Goal: Task Accomplishment & Management: Manage account settings

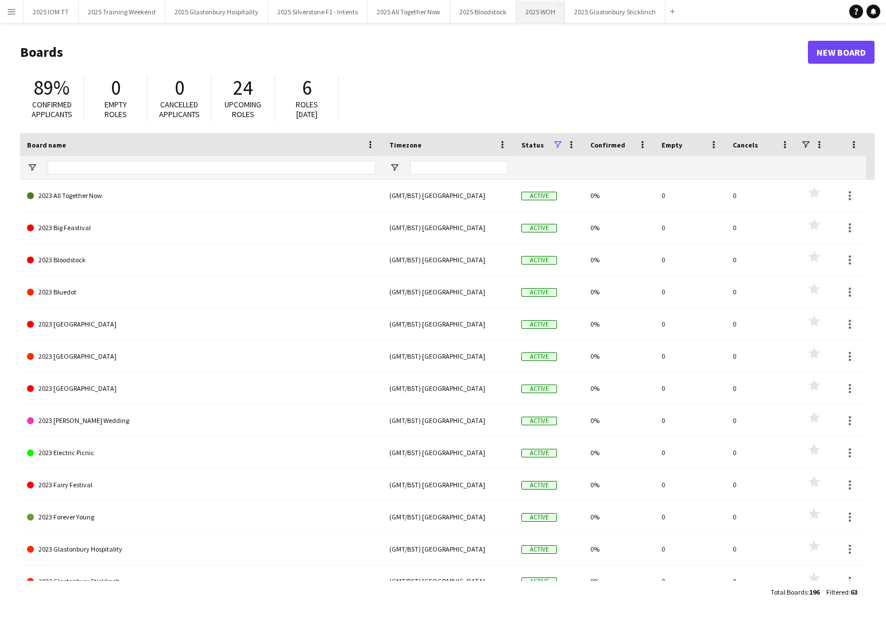
click at [539, 16] on button "2025 WOH Close" at bounding box center [540, 12] width 49 height 22
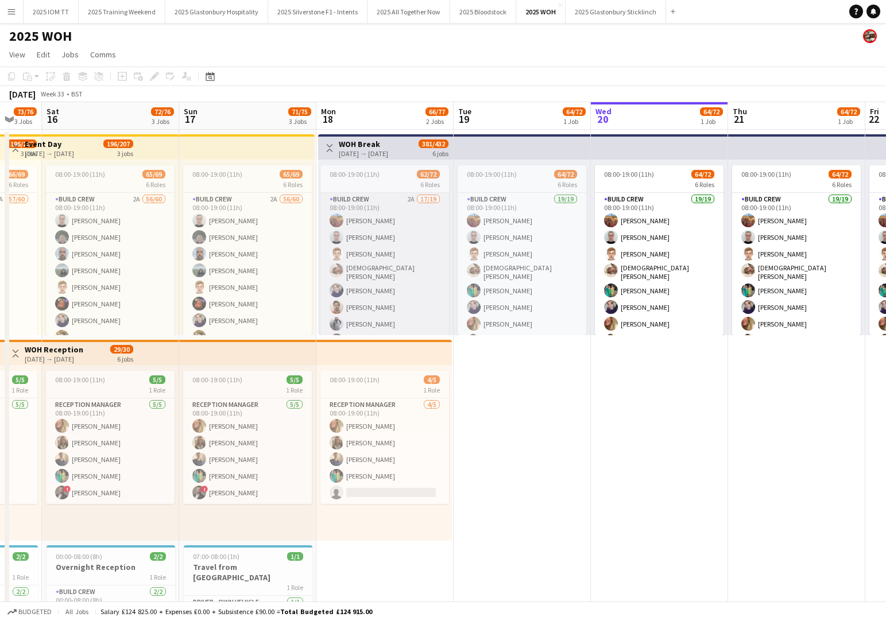
scroll to position [0, 362]
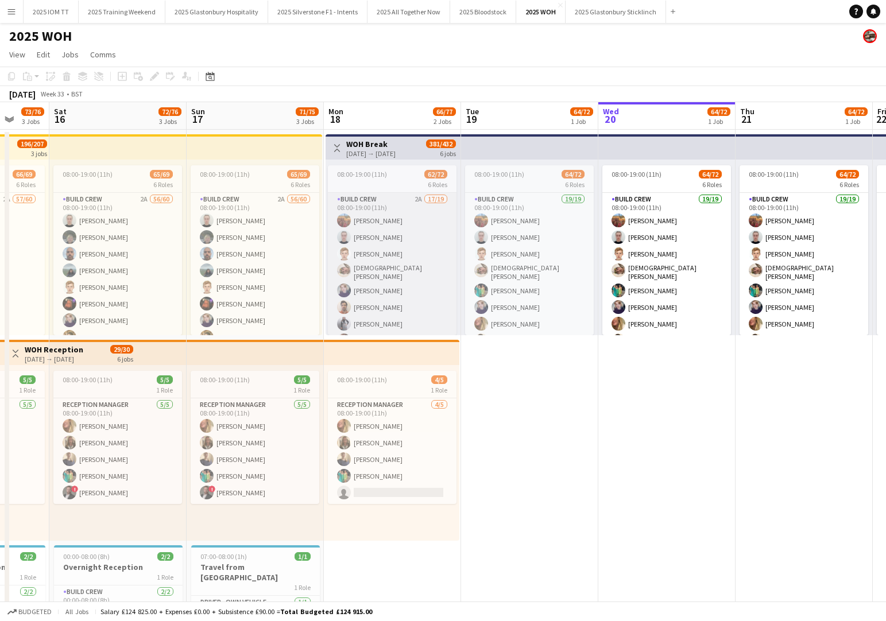
click at [396, 265] on app-card-role "Build Crew 2A 17/19 08:00-19:00 (11h) Snail Adams Mia Camillini Henry Howes Chr…" at bounding box center [392, 364] width 129 height 342
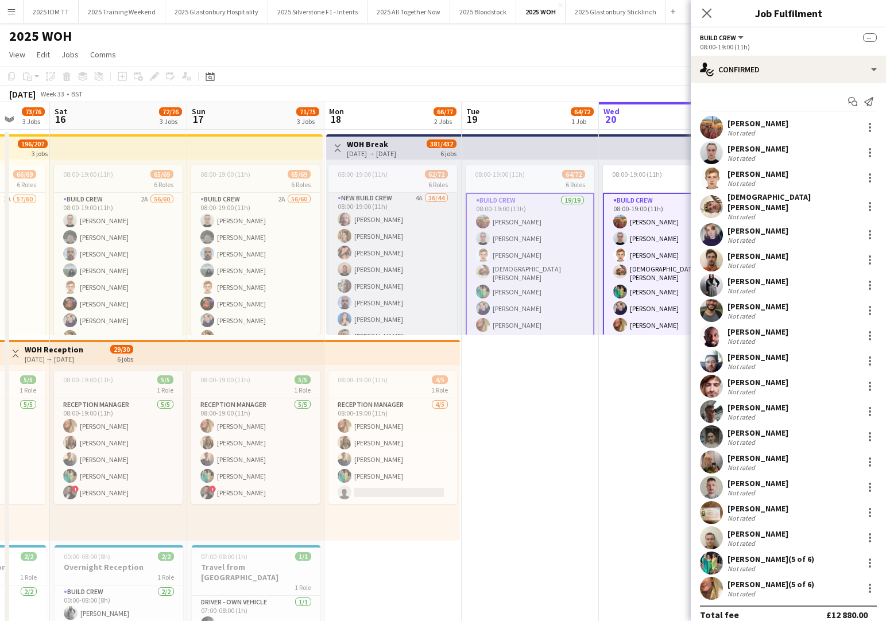
scroll to position [500, 0]
click at [401, 265] on app-card-role "New Build Crew 4A 36/44 08:00-19:00 (11h) Jamie McKay Lauren Jackson Rebecca Ha…" at bounding box center [393, 559] width 129 height 755
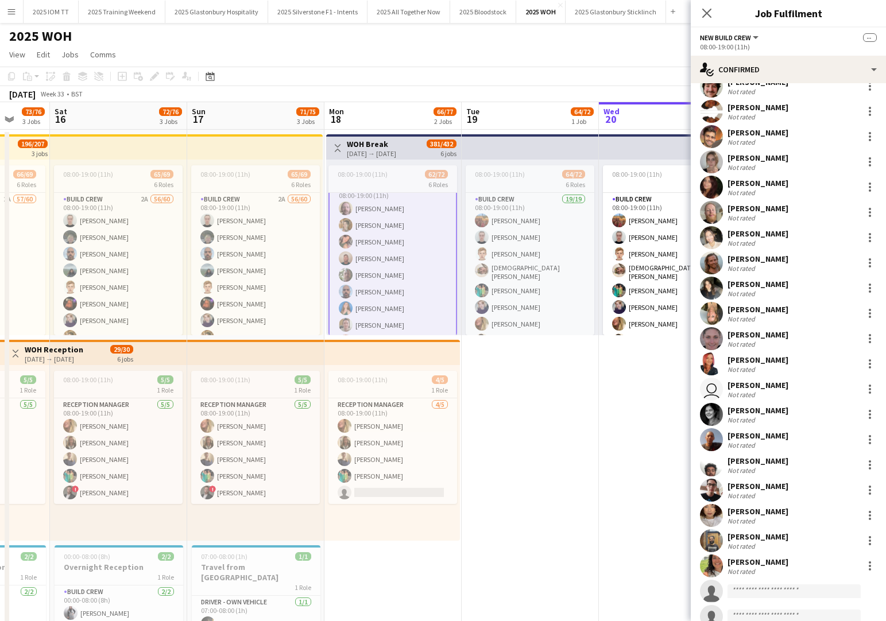
scroll to position [431, 0]
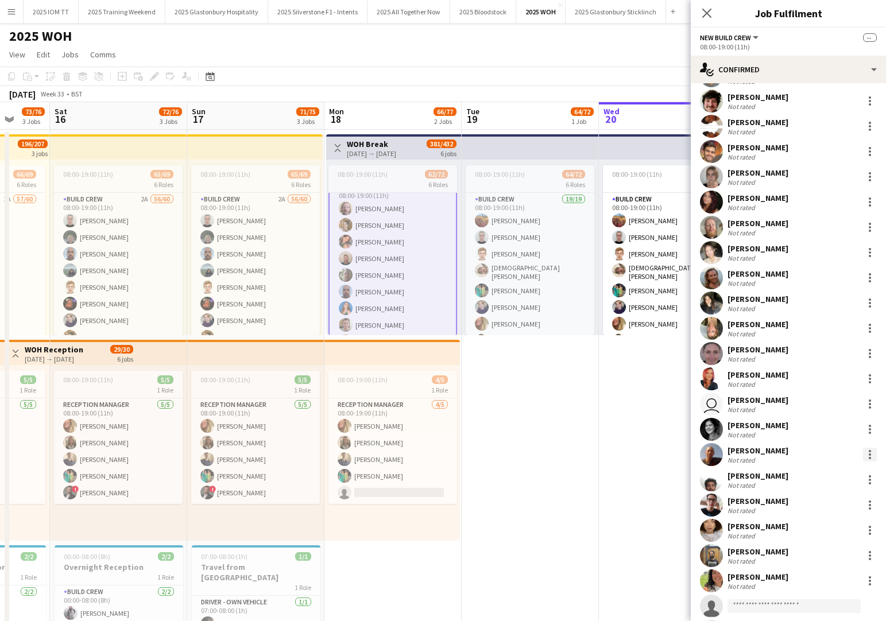
click at [870, 461] on div at bounding box center [870, 455] width 14 height 14
click at [819, 557] on span "Remove" at bounding box center [814, 559] width 34 height 10
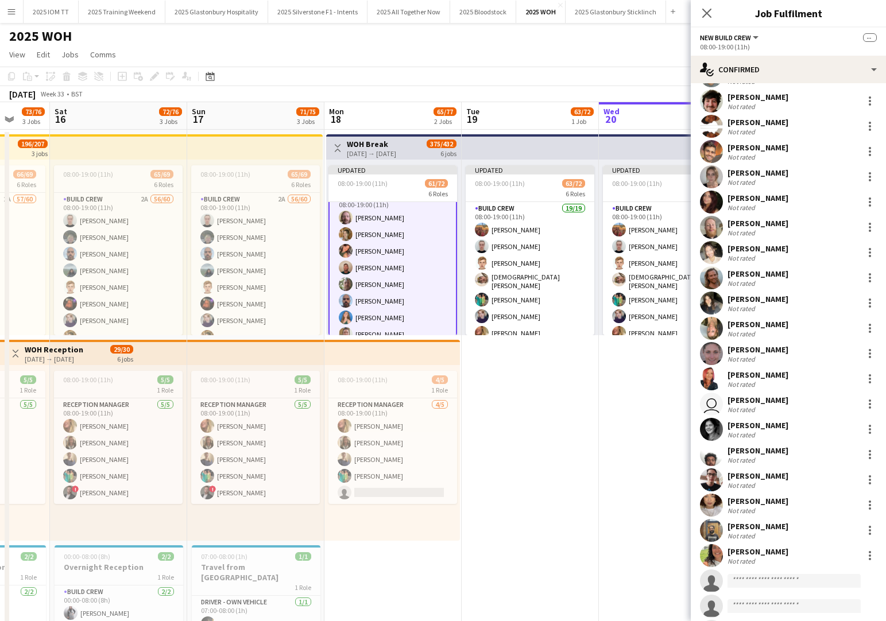
click at [552, 419] on app-date-cell "Updated 08:00-19:00 (11h) 63/72 6 Roles Build Crew 19/19 08:00-19:00 (11h) Snai…" at bounding box center [530, 398] width 137 height 536
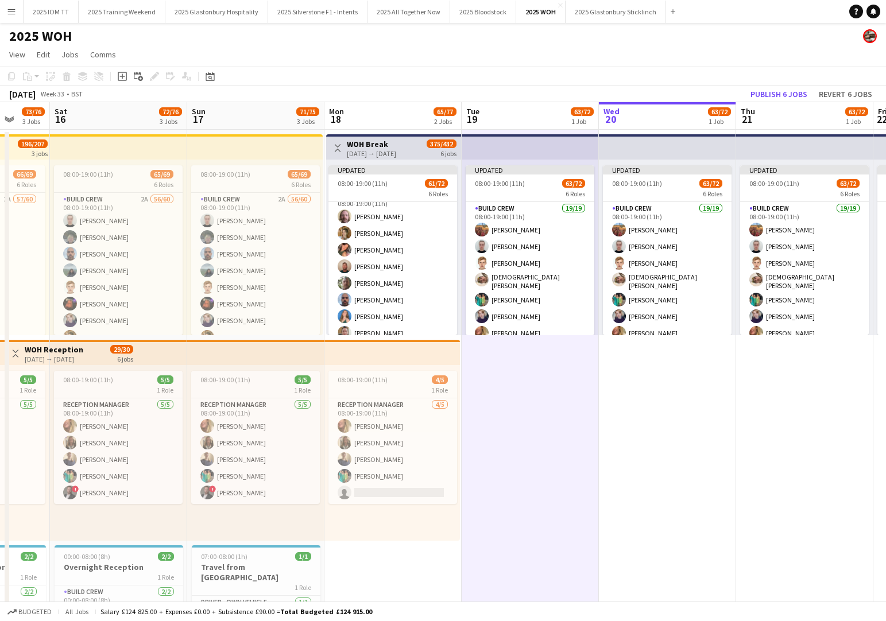
click at [787, 90] on button "Publish 6 jobs" at bounding box center [779, 94] width 66 height 15
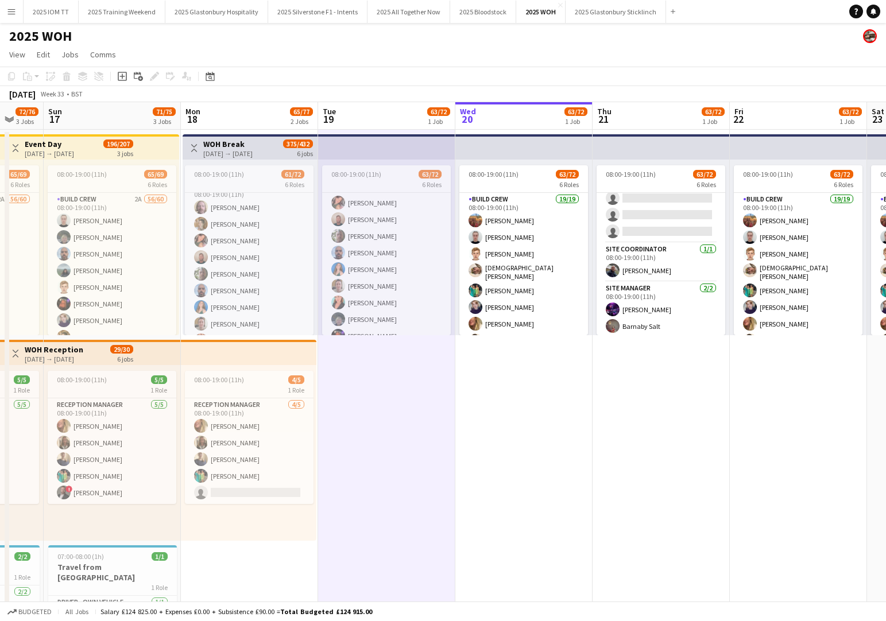
scroll to position [1, 0]
click at [652, 306] on app-card-role "Site Manager 2/2 08:00-19:00 (11h) Tam Limbrey Barnaby Salt" at bounding box center [661, 311] width 129 height 56
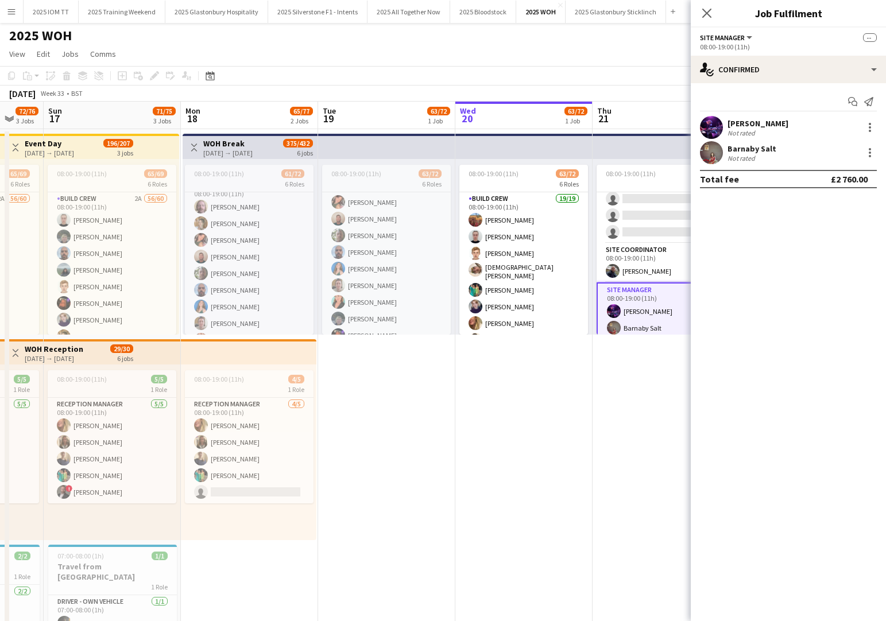
click at [652, 306] on app-card-role "Site Manager 2/2 08:00-19:00 (11h) Tam Limbrey Barnaby Salt" at bounding box center [661, 312] width 129 height 58
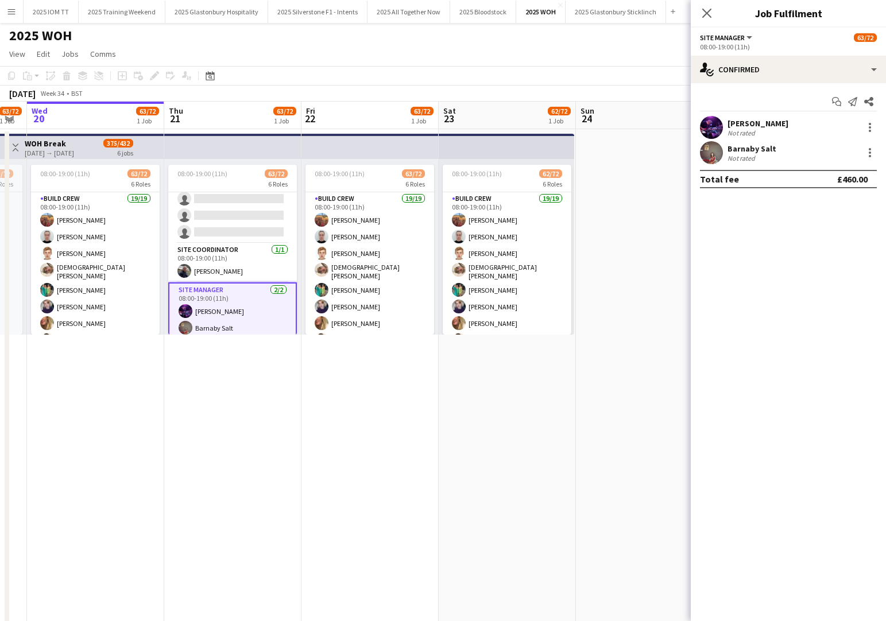
scroll to position [0, 384]
click at [865, 128] on div at bounding box center [870, 128] width 14 height 14
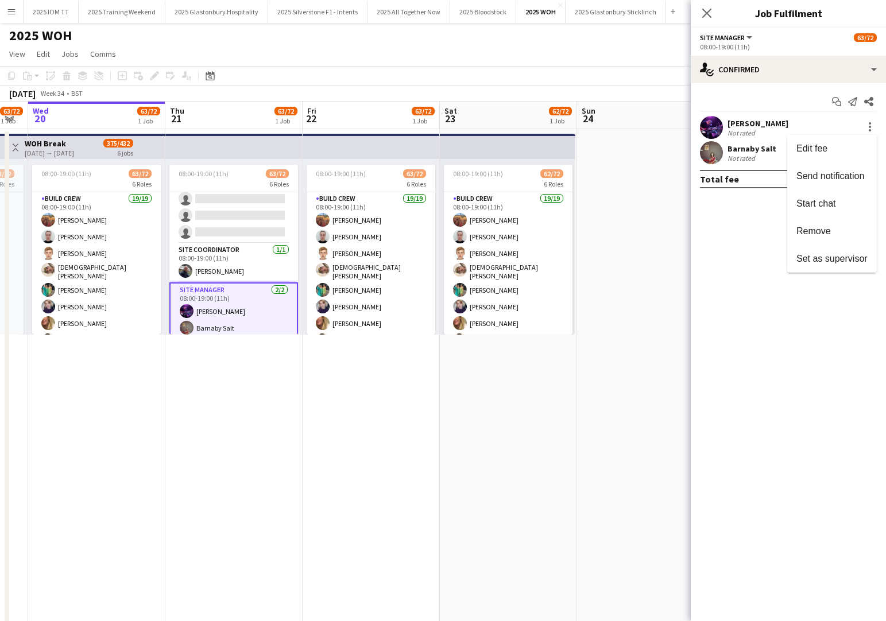
drag, startPoint x: 844, startPoint y: 227, endPoint x: 825, endPoint y: 234, distance: 20.0
click at [844, 227] on span "Remove" at bounding box center [832, 231] width 71 height 10
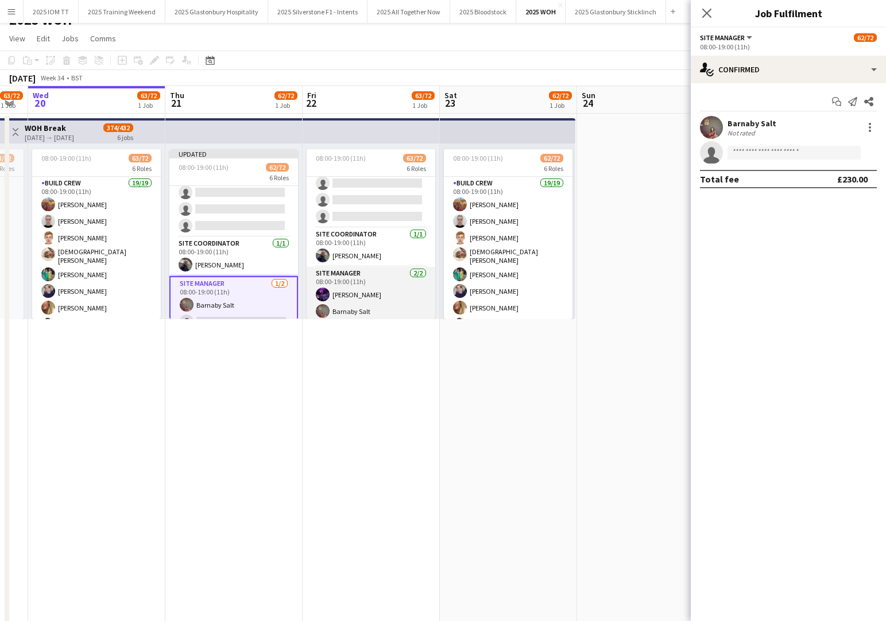
scroll to position [17, 0]
click at [381, 287] on app-card-role "Site Manager 2/2 08:00-19:00 (11h) Tam Limbrey Barnaby Salt" at bounding box center [371, 294] width 129 height 56
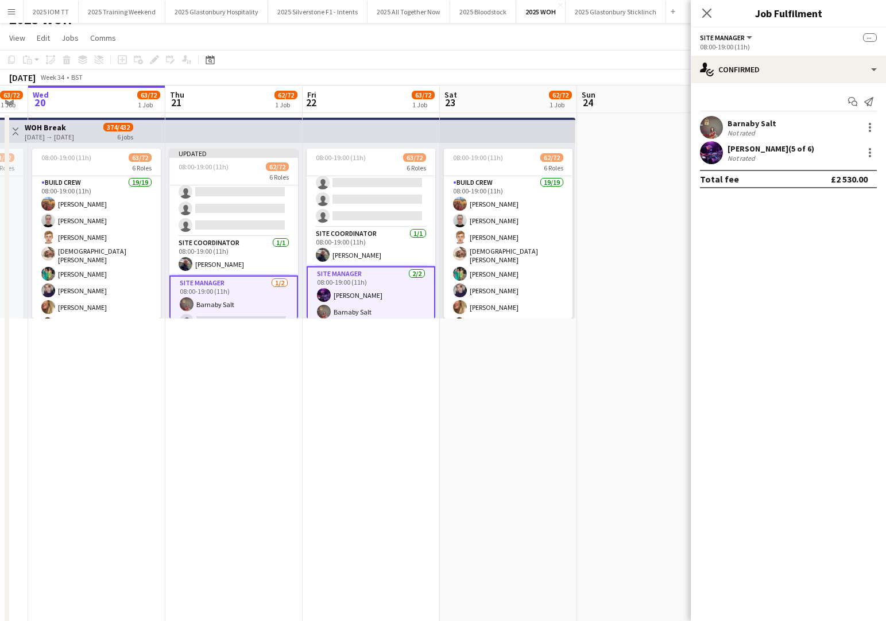
click at [381, 287] on app-card-role "Site Manager 2/2 08:00-19:00 (11h) Tam Limbrey Barnaby Salt" at bounding box center [371, 295] width 129 height 58
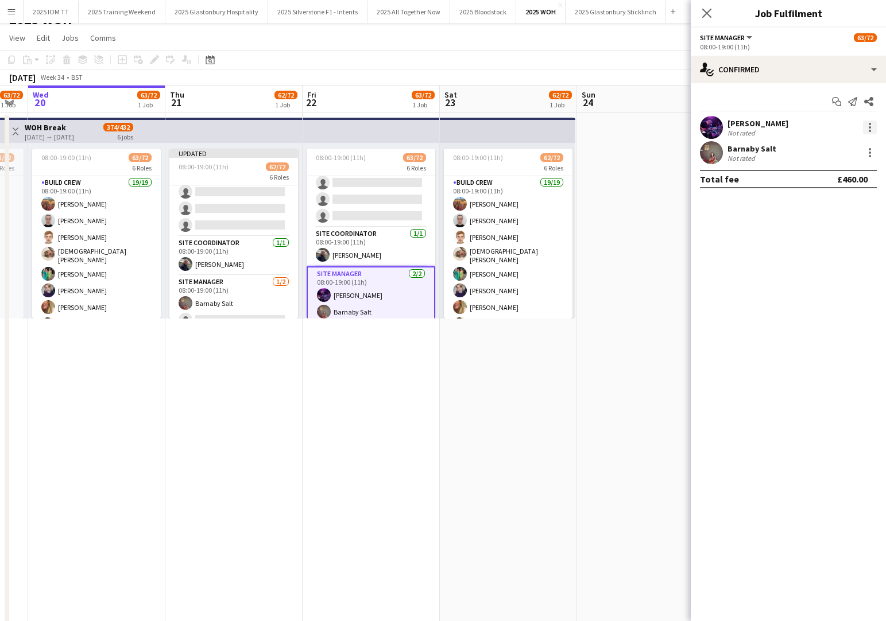
click at [868, 124] on div at bounding box center [870, 128] width 14 height 14
click at [844, 227] on span "Remove" at bounding box center [832, 231] width 71 height 10
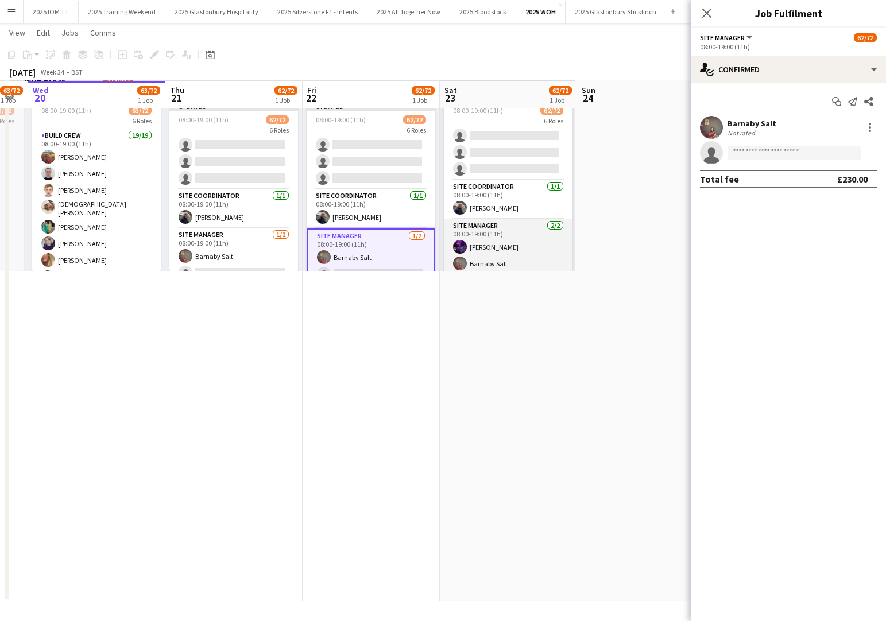
scroll to position [63, 0]
click at [509, 239] on app-card-role "Site Manager 2/2 08:00-19:00 (11h) Tam Limbrey Barnaby Salt" at bounding box center [508, 247] width 129 height 56
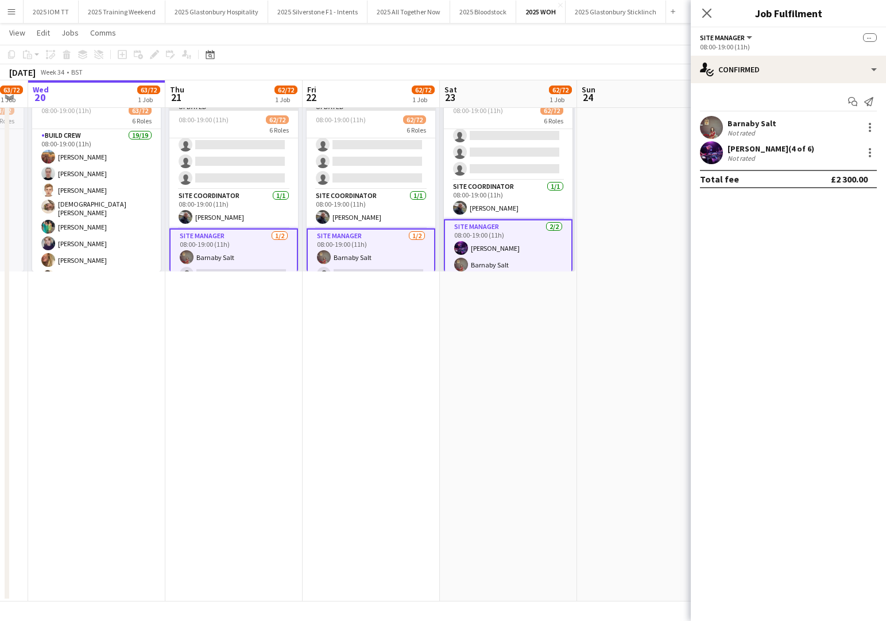
click at [509, 239] on app-card-role "Site Manager 2/2 08:00-19:00 (11h) Tam Limbrey Barnaby Salt" at bounding box center [508, 248] width 129 height 58
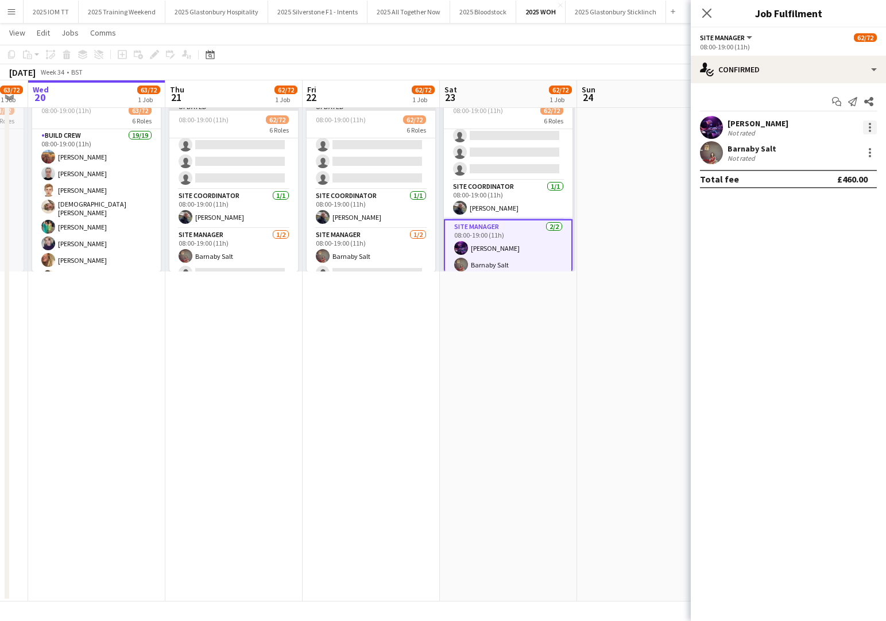
click at [872, 126] on div at bounding box center [870, 128] width 14 height 14
click at [855, 228] on span "Remove" at bounding box center [832, 231] width 71 height 10
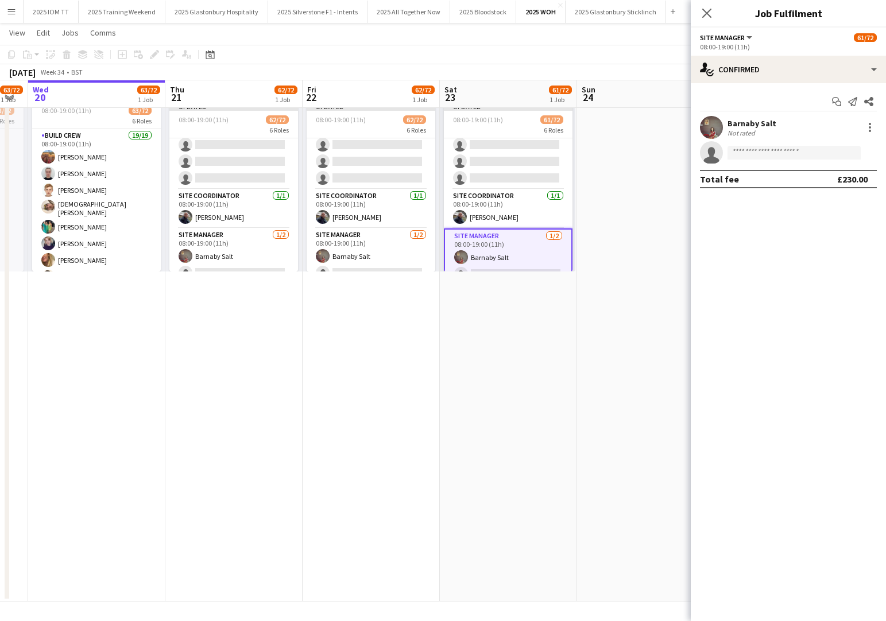
click at [618, 215] on app-date-cell at bounding box center [645, 334] width 137 height 536
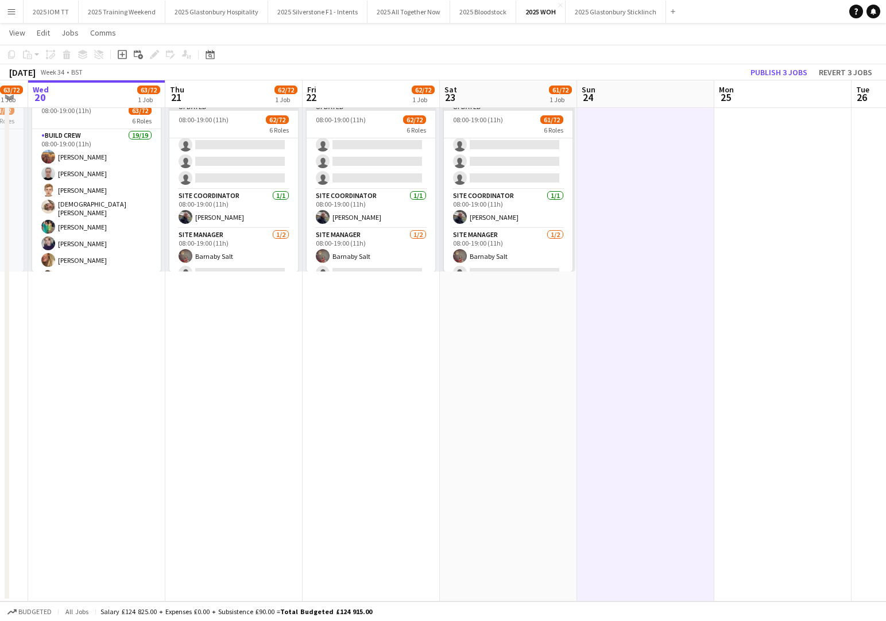
drag, startPoint x: 789, startPoint y: 74, endPoint x: 741, endPoint y: 101, distance: 54.3
click at [789, 74] on button "Publish 3 jobs" at bounding box center [779, 72] width 66 height 15
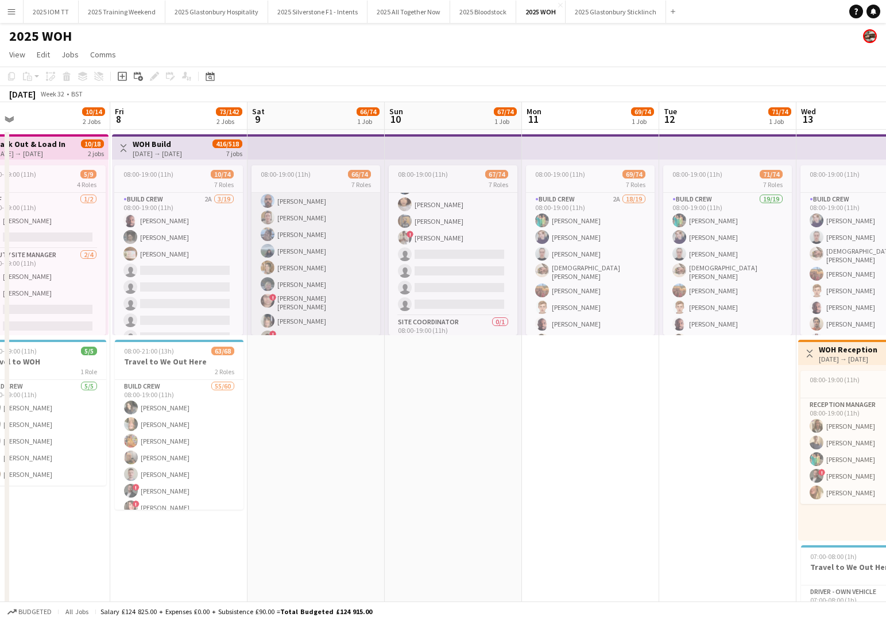
scroll to position [681, 0]
click at [341, 259] on app-card-role "New Build Crew 2A 41/45 08:00-19:00 (11h) Marli Wildish Jamie McKay Lily Gregor…" at bounding box center [316, 429] width 129 height 775
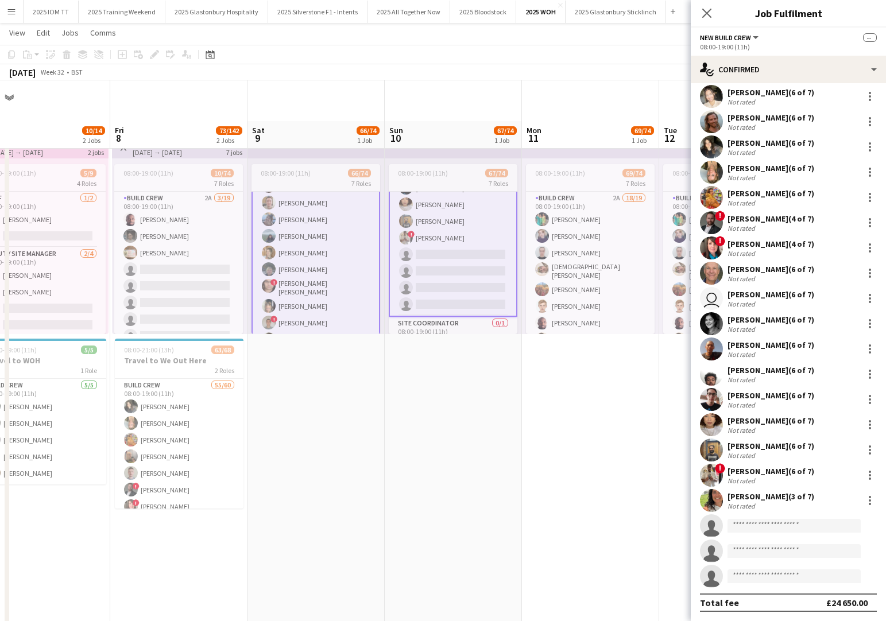
scroll to position [64, 0]
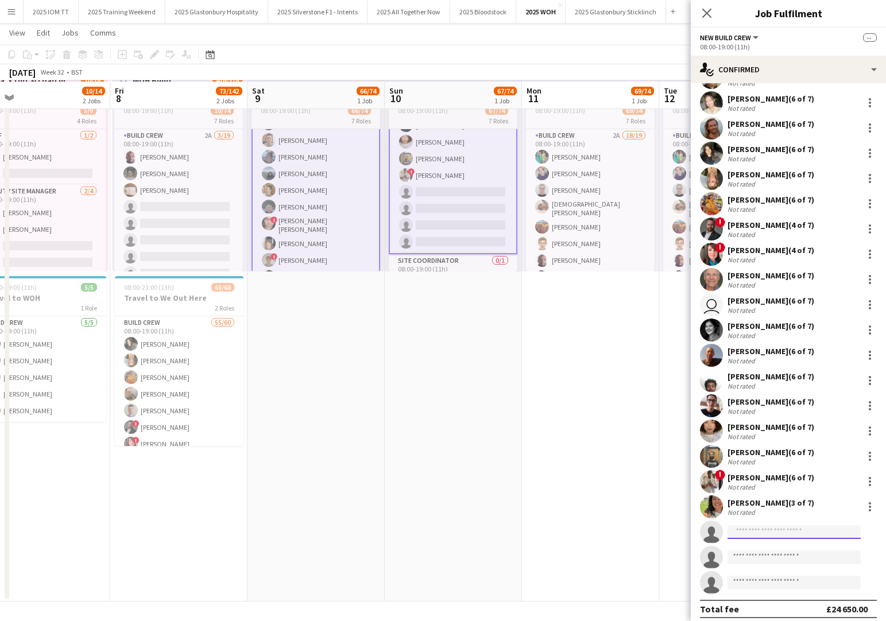
click at [764, 526] on input at bounding box center [794, 533] width 133 height 14
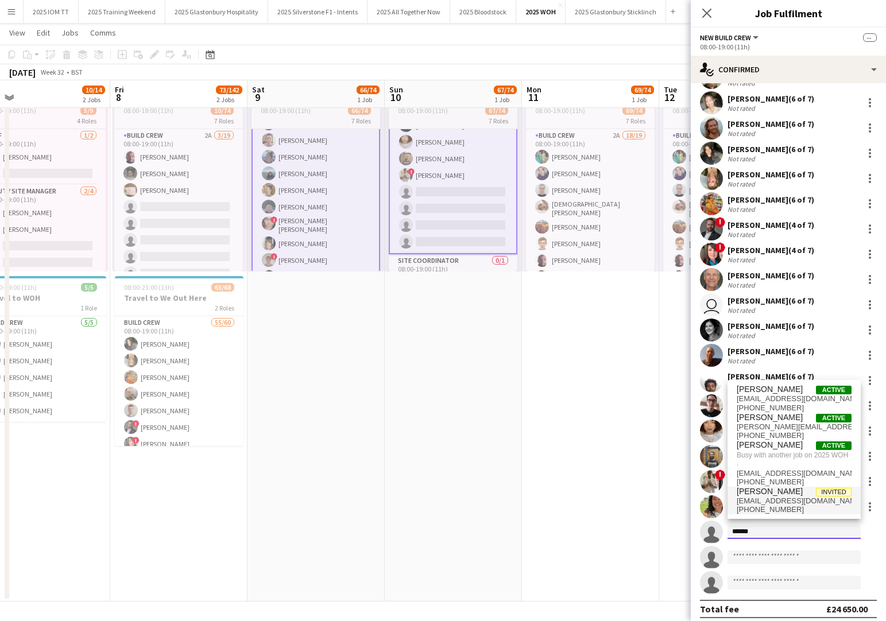
type input "*****"
click at [789, 507] on span "+447835931510" at bounding box center [794, 509] width 115 height 9
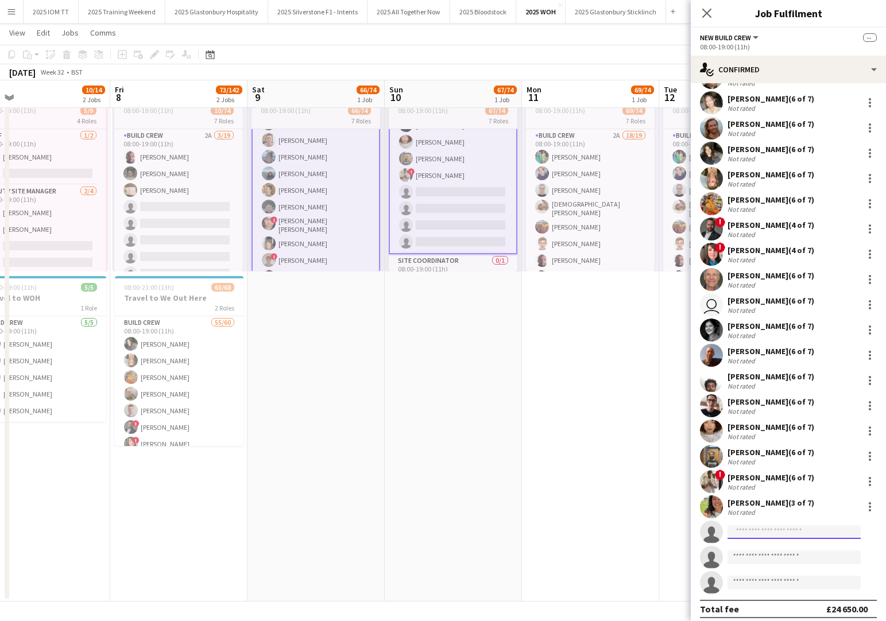
scroll to position [0, 0]
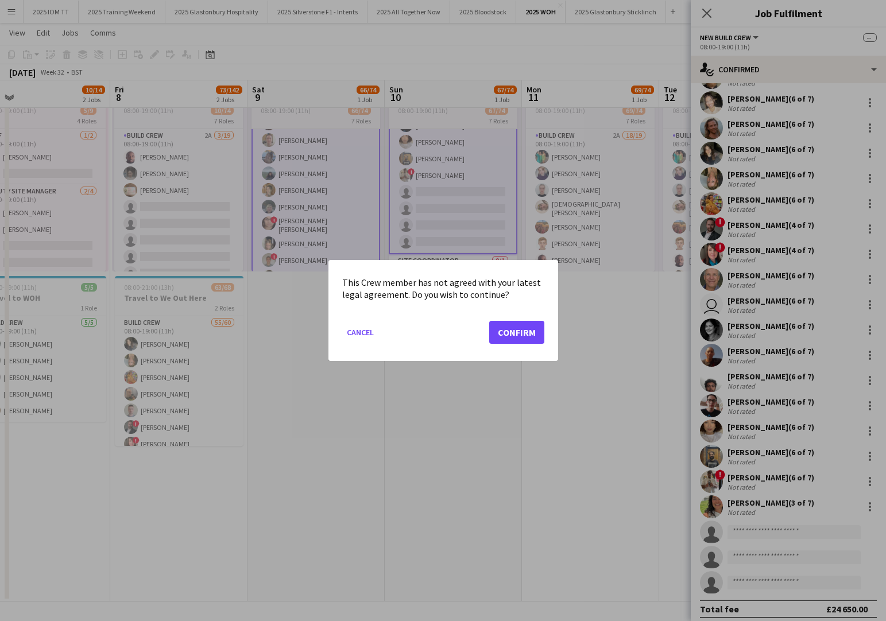
click at [525, 330] on button "Confirm" at bounding box center [516, 332] width 55 height 23
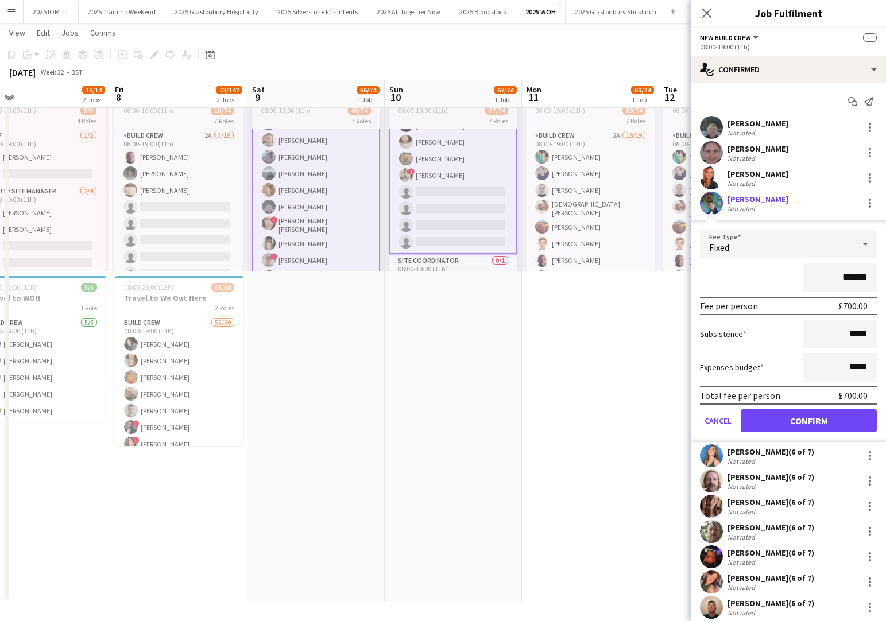
click at [804, 417] on button "Confirm" at bounding box center [809, 420] width 136 height 23
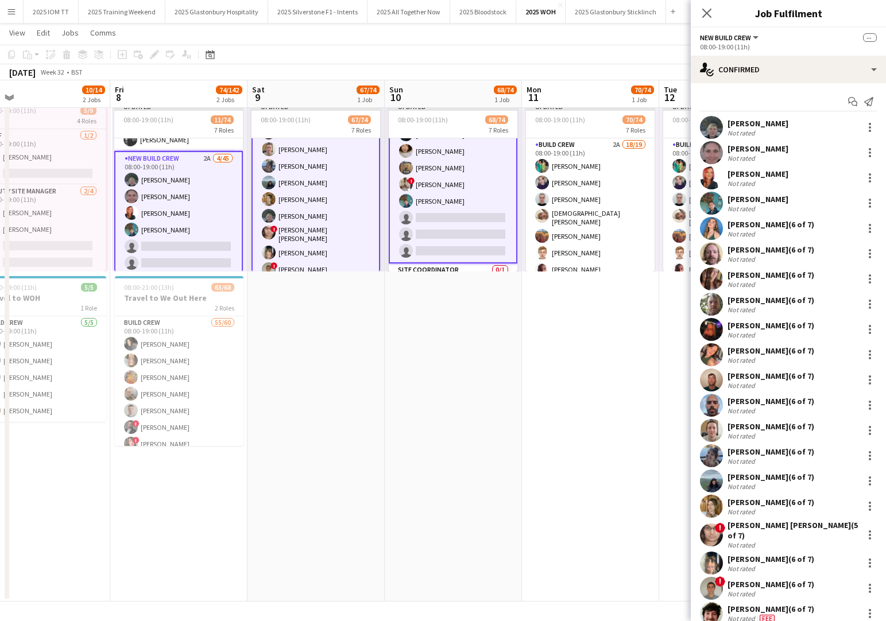
scroll to position [544, 0]
click at [194, 220] on app-card-role "New Build Crew 2A 4/45 08:00-19:00 (11h) Eleanor Stanton Ghosh Jade Duckworth S…" at bounding box center [178, 504] width 129 height 774
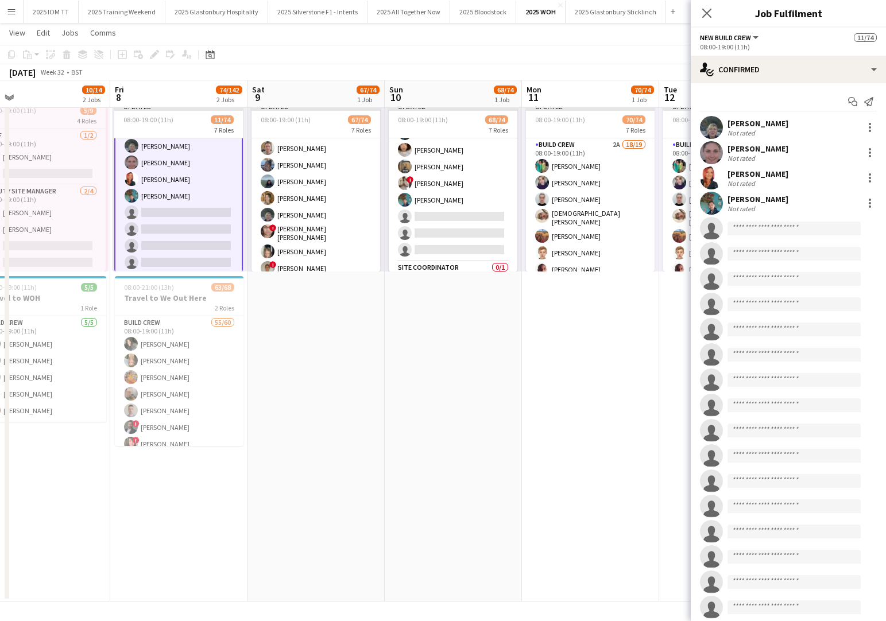
click at [194, 220] on app-card-role "New Build Crew 2A 4/45 08:00-19:00 (11h) Eleanor Stanton Ghosh Jade Duckworth S…" at bounding box center [178, 504] width 129 height 774
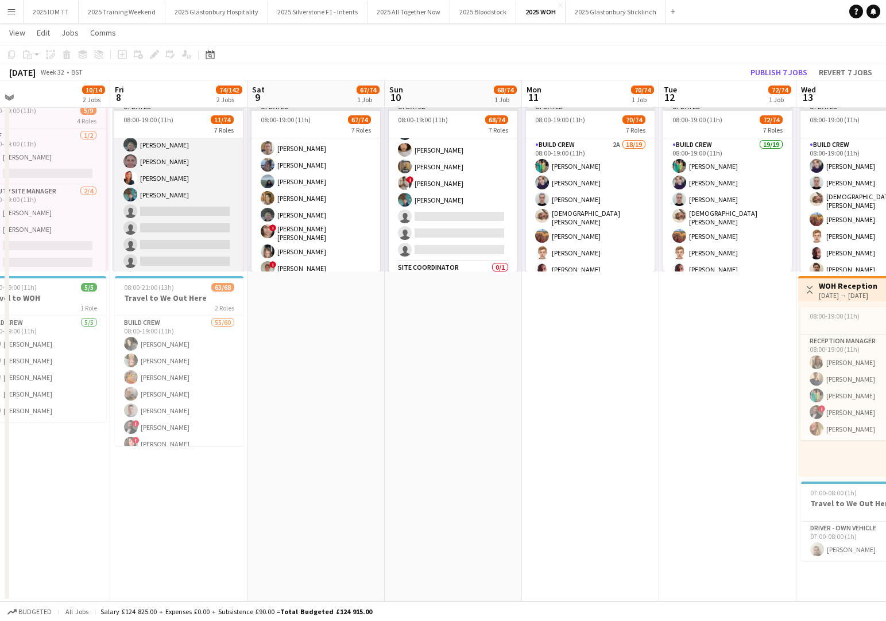
click at [194, 220] on app-card-role "New Build Crew 2A 4/45 08:00-19:00 (11h) Eleanor Stanton Ghosh Jade Duckworth S…" at bounding box center [178, 503] width 129 height 772
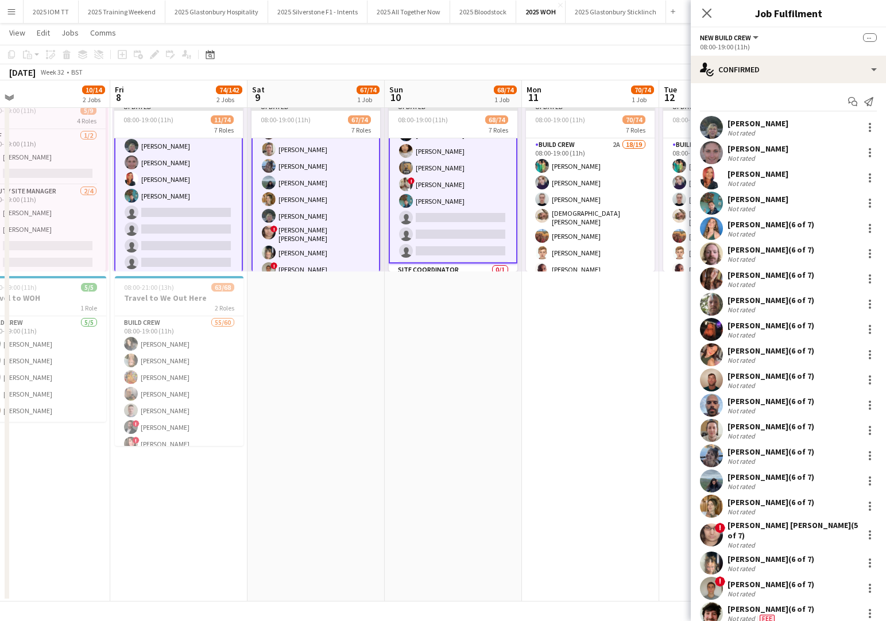
click at [194, 220] on app-card-role "New Build Crew 2A 4/45 08:00-19:00 (11h) Eleanor Stanton Ghosh Jade Duckworth S…" at bounding box center [178, 504] width 129 height 774
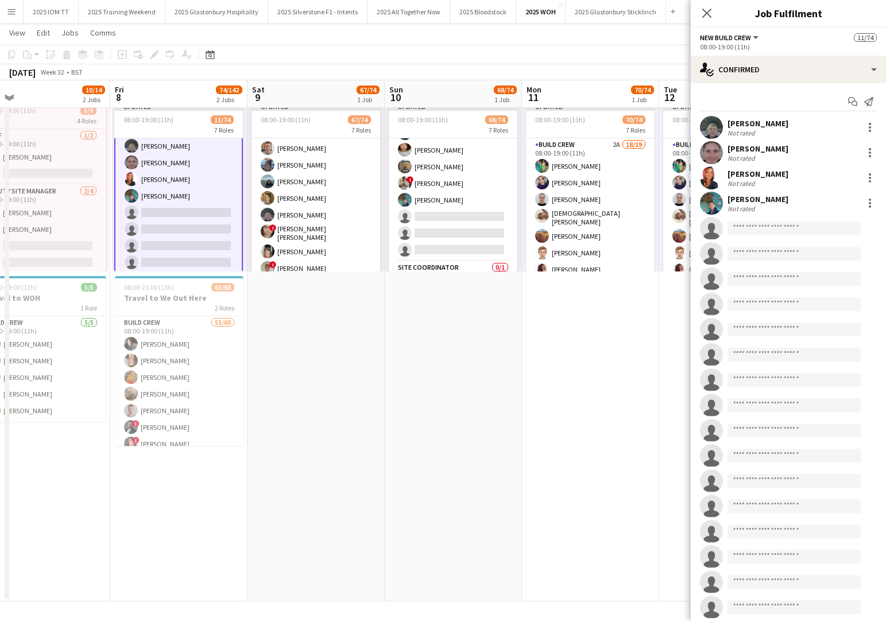
click at [797, 209] on div "Jamie O'Conor Not rated" at bounding box center [788, 203] width 195 height 23
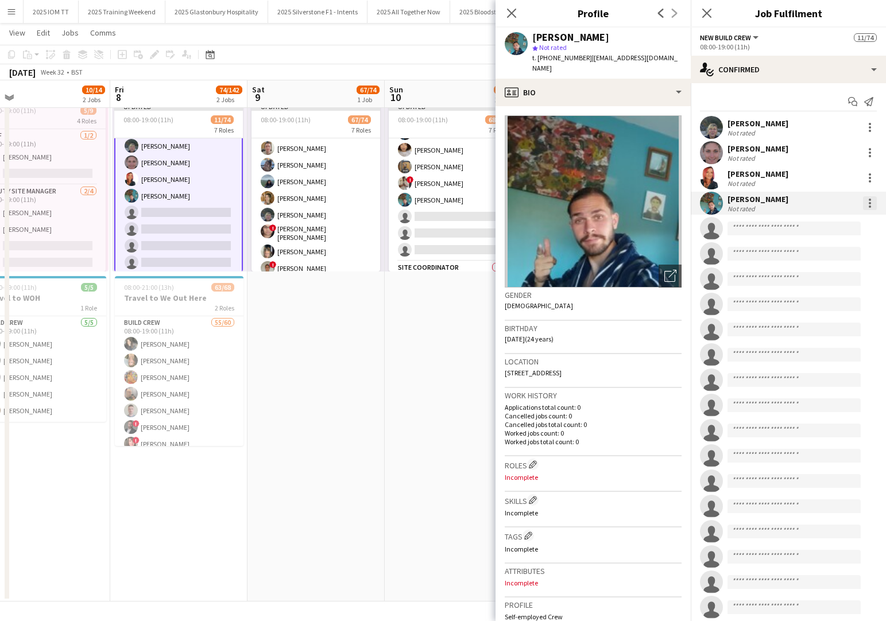
click at [872, 202] on div at bounding box center [870, 203] width 14 height 14
click at [828, 310] on span "Remove" at bounding box center [814, 307] width 34 height 10
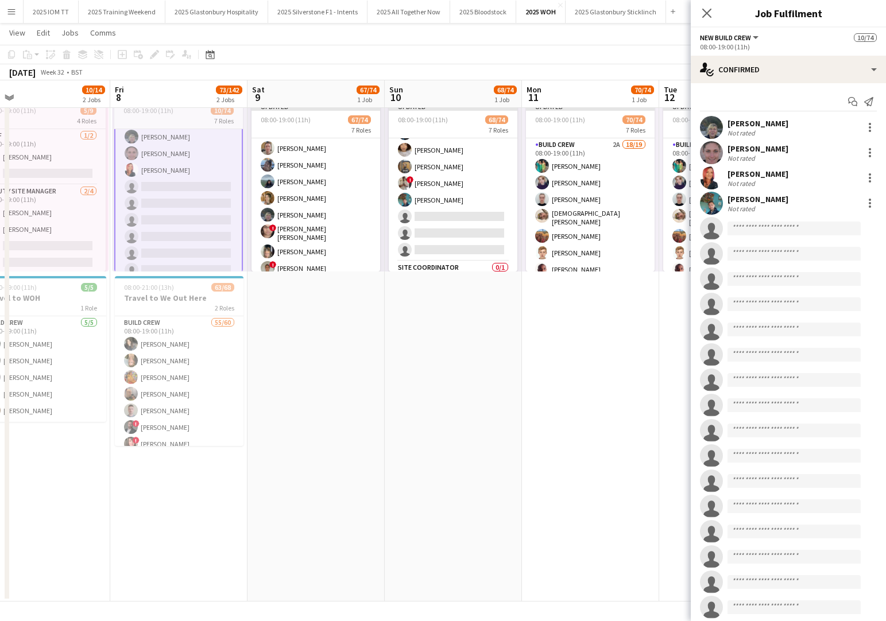
drag, startPoint x: 486, startPoint y: 322, endPoint x: 546, endPoint y: 277, distance: 74.7
click at [486, 322] on app-date-cell "Updated 08:00-19:00 (11h) 68/74 7 Roles Build Crew 2A 17/19 08:00-19:00 (11h) M…" at bounding box center [453, 334] width 137 height 536
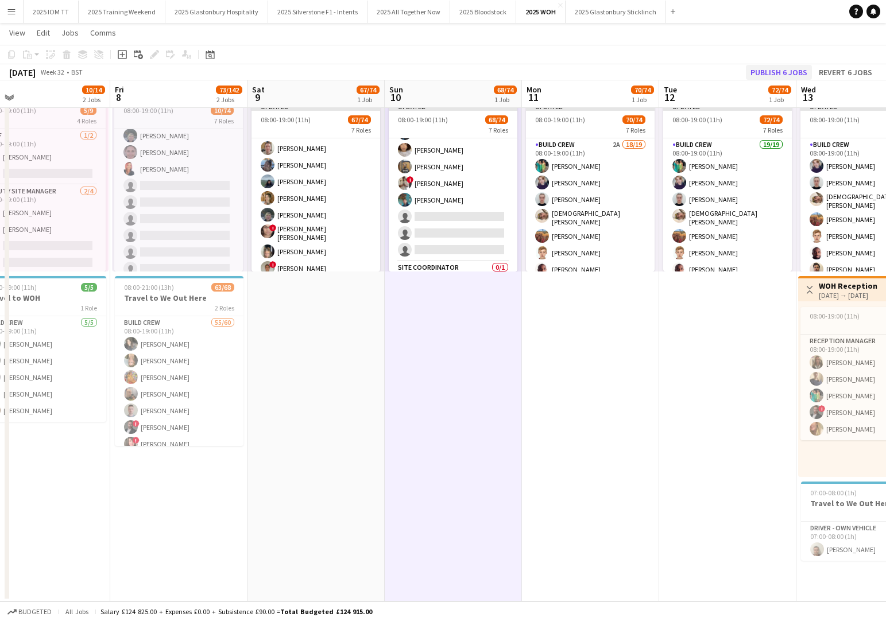
click at [774, 78] on button "Publish 6 jobs" at bounding box center [779, 72] width 66 height 15
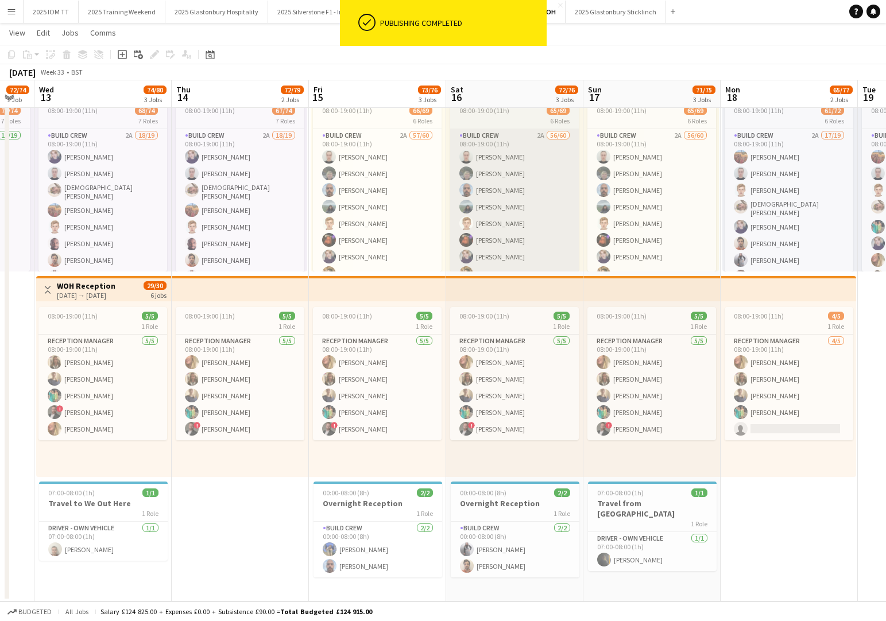
drag, startPoint x: 395, startPoint y: 215, endPoint x: 500, endPoint y: 234, distance: 106.8
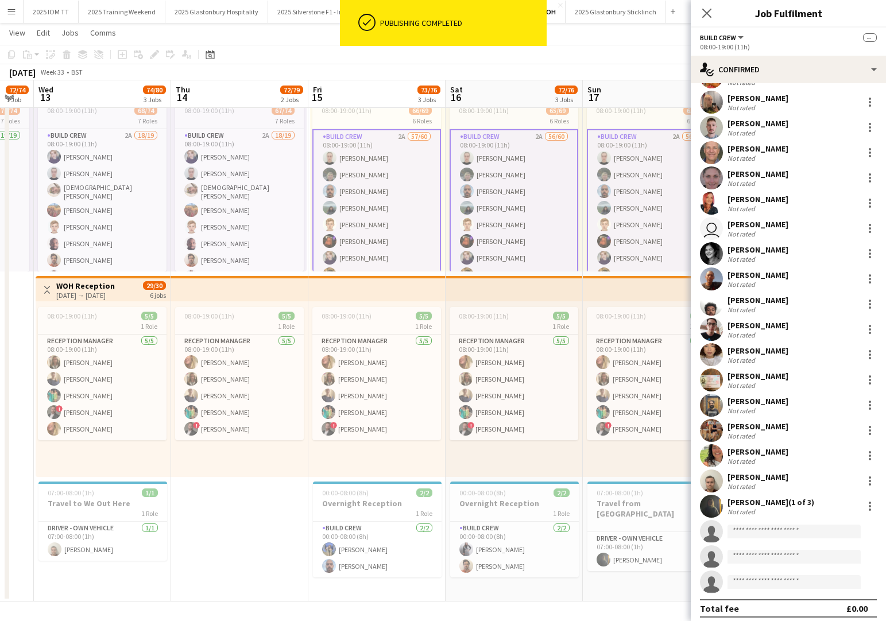
scroll to position [1042, 0]
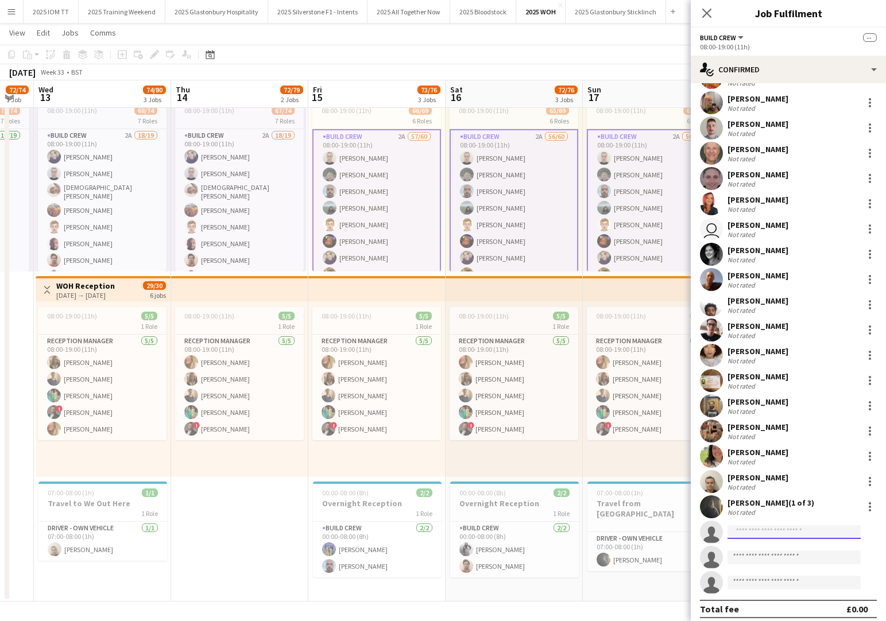
click at [772, 526] on input at bounding box center [794, 533] width 133 height 14
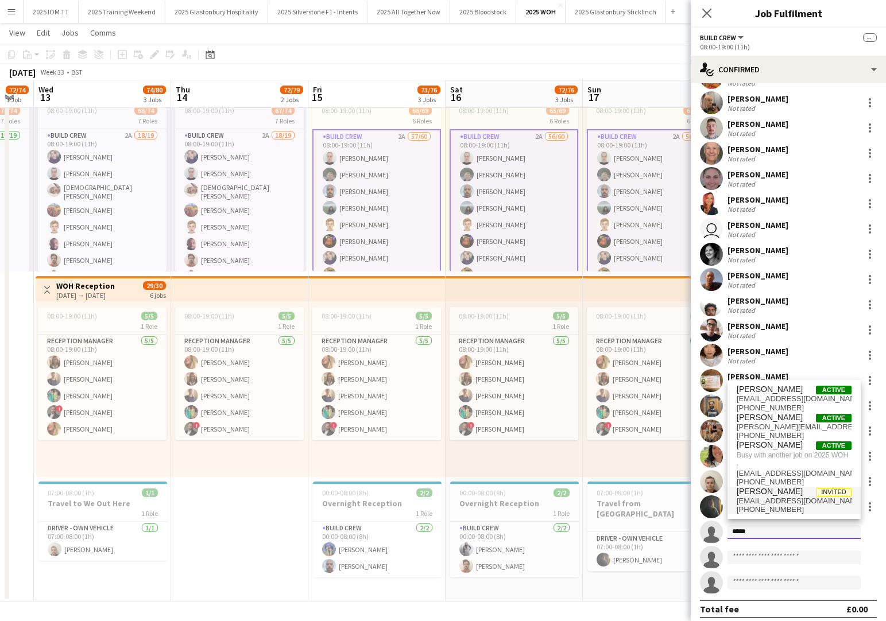
type input "*****"
click at [799, 498] on span "jamieofconor@outlook.com" at bounding box center [794, 501] width 115 height 9
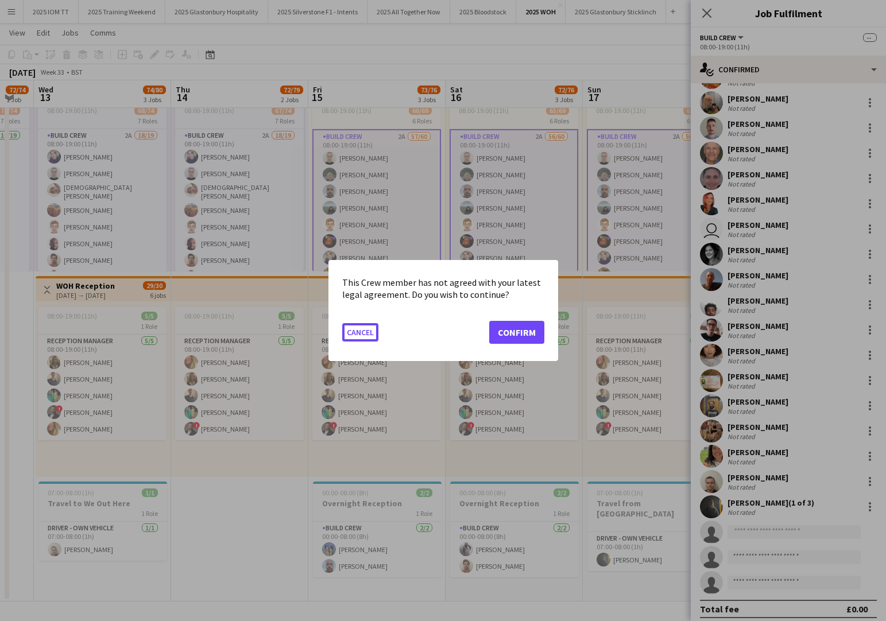
scroll to position [0, 0]
click at [526, 334] on button "Confirm" at bounding box center [516, 332] width 55 height 23
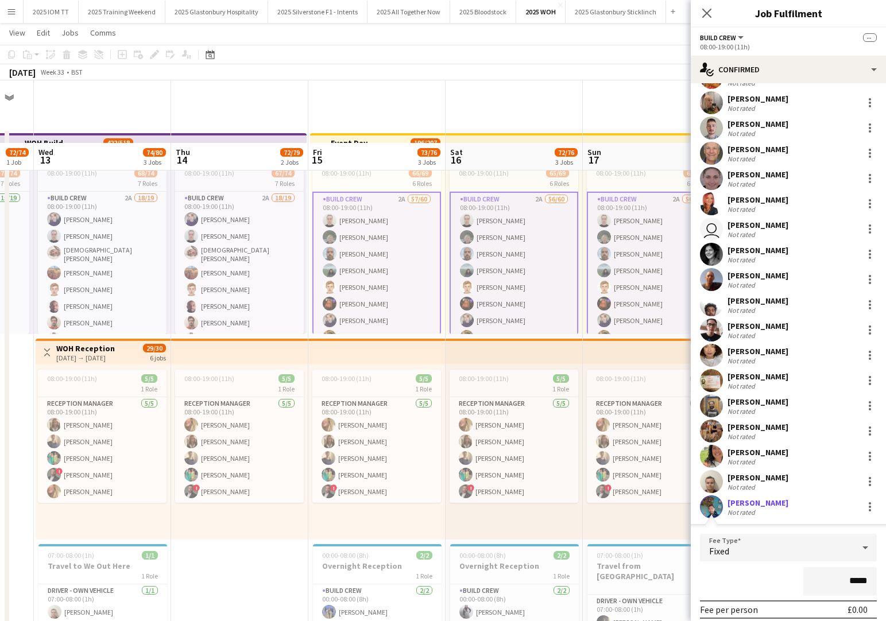
scroll to position [63, 0]
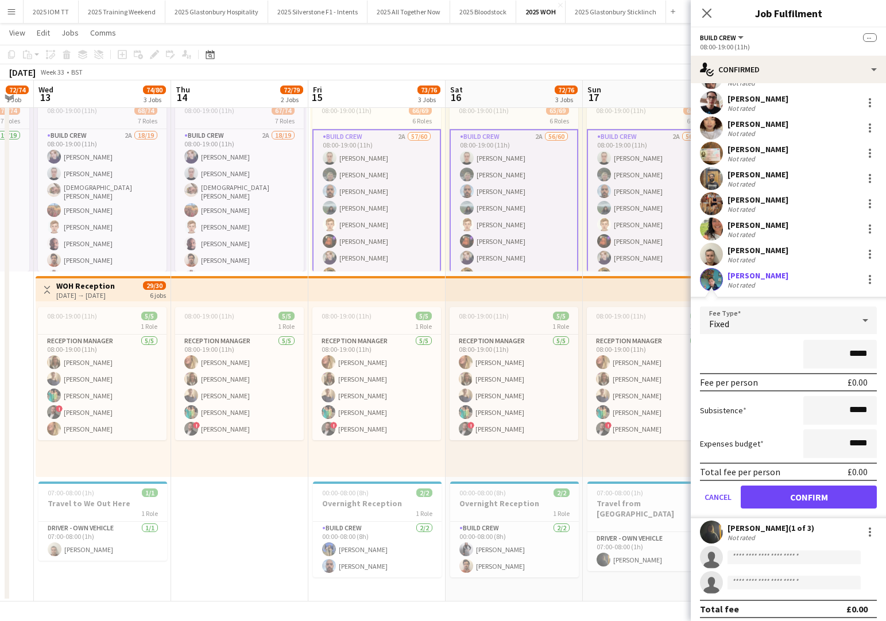
click at [799, 494] on button "Confirm" at bounding box center [809, 497] width 136 height 23
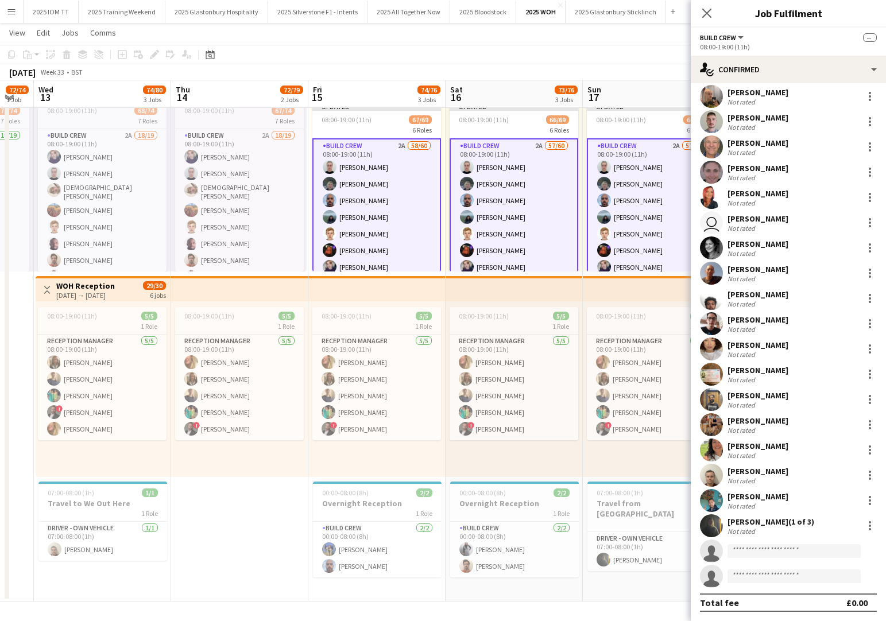
scroll to position [1042, 0]
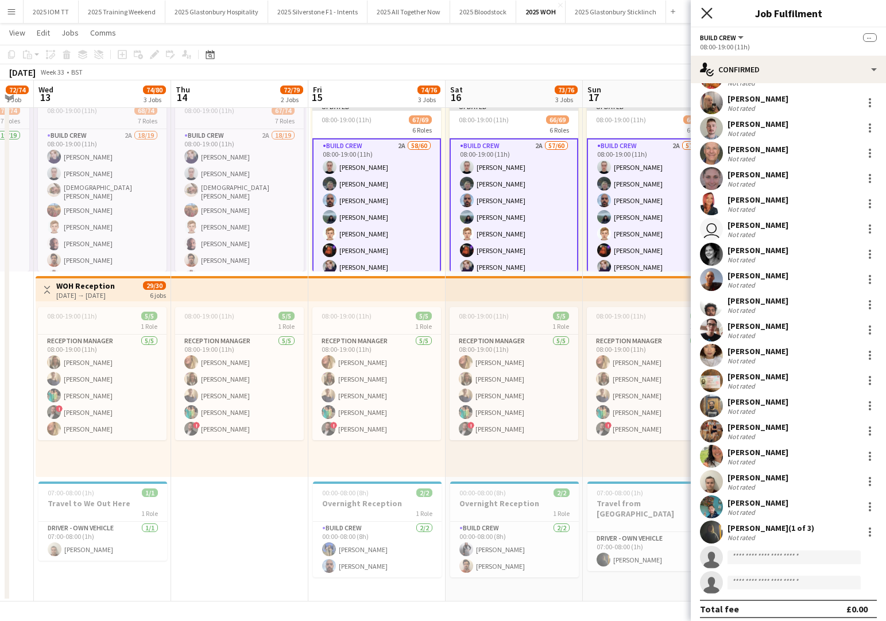
click at [705, 17] on icon "Close pop-in" at bounding box center [706, 12] width 11 height 11
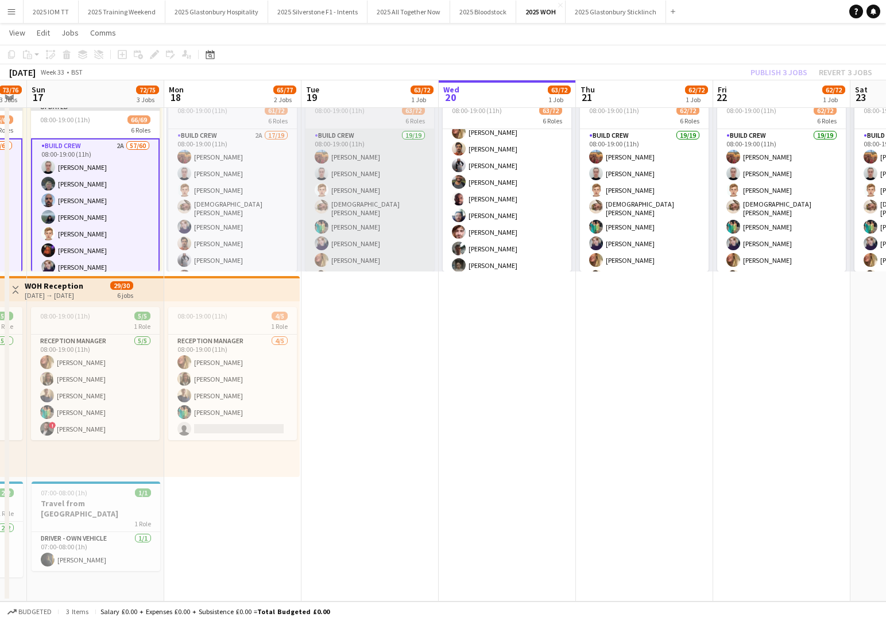
scroll to position [129, 0]
click at [377, 193] on app-card-role "New Build Crew 4A 35/44 08:00-19:00 (11h) Jamie McKay Lauren Jackson Rebecca Ha…" at bounding box center [370, 388] width 129 height 755
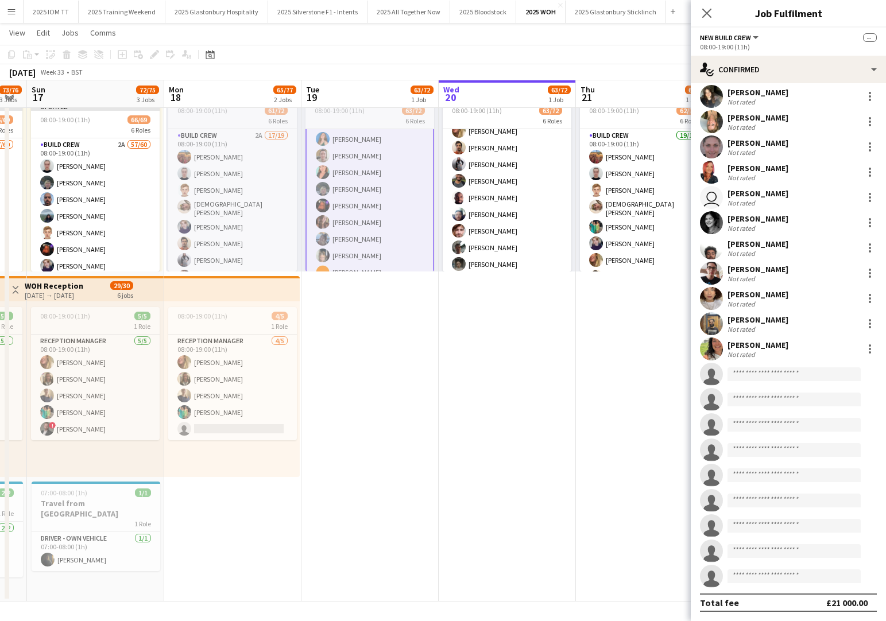
scroll to position [637, 0]
click at [773, 370] on input at bounding box center [794, 375] width 133 height 14
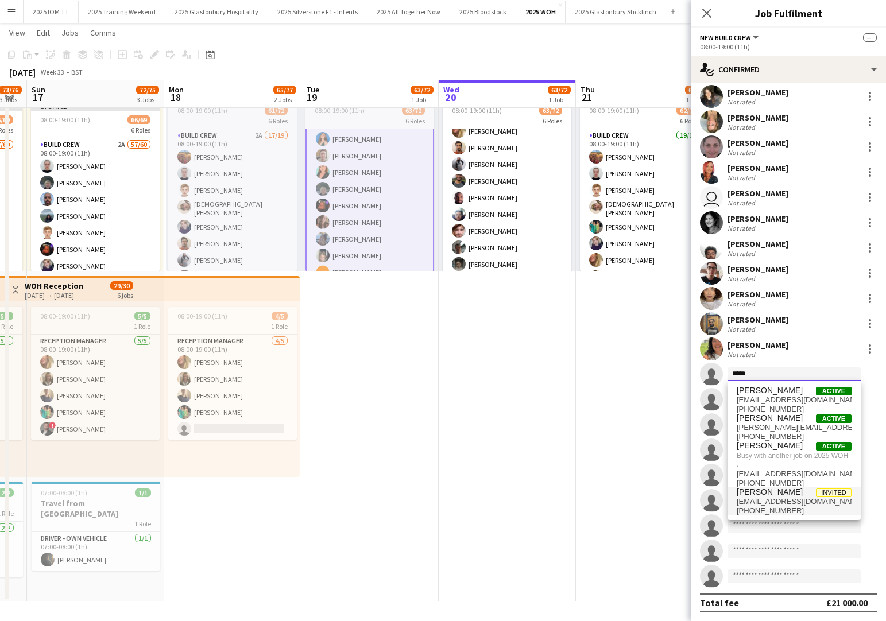
type input "*****"
click at [787, 498] on span "jamieofconor@outlook.com" at bounding box center [794, 501] width 115 height 9
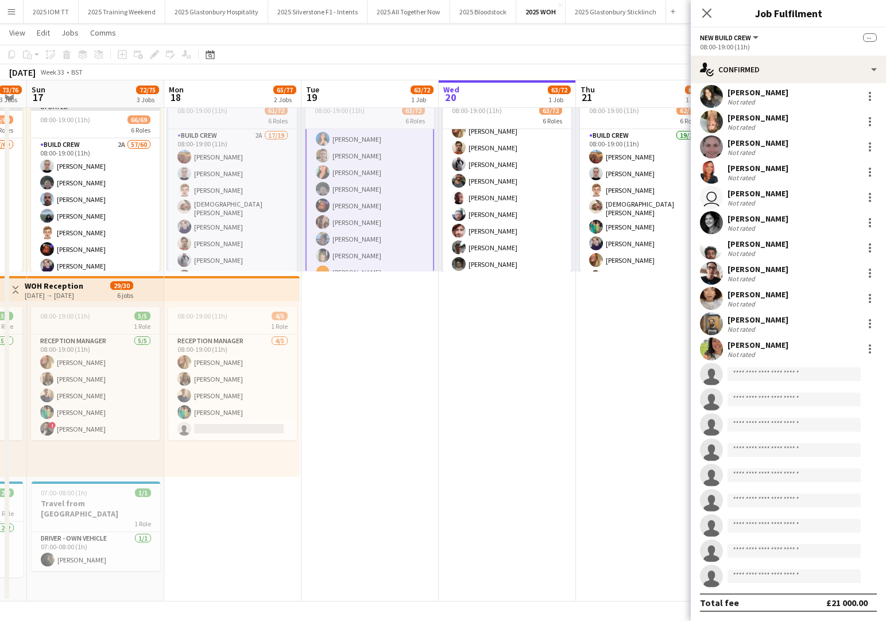
scroll to position [0, 0]
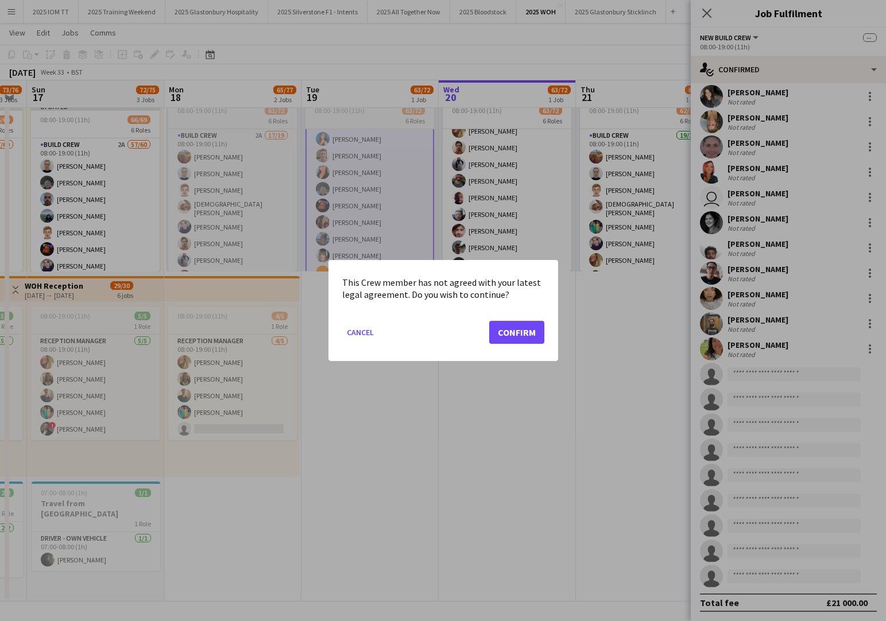
click at [521, 338] on button "Confirm" at bounding box center [516, 332] width 55 height 23
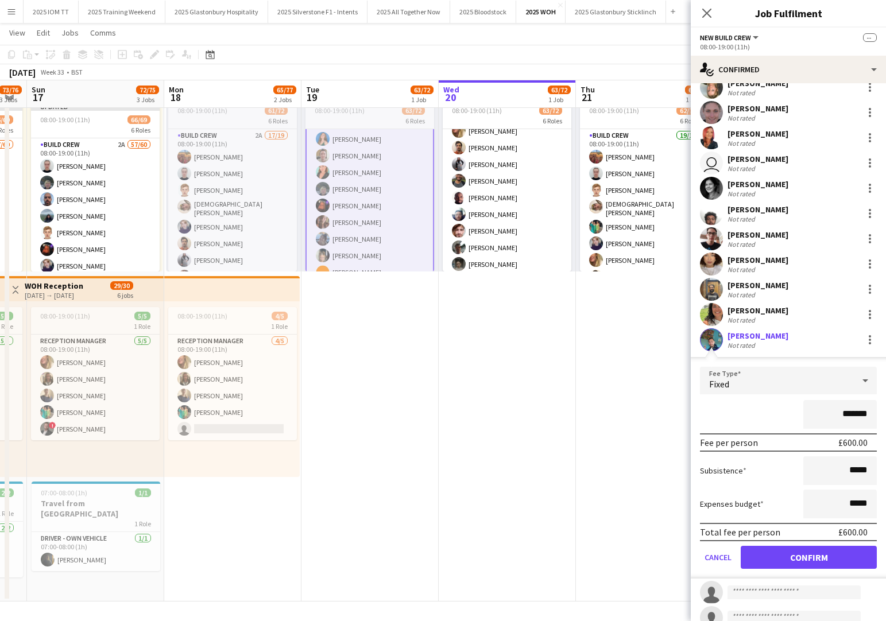
scroll to position [715, 0]
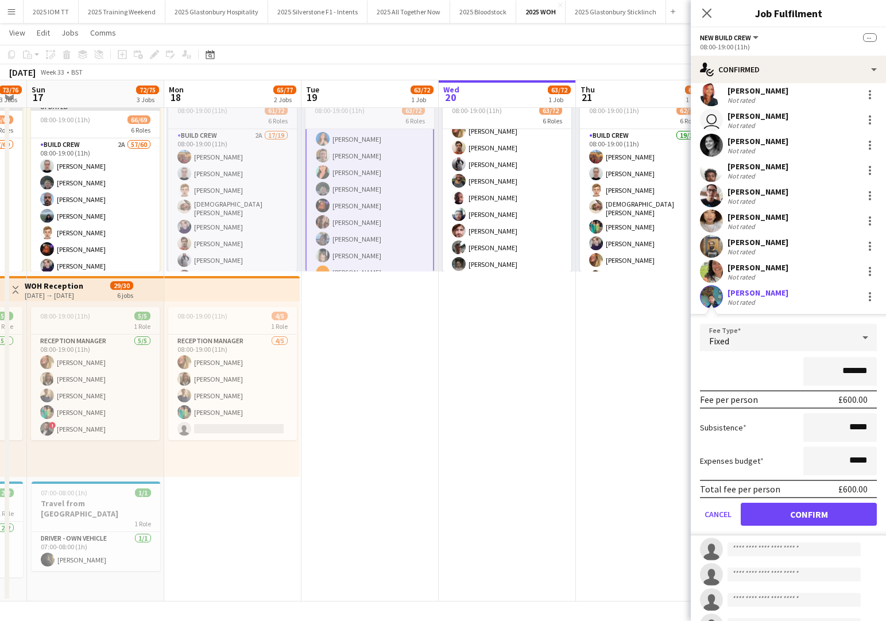
click at [705, 10] on icon "Close pop-in" at bounding box center [706, 13] width 9 height 9
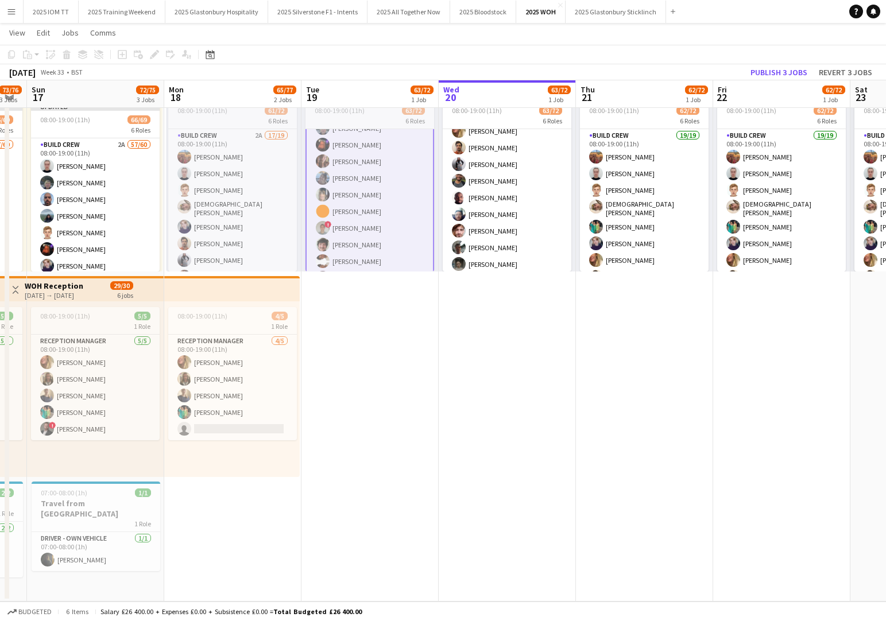
scroll to position [670, 0]
click at [362, 302] on app-date-cell "08:00-19:00 (11h) 63/72 6 Roles Build Crew 19/19 08:00-19:00 (11h) Snail Adams …" at bounding box center [370, 334] width 137 height 536
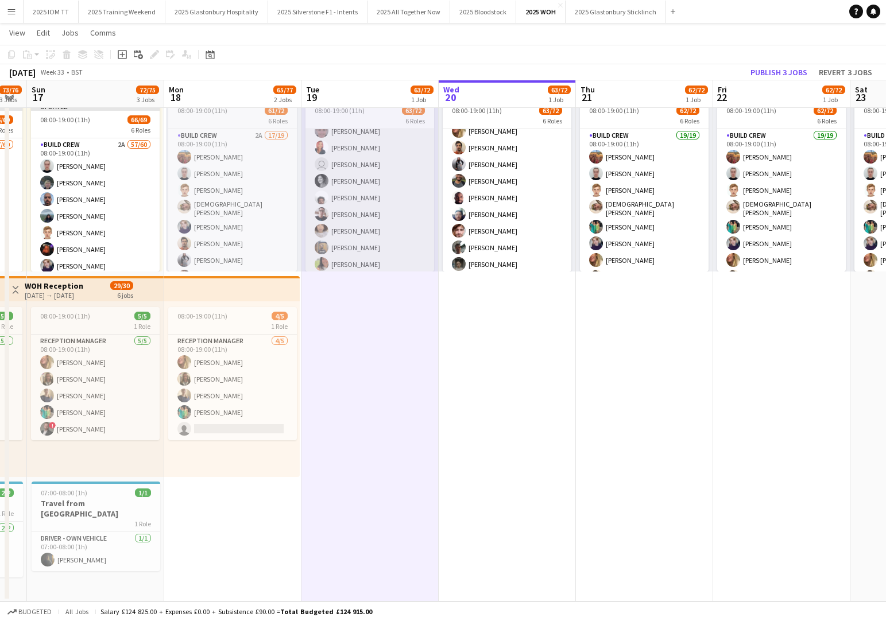
scroll to position [953, 0]
click at [379, 230] on app-card-role "New Build Crew 4A 35/44 08:00-19:00 (11h) Jamie McKay Lauren Jackson Rebecca Ha…" at bounding box center [370, 40] width 129 height 755
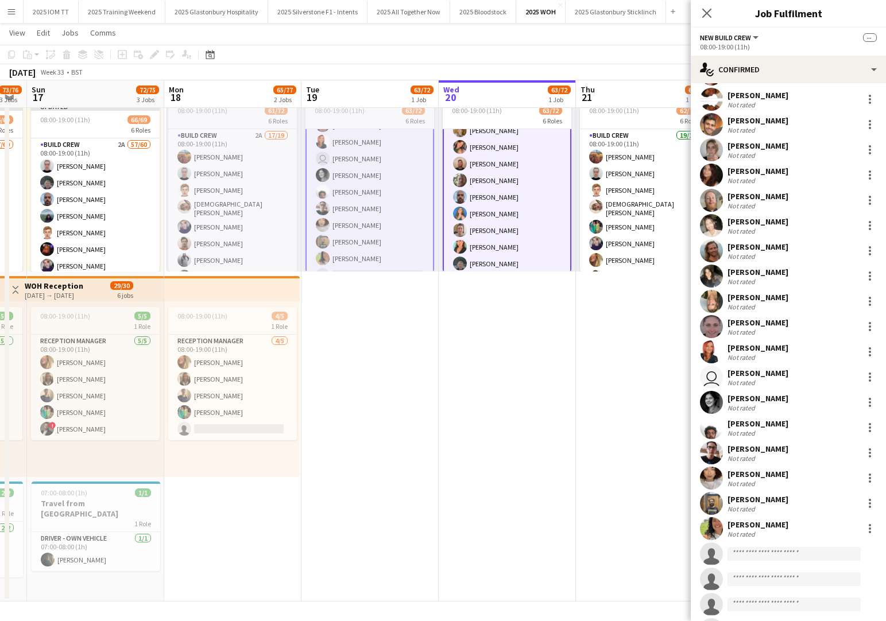
scroll to position [459, 0]
click at [763, 548] on input at bounding box center [794, 553] width 133 height 14
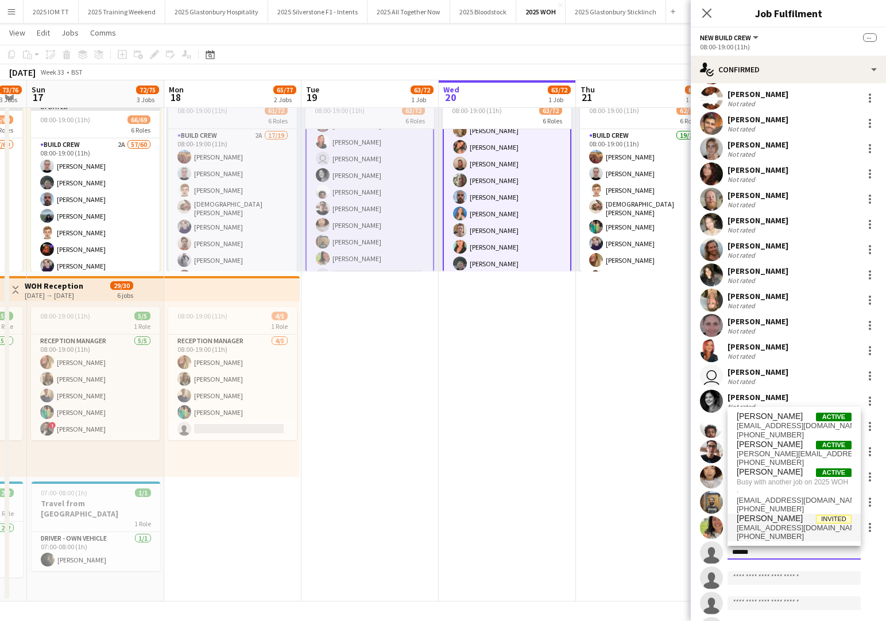
type input "*****"
click at [808, 528] on span "jamieofconor@outlook.com" at bounding box center [794, 528] width 115 height 9
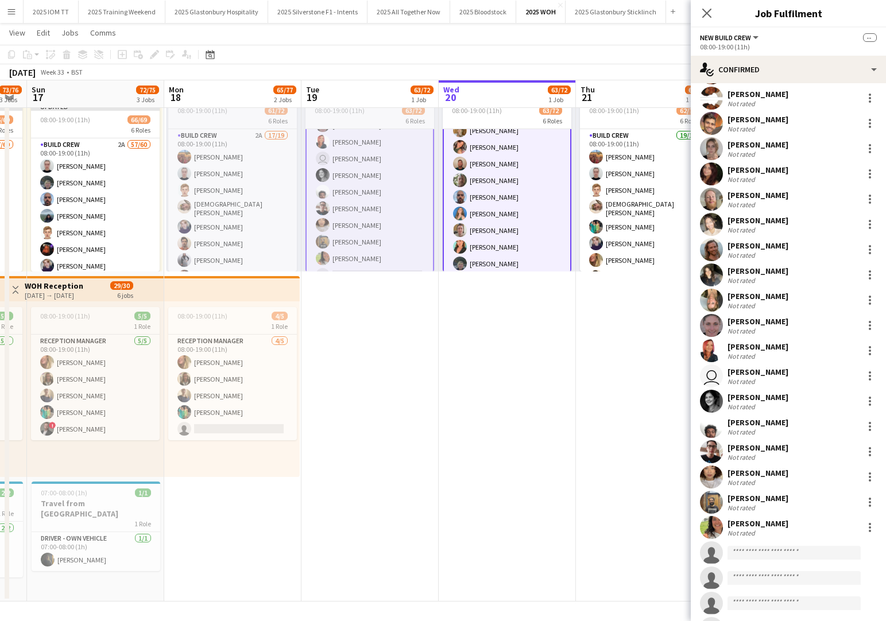
scroll to position [0, 0]
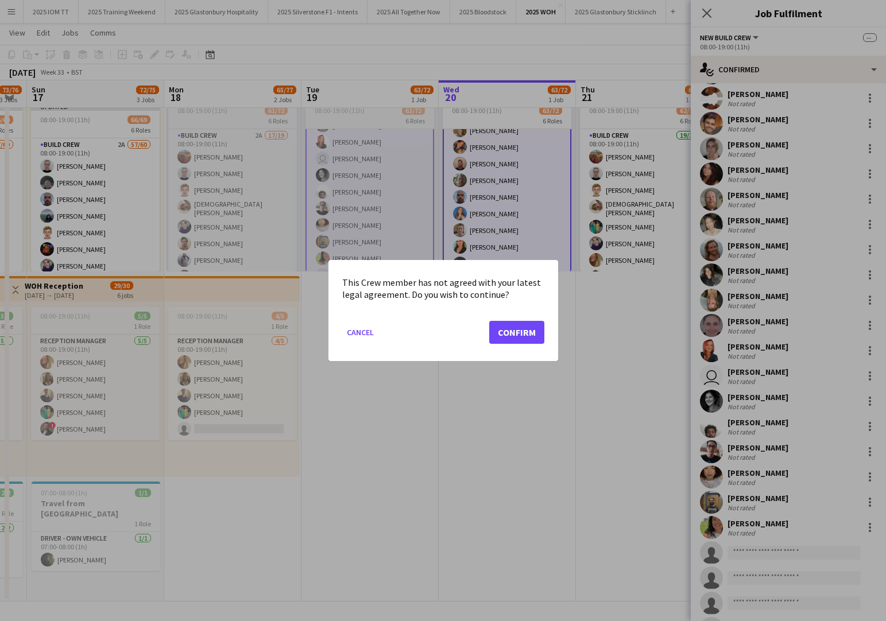
click at [524, 332] on button "Confirm" at bounding box center [516, 332] width 55 height 23
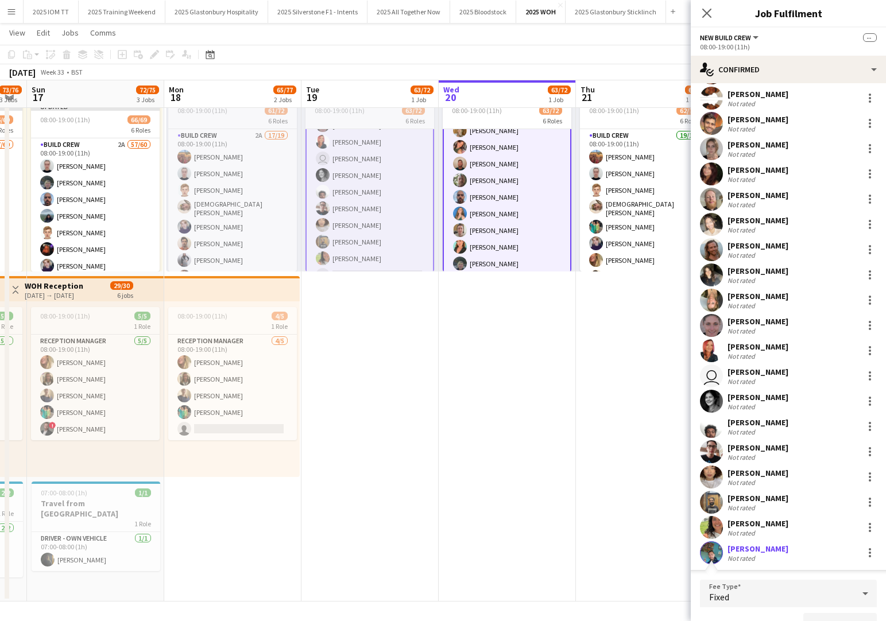
scroll to position [734, 0]
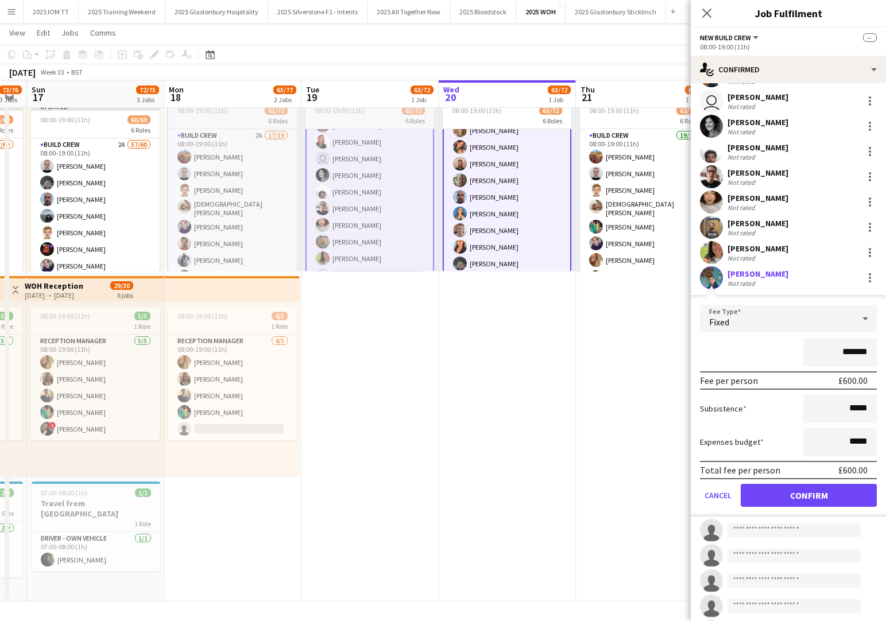
click at [801, 493] on button "Confirm" at bounding box center [809, 495] width 136 height 23
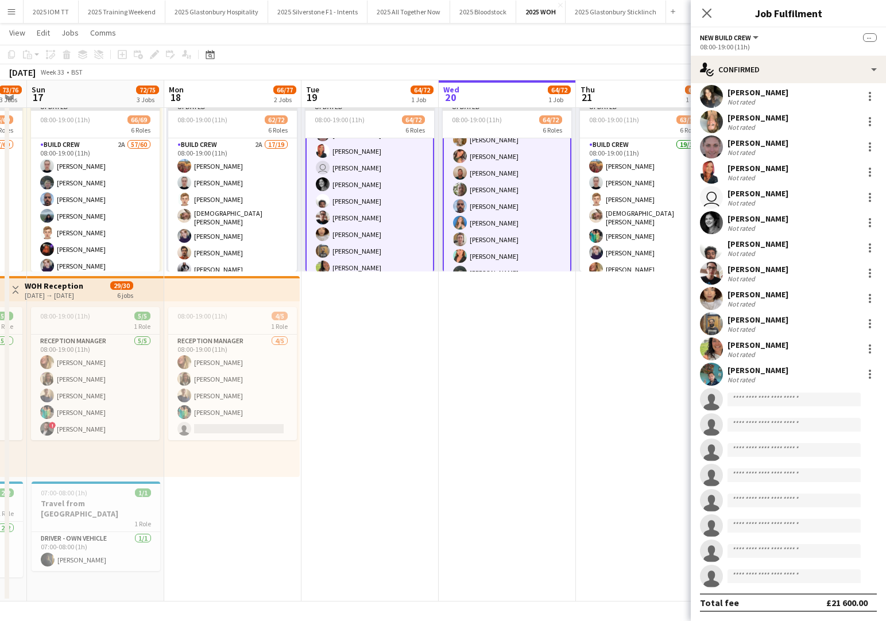
scroll to position [637, 0]
click at [605, 306] on app-date-cell "Updated 08:00-19:00 (11h) 63/72 6 Roles Build Crew 19/19 08:00-19:00 (11h) Snai…" at bounding box center [644, 334] width 137 height 536
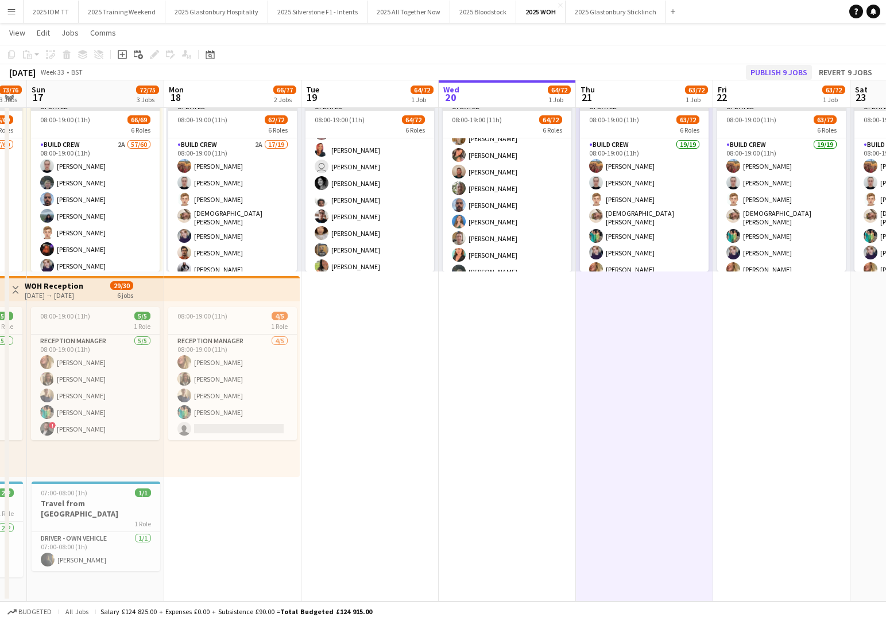
click at [775, 74] on button "Publish 9 jobs" at bounding box center [779, 72] width 66 height 15
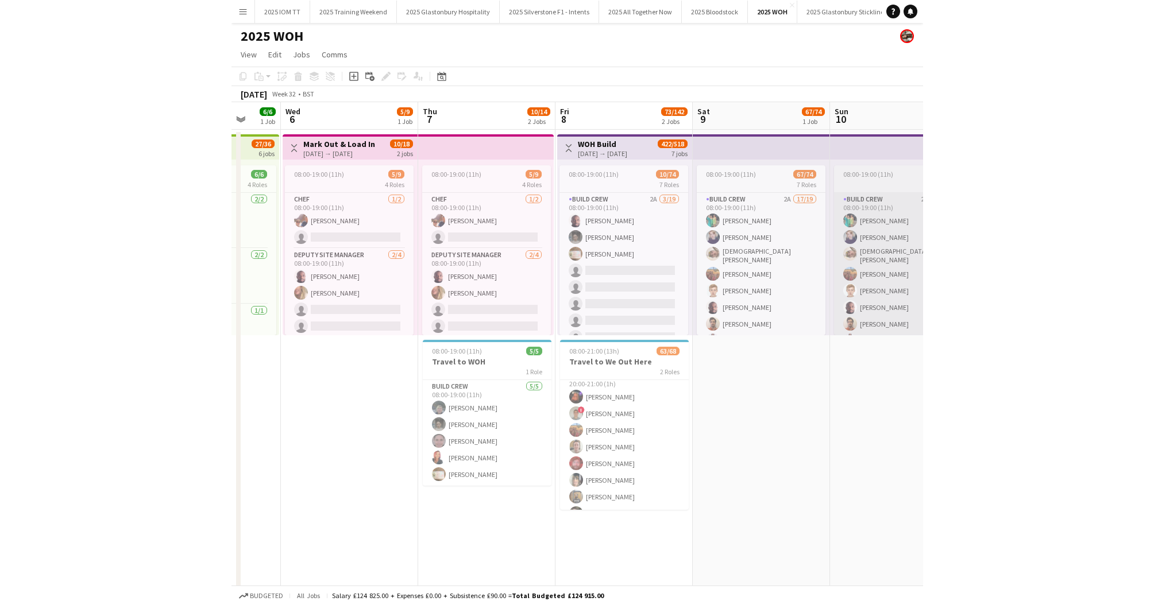
scroll to position [1045, 0]
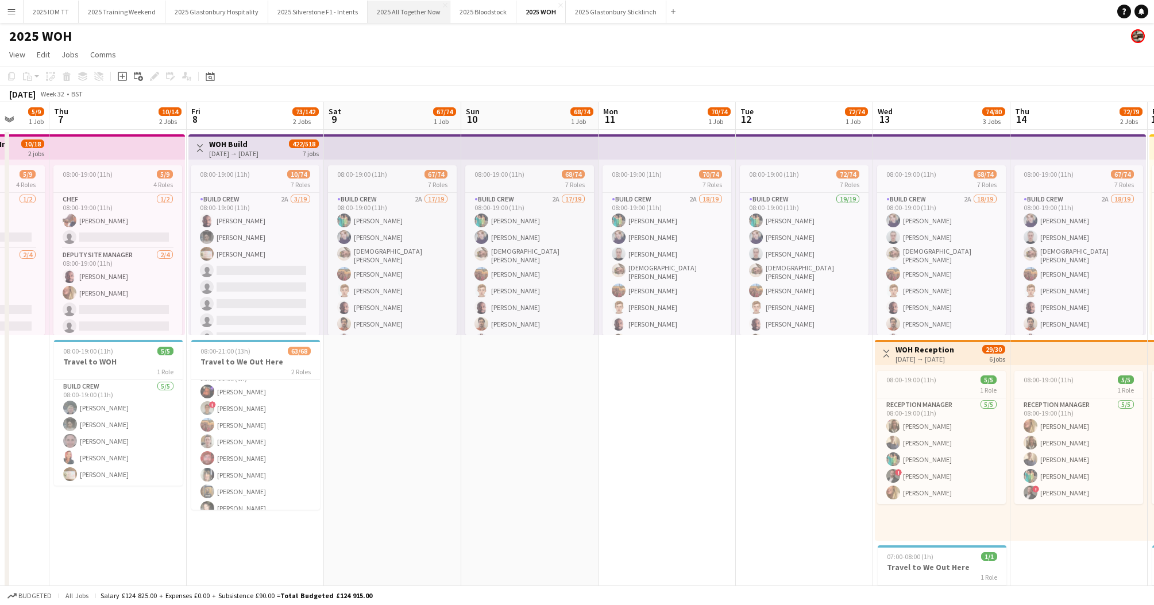
click at [399, 15] on button "2025 All Together Now Close" at bounding box center [409, 12] width 83 height 22
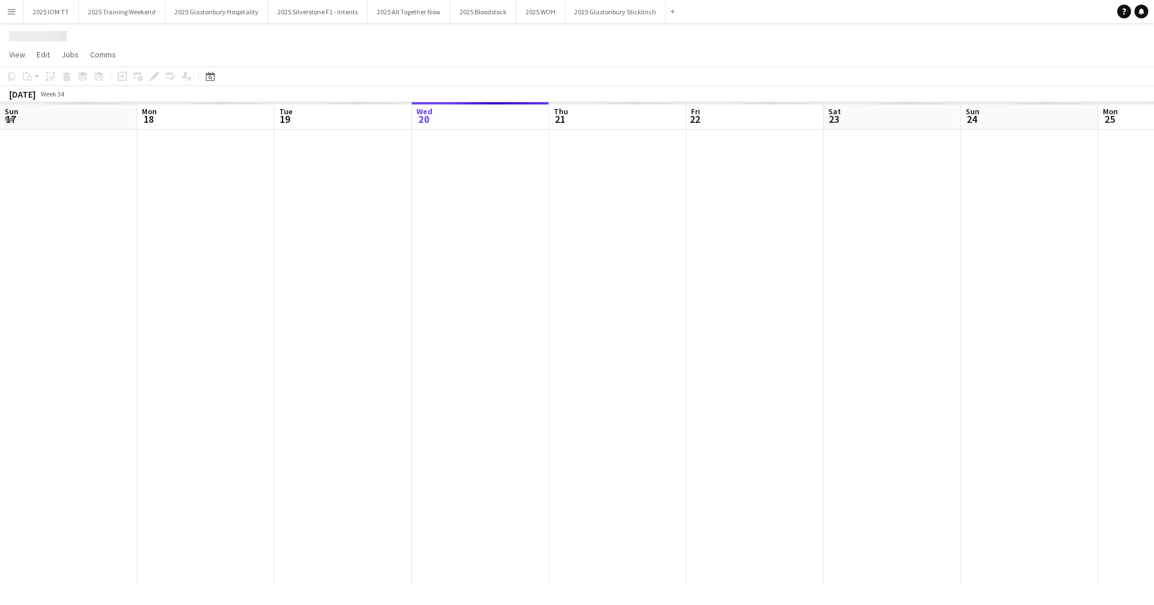
scroll to position [0, 275]
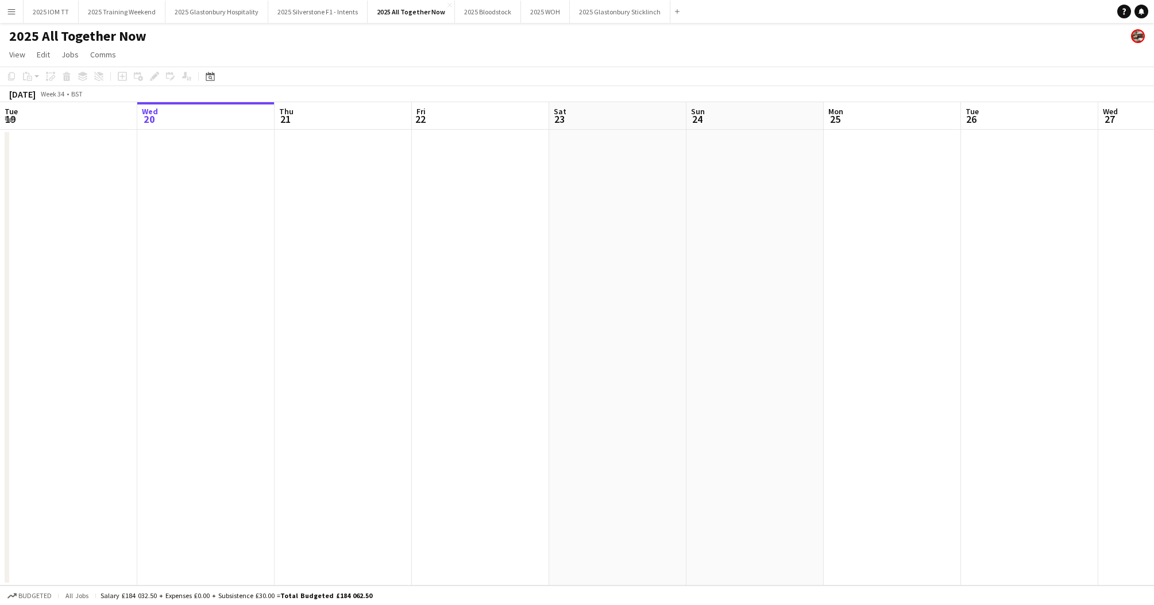
click at [13, 14] on app-icon "Menu" at bounding box center [11, 11] width 9 height 9
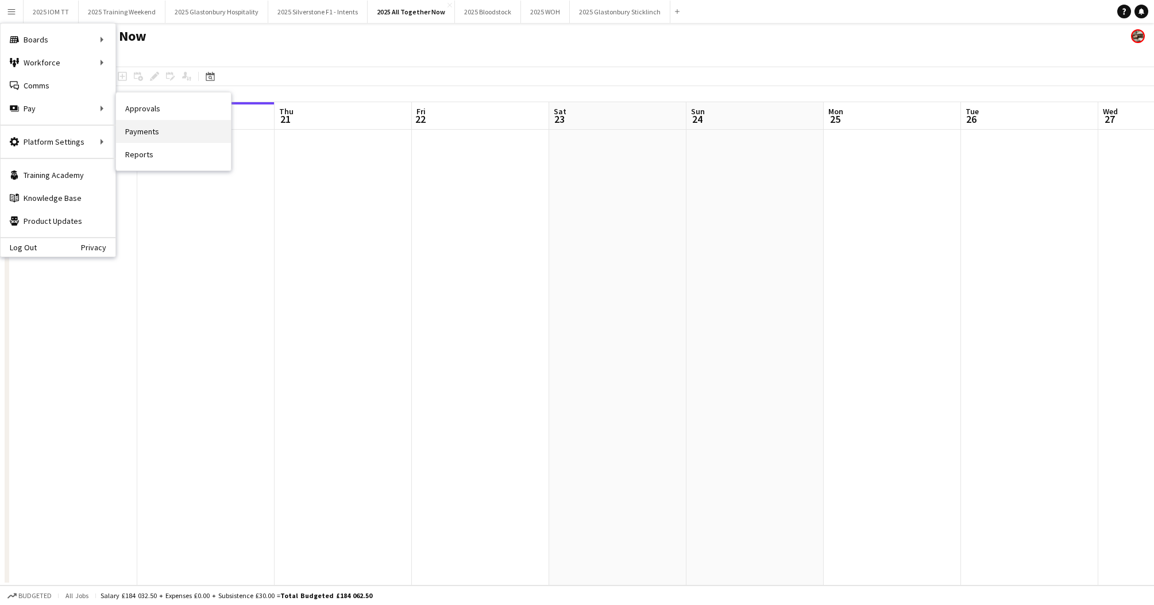
click at [170, 137] on link "Payments" at bounding box center [173, 131] width 115 height 23
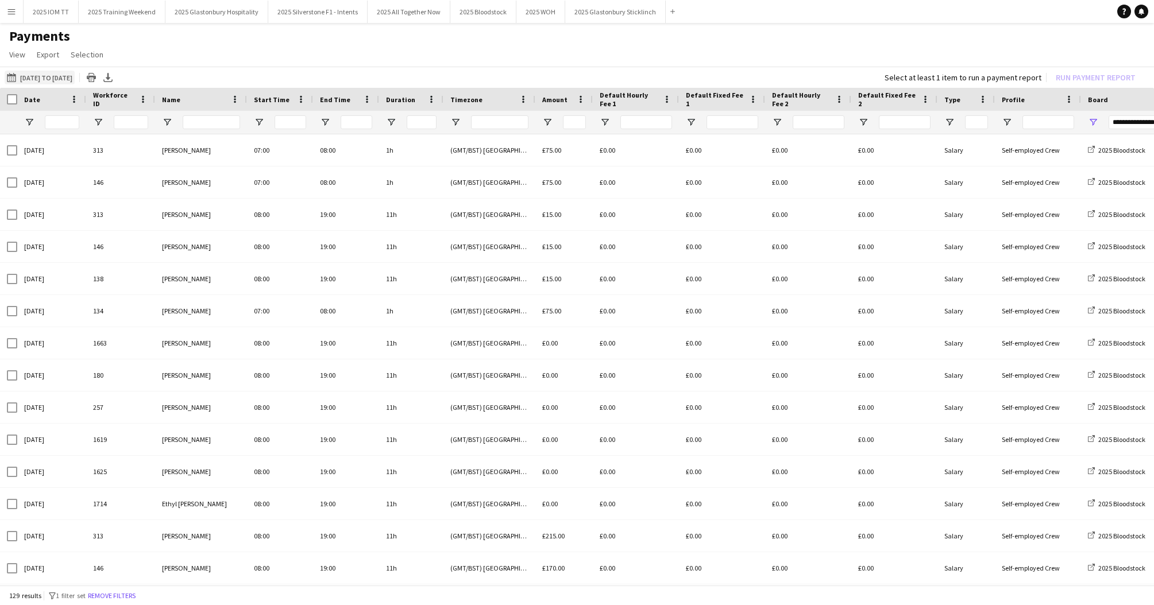
click at [61, 80] on button "01-08-2025 to 14-08-2025 01-08-2025 to 14-08-2025" at bounding box center [40, 78] width 70 height 14
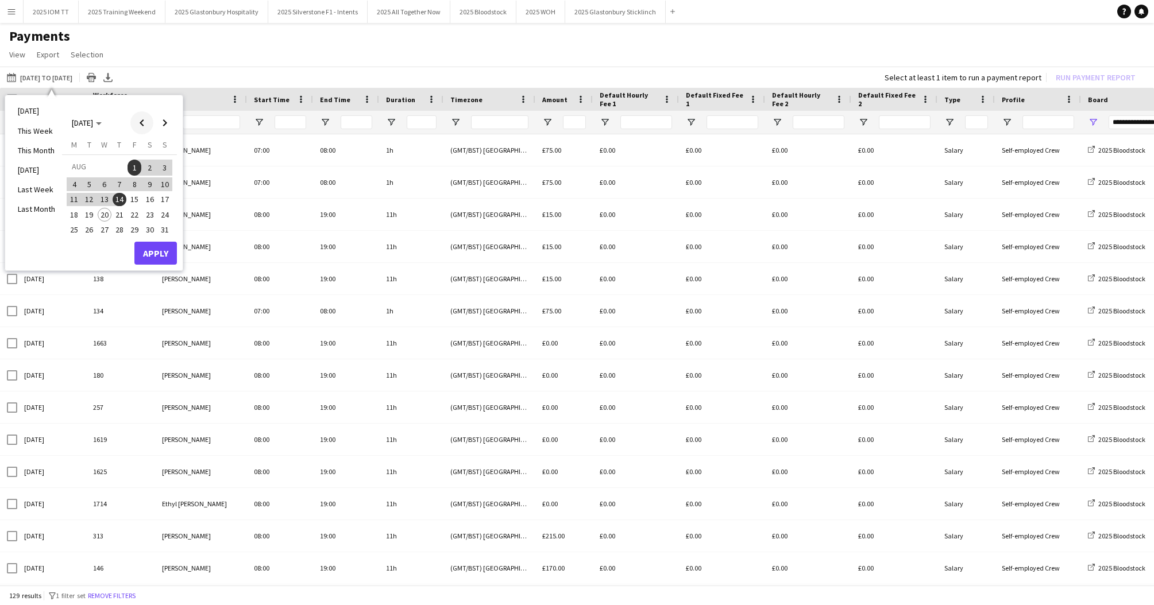
click at [138, 125] on span "Previous month" at bounding box center [141, 122] width 23 height 23
click at [72, 195] on span "7" at bounding box center [74, 197] width 14 height 14
click at [160, 125] on span "Next month" at bounding box center [164, 122] width 23 height 23
click at [164, 180] on span "10" at bounding box center [165, 184] width 14 height 14
click at [121, 194] on span "14" at bounding box center [120, 200] width 14 height 14
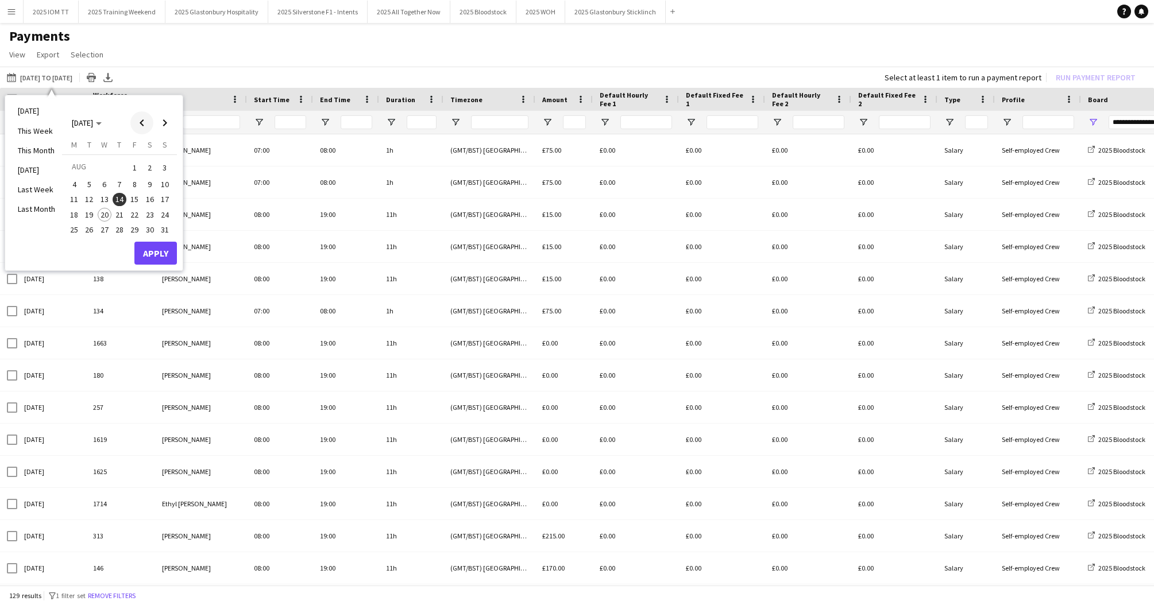
click at [146, 122] on span "Previous month" at bounding box center [141, 122] width 23 height 23
drag, startPoint x: 76, startPoint y: 197, endPoint x: 111, endPoint y: 170, distance: 44.2
click at [78, 195] on span "7" at bounding box center [74, 197] width 14 height 14
drag, startPoint x: 161, startPoint y: 123, endPoint x: 160, endPoint y: 138, distance: 14.4
click at [161, 123] on span "Next month" at bounding box center [164, 122] width 23 height 23
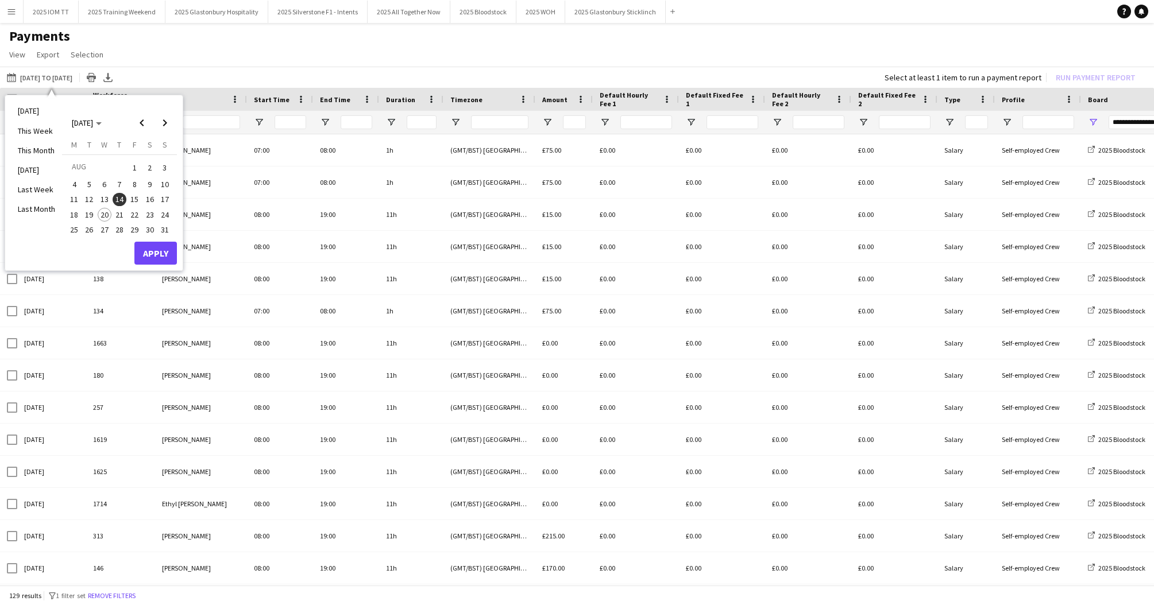
click at [119, 197] on span "14" at bounding box center [120, 200] width 14 height 14
click at [108, 196] on span "13" at bounding box center [105, 200] width 14 height 14
click at [131, 183] on span "8" at bounding box center [134, 184] width 14 height 14
click at [142, 125] on span "Previous month" at bounding box center [141, 122] width 23 height 23
click at [73, 195] on span "7" at bounding box center [74, 197] width 14 height 14
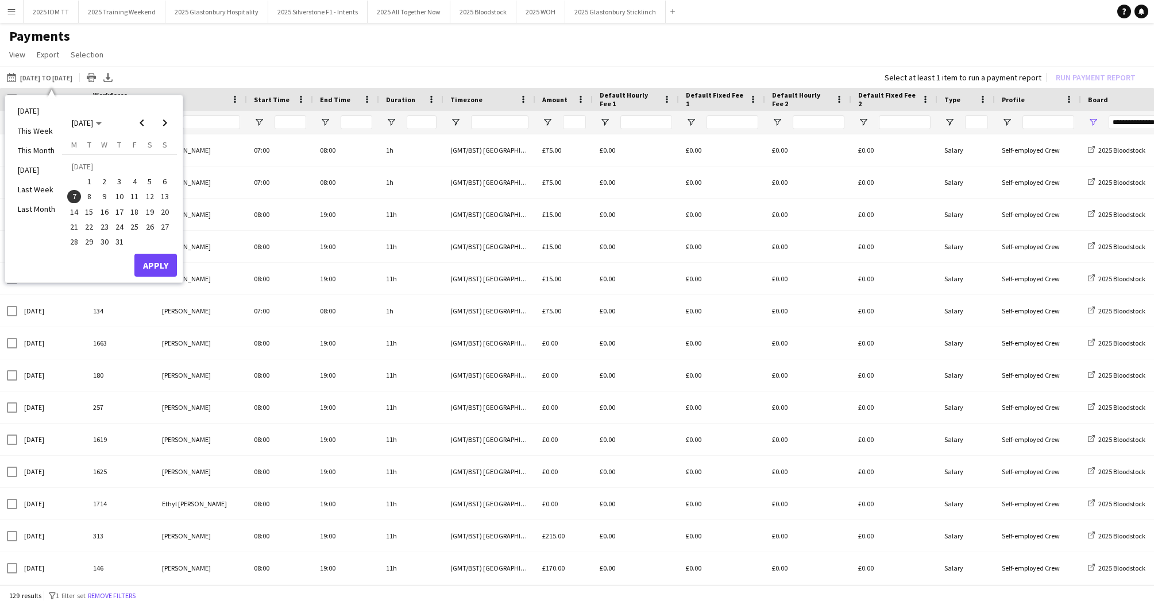
drag, startPoint x: 130, startPoint y: 195, endPoint x: 119, endPoint y: 198, distance: 11.7
click at [130, 195] on span "11" at bounding box center [134, 197] width 14 height 14
click at [75, 196] on span "7" at bounding box center [74, 197] width 14 height 14
click at [163, 127] on span "Next month" at bounding box center [164, 122] width 23 height 23
click at [107, 198] on span "13" at bounding box center [105, 200] width 14 height 14
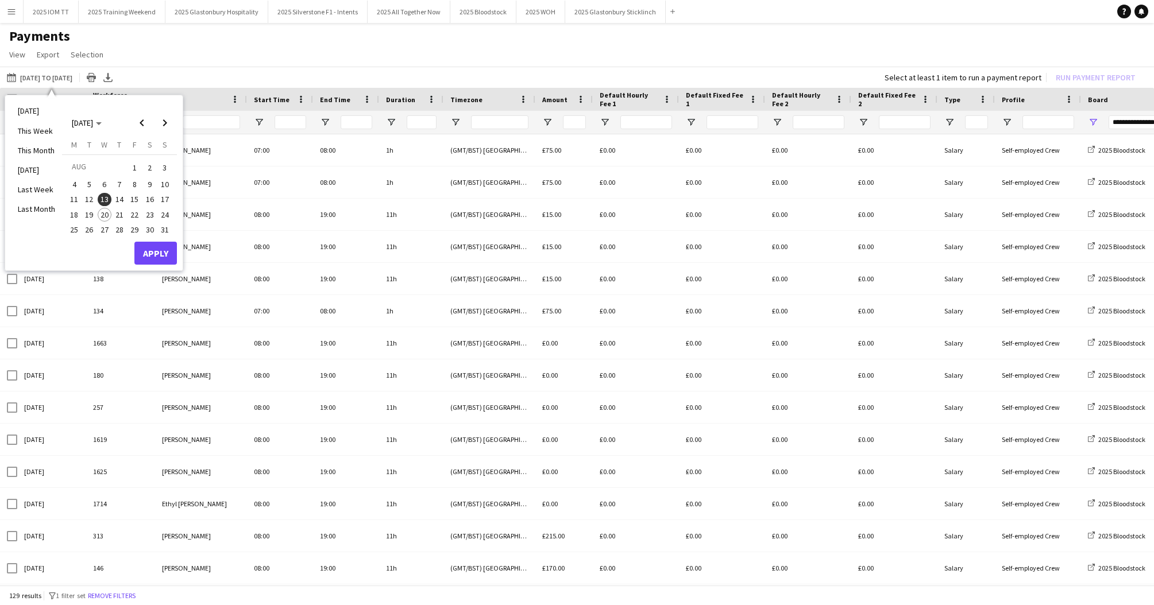
click at [90, 197] on span "12" at bounding box center [90, 200] width 14 height 14
drag, startPoint x: 130, startPoint y: 198, endPoint x: 146, endPoint y: 198, distance: 16.1
click at [132, 198] on span "15" at bounding box center [134, 200] width 14 height 14
click at [126, 209] on span "21" at bounding box center [120, 215] width 14 height 14
click at [162, 244] on button "Apply" at bounding box center [155, 253] width 42 height 23
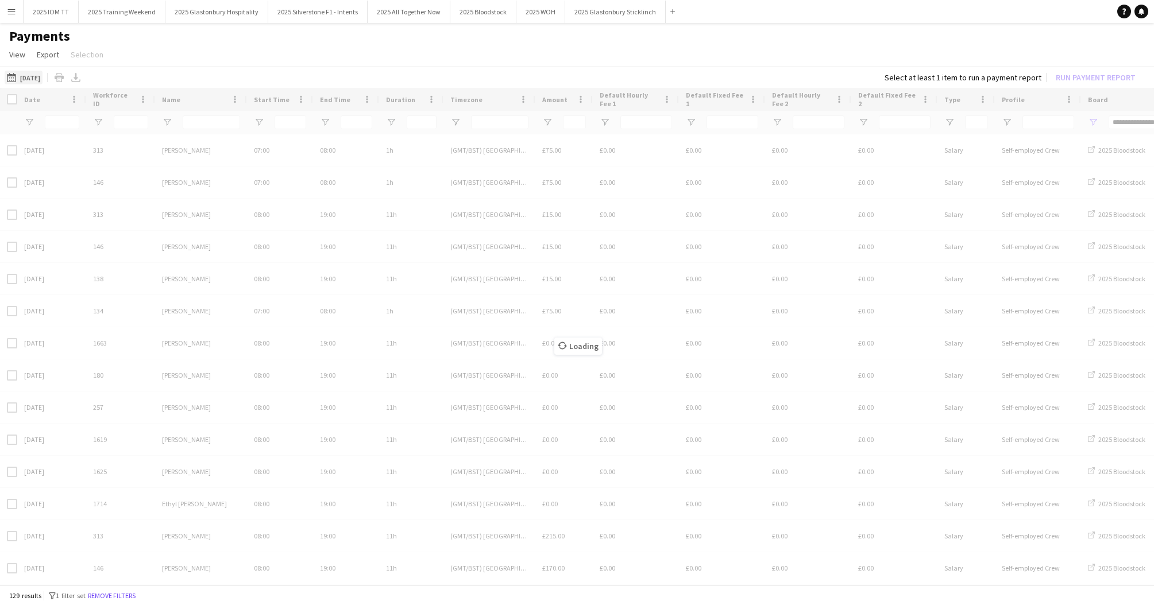
click at [34, 79] on button "01-08-2025 to 14-08-2025 15-08-2025" at bounding box center [24, 78] width 38 height 14
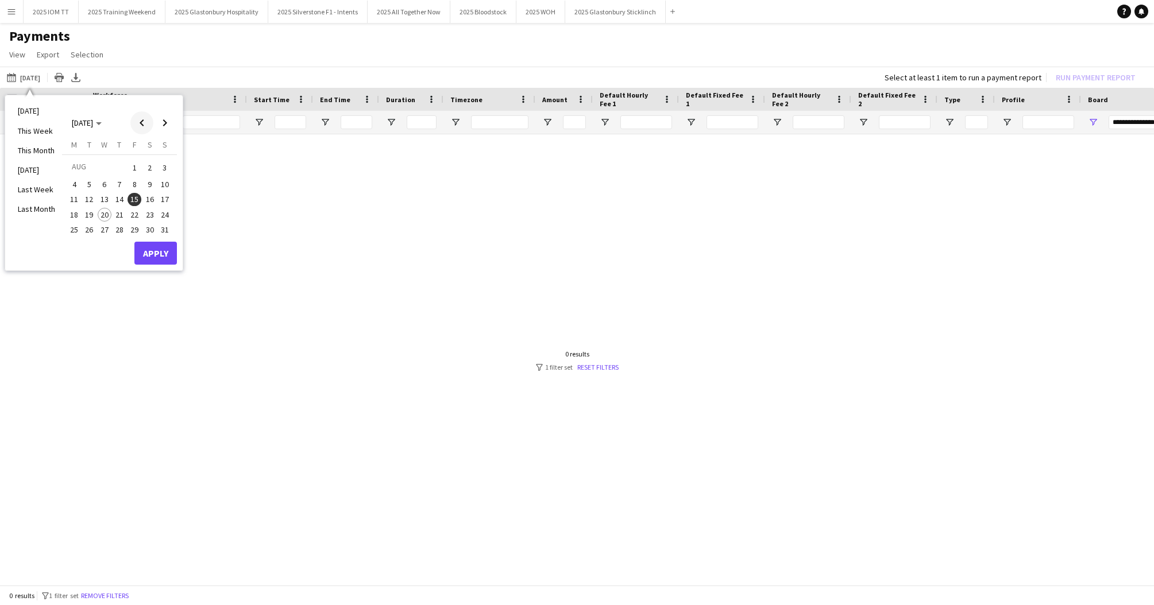
click at [144, 120] on span "Previous month" at bounding box center [141, 122] width 23 height 23
click at [75, 193] on span "7" at bounding box center [74, 197] width 14 height 14
drag, startPoint x: 163, startPoint y: 123, endPoint x: 157, endPoint y: 137, distance: 14.9
click at [163, 123] on span "Next month" at bounding box center [164, 122] width 23 height 23
click at [115, 198] on span "14" at bounding box center [120, 200] width 14 height 14
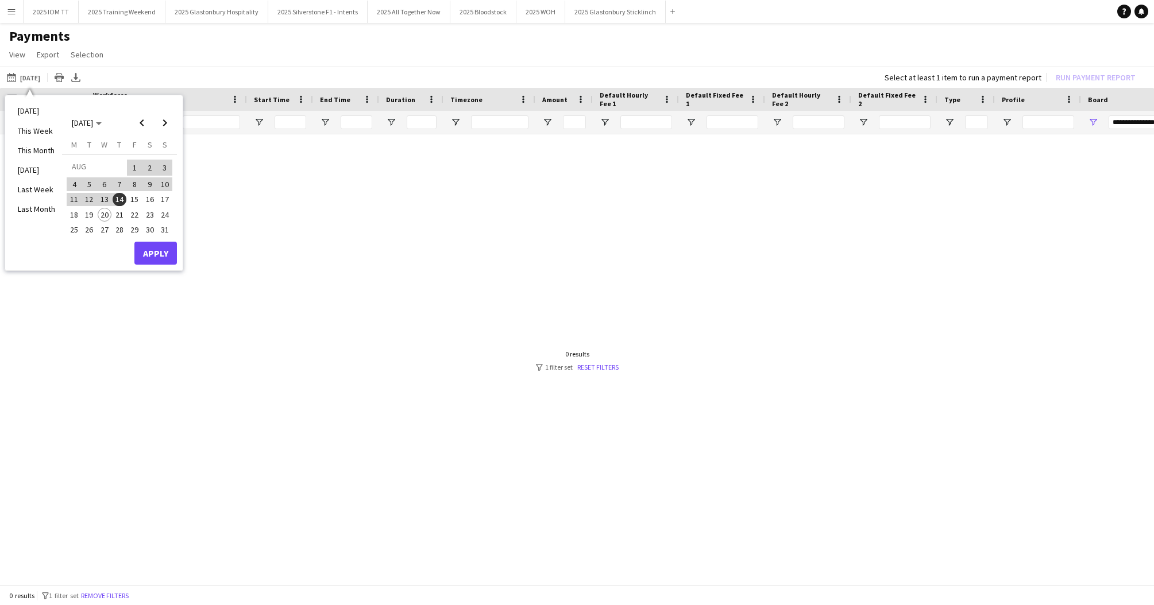
click at [150, 247] on button "Apply" at bounding box center [155, 253] width 42 height 23
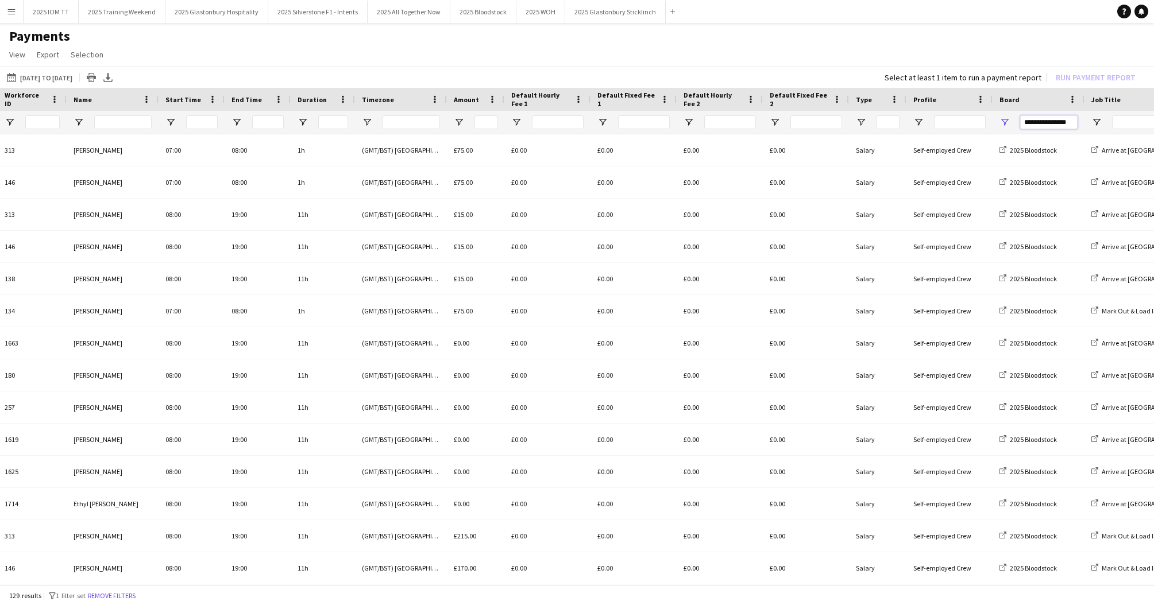
click at [886, 123] on input "**********" at bounding box center [1048, 122] width 57 height 14
click at [886, 124] on input "**********" at bounding box center [1048, 122] width 57 height 14
type input "*"
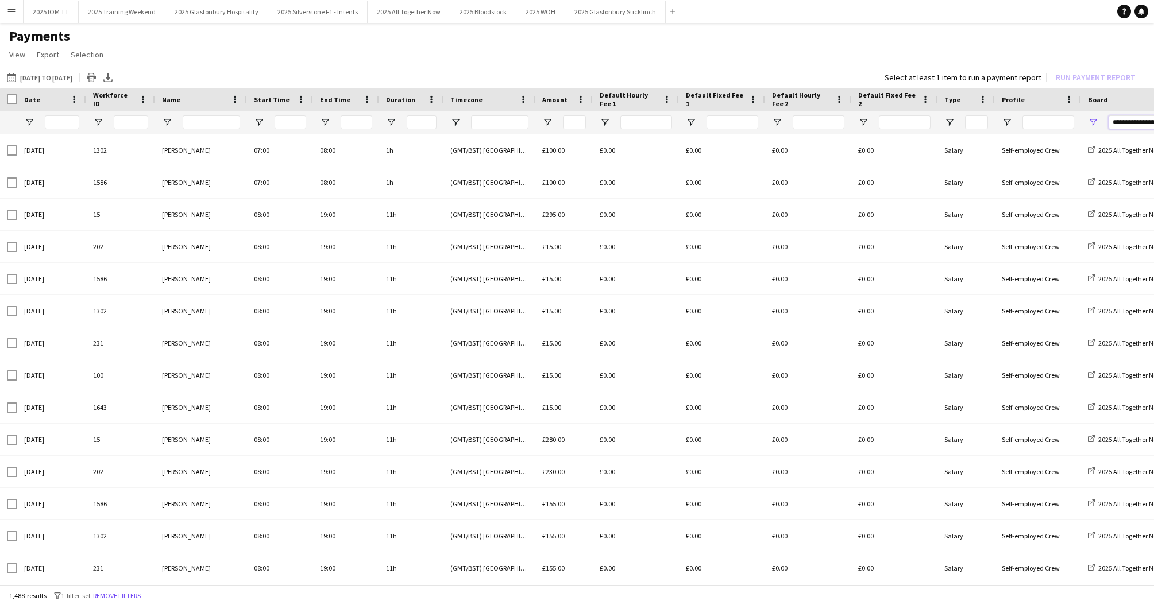
type input "**********"
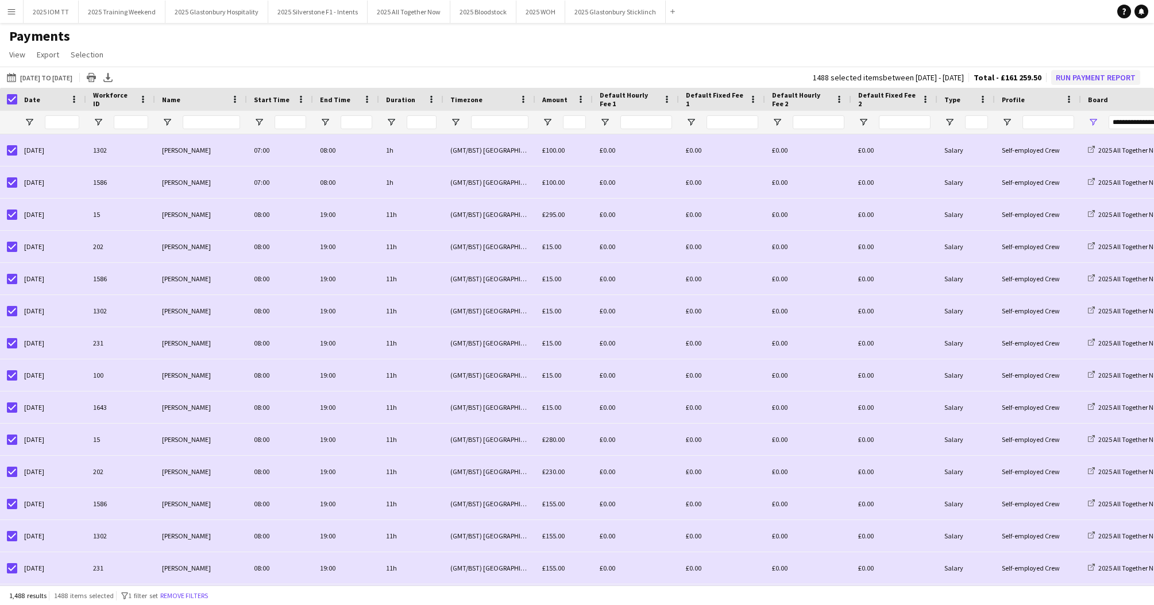
click at [886, 78] on button "Run Payment Report" at bounding box center [1095, 77] width 89 height 15
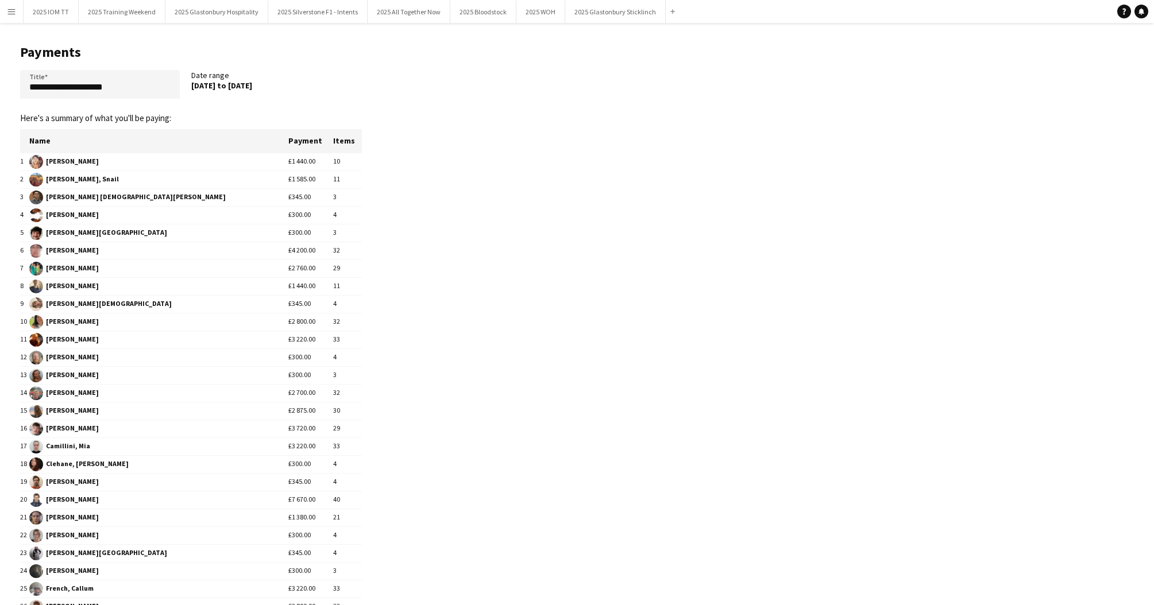
click at [12, 14] on app-icon "Menu" at bounding box center [11, 11] width 9 height 9
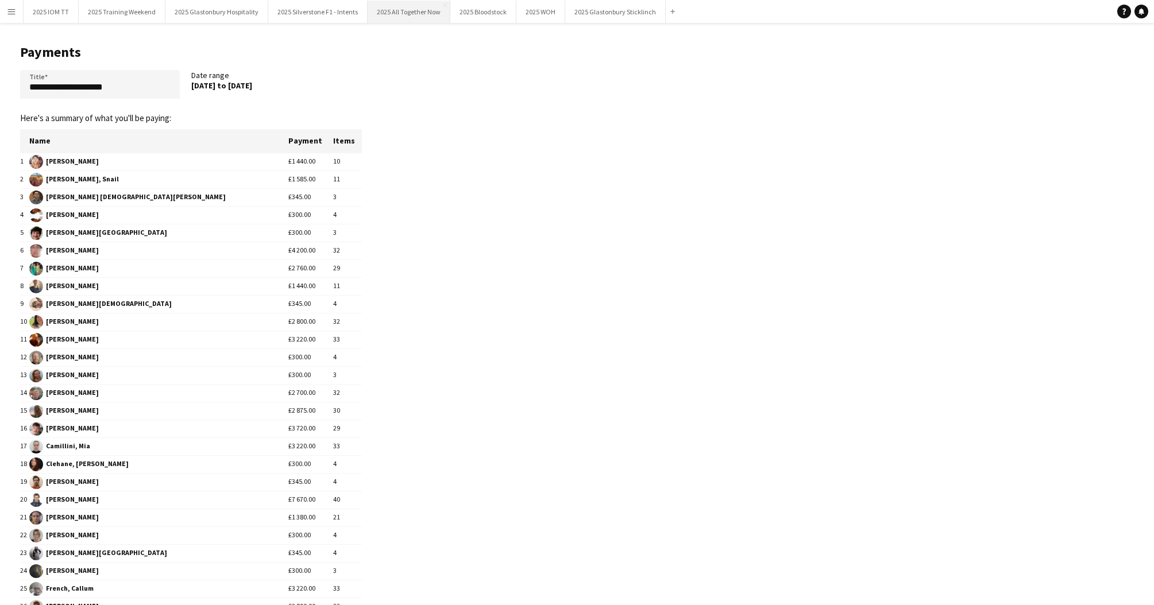
click at [430, 20] on button "2025 All Together Now Close" at bounding box center [409, 12] width 83 height 22
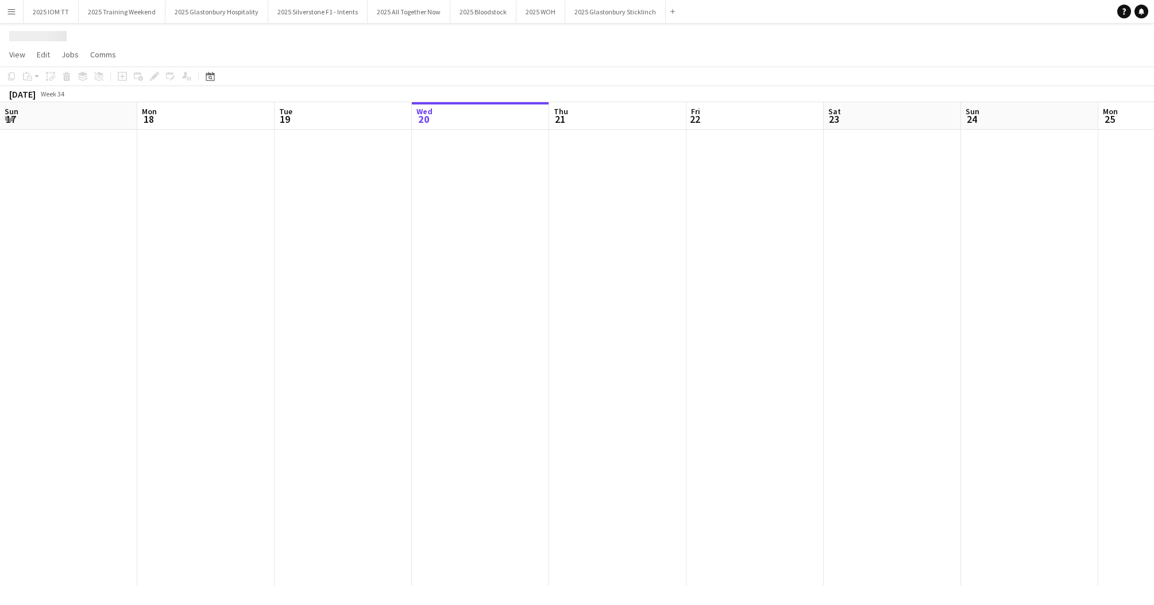
scroll to position [0, 275]
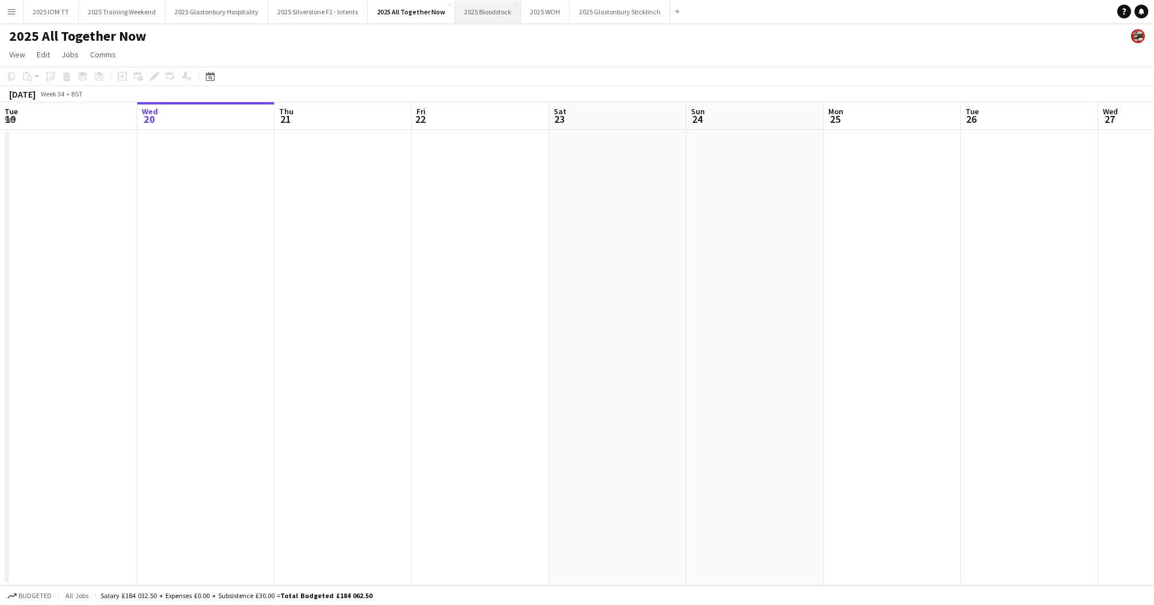
click at [490, 19] on button "2025 Bloodstock Close" at bounding box center [488, 12] width 66 height 22
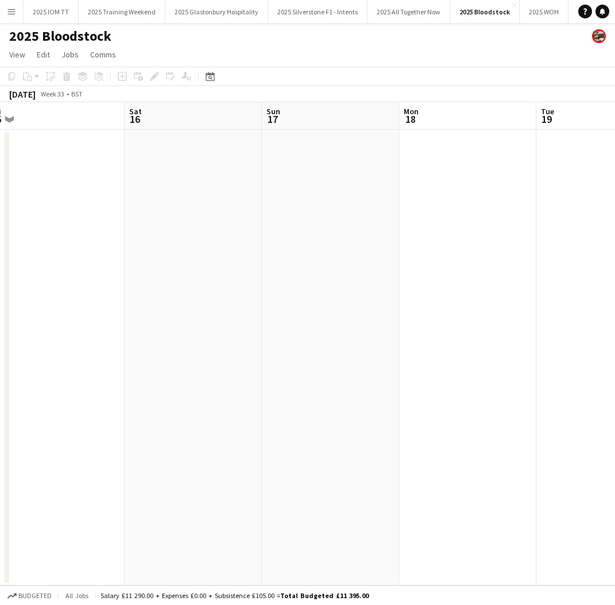
scroll to position [0, 374]
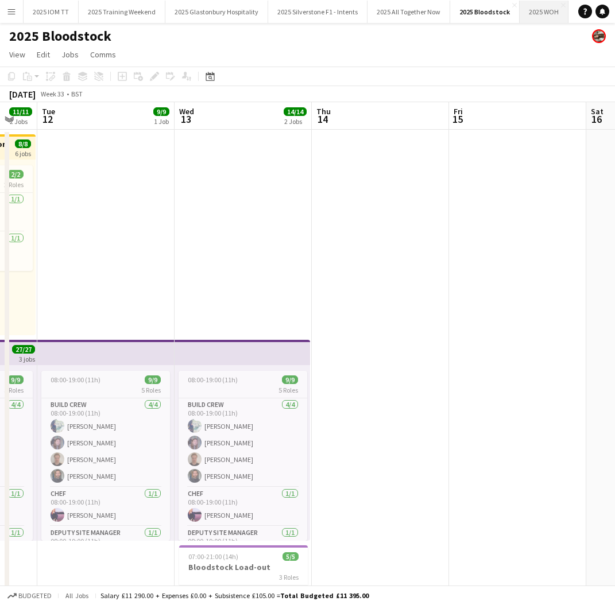
click at [536, 16] on button "2025 WOH Close" at bounding box center [544, 12] width 49 height 22
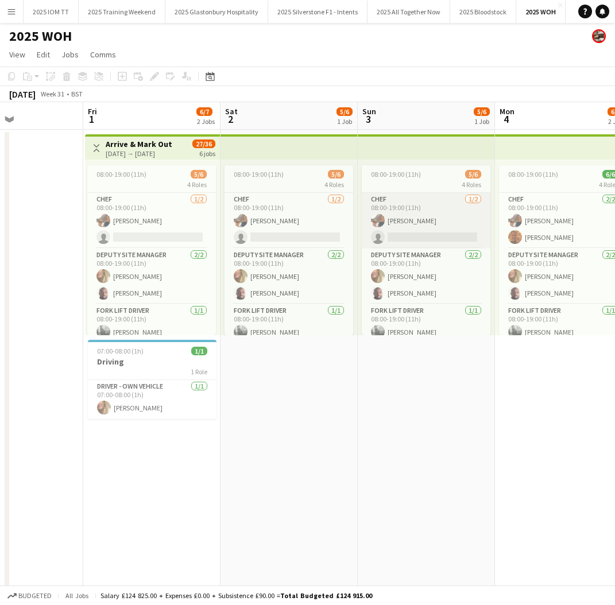
scroll to position [0, 329]
click at [135, 172] on span "08:00-19:00 (11h)" at bounding box center [121, 174] width 50 height 9
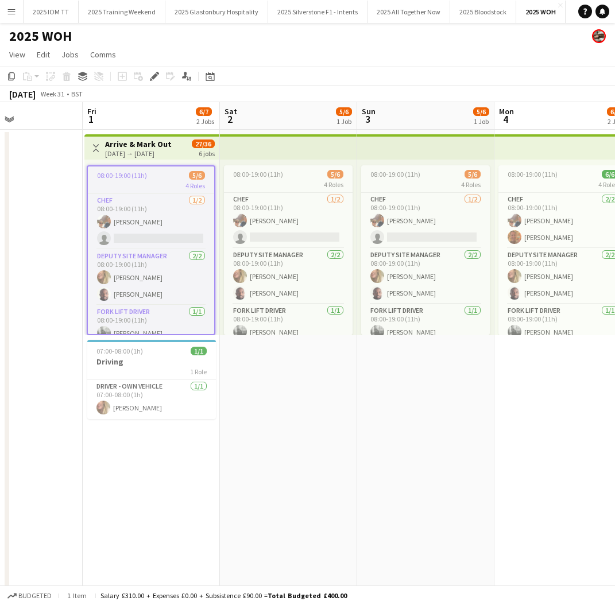
click at [138, 173] on span "08:00-19:00 (11h)" at bounding box center [122, 175] width 50 height 9
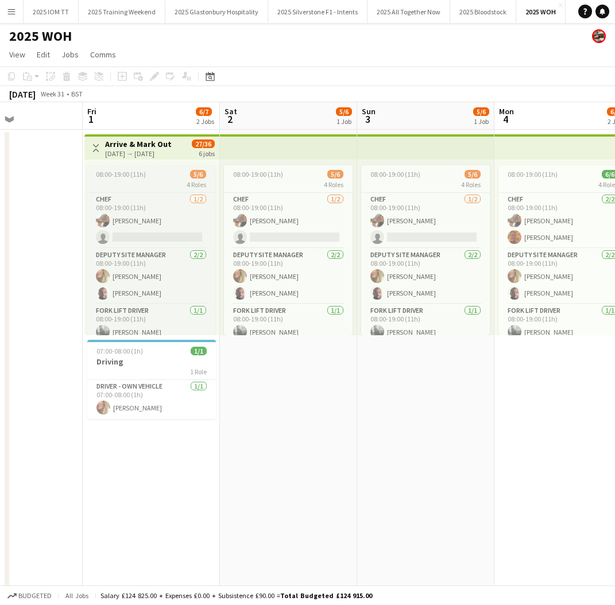
click at [139, 177] on span "08:00-19:00 (11h)" at bounding box center [121, 174] width 50 height 9
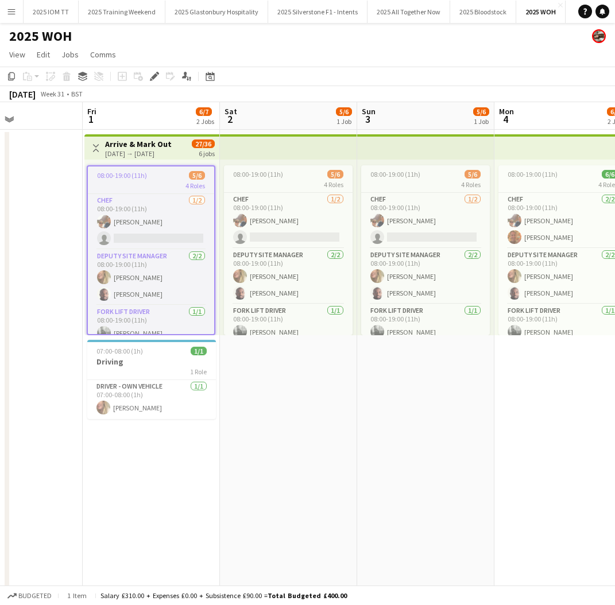
drag, startPoint x: 154, startPoint y: 78, endPoint x: 187, endPoint y: 84, distance: 33.2
click at [154, 78] on icon at bounding box center [154, 77] width 6 height 6
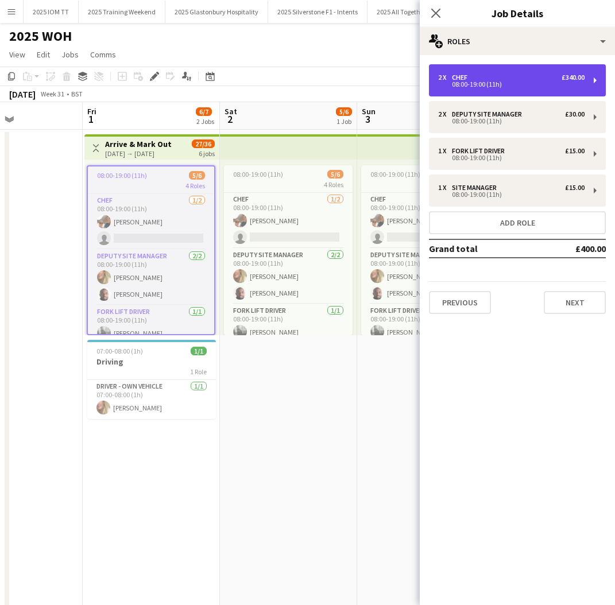
drag, startPoint x: 528, startPoint y: 90, endPoint x: 517, endPoint y: 95, distance: 12.6
click at [528, 90] on div "2 x Chef £340.00 08:00-19:00 (11h)" at bounding box center [517, 80] width 177 height 32
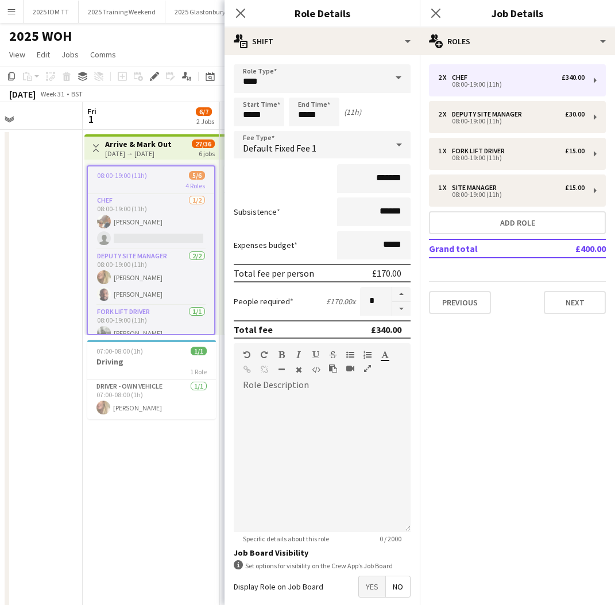
click at [402, 311] on button "button" at bounding box center [401, 309] width 18 height 14
type input "*"
click at [435, 13] on icon "Close pop-in" at bounding box center [435, 12] width 11 height 11
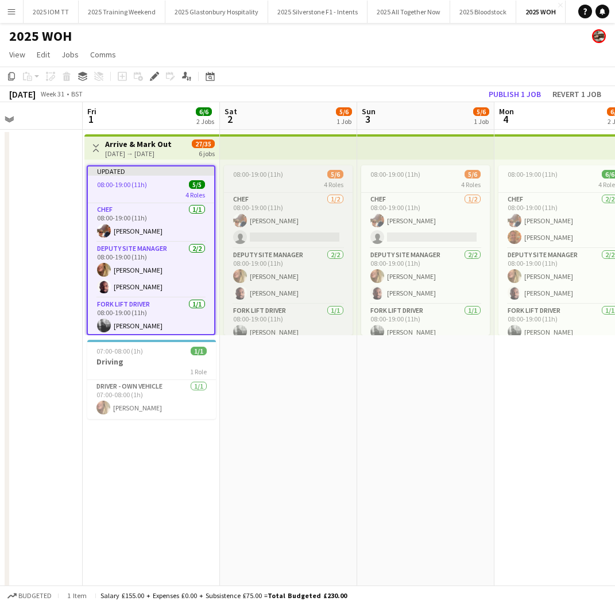
click at [284, 179] on app-job-card "08:00-19:00 (11h) 5/6 4 Roles Chef 1/2 08:00-19:00 (11h) Annie Falconer single-…" at bounding box center [288, 250] width 129 height 170
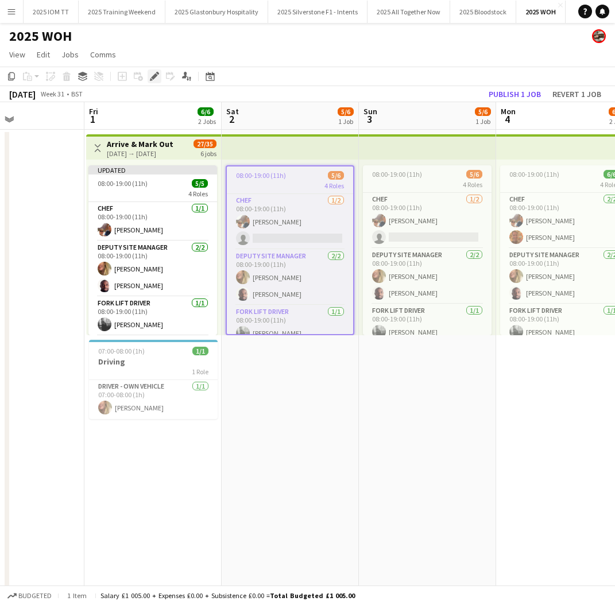
click at [153, 76] on icon at bounding box center [154, 77] width 6 height 6
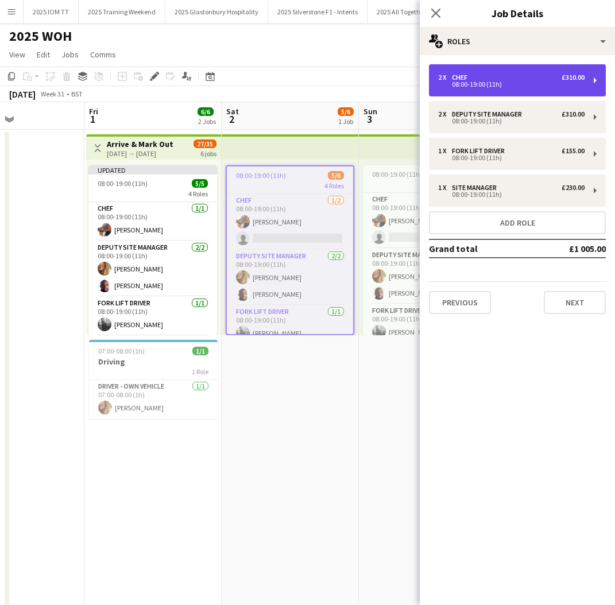
click at [523, 86] on div "08:00-19:00 (11h)" at bounding box center [511, 85] width 146 height 6
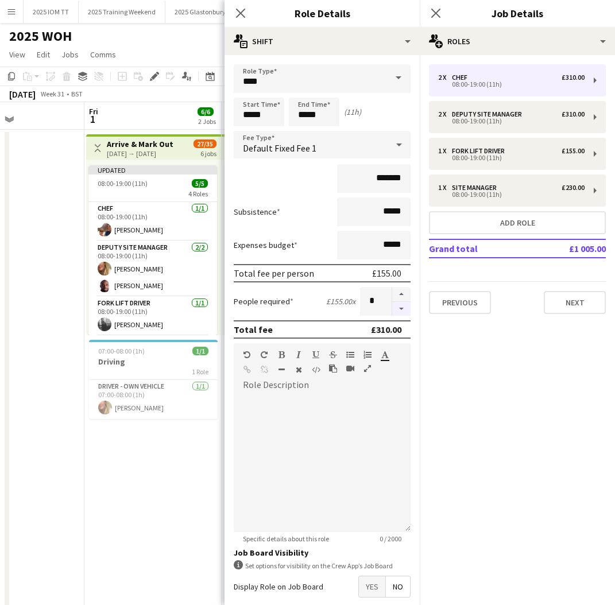
click at [403, 310] on button "button" at bounding box center [401, 309] width 18 height 14
type input "*"
click at [438, 11] on icon at bounding box center [435, 12] width 11 height 11
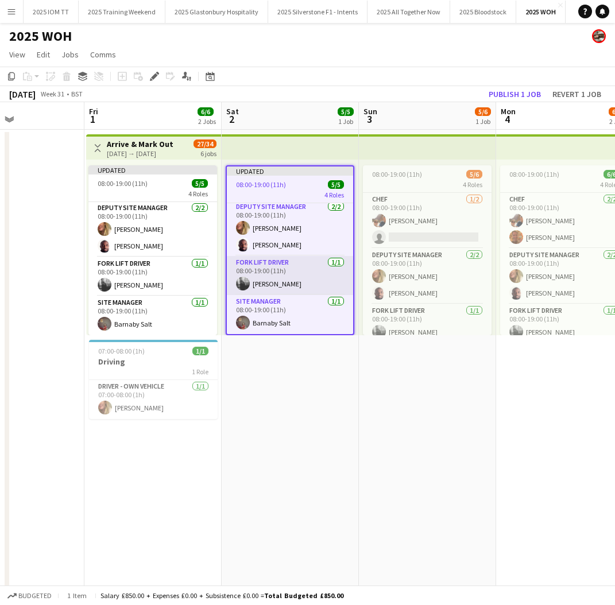
scroll to position [0, 0]
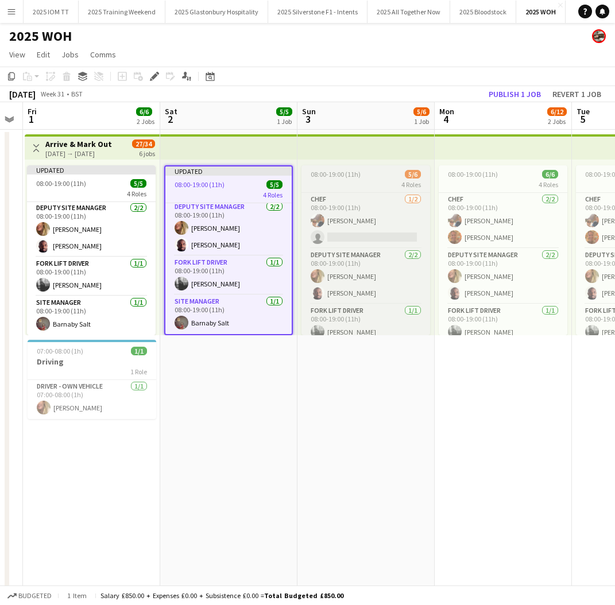
click at [344, 173] on span "08:00-19:00 (11h)" at bounding box center [336, 174] width 50 height 9
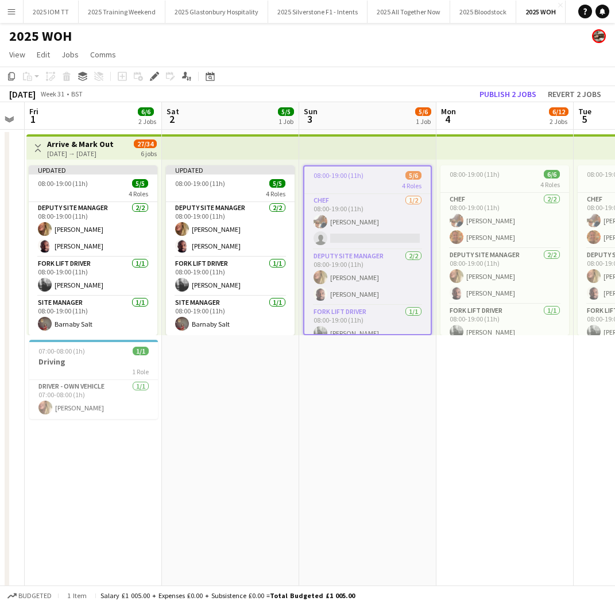
scroll to position [40, 0]
drag, startPoint x: 156, startPoint y: 73, endPoint x: 264, endPoint y: 88, distance: 109.1
click at [156, 73] on icon "Edit" at bounding box center [154, 76] width 9 height 9
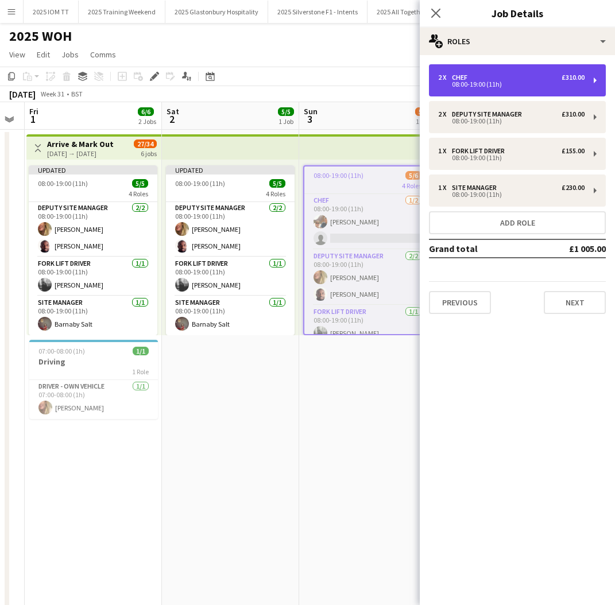
click at [531, 87] on div "2 x Chef £310.00 08:00-19:00 (11h)" at bounding box center [517, 80] width 177 height 32
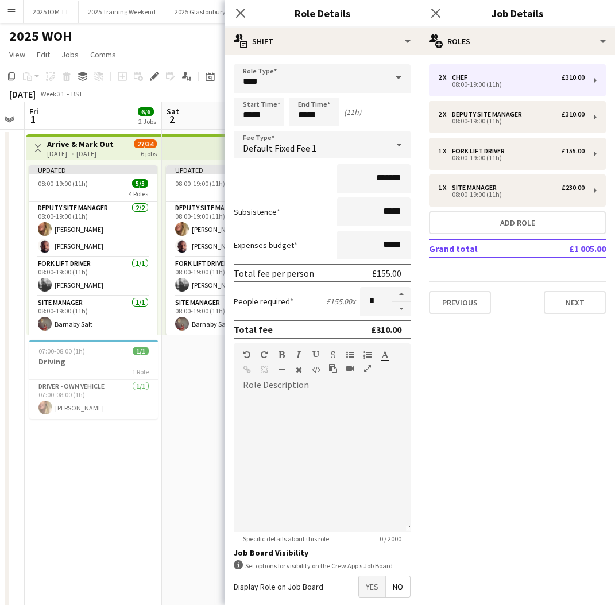
drag, startPoint x: 400, startPoint y: 310, endPoint x: 418, endPoint y: 273, distance: 40.3
click at [401, 308] on button "button" at bounding box center [401, 309] width 18 height 14
type input "*"
drag, startPoint x: 435, startPoint y: 10, endPoint x: 447, endPoint y: 42, distance: 34.3
click at [435, 11] on icon "Close pop-in" at bounding box center [435, 13] width 9 height 9
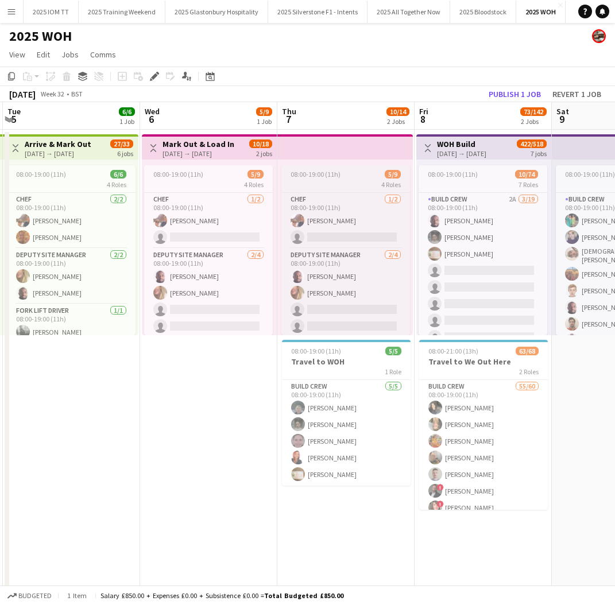
scroll to position [0, 409]
click at [209, 177] on div "08:00-19:00 (11h) 5/9" at bounding box center [208, 174] width 129 height 9
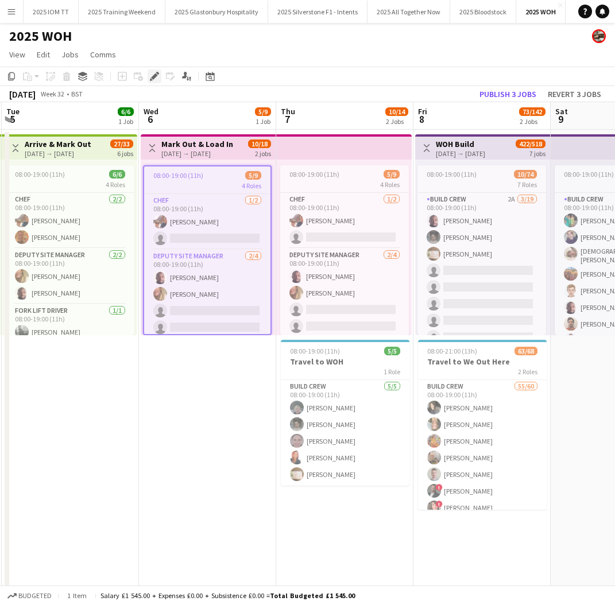
click at [156, 80] on icon "Edit" at bounding box center [154, 76] width 9 height 9
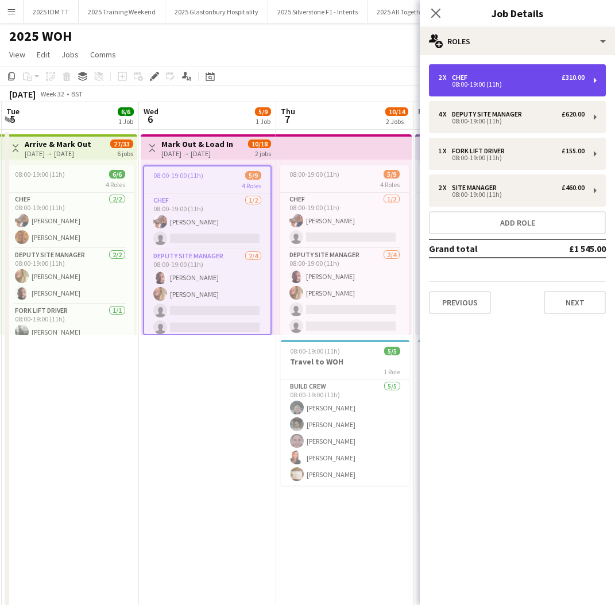
click at [483, 82] on div "08:00-19:00 (11h)" at bounding box center [511, 85] width 146 height 6
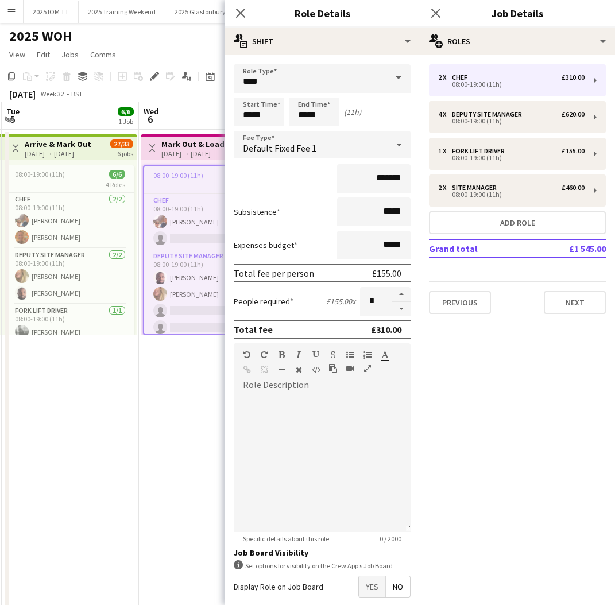
drag, startPoint x: 407, startPoint y: 307, endPoint x: 404, endPoint y: 253, distance: 54.1
click at [407, 306] on button "button" at bounding box center [401, 309] width 18 height 14
type input "*"
click at [438, 18] on app-icon "Close pop-in" at bounding box center [436, 13] width 17 height 17
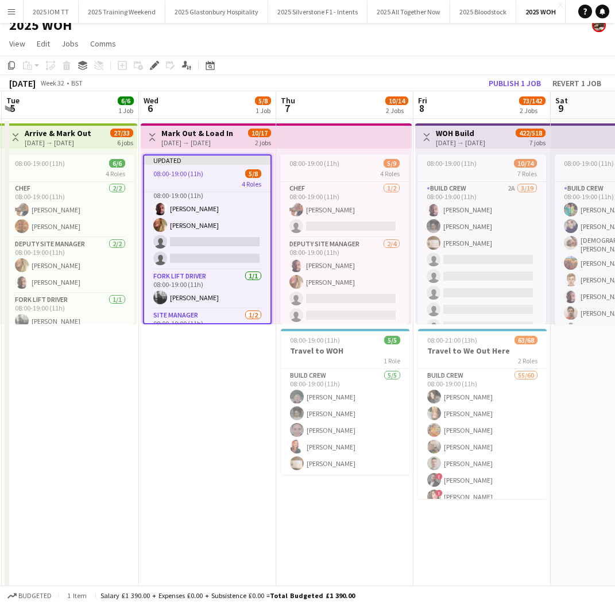
scroll to position [51, 0]
click at [150, 65] on icon "Edit" at bounding box center [154, 65] width 9 height 9
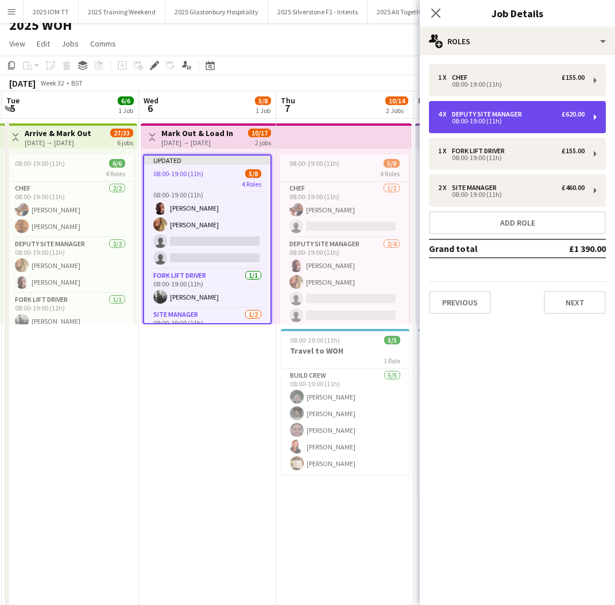
click at [513, 118] on div "Deputy site manager" at bounding box center [489, 114] width 75 height 8
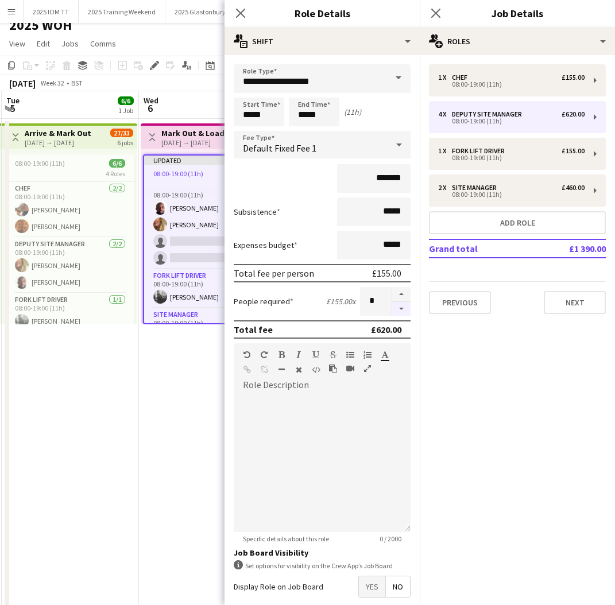
click at [403, 308] on button "button" at bounding box center [401, 309] width 18 height 14
click at [404, 308] on button "button" at bounding box center [401, 309] width 18 height 14
type input "*"
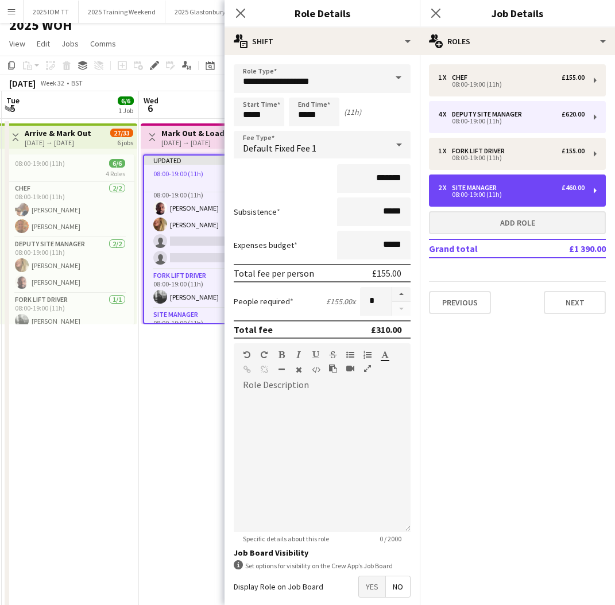
drag, startPoint x: 477, startPoint y: 192, endPoint x: 463, endPoint y: 212, distance: 24.8
click at [477, 192] on div "08:00-19:00 (11h)" at bounding box center [511, 195] width 146 height 6
type input "**********"
type input "*******"
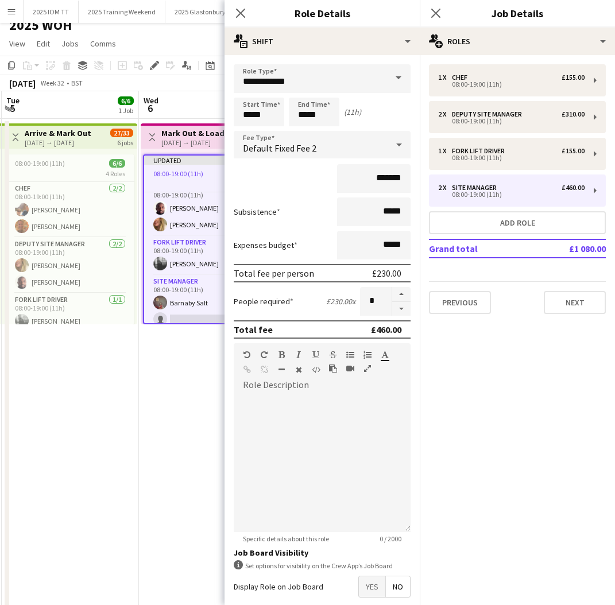
drag, startPoint x: 400, startPoint y: 312, endPoint x: 420, endPoint y: 269, distance: 48.3
click at [401, 312] on button "button" at bounding box center [401, 309] width 18 height 14
type input "*"
click at [434, 11] on icon "Close pop-in" at bounding box center [435, 12] width 11 height 11
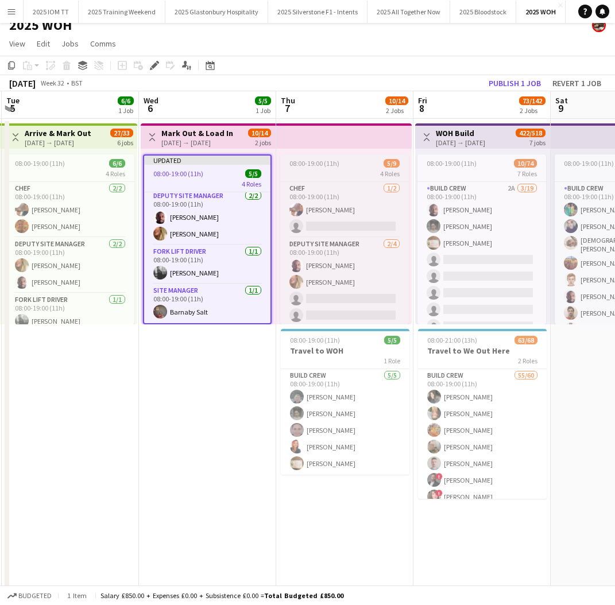
click at [346, 173] on div "4 Roles" at bounding box center [344, 173] width 129 height 9
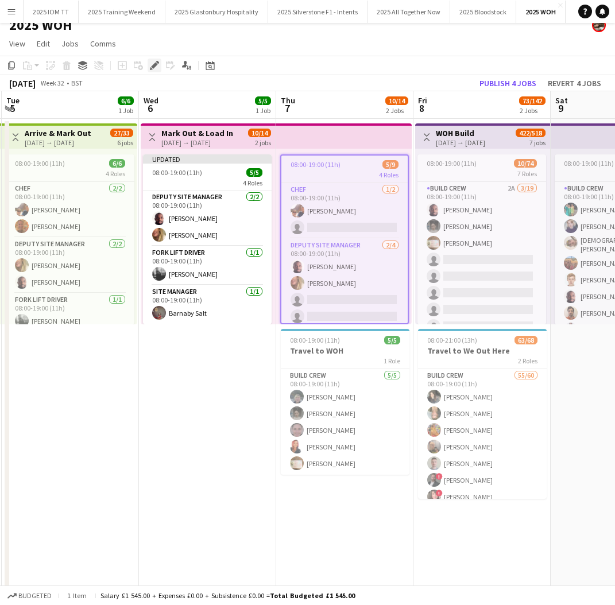
click at [155, 64] on icon at bounding box center [154, 66] width 6 height 6
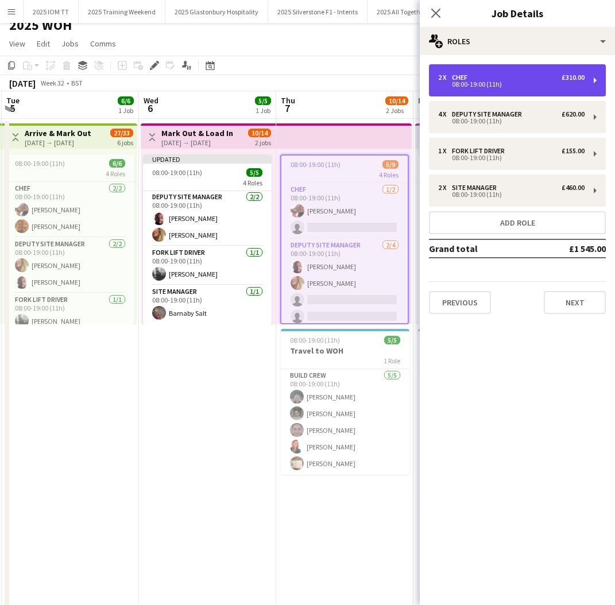
drag, startPoint x: 505, startPoint y: 79, endPoint x: 507, endPoint y: 93, distance: 14.5
click at [506, 79] on div "2 x Chef £310.00" at bounding box center [511, 78] width 146 height 8
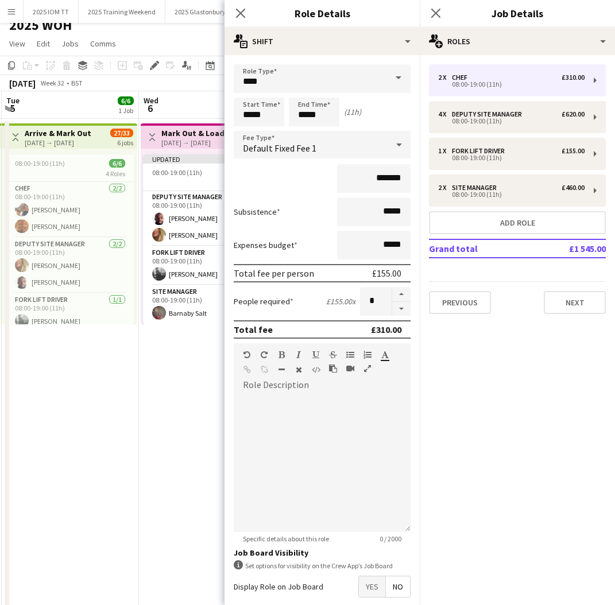
click at [400, 311] on button "button" at bounding box center [401, 309] width 18 height 14
type input "*"
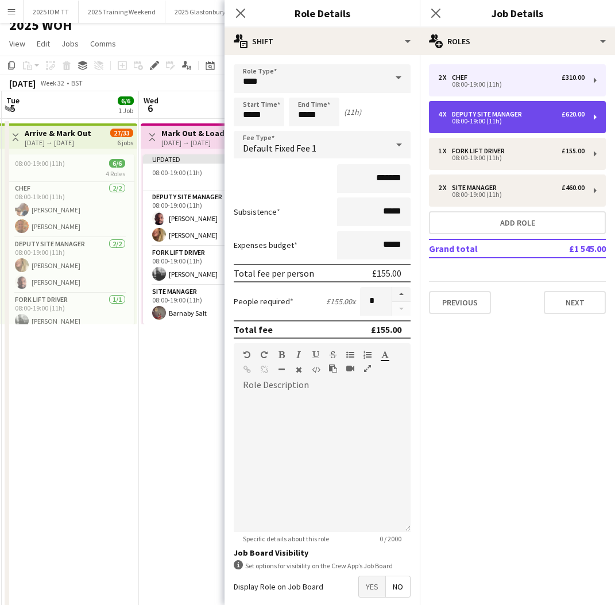
click at [478, 122] on div "08:00-19:00 (11h)" at bounding box center [511, 121] width 146 height 6
type input "**********"
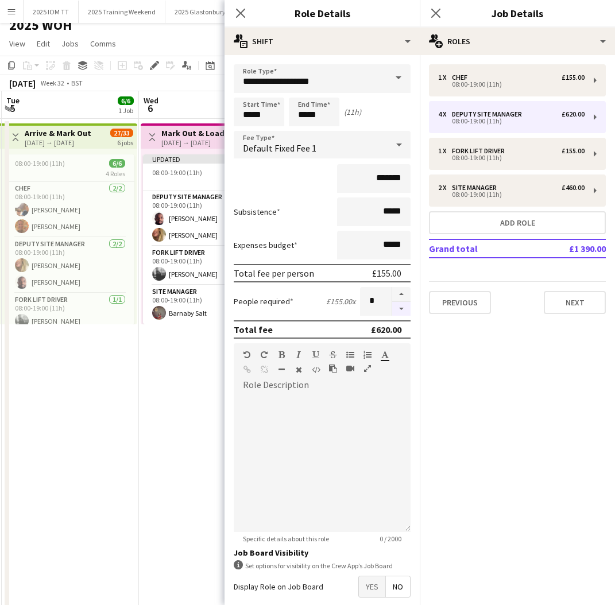
click at [402, 314] on button "button" at bounding box center [401, 309] width 18 height 14
drag, startPoint x: 402, startPoint y: 314, endPoint x: 406, endPoint y: 305, distance: 10.0
click at [402, 314] on button "button" at bounding box center [401, 309] width 18 height 14
type input "*"
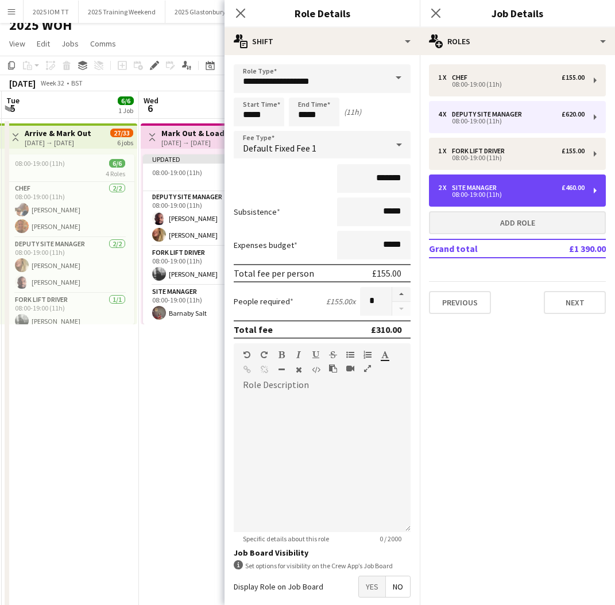
drag, startPoint x: 496, startPoint y: 192, endPoint x: 476, endPoint y: 218, distance: 32.3
click at [496, 192] on div "08:00-19:00 (11h)" at bounding box center [511, 195] width 146 height 6
type input "**********"
type input "*******"
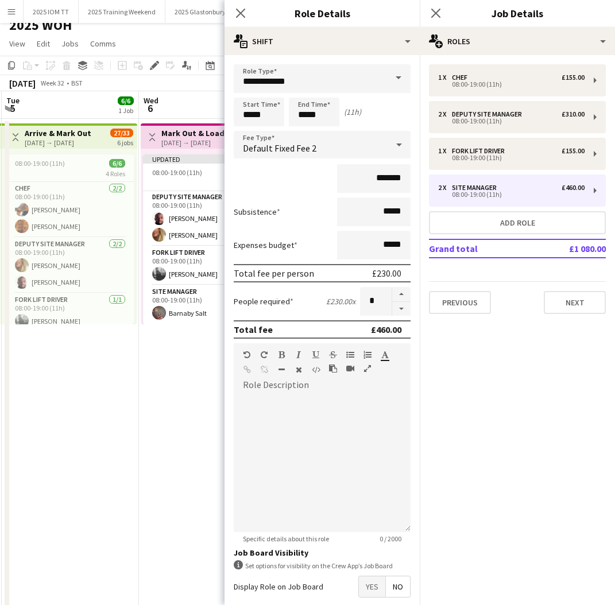
click at [400, 312] on button "button" at bounding box center [401, 309] width 18 height 14
type input "*"
drag, startPoint x: 437, startPoint y: 11, endPoint x: 449, endPoint y: 34, distance: 25.4
click at [439, 11] on icon "Close pop-in" at bounding box center [435, 13] width 9 height 9
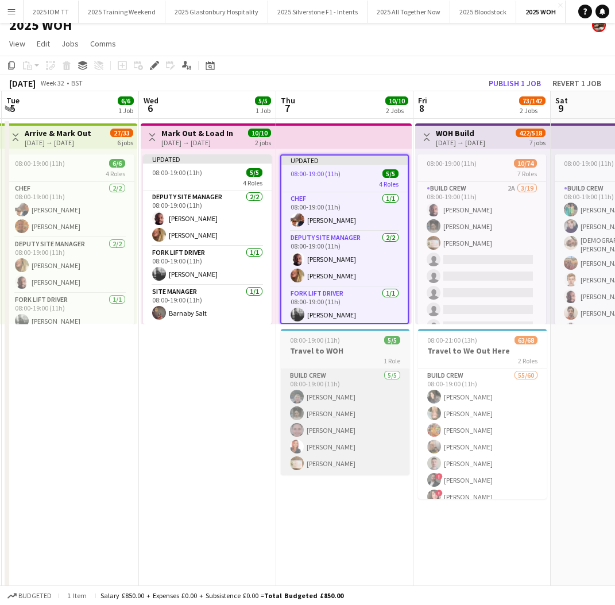
drag, startPoint x: 243, startPoint y: 368, endPoint x: 302, endPoint y: 399, distance: 67.1
click at [244, 368] on app-date-cell "Toggle View Mark Out & Load In 06-08-2025 → 07-08-2025 10/10 2 jobs Updated 08:…" at bounding box center [207, 387] width 137 height 536
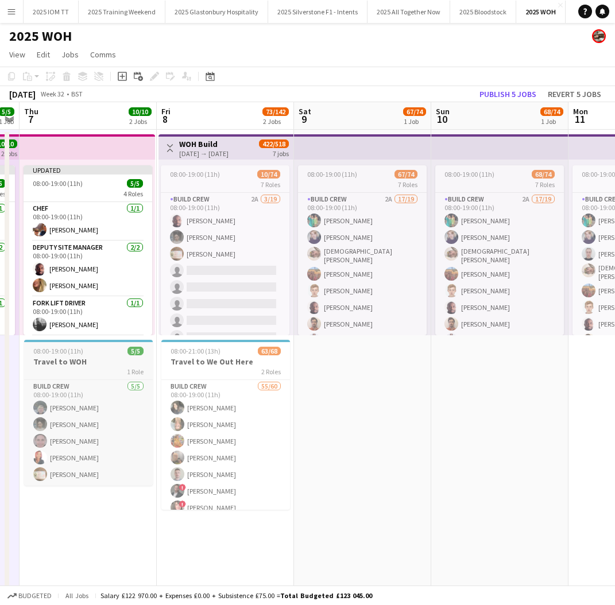
scroll to position [0, 400]
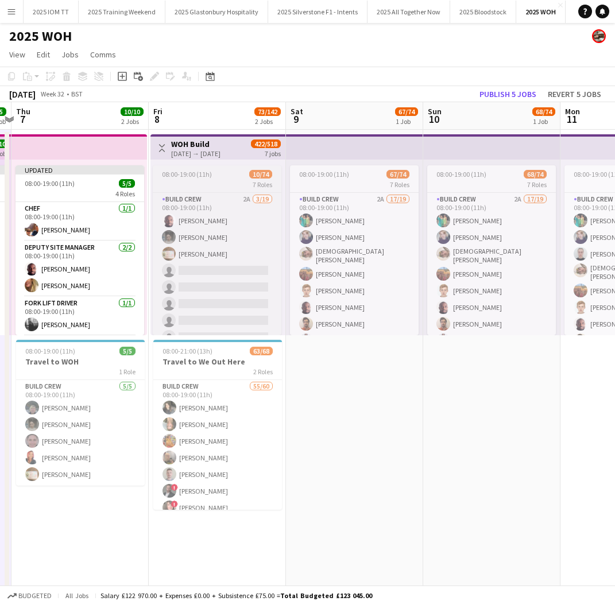
click at [214, 180] on div "7 Roles" at bounding box center [217, 184] width 129 height 9
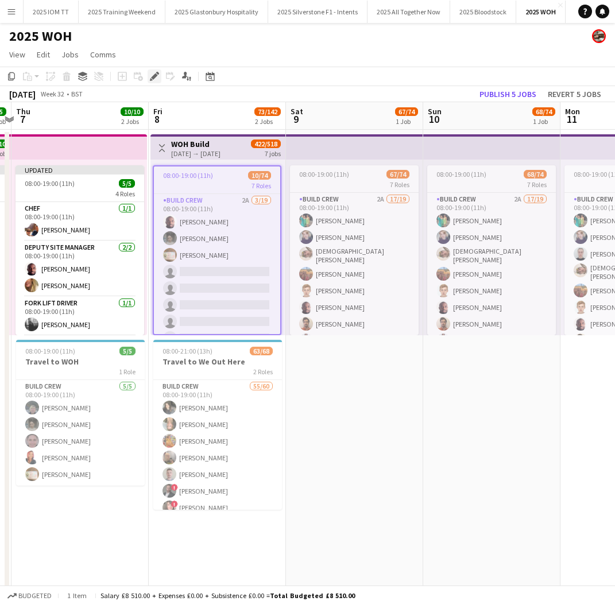
click at [154, 74] on icon "Edit" at bounding box center [154, 76] width 9 height 9
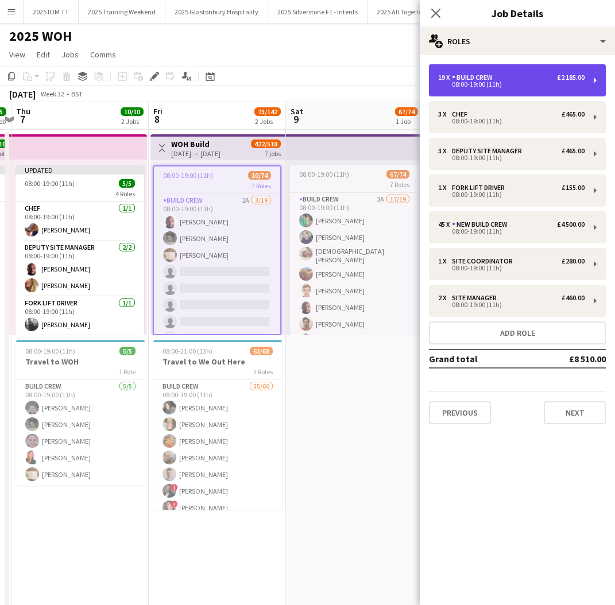
click at [512, 81] on div "19 x Build Crew £2 185.00" at bounding box center [511, 78] width 146 height 8
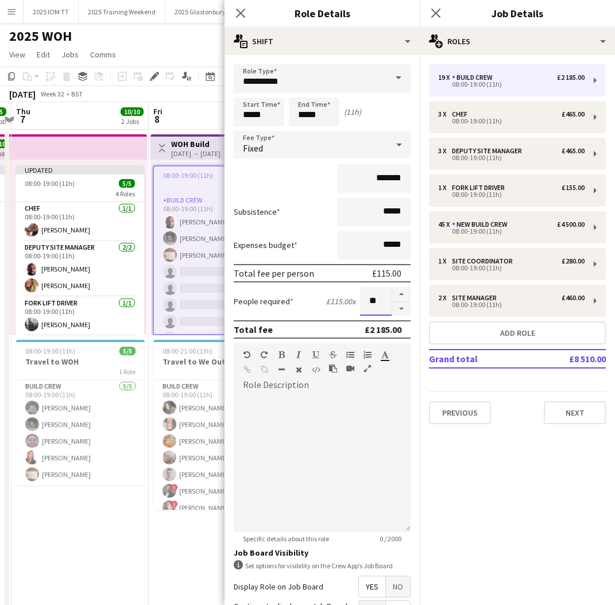
drag, startPoint x: 384, startPoint y: 301, endPoint x: 367, endPoint y: 300, distance: 17.2
click at [368, 300] on input "**" at bounding box center [376, 301] width 32 height 29
type input "*"
click at [489, 449] on mat-expansion-panel "pencil3 General details 19 x Build Crew £2 185.00 08:00-19:00 (11h) 3 x Chef £4…" at bounding box center [517, 330] width 195 height 550
click at [436, 14] on icon at bounding box center [435, 12] width 11 height 11
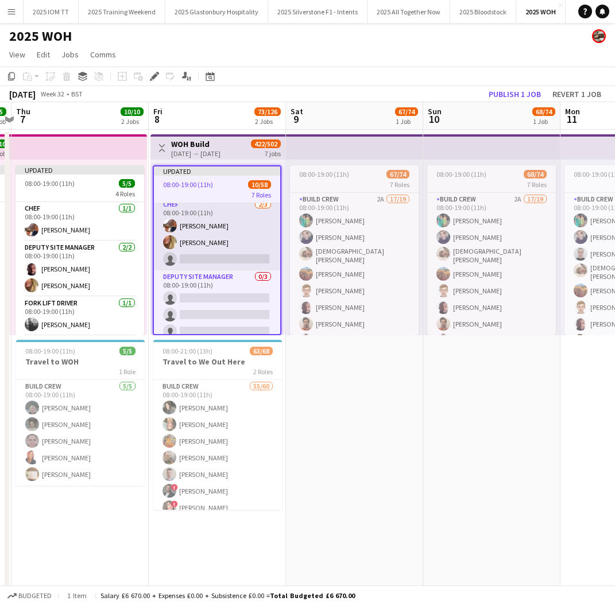
scroll to position [59, 0]
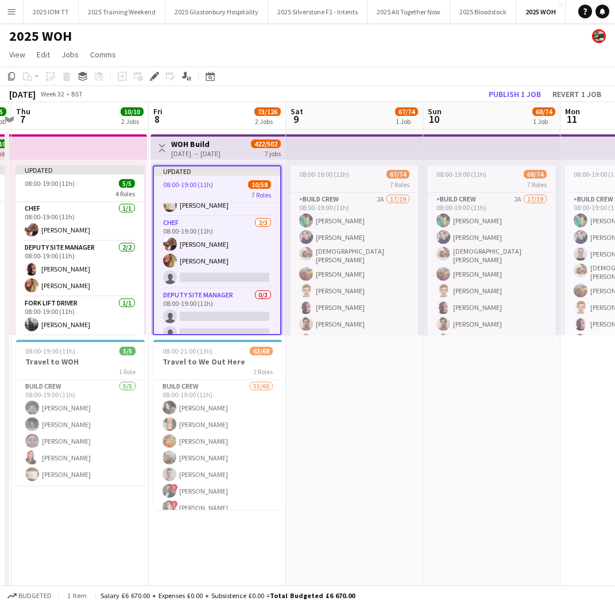
drag, startPoint x: 156, startPoint y: 78, endPoint x: 173, endPoint y: 83, distance: 18.5
click at [156, 78] on icon "Edit" at bounding box center [154, 76] width 9 height 9
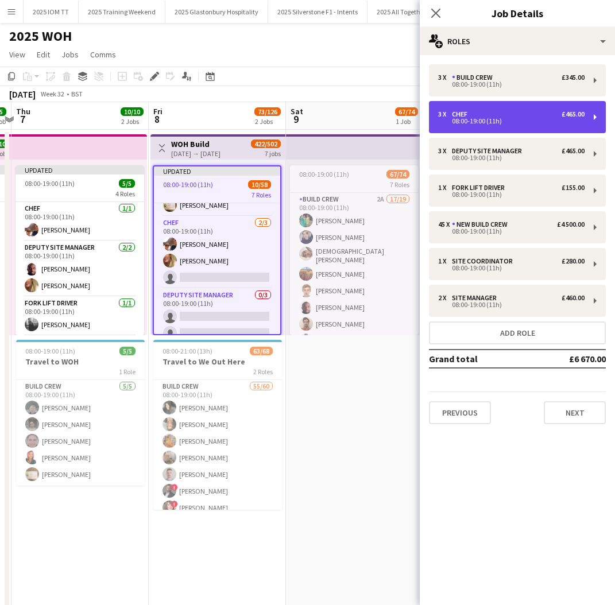
click at [513, 122] on div "08:00-19:00 (11h)" at bounding box center [511, 121] width 146 height 6
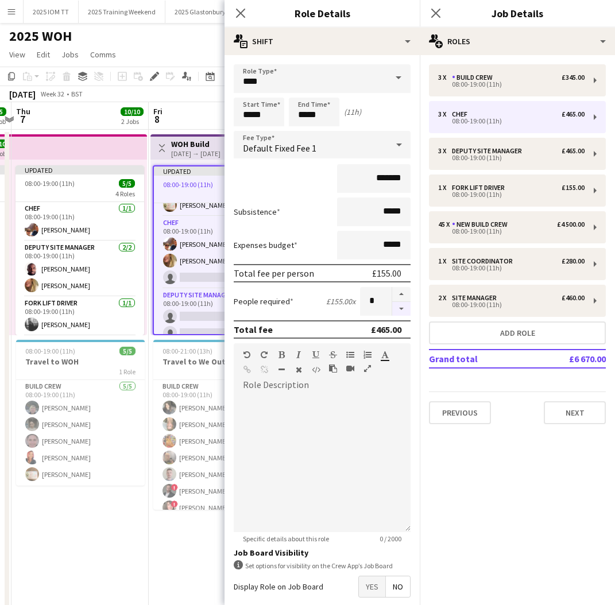
click at [404, 309] on button "button" at bounding box center [401, 309] width 18 height 14
type input "*"
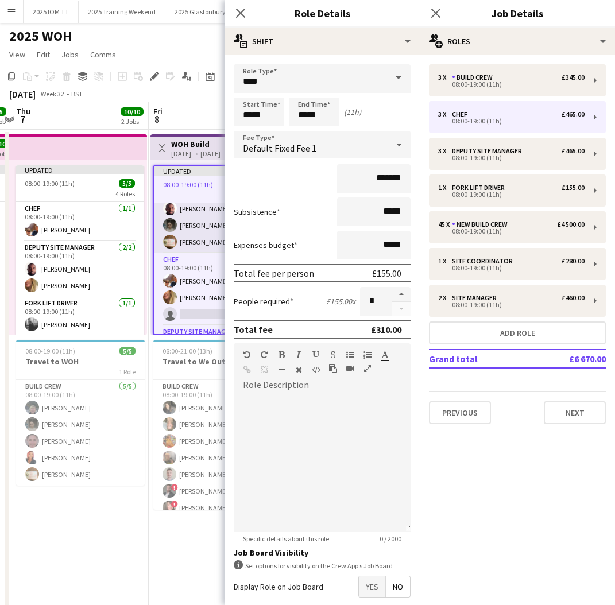
scroll to position [41, 0]
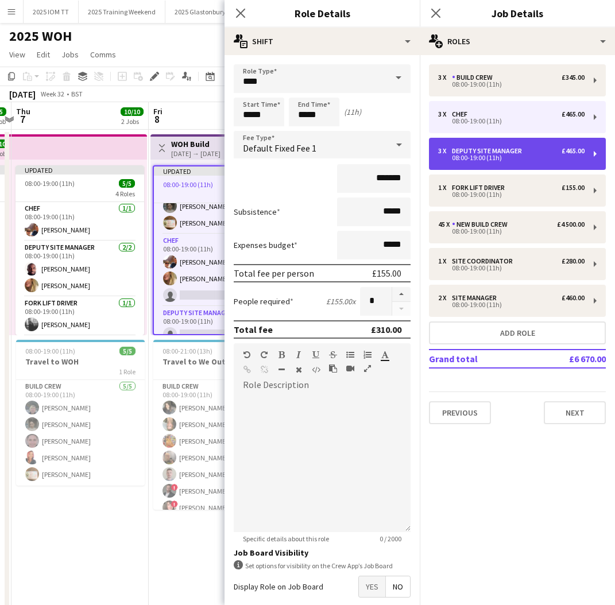
click at [490, 162] on div "3 x Deputy site manager £465.00 08:00-19:00 (11h)" at bounding box center [517, 154] width 177 height 32
type input "**********"
type input "*"
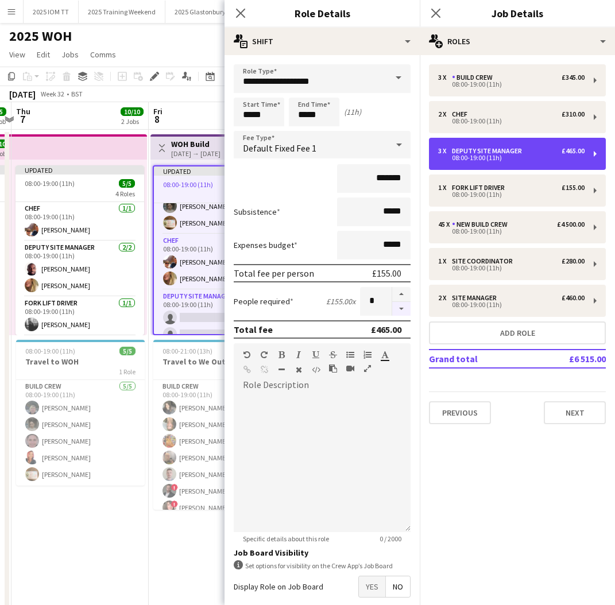
scroll to position [2, 0]
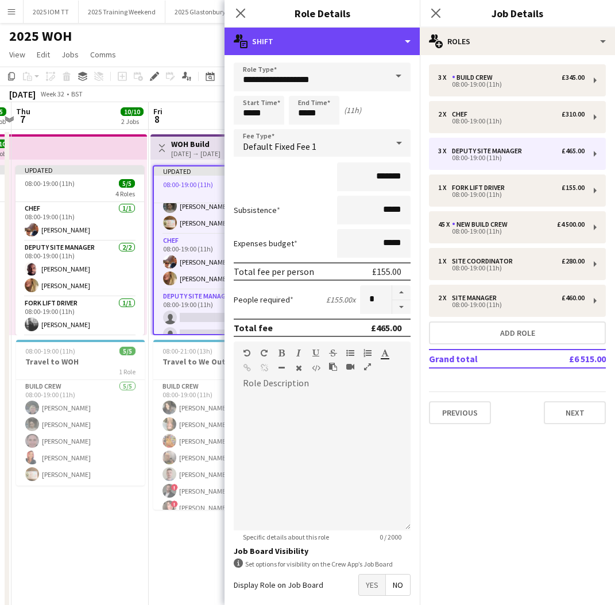
drag, startPoint x: 331, startPoint y: 36, endPoint x: 347, endPoint y: 57, distance: 26.2
click at [332, 37] on div "multiple-actions-text Shift" at bounding box center [322, 42] width 195 height 28
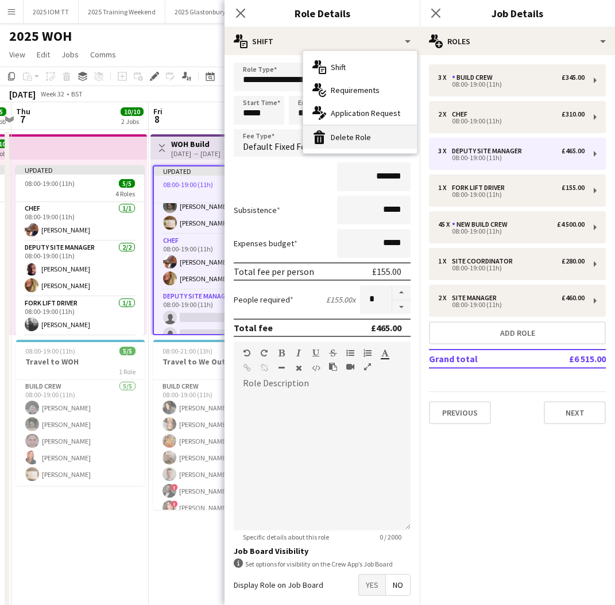
click at [349, 142] on div "bin-2 Delete Role" at bounding box center [360, 137] width 114 height 23
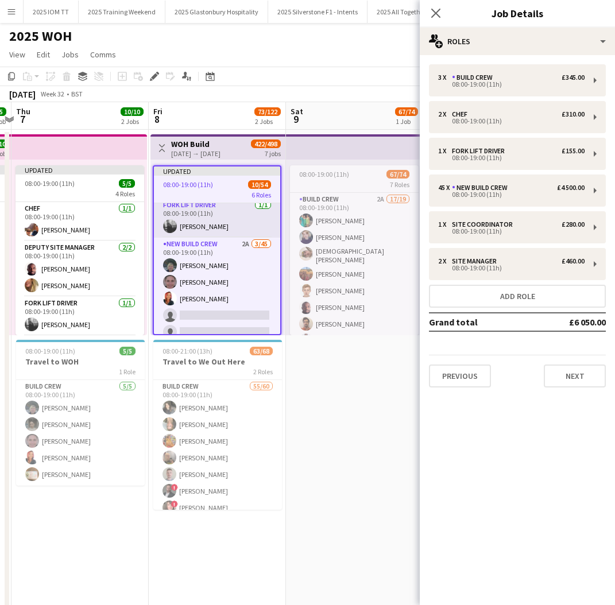
scroll to position [130, 0]
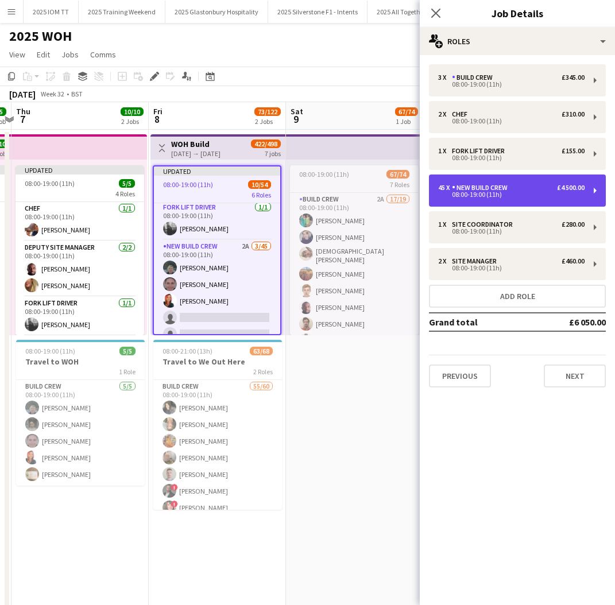
click at [497, 197] on div "08:00-19:00 (11h)" at bounding box center [511, 195] width 146 height 6
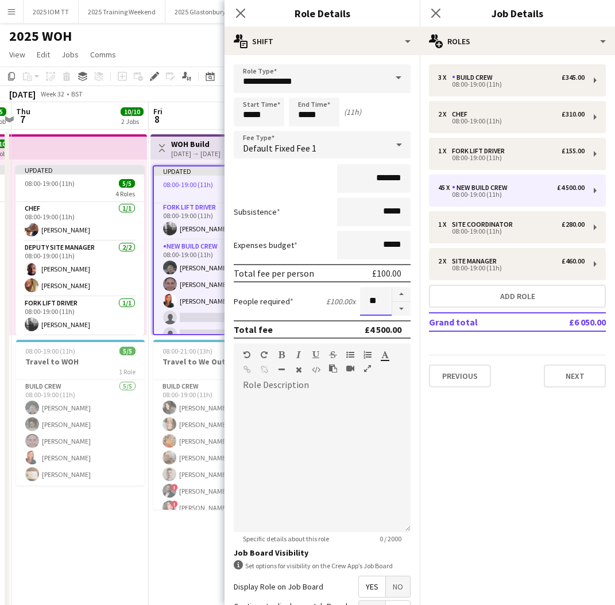
drag, startPoint x: 382, startPoint y: 297, endPoint x: 361, endPoint y: 296, distance: 21.3
click at [361, 296] on input "**" at bounding box center [376, 301] width 32 height 29
type input "*"
click at [435, 17] on icon "Close pop-in" at bounding box center [435, 12] width 11 height 11
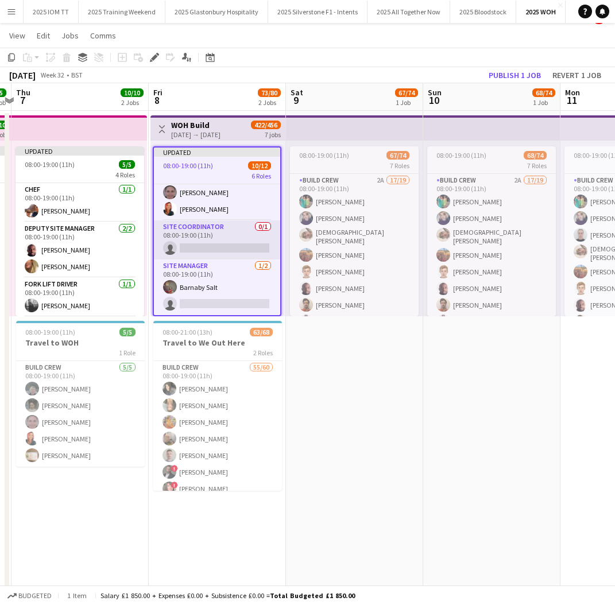
scroll to position [20, 0]
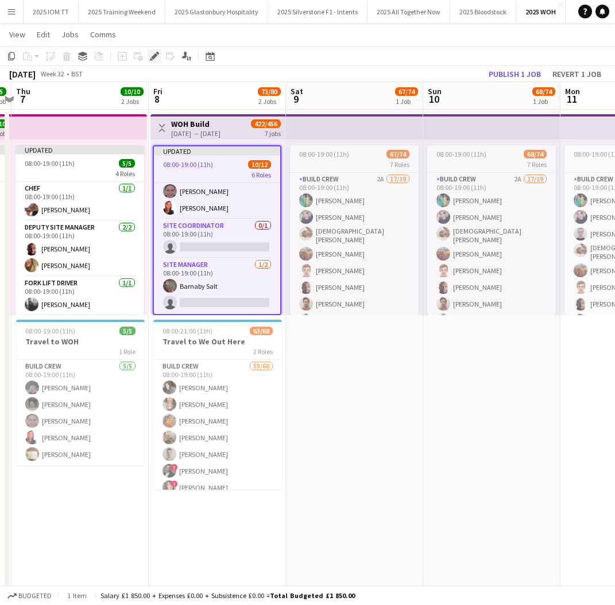
click at [152, 59] on icon "Edit" at bounding box center [154, 56] width 9 height 9
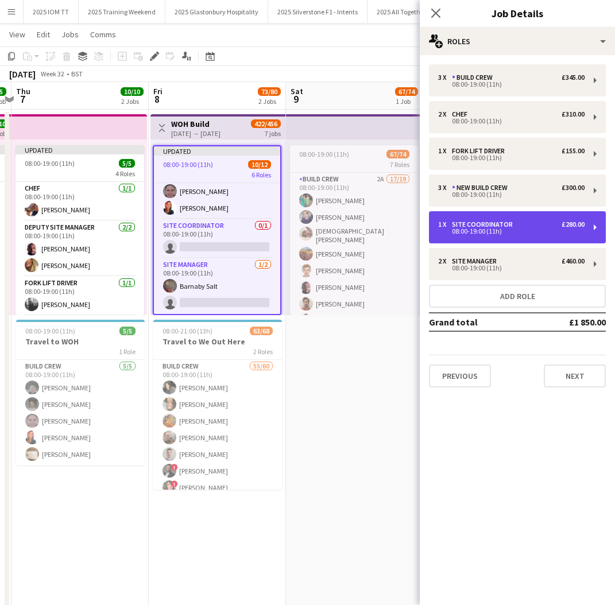
click at [515, 231] on div "08:00-19:00 (11h)" at bounding box center [511, 232] width 146 height 6
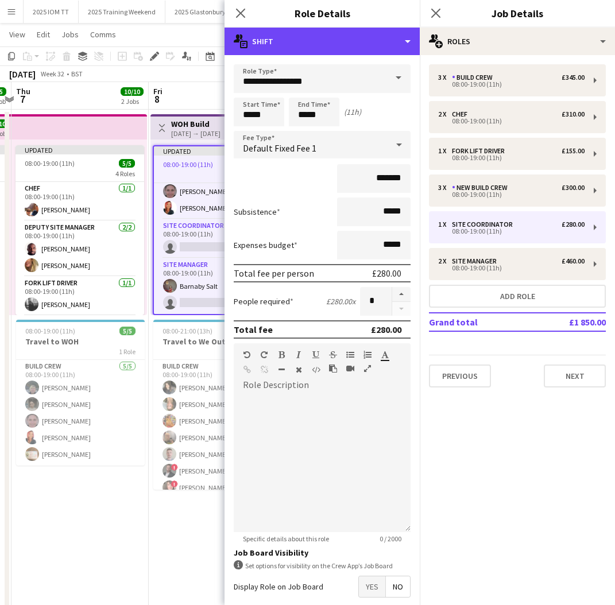
drag, startPoint x: 372, startPoint y: 39, endPoint x: 368, endPoint y: 51, distance: 12.0
click at [372, 39] on div "multiple-actions-text Shift" at bounding box center [322, 42] width 195 height 28
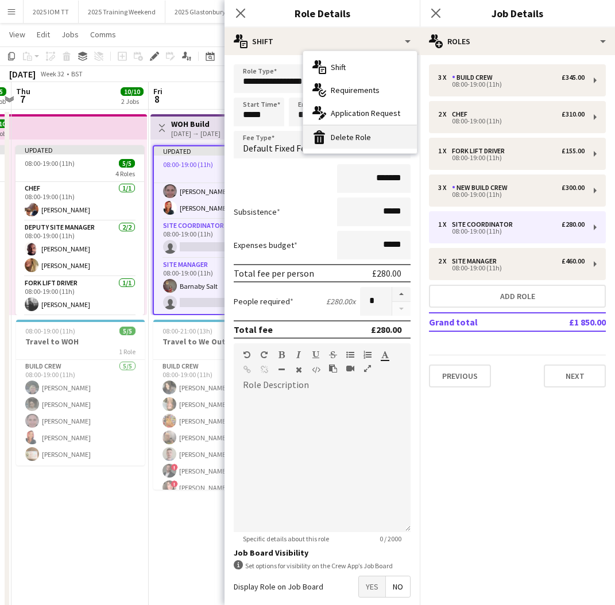
click at [348, 140] on div "bin-2 Delete Role" at bounding box center [360, 137] width 114 height 23
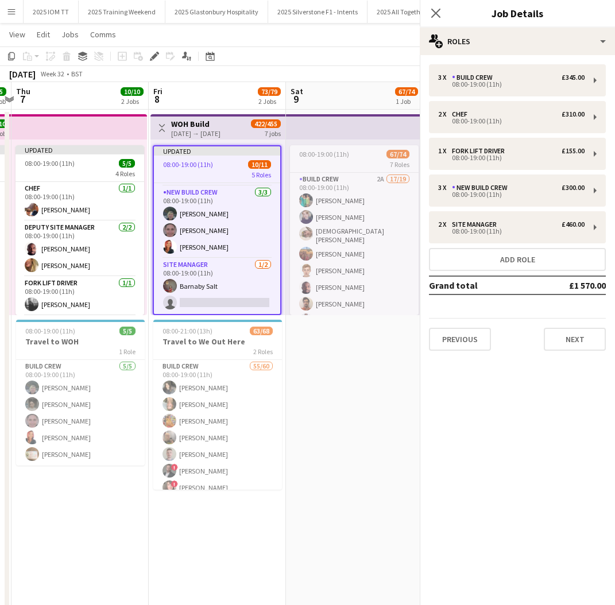
scroll to position [164, 0]
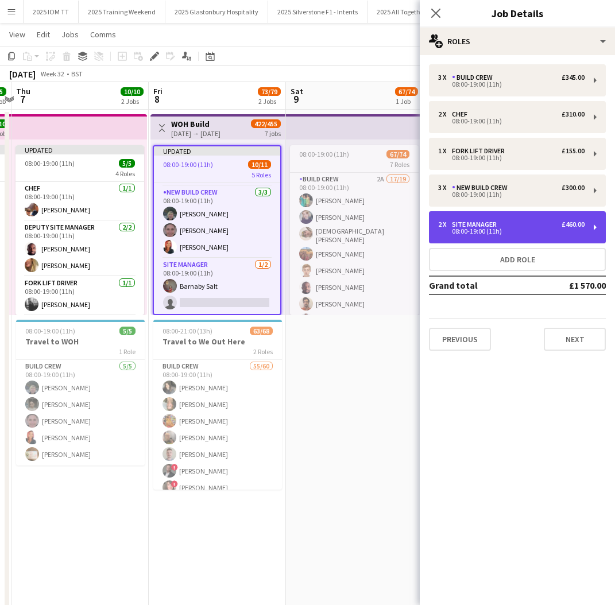
click at [489, 226] on div "Site Manager" at bounding box center [476, 225] width 49 height 8
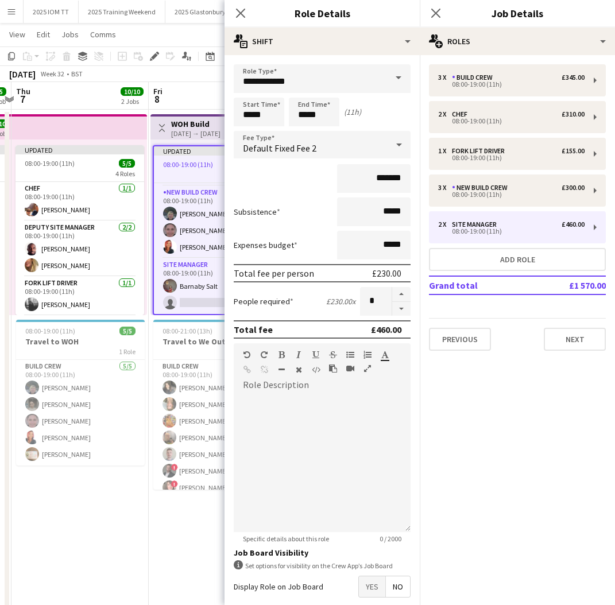
drag, startPoint x: 402, startPoint y: 306, endPoint x: 419, endPoint y: 276, distance: 34.5
click at [403, 306] on button "button" at bounding box center [401, 309] width 18 height 14
type input "*"
click at [439, 11] on icon "Close pop-in" at bounding box center [435, 13] width 9 height 9
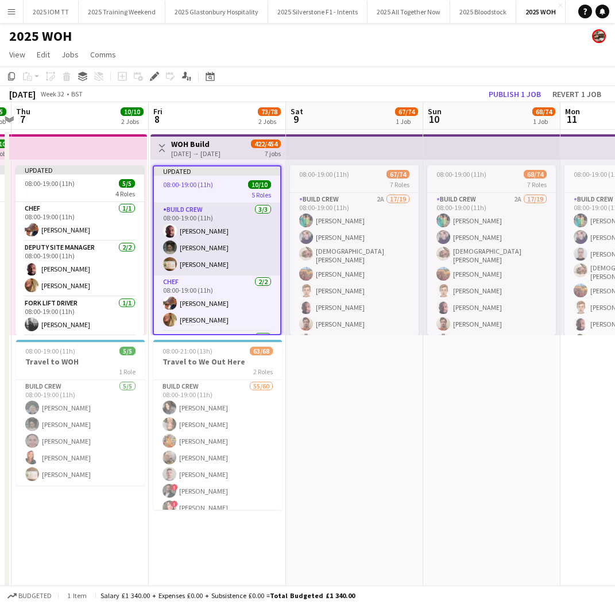
scroll to position [0, 0]
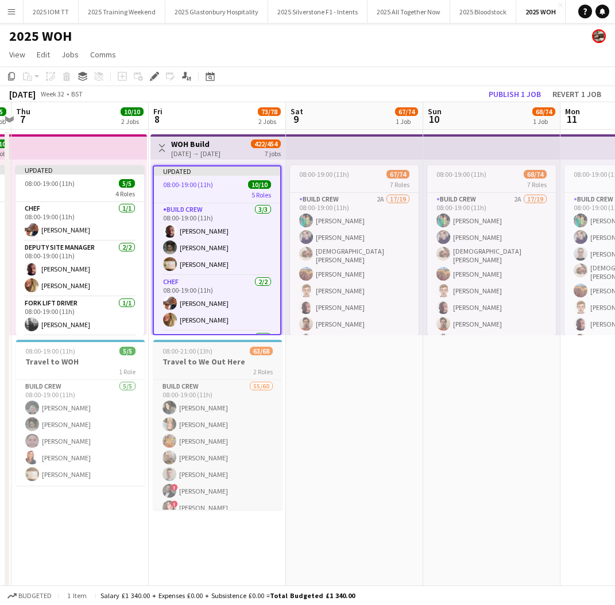
click at [188, 362] on h3 "Travel to We Out Here" at bounding box center [217, 362] width 129 height 10
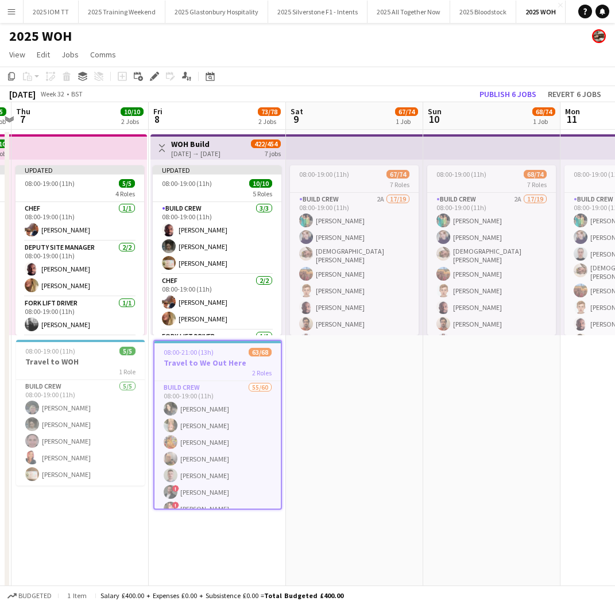
drag, startPoint x: 154, startPoint y: 77, endPoint x: 163, endPoint y: 79, distance: 8.9
click at [154, 77] on icon at bounding box center [154, 77] width 6 height 6
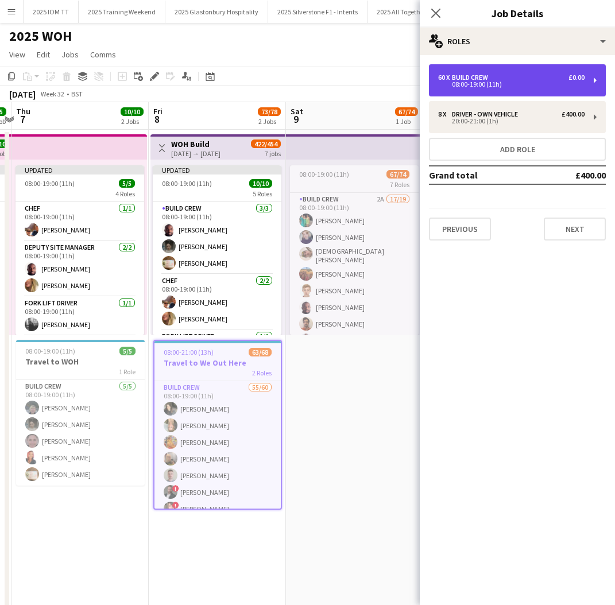
click at [485, 91] on div "60 x Build Crew £0.00 08:00-19:00 (11h)" at bounding box center [517, 80] width 177 height 32
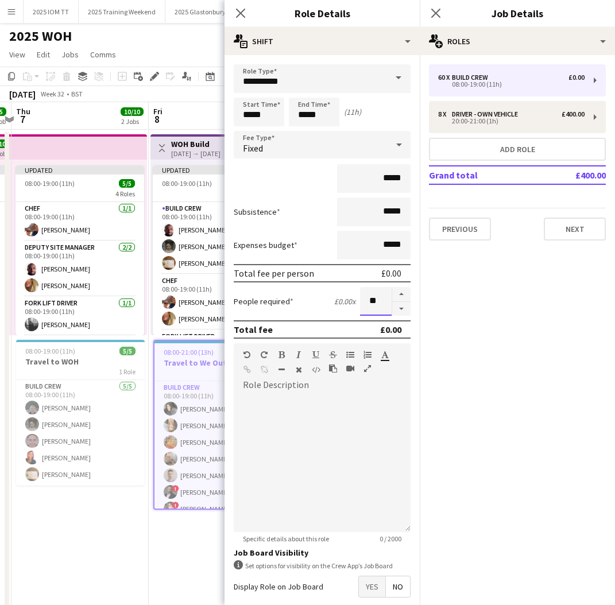
drag, startPoint x: 381, startPoint y: 302, endPoint x: 368, endPoint y: 302, distance: 12.6
click at [368, 302] on input "**" at bounding box center [376, 301] width 32 height 29
type input "**"
drag, startPoint x: 485, startPoint y: 308, endPoint x: 466, endPoint y: 226, distance: 83.6
click at [485, 303] on mat-expansion-panel "pencil3 General details 60 x Build Crew £0.00 08:00-19:00 (11h) 8 x Driver - ow…" at bounding box center [517, 330] width 195 height 550
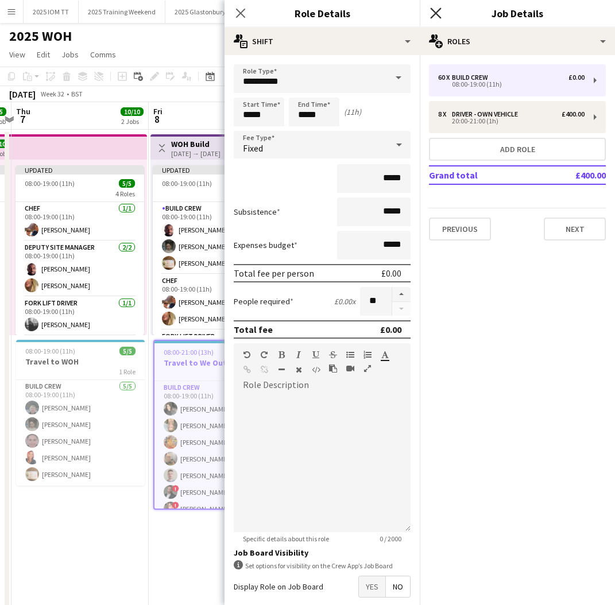
click at [438, 14] on icon at bounding box center [435, 12] width 11 height 11
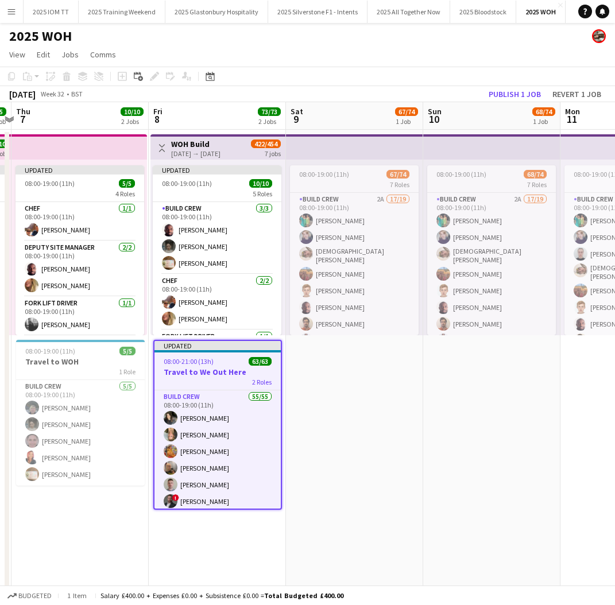
click at [343, 373] on app-date-cell "08:00-19:00 (11h) 67/74 7 Roles Build Crew 2A 17/19 08:00-19:00 (11h) Molly Bat…" at bounding box center [354, 398] width 137 height 536
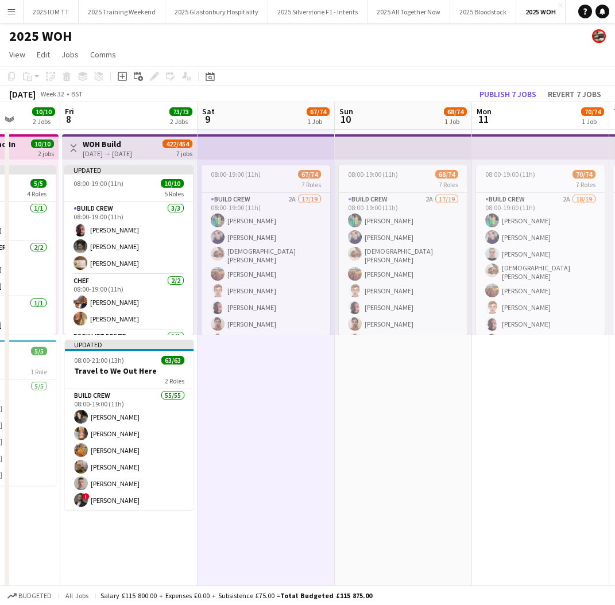
click at [130, 150] on div "[DATE] → [DATE]" at bounding box center [107, 153] width 49 height 9
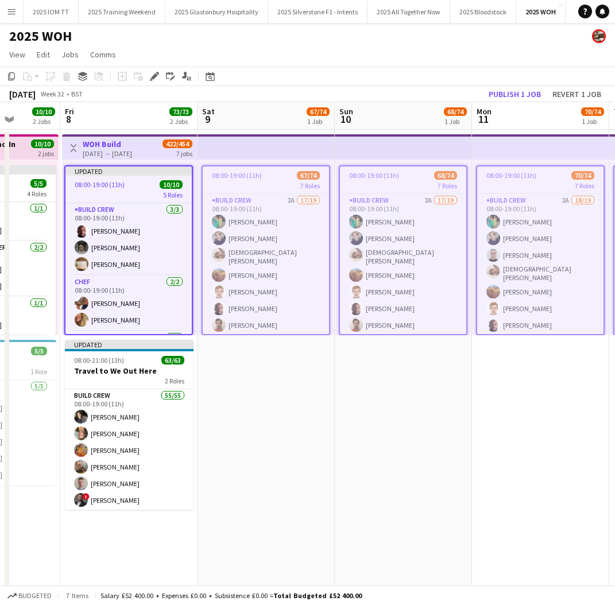
scroll to position [0, 488]
click at [301, 264] on app-card-role "Build Crew 2A 17/19 08:00-19:00 (11h) Molly Bates Lucy James Christian Birtwist…" at bounding box center [266, 367] width 126 height 346
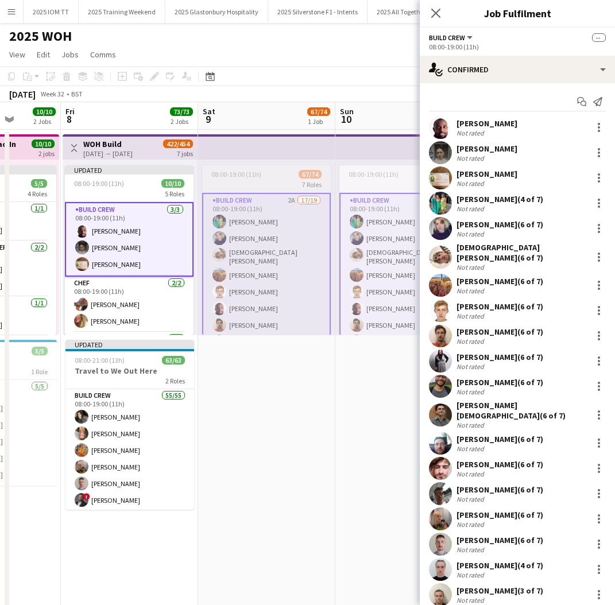
click at [255, 179] on app-job-card "08:00-19:00 (11h) 67/74 7 Roles Build Crew 2A 17/19 08:00-19:00 (11h) Molly Bat…" at bounding box center [266, 250] width 129 height 170
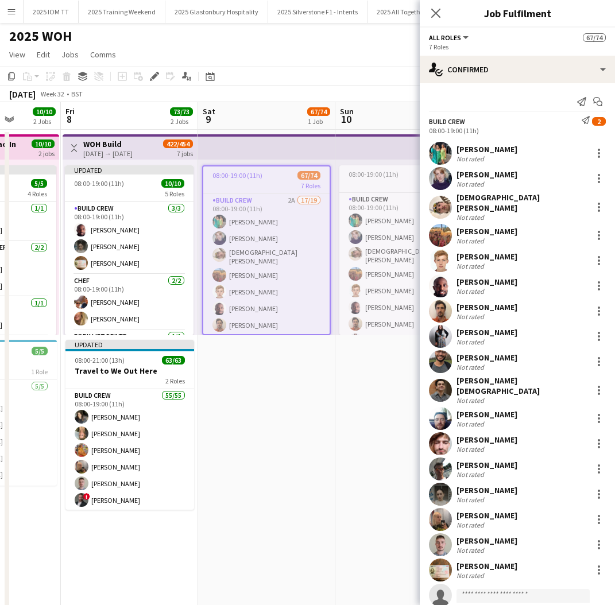
scroll to position [0, 488]
click at [256, 179] on span "08:00-19:00 (11h)" at bounding box center [238, 175] width 50 height 9
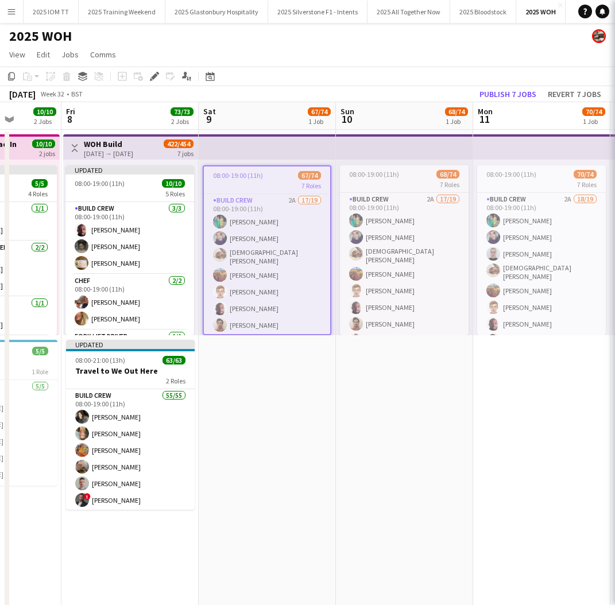
scroll to position [0, 487]
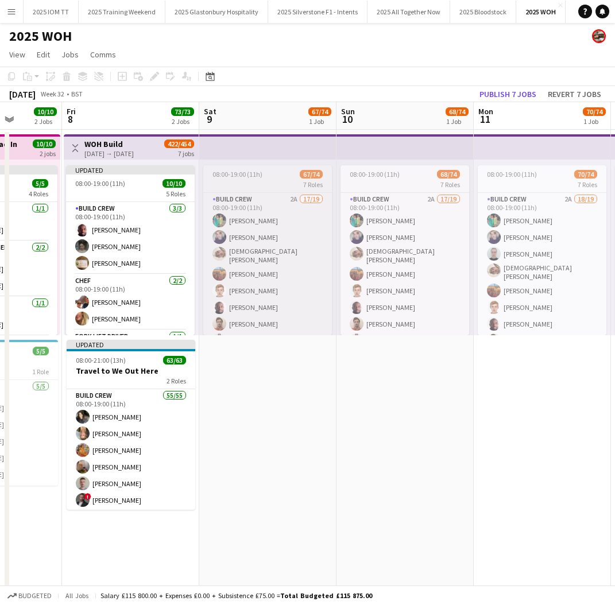
click at [256, 179] on app-job-card "08:00-19:00 (11h) 67/74 7 Roles Build Crew 2A 17/19 08:00-19:00 (11h) Molly Bat…" at bounding box center [267, 250] width 129 height 170
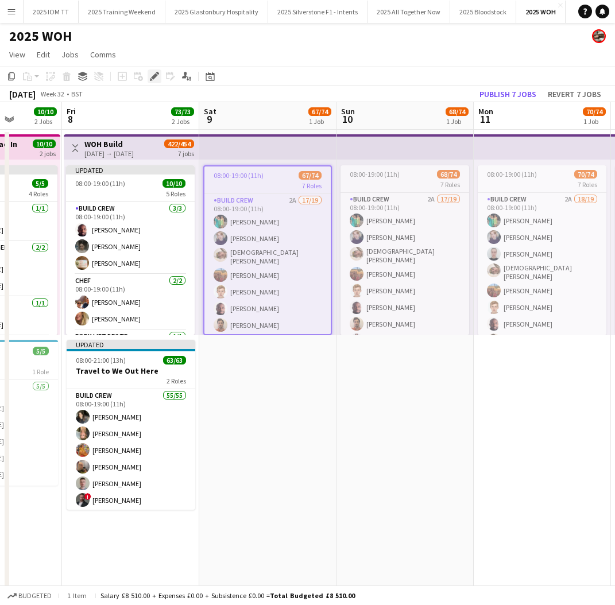
click at [158, 76] on icon "Edit" at bounding box center [154, 76] width 9 height 9
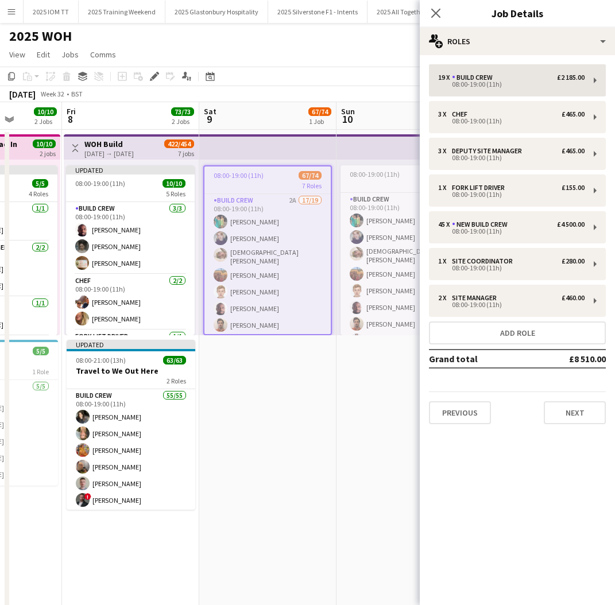
scroll to position [0, 0]
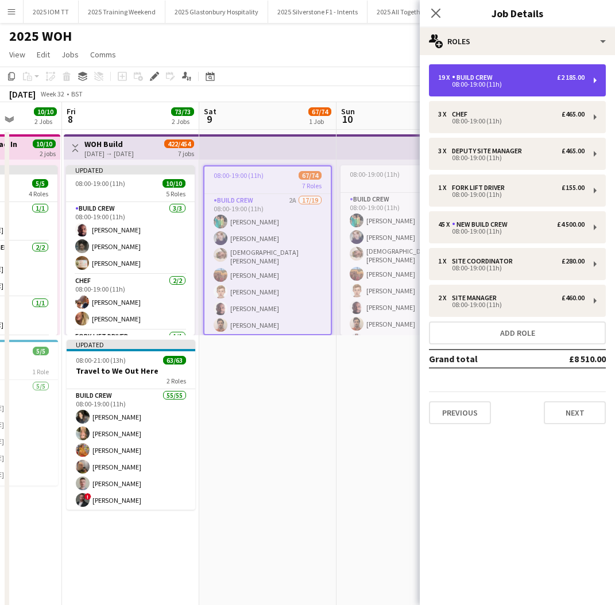
click at [517, 82] on div "08:00-19:00 (11h)" at bounding box center [511, 85] width 146 height 6
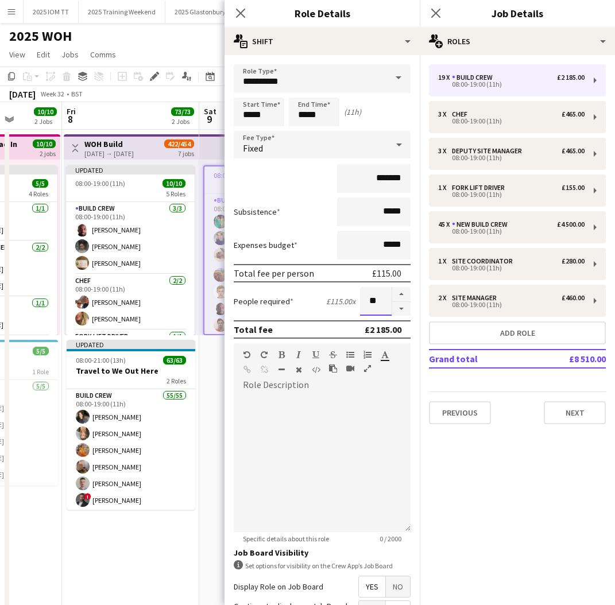
drag, startPoint x: 384, startPoint y: 297, endPoint x: 373, endPoint y: 296, distance: 10.4
click at [373, 297] on input "**" at bounding box center [376, 301] width 32 height 29
type input "**"
click at [518, 488] on mat-expansion-panel "pencil3 General details 19 x Build Crew £2 185.00 08:00-19:00 (11h) 3 x Chef £4…" at bounding box center [517, 330] width 195 height 550
click at [436, 17] on icon "Close pop-in" at bounding box center [435, 13] width 9 height 9
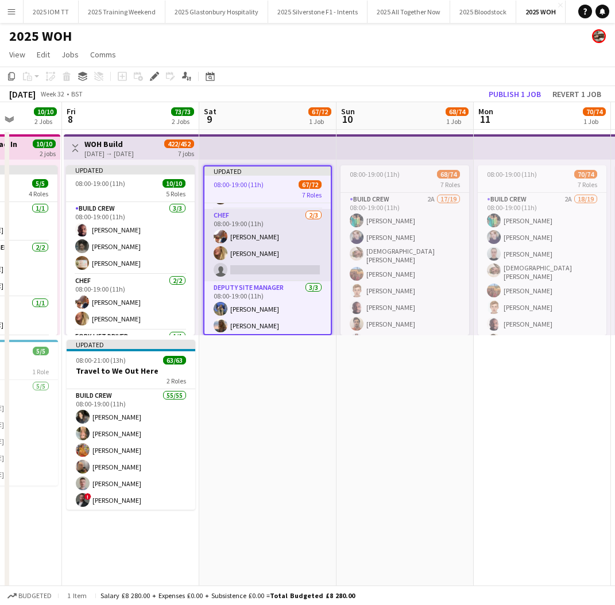
scroll to position [306, 0]
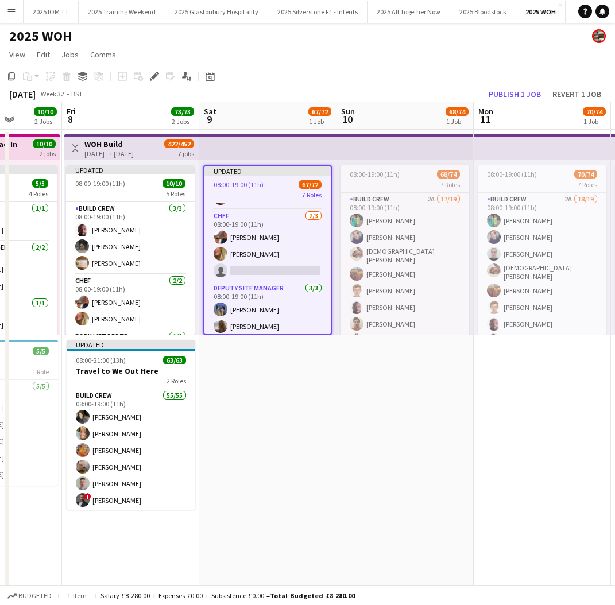
drag, startPoint x: 153, startPoint y: 64, endPoint x: 158, endPoint y: 78, distance: 14.7
click at [152, 67] on app-board "2025 WOH View Day view expanded Day view collapsed Month view Date picker Jump …" at bounding box center [307, 354] width 615 height 662
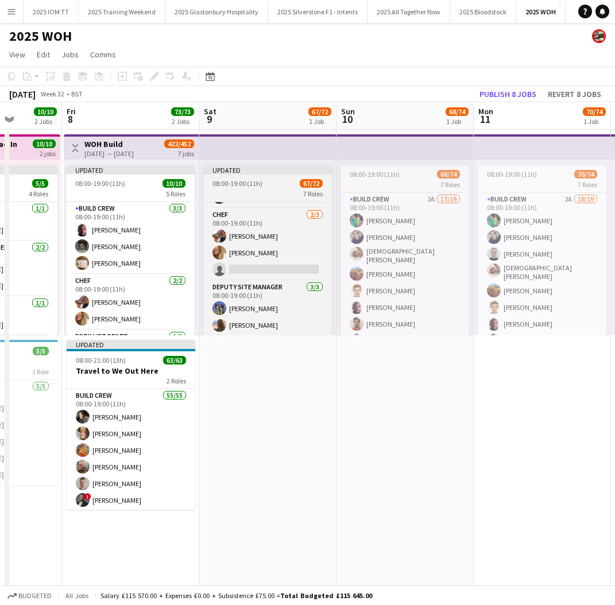
click at [248, 191] on div "7 Roles" at bounding box center [267, 193] width 129 height 9
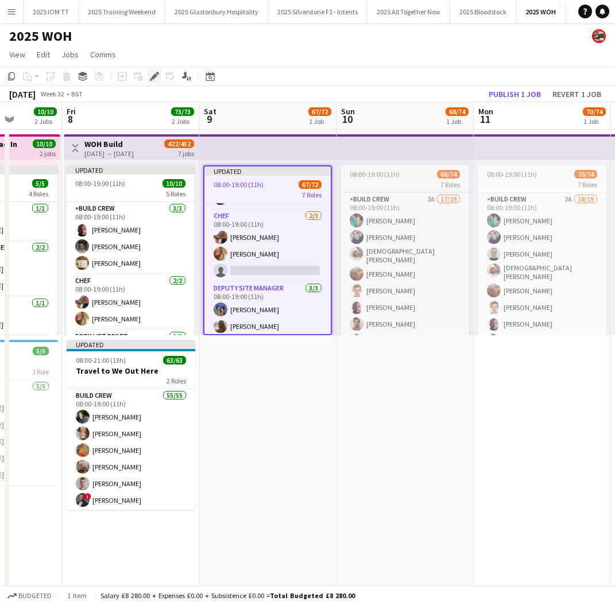
click at [152, 78] on icon at bounding box center [154, 77] width 6 height 6
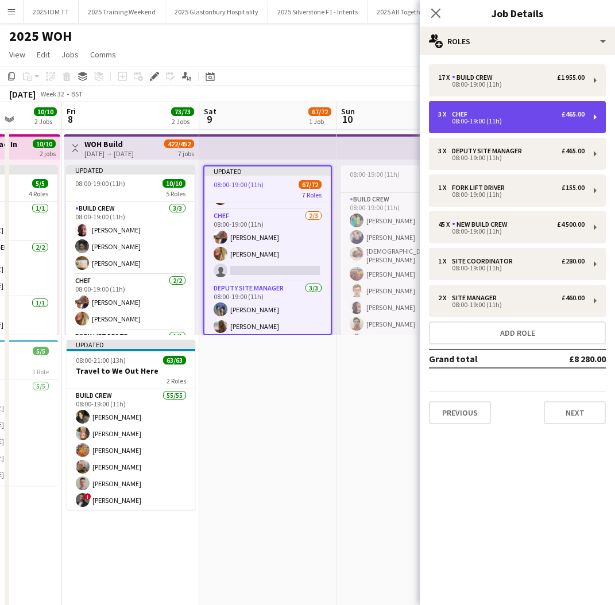
click at [530, 113] on div "3 x Chef £465.00" at bounding box center [511, 114] width 146 height 8
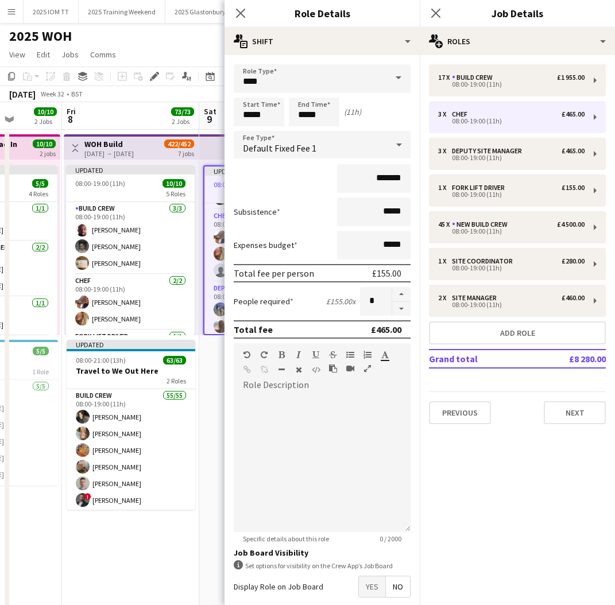
drag, startPoint x: 404, startPoint y: 309, endPoint x: 411, endPoint y: 272, distance: 38.1
click at [404, 308] on button "button" at bounding box center [401, 309] width 18 height 14
type input "*"
drag, startPoint x: 439, startPoint y: 16, endPoint x: 435, endPoint y: 41, distance: 25.6
click at [439, 16] on icon at bounding box center [435, 13] width 9 height 9
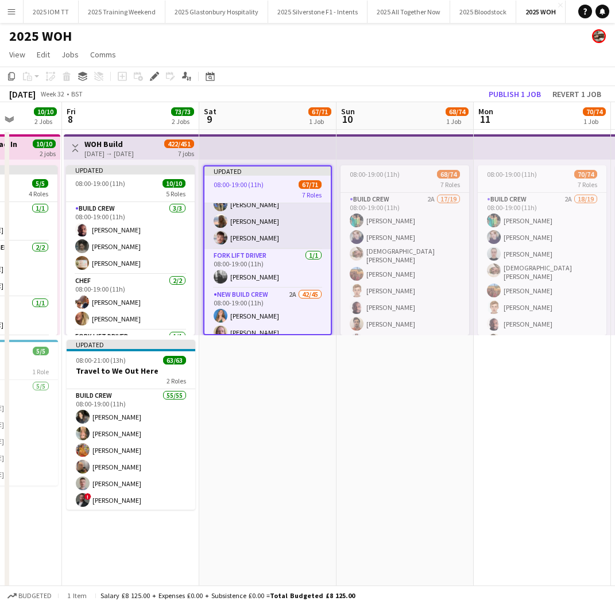
scroll to position [394, 0]
drag, startPoint x: 156, startPoint y: 77, endPoint x: 167, endPoint y: 79, distance: 11.2
click at [156, 77] on icon at bounding box center [154, 77] width 6 height 6
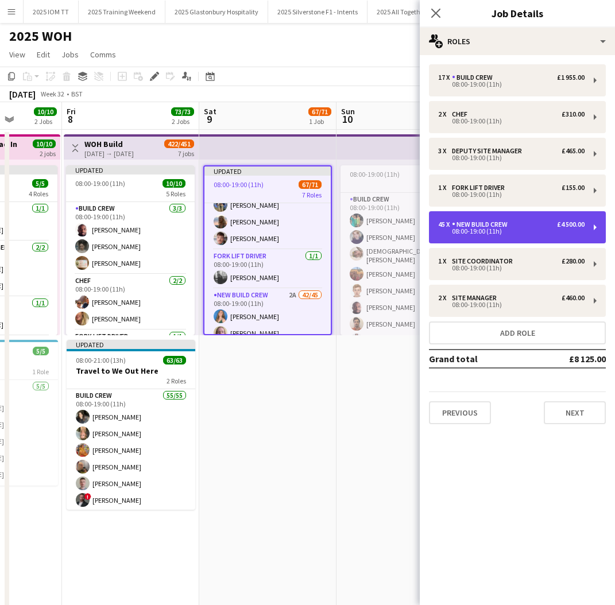
click at [546, 234] on div "08:00-19:00 (11h)" at bounding box center [511, 232] width 146 height 6
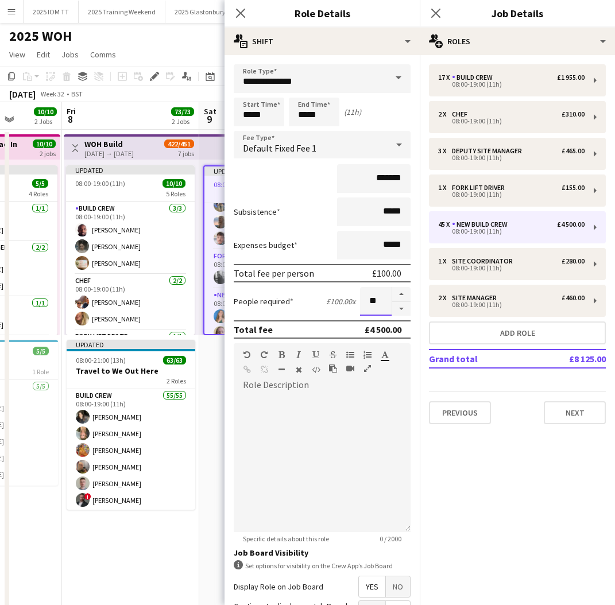
click at [381, 300] on input "**" at bounding box center [376, 301] width 32 height 29
type input "**"
click at [436, 14] on icon at bounding box center [435, 12] width 11 height 11
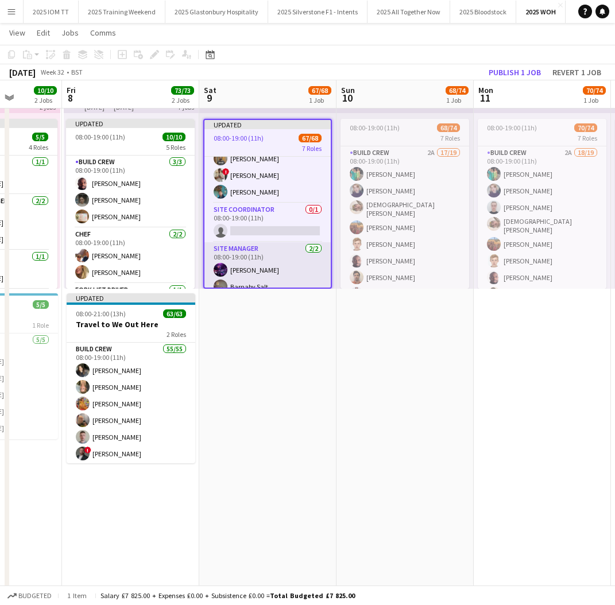
scroll to position [46, 0]
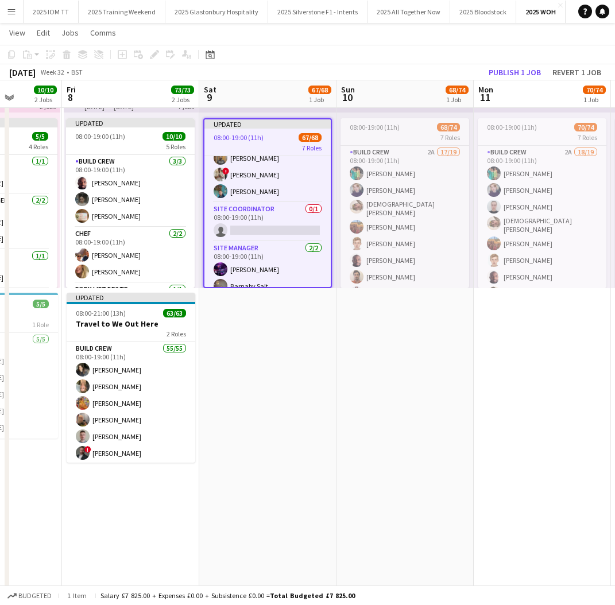
drag, startPoint x: 146, startPoint y: 55, endPoint x: 159, endPoint y: 59, distance: 13.8
click at [149, 55] on div "Add job Add linked Job Edit Edit linked Job Applicants" at bounding box center [150, 55] width 88 height 14
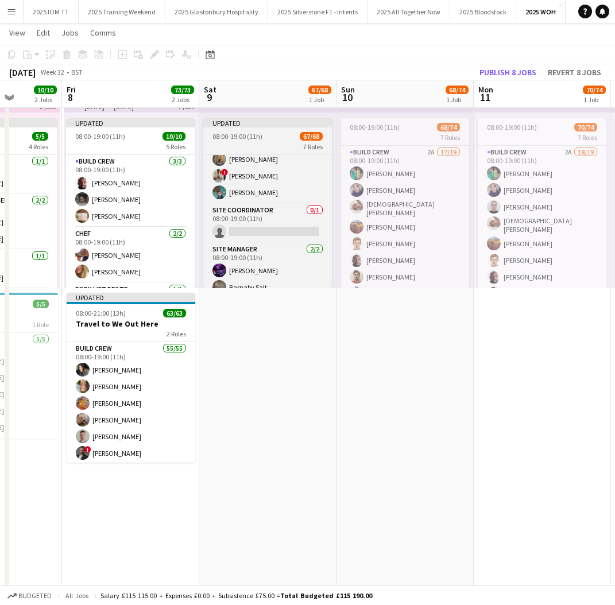
click at [248, 141] on app-job-card "Updated 08:00-19:00 (11h) 67/68 7 Roles Build Crew 17/17 08:00-19:00 (11h) Moll…" at bounding box center [267, 203] width 129 height 170
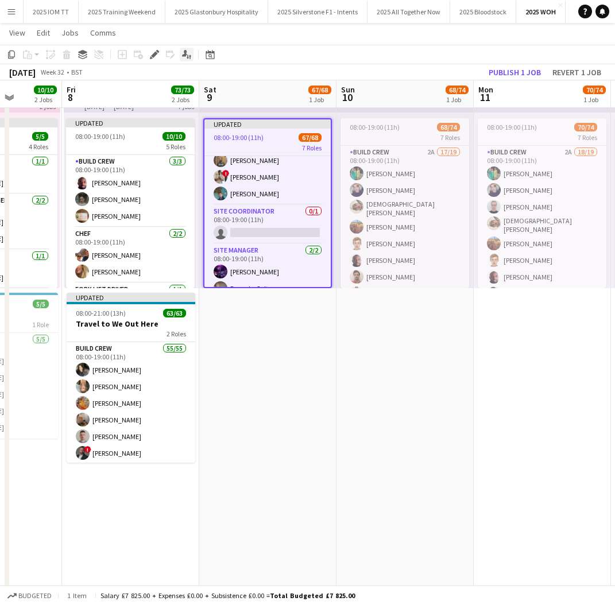
drag, startPoint x: 154, startPoint y: 53, endPoint x: 188, endPoint y: 60, distance: 34.6
click at [154, 53] on icon at bounding box center [154, 55] width 6 height 6
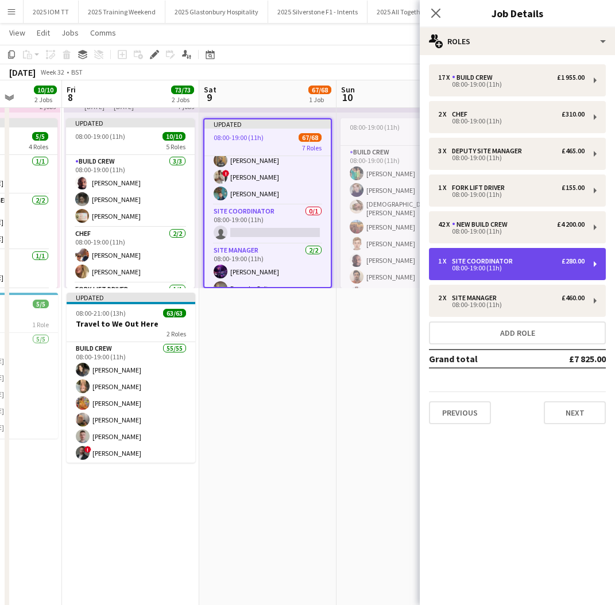
click at [521, 267] on div "08:00-19:00 (11h)" at bounding box center [511, 268] width 146 height 6
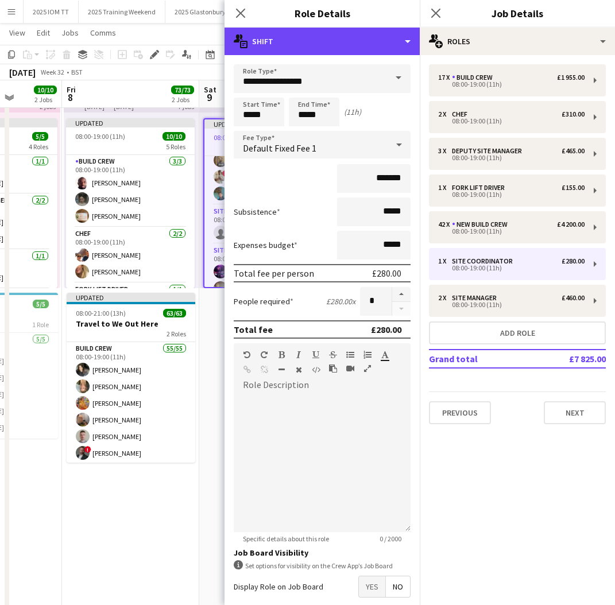
drag, startPoint x: 337, startPoint y: 40, endPoint x: 339, endPoint y: 53, distance: 13.4
click at [337, 41] on div "multiple-actions-text Shift" at bounding box center [322, 42] width 195 height 28
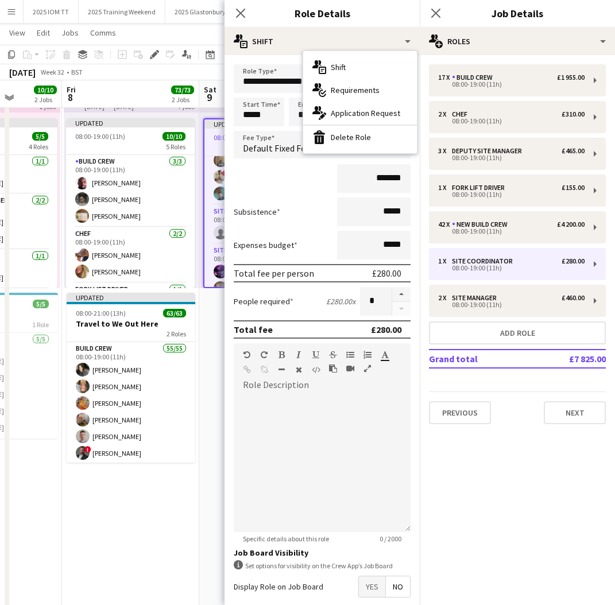
drag, startPoint x: 362, startPoint y: 134, endPoint x: 368, endPoint y: 133, distance: 5.9
click at [363, 134] on div "bin-2 Delete Role" at bounding box center [360, 137] width 114 height 23
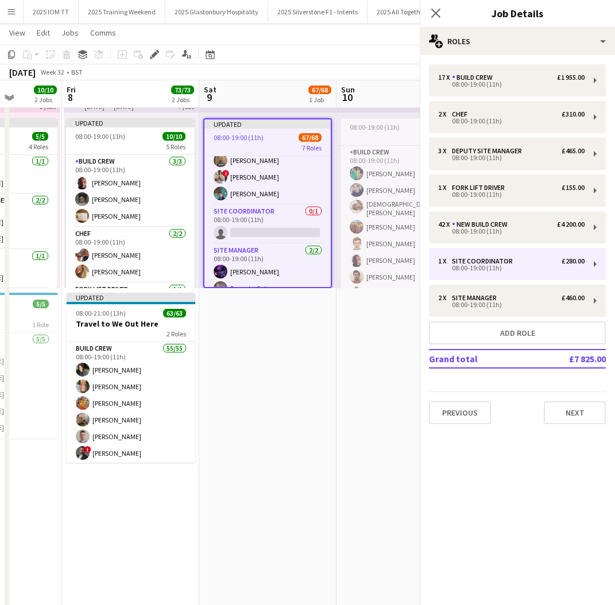
scroll to position [1119, 0]
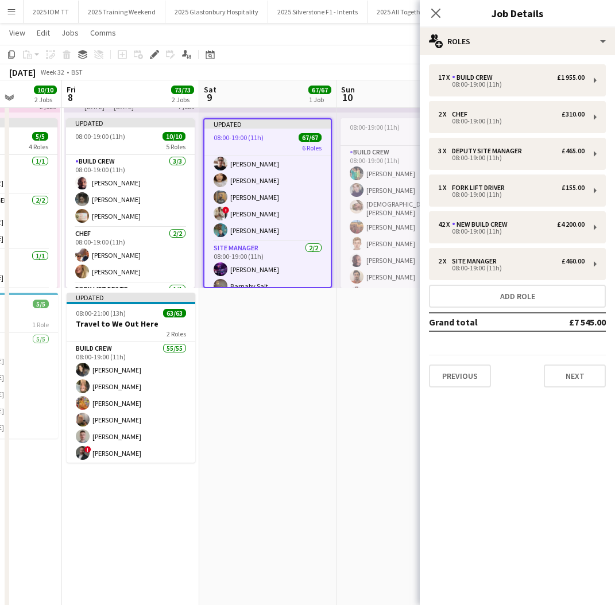
drag, startPoint x: 434, startPoint y: 12, endPoint x: 439, endPoint y: 26, distance: 15.1
click at [435, 12] on icon at bounding box center [435, 13] width 9 height 9
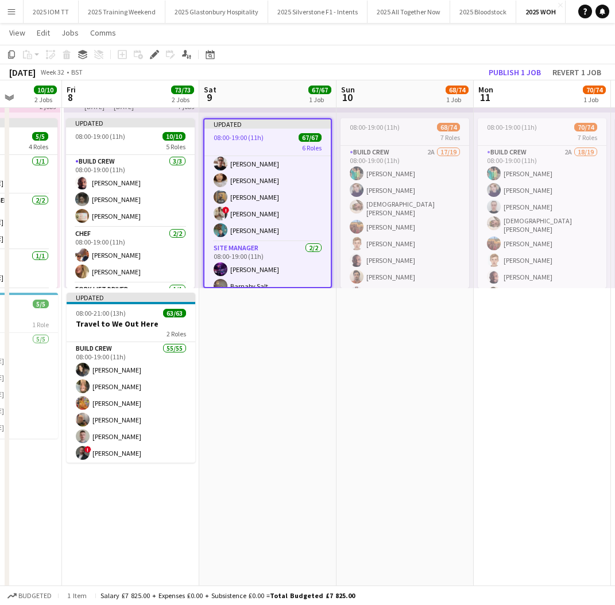
click at [405, 309] on app-date-cell "08:00-19:00 (11h) 68/74 7 Roles Build Crew 2A 17/19 08:00-19:00 (11h) Molly Bat…" at bounding box center [405, 351] width 137 height 536
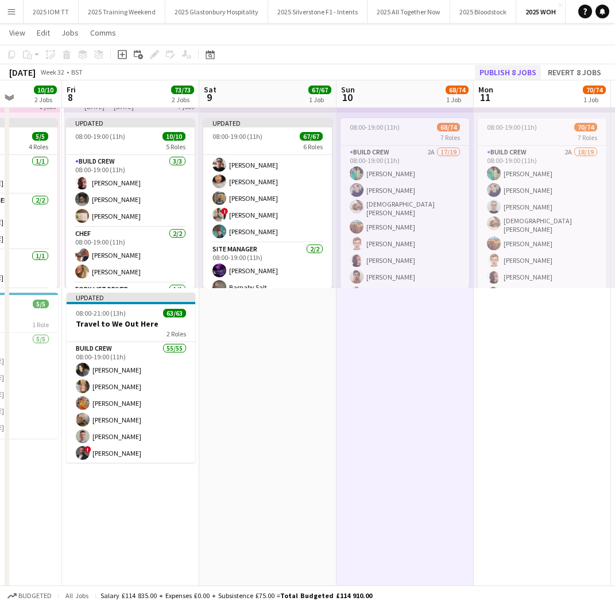
click at [497, 76] on button "Publish 8 jobs" at bounding box center [508, 72] width 66 height 15
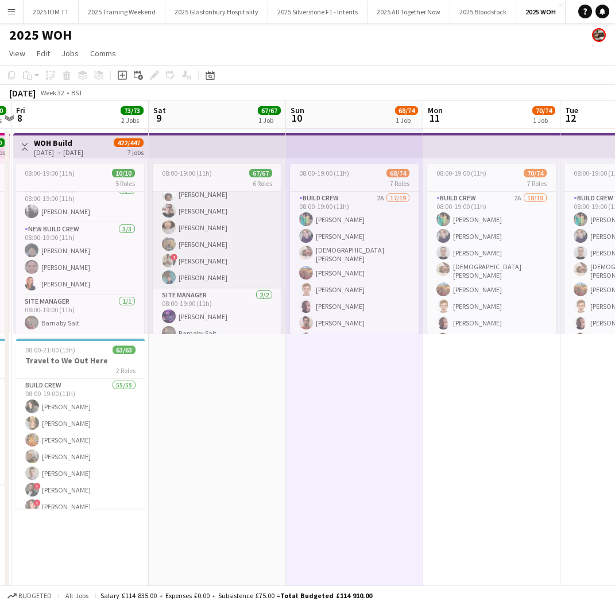
scroll to position [0, 414]
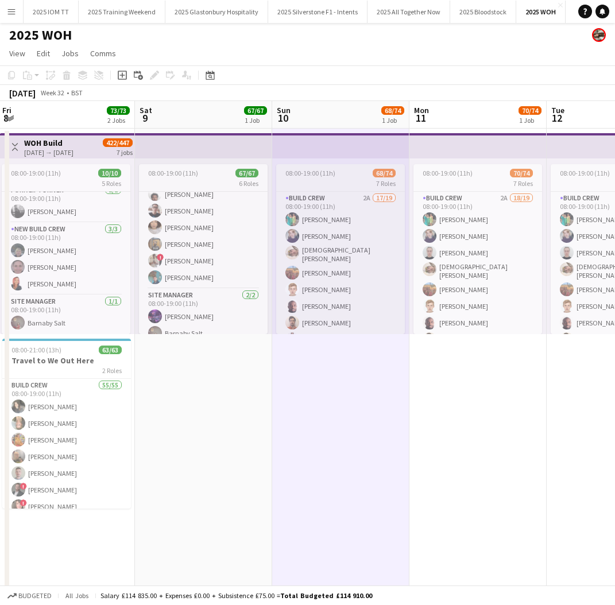
click at [315, 180] on div "7 Roles" at bounding box center [340, 183] width 129 height 9
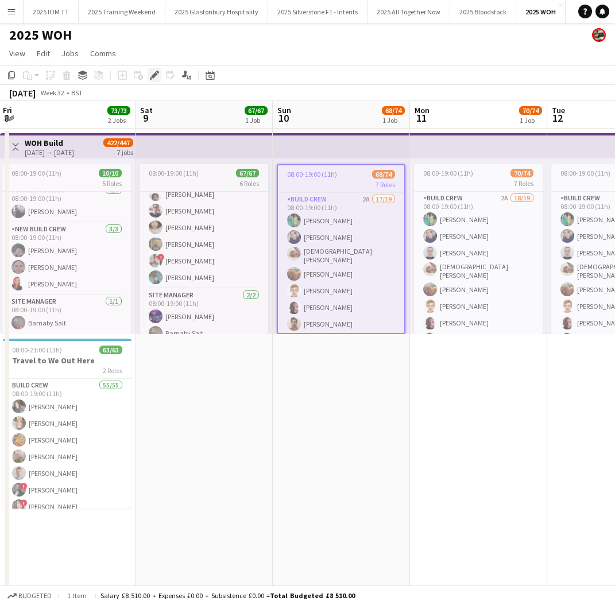
click at [154, 75] on icon at bounding box center [154, 75] width 6 height 6
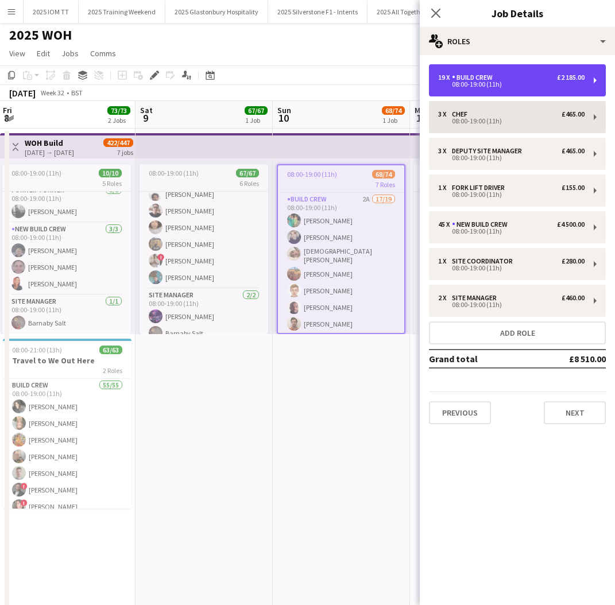
drag, startPoint x: 506, startPoint y: 80, endPoint x: 478, endPoint y: 104, distance: 36.6
click at [507, 82] on div "19 x Build Crew £2 185.00 08:00-19:00 (11h)" at bounding box center [511, 81] width 146 height 14
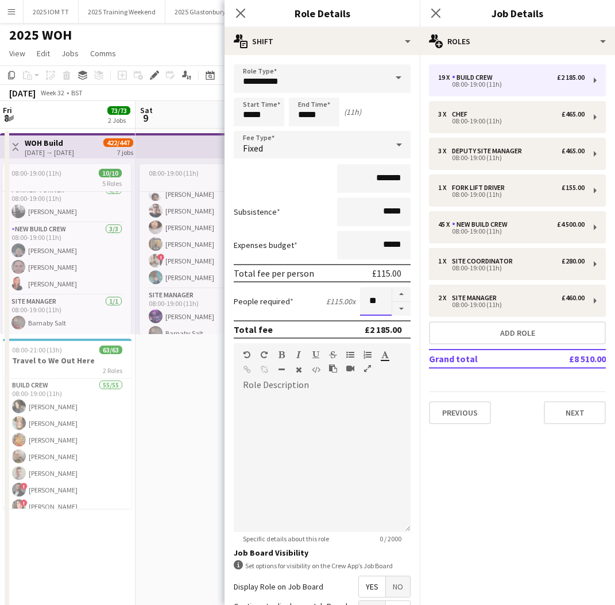
click at [379, 302] on input "**" at bounding box center [376, 301] width 32 height 29
type input "**"
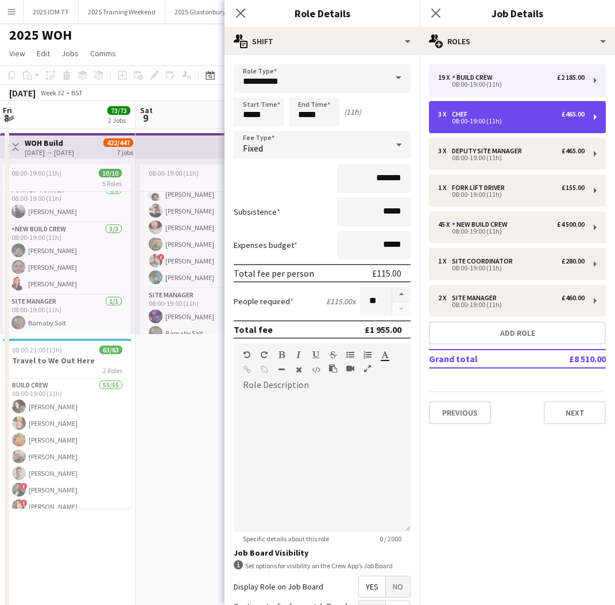
click at [483, 122] on div "08:00-19:00 (11h)" at bounding box center [511, 121] width 146 height 6
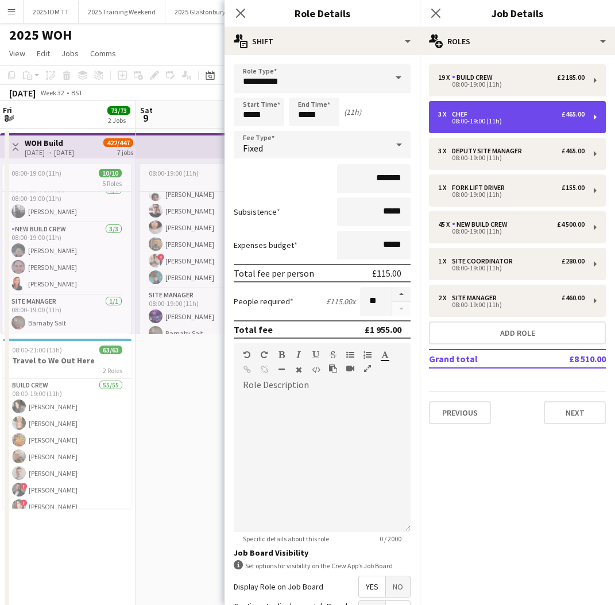
type input "****"
type input "*******"
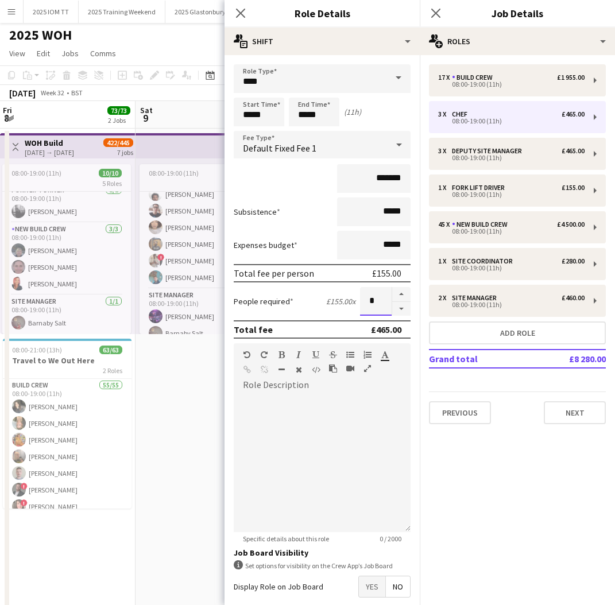
click at [380, 302] on input "*" at bounding box center [376, 301] width 32 height 29
type input "**"
click at [198, 430] on app-date-cell "08:00-19:00 (11h) 67/67 6 Roles Build Crew 17/17 08:00-19:00 (11h) Molly Bates …" at bounding box center [204, 397] width 137 height 536
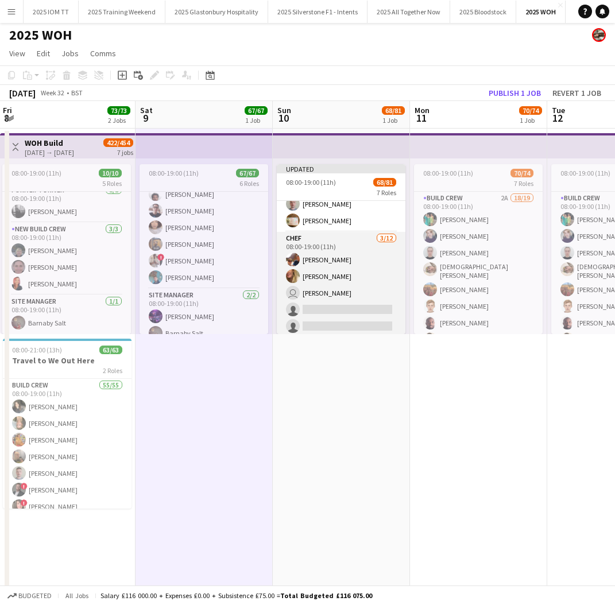
scroll to position [289, 0]
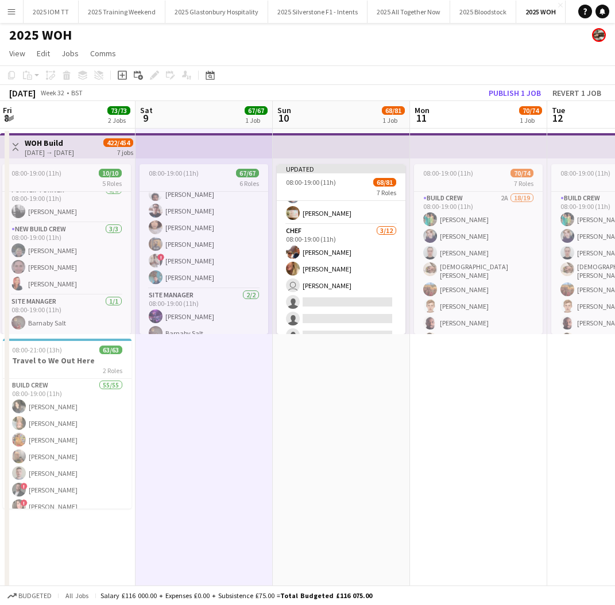
click at [315, 153] on app-top-bar at bounding box center [341, 145] width 137 height 25
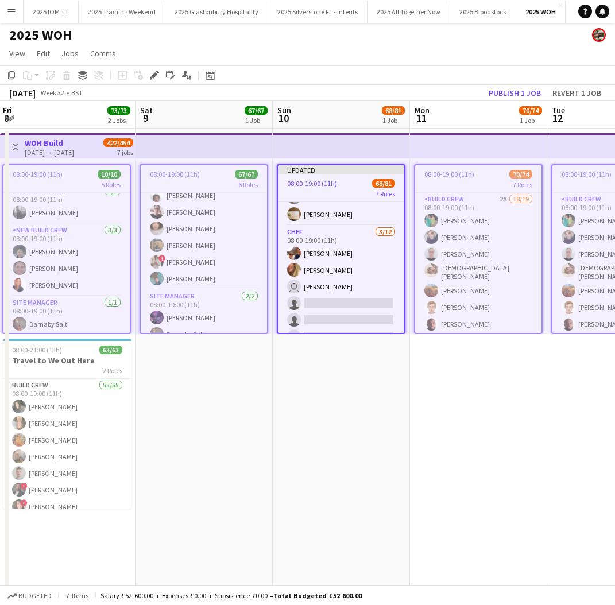
click at [322, 179] on app-job-card "Updated 08:00-19:00 (11h) 68/81 7 Roles Build Crew 17/17 08:00-19:00 (11h) Moll…" at bounding box center [341, 249] width 129 height 170
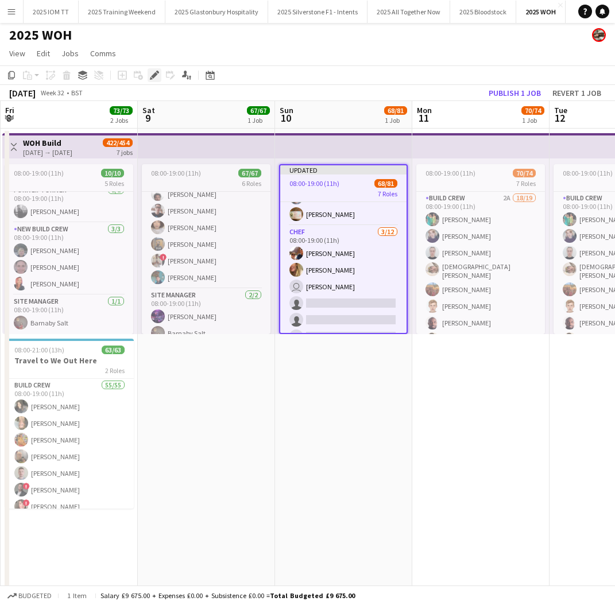
click at [159, 76] on icon "Edit" at bounding box center [154, 75] width 9 height 9
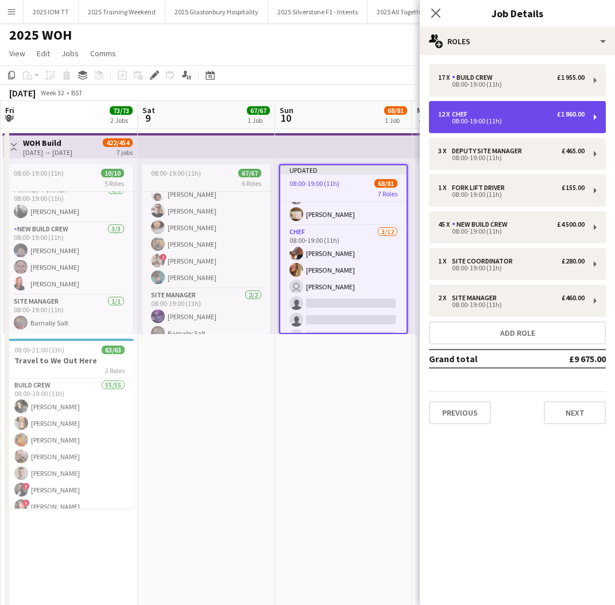
drag, startPoint x: 501, startPoint y: 117, endPoint x: 497, endPoint y: 129, distance: 12.7
click at [503, 117] on div "12 x Chef £1 860.00 08:00-19:00 (11h)" at bounding box center [511, 117] width 146 height 14
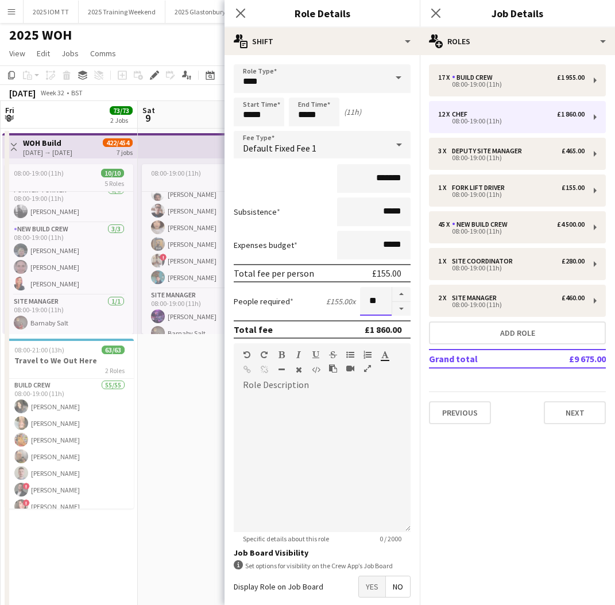
drag, startPoint x: 384, startPoint y: 303, endPoint x: 367, endPoint y: 303, distance: 17.2
click at [367, 303] on input "**" at bounding box center [376, 301] width 32 height 29
type input "*"
drag, startPoint x: 500, startPoint y: 463, endPoint x: 500, endPoint y: 452, distance: 10.9
click at [501, 462] on mat-expansion-panel "pencil3 General details 17 x Build Crew £1 955.00 08:00-19:00 (11h) 12 x Chef £…" at bounding box center [517, 330] width 195 height 550
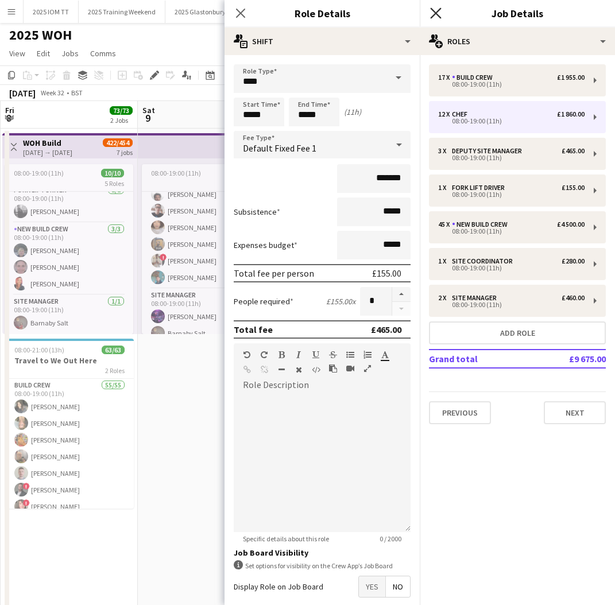
click at [441, 10] on icon "Close pop-in" at bounding box center [435, 12] width 11 height 11
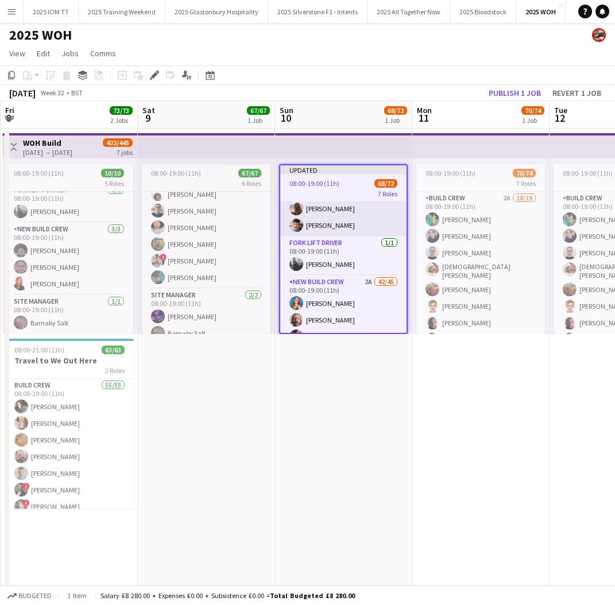
scroll to position [429, 0]
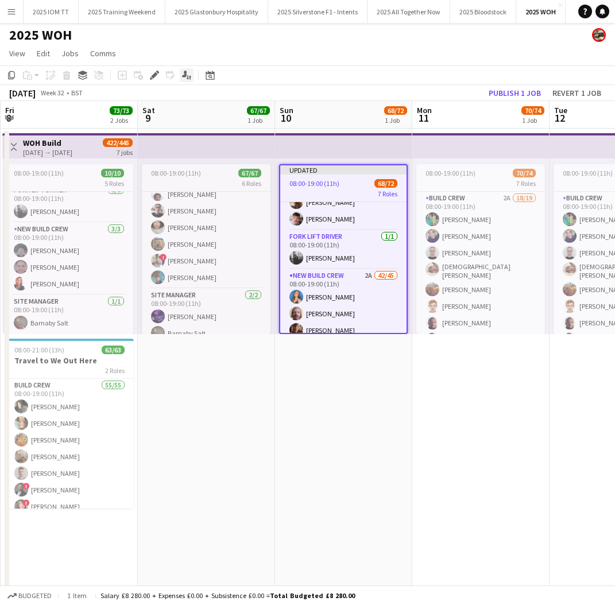
drag, startPoint x: 154, startPoint y: 72, endPoint x: 186, endPoint y: 79, distance: 32.8
click at [153, 73] on icon "Edit" at bounding box center [154, 75] width 9 height 9
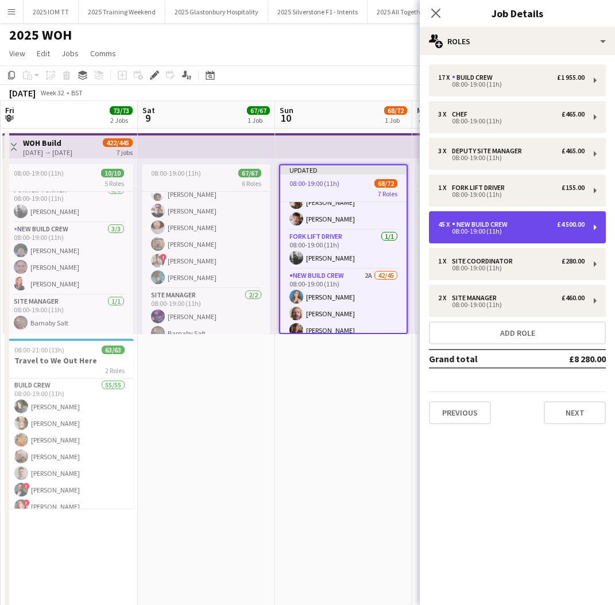
click at [526, 220] on div "45 x New Build Crew £4 500.00 08:00-19:00 (11h)" at bounding box center [517, 227] width 177 height 32
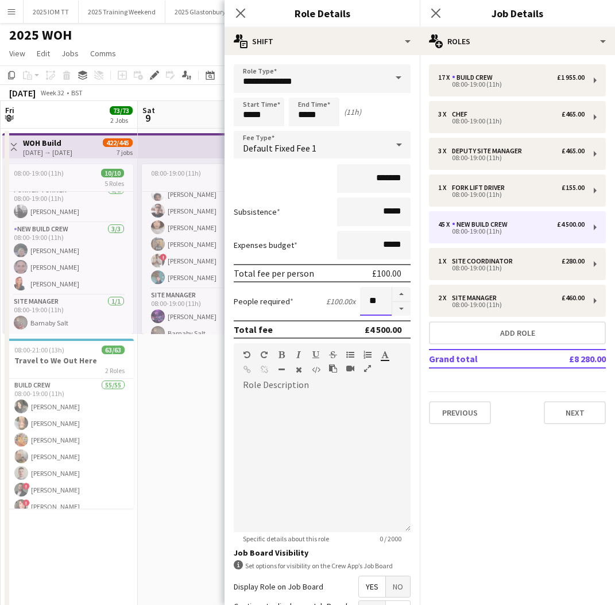
click at [381, 303] on input "**" at bounding box center [376, 301] width 32 height 29
type input "**"
drag, startPoint x: 493, startPoint y: 488, endPoint x: 489, endPoint y: 481, distance: 8.3
click at [489, 481] on mat-expansion-panel "pencil3 General details 17 x Build Crew £1 955.00 08:00-19:00 (11h) 3 x Chef £4…" at bounding box center [517, 330] width 195 height 550
click at [434, 12] on icon "Close pop-in" at bounding box center [435, 12] width 11 height 11
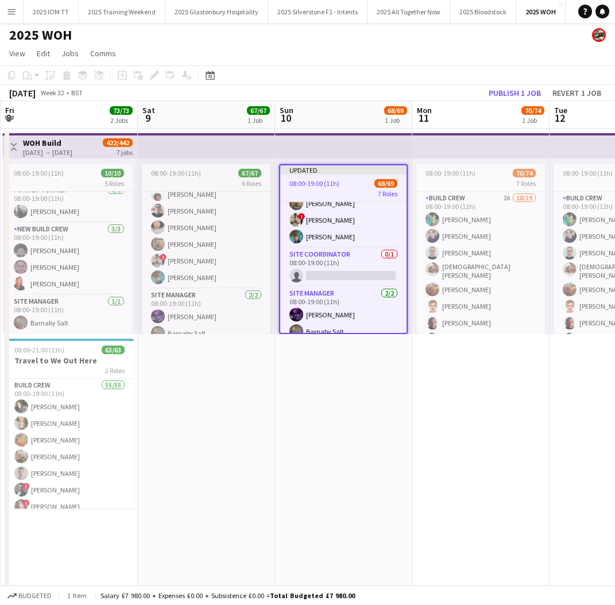
scroll to position [1175, 0]
click at [152, 76] on div "Add job Add linked Job Edit Edit linked Job Applicants" at bounding box center [150, 75] width 88 height 14
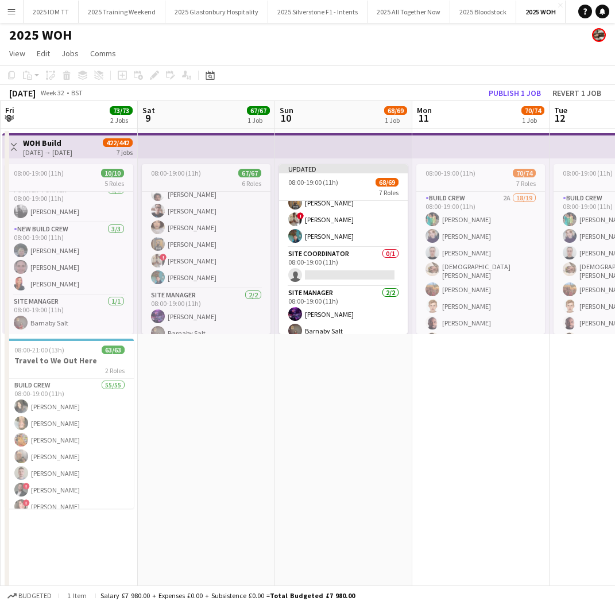
scroll to position [1173, 0]
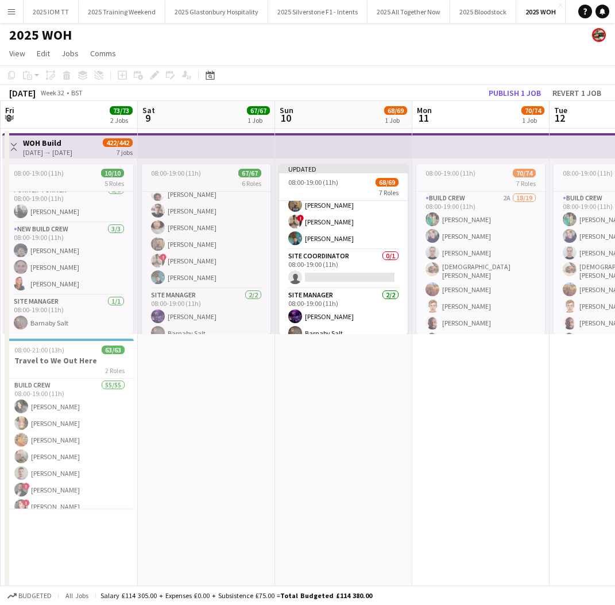
click at [154, 75] on div "Add job Add linked Job Edit Edit linked Job Applicants" at bounding box center [150, 75] width 88 height 14
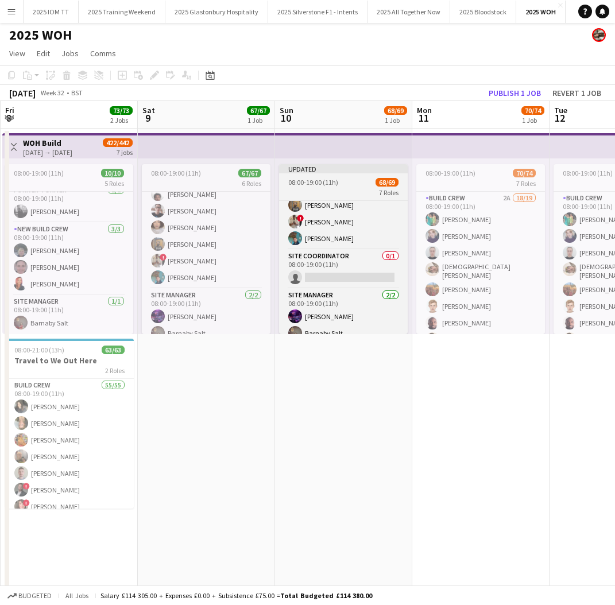
drag, startPoint x: 313, startPoint y: 186, endPoint x: 305, endPoint y: 179, distance: 10.6
click at [314, 185] on span "08:00-19:00 (11h)" at bounding box center [313, 182] width 50 height 9
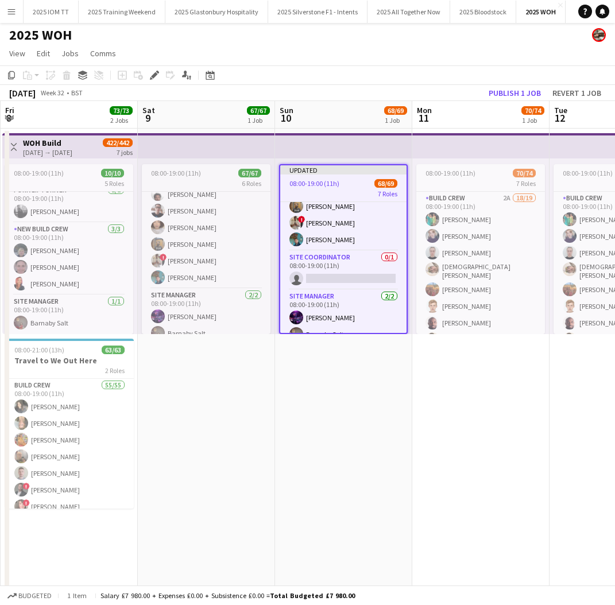
scroll to position [0, 411]
click at [155, 75] on icon at bounding box center [154, 75] width 6 height 6
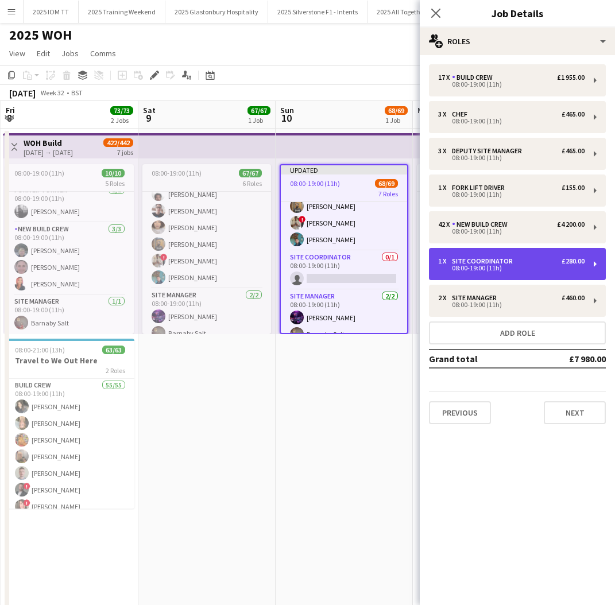
click at [517, 258] on div "1 x Site Coordinator £280.00" at bounding box center [511, 261] width 146 height 8
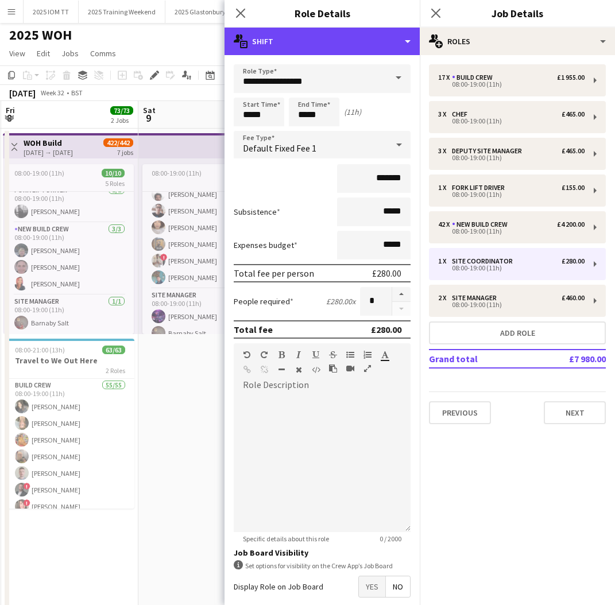
drag, startPoint x: 356, startPoint y: 41, endPoint x: 362, endPoint y: 52, distance: 12.6
click at [357, 41] on div "multiple-actions-text Shift" at bounding box center [322, 42] width 195 height 28
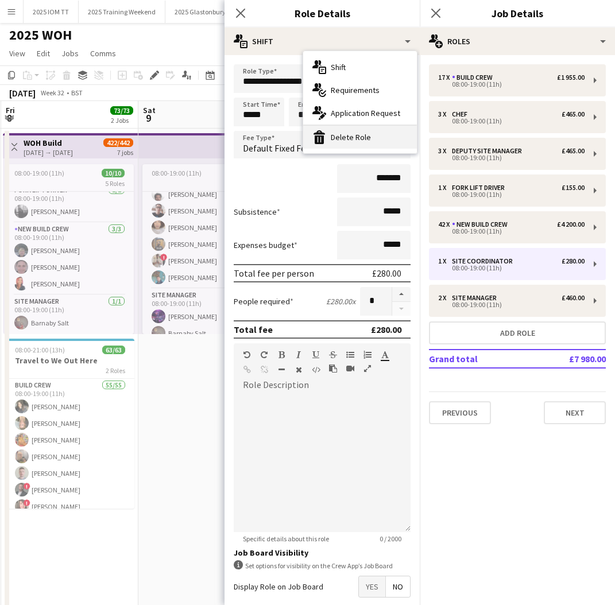
click at [361, 136] on div "bin-2 Delete Role" at bounding box center [360, 137] width 114 height 23
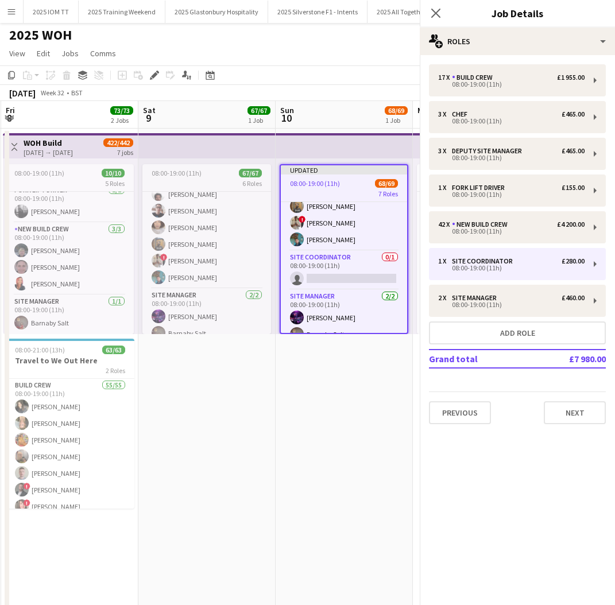
scroll to position [1136, 0]
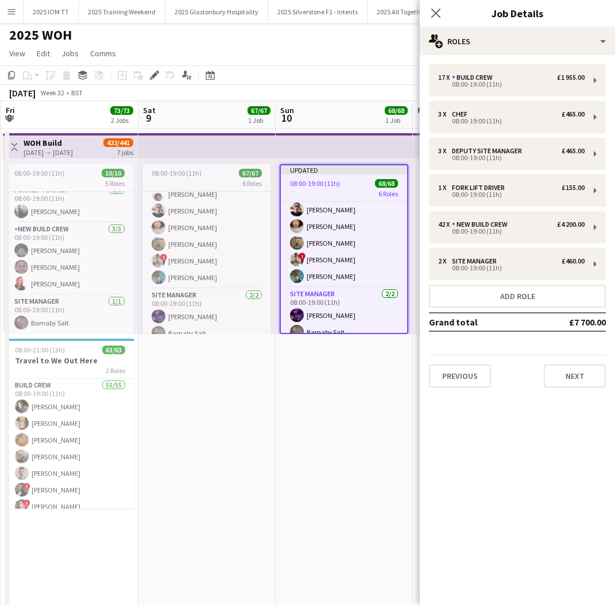
click at [377, 356] on app-date-cell "Updated 08:00-19:00 (11h) 68/68 6 Roles Build Crew 17/17 08:00-19:00 (11h) Moll…" at bounding box center [344, 397] width 137 height 536
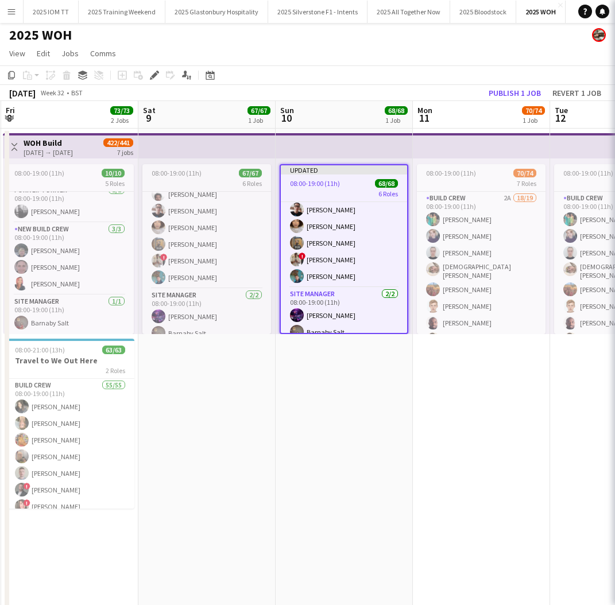
scroll to position [1134, 0]
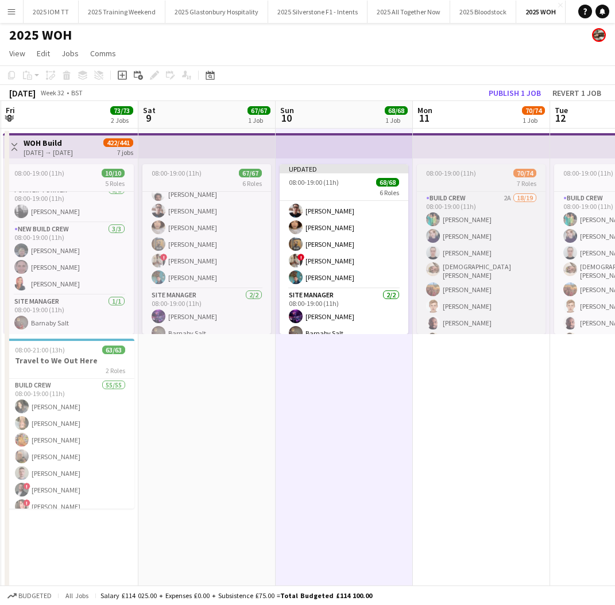
click at [467, 181] on div "7 Roles" at bounding box center [481, 183] width 129 height 9
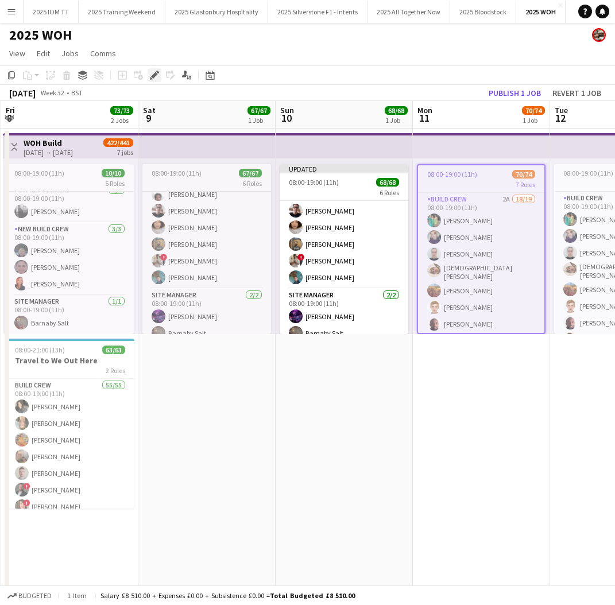
click at [156, 72] on icon at bounding box center [157, 72] width 3 height 3
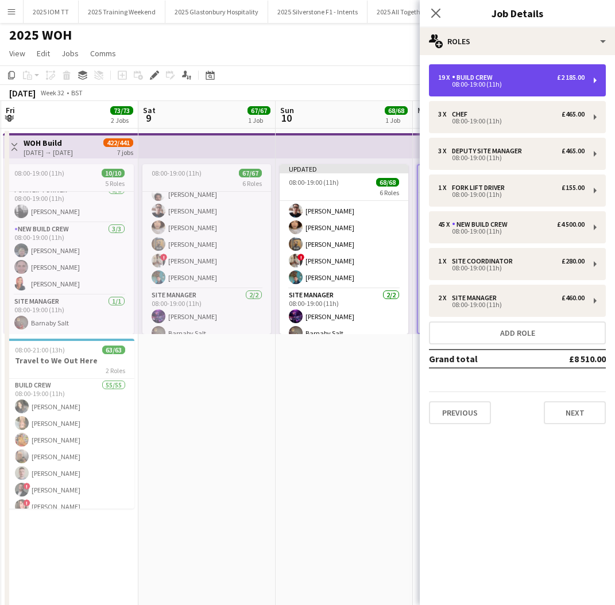
click at [488, 87] on div "08:00-19:00 (11h)" at bounding box center [511, 85] width 146 height 6
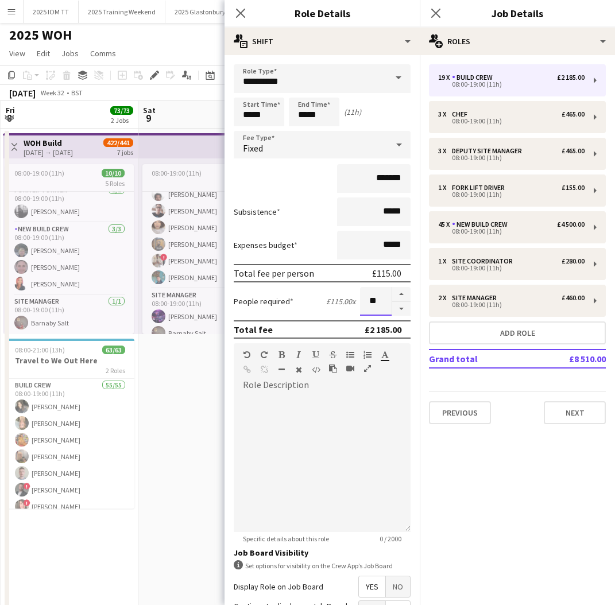
drag, startPoint x: 382, startPoint y: 299, endPoint x: 372, endPoint y: 298, distance: 9.8
click at [382, 299] on input "**" at bounding box center [376, 301] width 32 height 29
type input "**"
drag, startPoint x: 171, startPoint y: 382, endPoint x: 179, endPoint y: 380, distance: 7.8
click at [172, 382] on app-date-cell "08:00-19:00 (11h) 67/67 6 Roles Build Crew 17/17 08:00-19:00 (11h) Molly Bates …" at bounding box center [206, 397] width 137 height 536
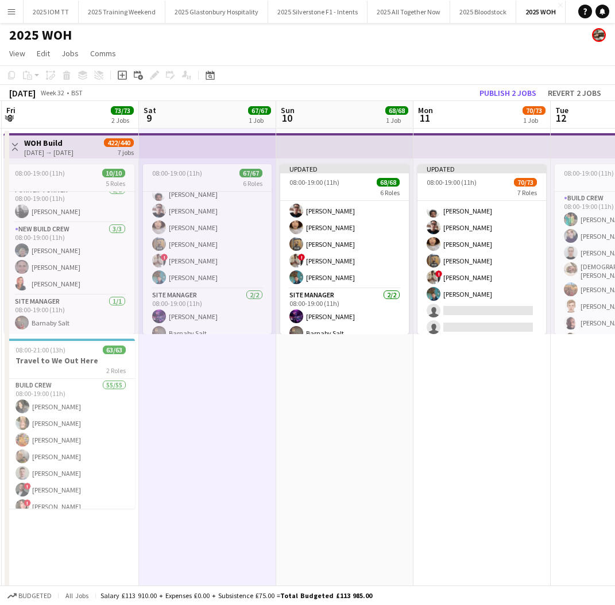
scroll to position [1112, 0]
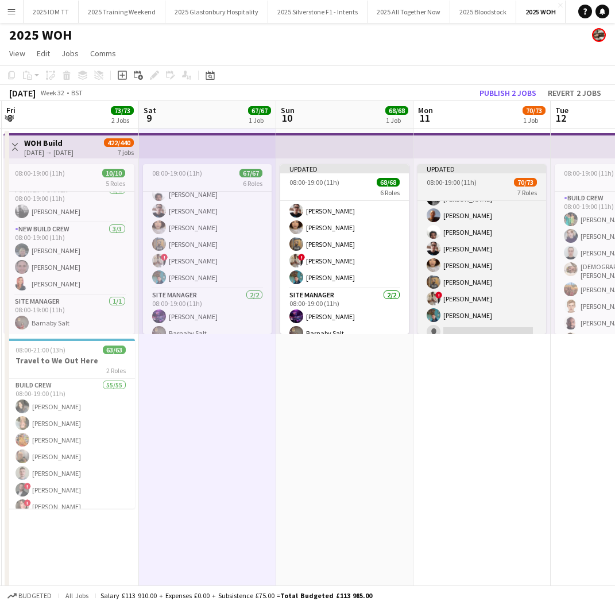
click at [436, 187] on app-job-card "Updated 08:00-19:00 (11h) 70/73 7 Roles Build Crew 18/18 08:00-19:00 (11h) Moll…" at bounding box center [482, 249] width 129 height 170
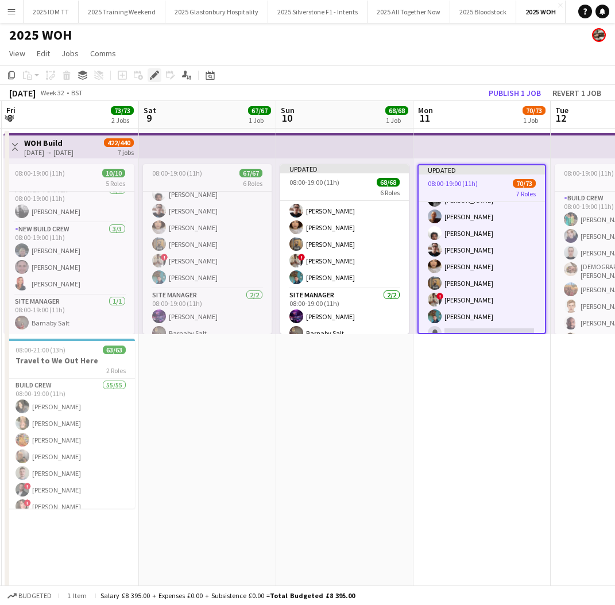
click at [149, 79] on div "Edit" at bounding box center [155, 75] width 14 height 14
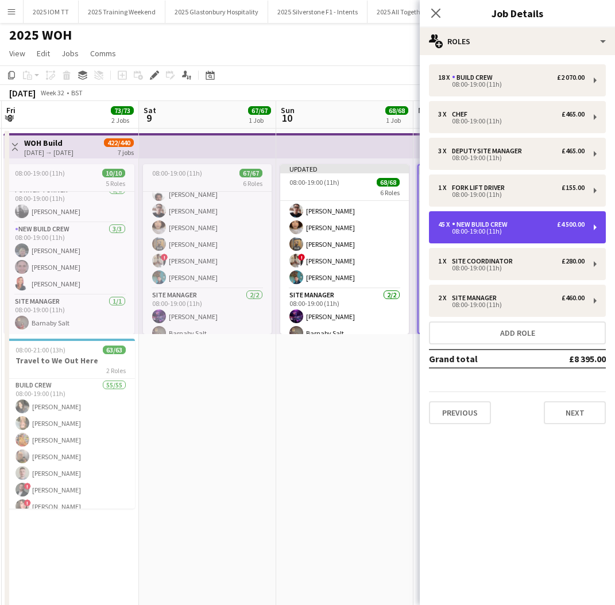
click at [525, 225] on div "45 x New Build Crew £4 500.00" at bounding box center [511, 225] width 146 height 8
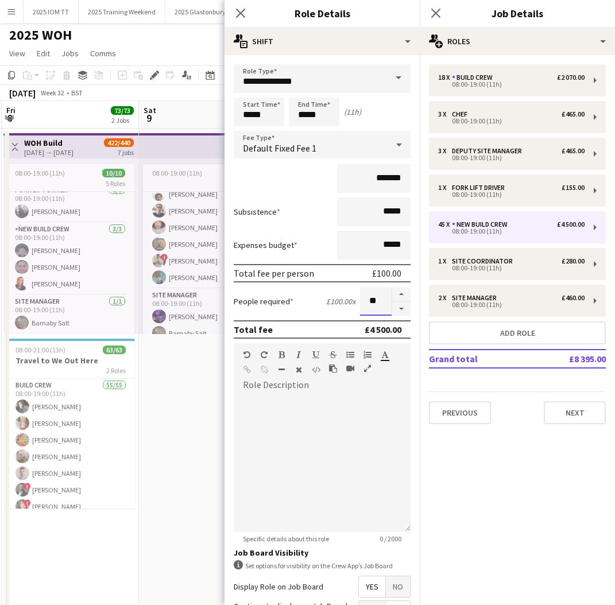
click at [382, 302] on input "**" at bounding box center [376, 301] width 32 height 29
type input "**"
drag, startPoint x: 477, startPoint y: 451, endPoint x: 472, endPoint y: 421, distance: 30.2
click at [477, 451] on mat-expansion-panel "pencil3 General details 18 x Build Crew £2 070.00 08:00-19:00 (11h) 3 x Chef £4…" at bounding box center [517, 330] width 195 height 550
drag, startPoint x: 440, startPoint y: 7, endPoint x: 439, endPoint y: 22, distance: 14.4
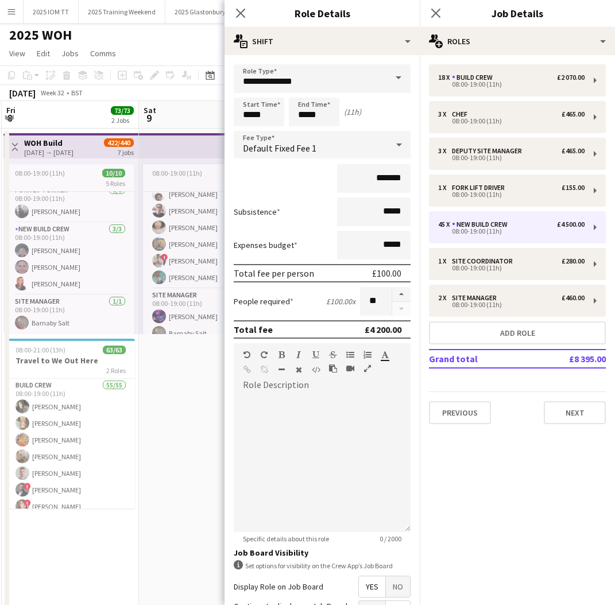
click at [442, 9] on app-icon "Close pop-in" at bounding box center [436, 13] width 14 height 14
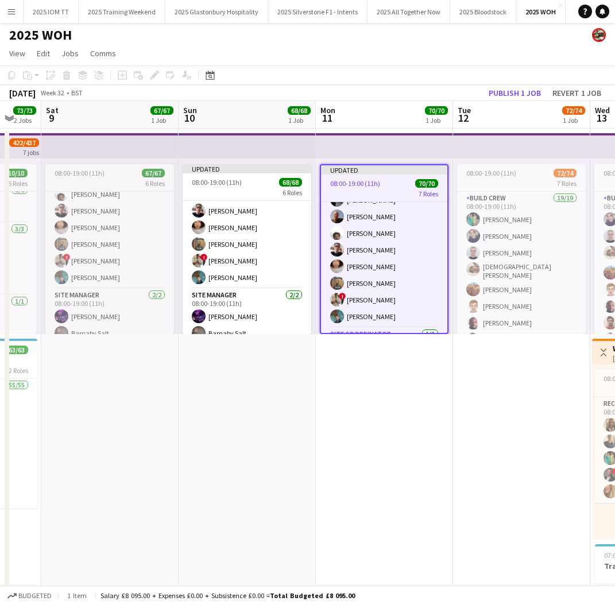
scroll to position [0, 515]
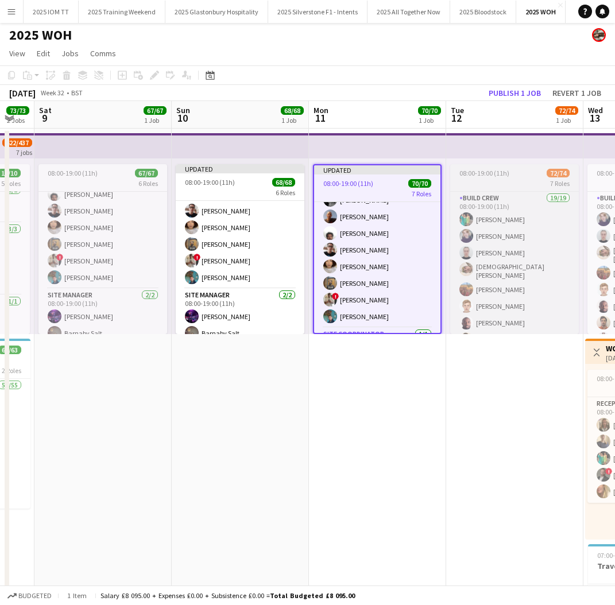
click at [499, 179] on div "7 Roles" at bounding box center [514, 183] width 129 height 9
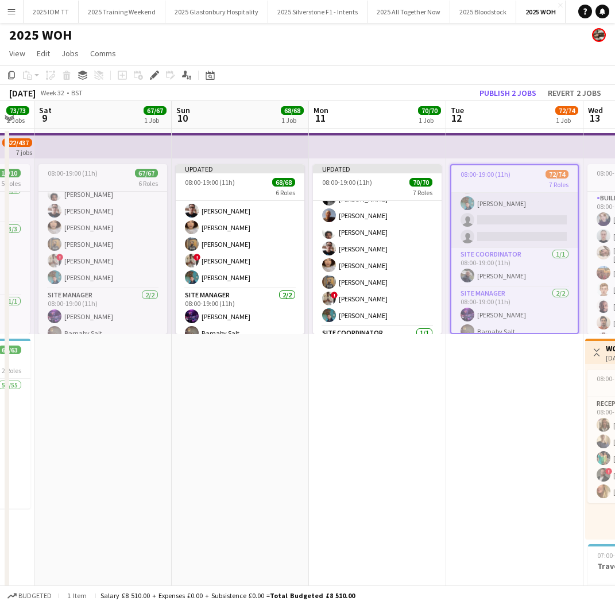
scroll to position [1249, 0]
click at [152, 78] on icon "Edit" at bounding box center [154, 75] width 9 height 9
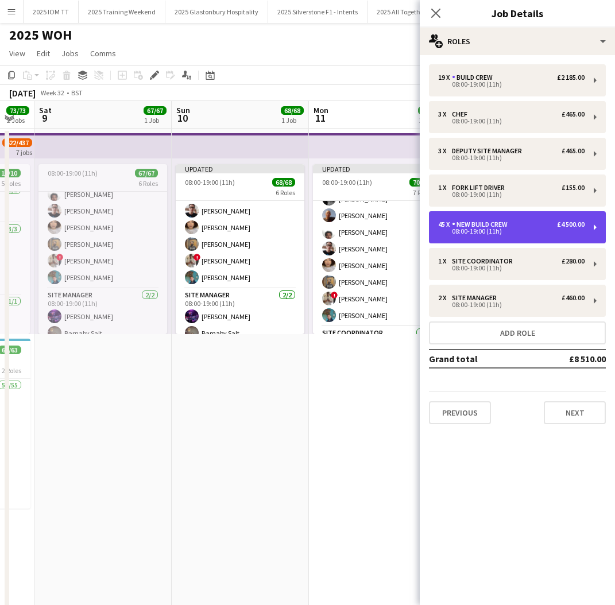
click at [508, 233] on div "08:00-19:00 (11h)" at bounding box center [511, 232] width 146 height 6
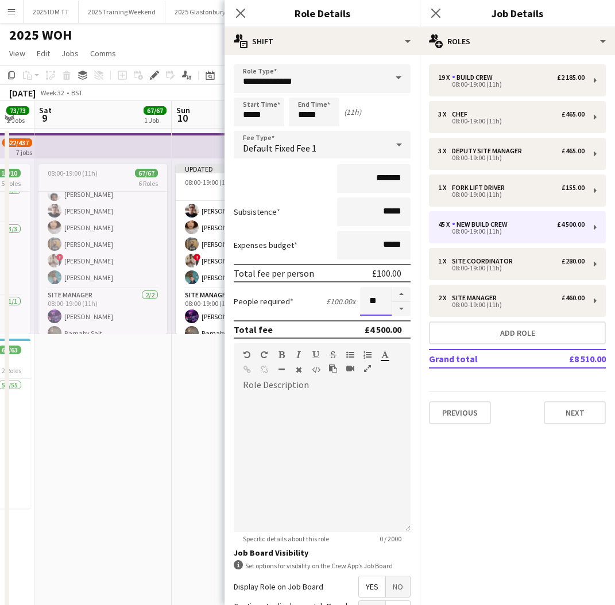
click at [382, 302] on input "**" at bounding box center [376, 301] width 32 height 29
type input "**"
click at [434, 15] on icon at bounding box center [435, 13] width 9 height 9
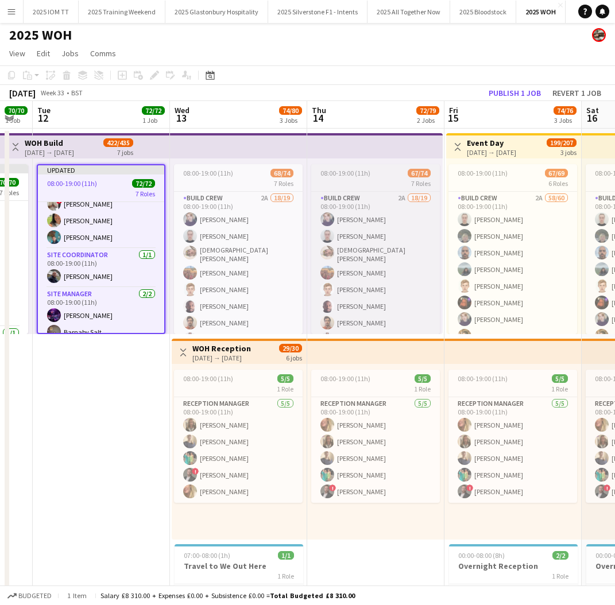
scroll to position [0, 244]
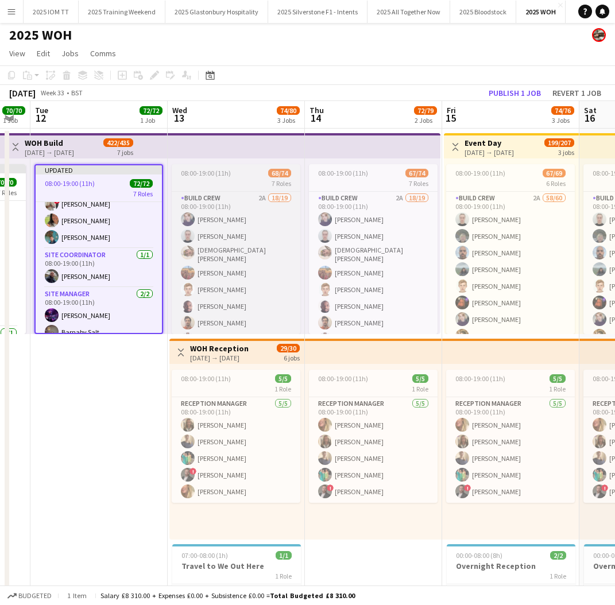
click at [218, 175] on span "08:00-19:00 (11h)" at bounding box center [206, 173] width 50 height 9
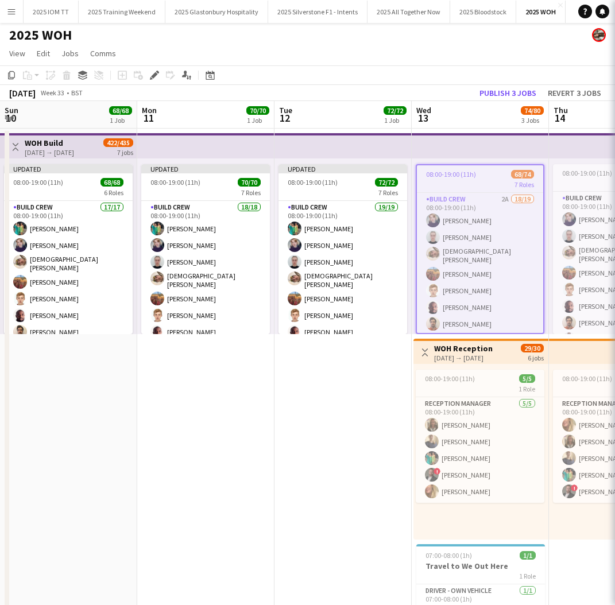
scroll to position [1223, 0]
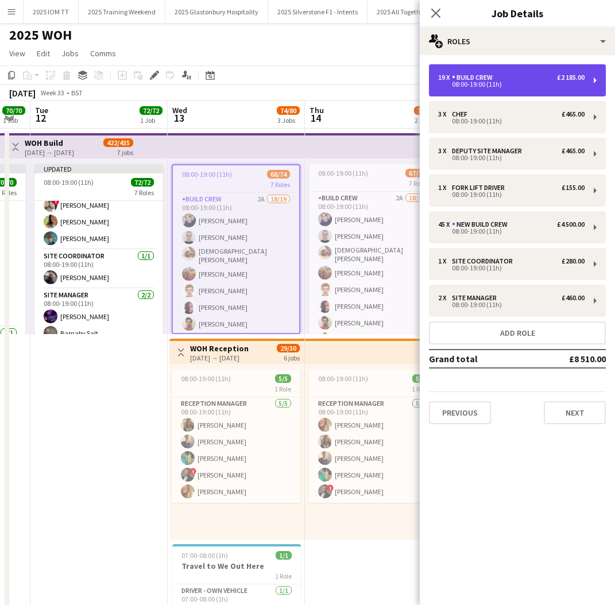
click at [536, 93] on div "19 x Build Crew £2 185.00 08:00-19:00 (11h)" at bounding box center [517, 80] width 177 height 32
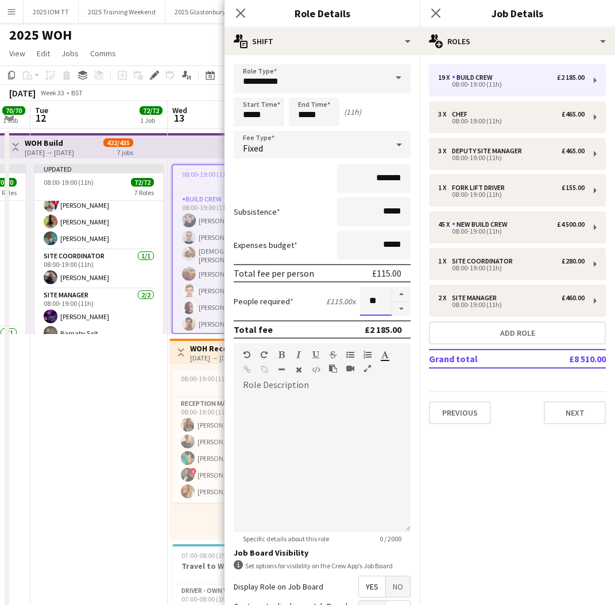
click at [383, 300] on input "**" at bounding box center [376, 301] width 32 height 29
type input "**"
click at [441, 13] on icon "Close pop-in" at bounding box center [435, 12] width 11 height 11
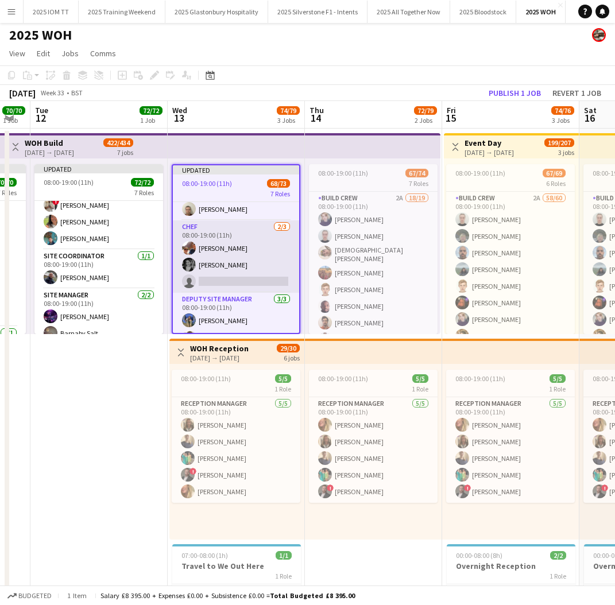
scroll to position [318, 0]
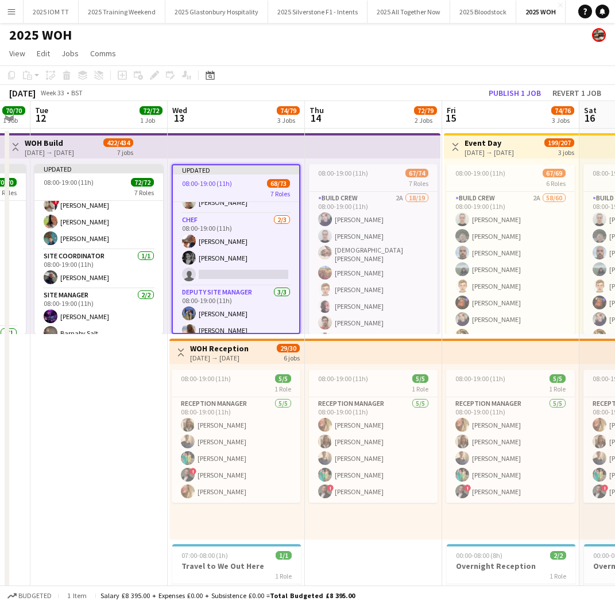
click at [202, 188] on app-job-card "Updated 08:00-19:00 (11h) 68/73 7 Roles Build Crew 18/18 08:00-19:00 (11h) [PER…" at bounding box center [236, 249] width 129 height 170
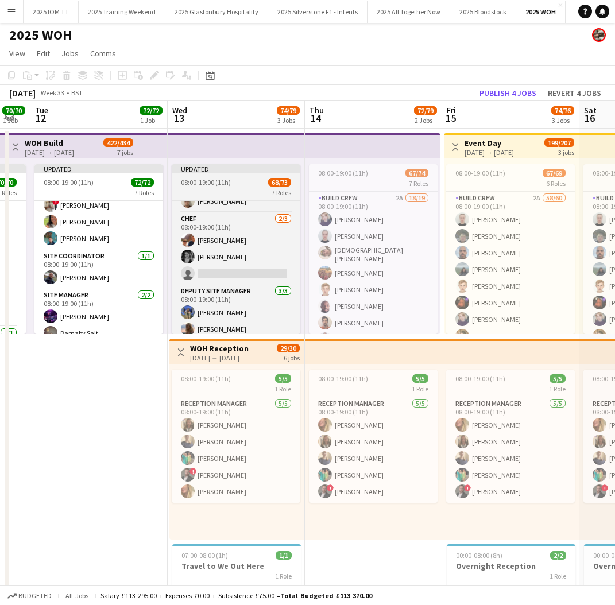
click at [212, 191] on div "7 Roles" at bounding box center [236, 192] width 129 height 9
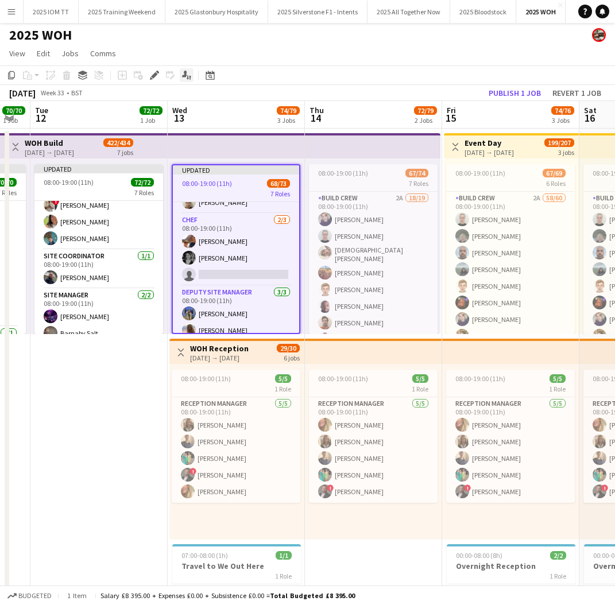
drag, startPoint x: 153, startPoint y: 73, endPoint x: 192, endPoint y: 81, distance: 39.3
click at [154, 74] on icon "Edit" at bounding box center [154, 75] width 9 height 9
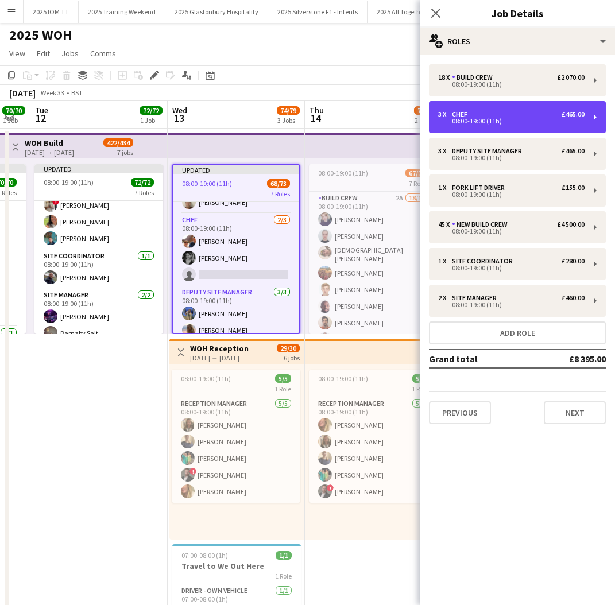
drag, startPoint x: 504, startPoint y: 123, endPoint x: 499, endPoint y: 134, distance: 12.1
click at [504, 123] on div "08:00-19:00 (11h)" at bounding box center [511, 121] width 146 height 6
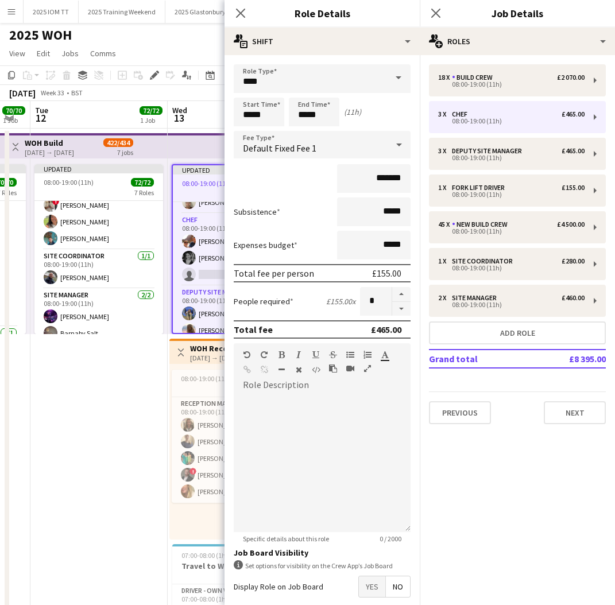
click at [405, 308] on button "button" at bounding box center [401, 309] width 18 height 14
type input "*"
click at [437, 20] on app-icon "Close pop-in" at bounding box center [436, 13] width 17 height 17
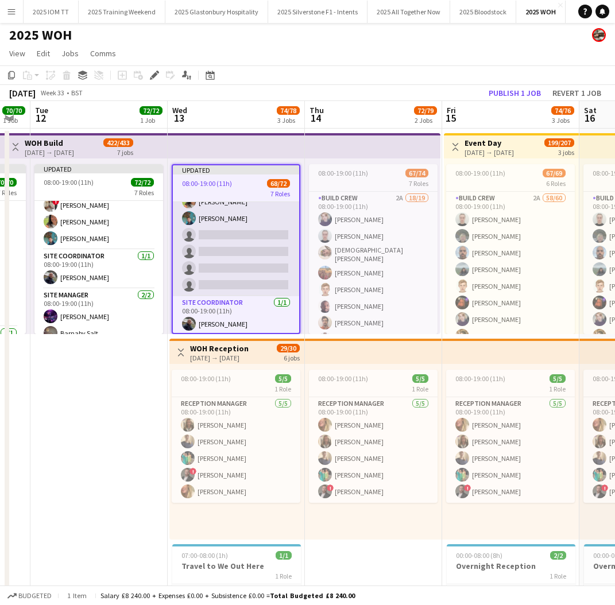
scroll to position [1216, 0]
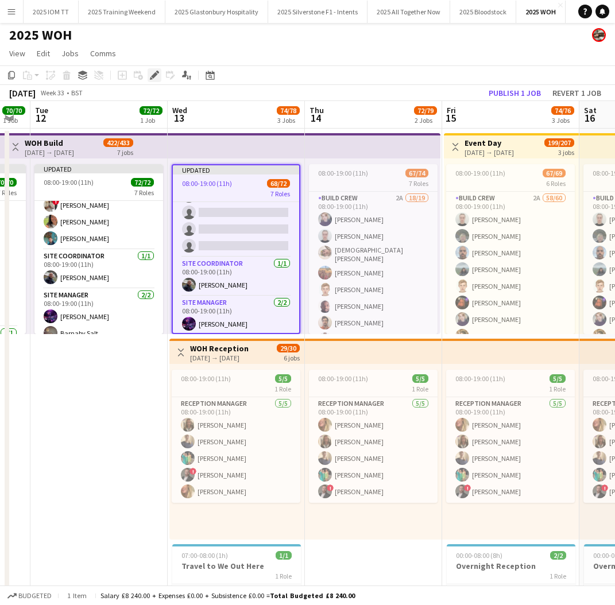
click at [157, 75] on icon at bounding box center [154, 75] width 6 height 6
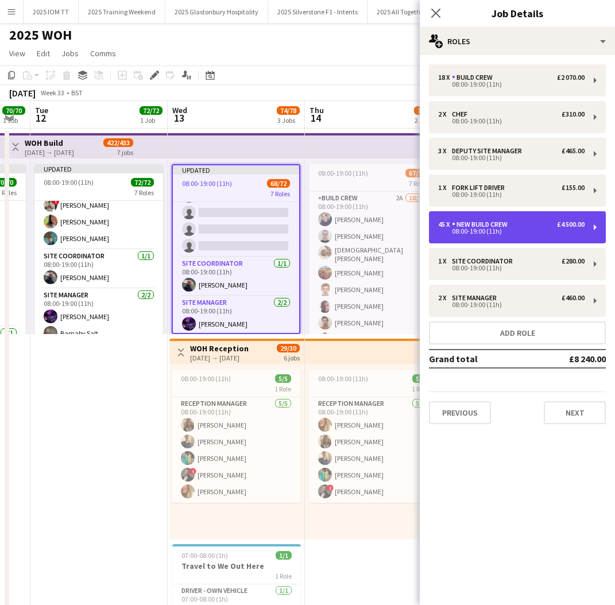
click at [528, 233] on div "08:00-19:00 (11h)" at bounding box center [511, 232] width 146 height 6
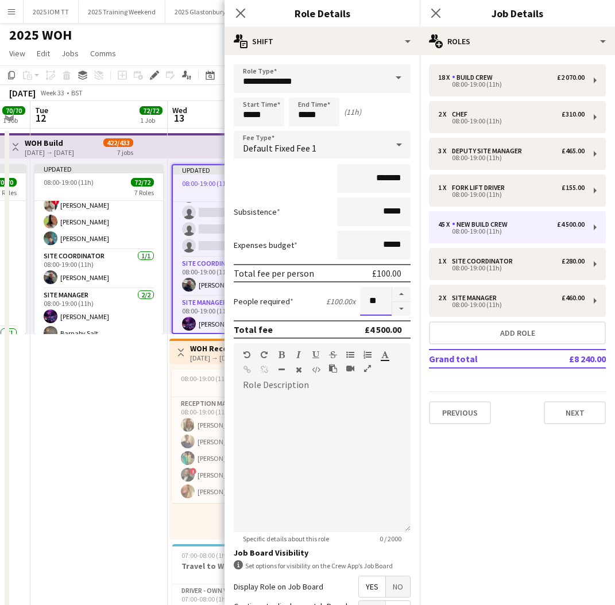
click at [380, 300] on input "**" at bounding box center [376, 301] width 32 height 29
type input "**"
click at [433, 11] on icon at bounding box center [435, 12] width 11 height 11
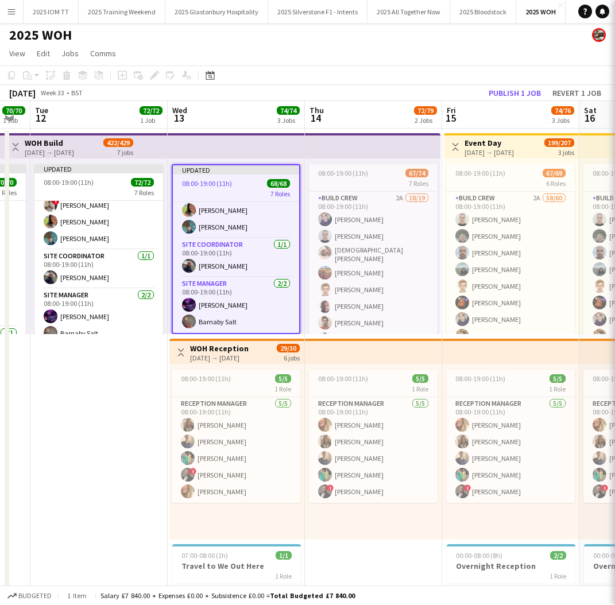
scroll to position [1158, 0]
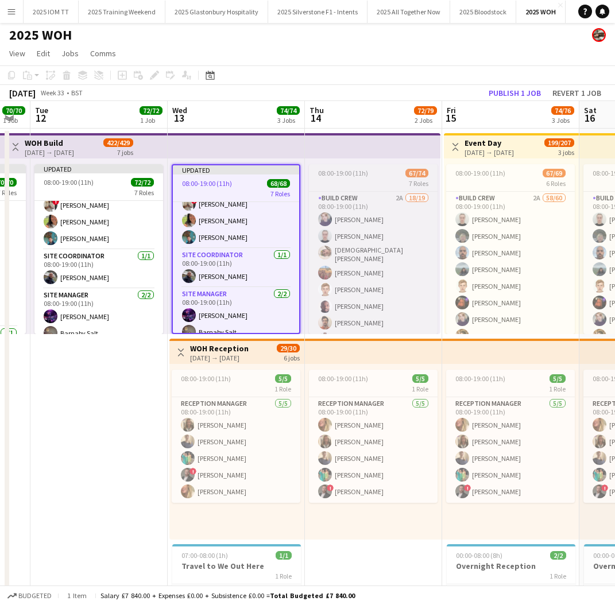
click at [341, 178] on app-job-card "08:00-19:00 (11h) 67/74 7 Roles Build Crew 2A 18/19 08:00-19:00 (11h) [PERSON_N…" at bounding box center [373, 249] width 129 height 170
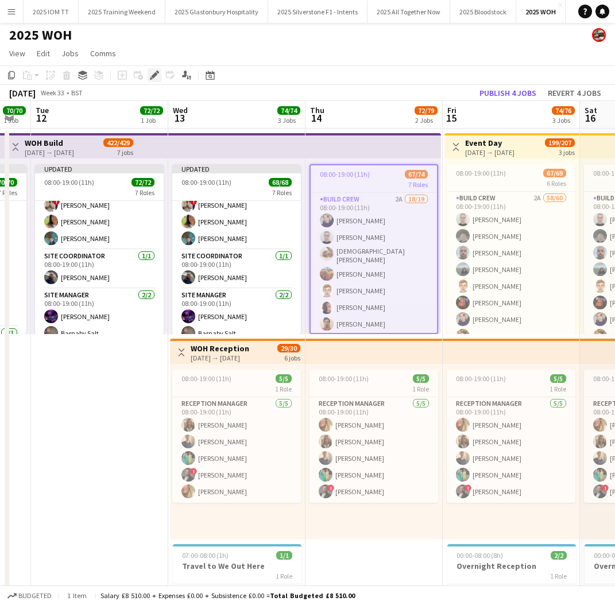
click at [154, 76] on icon at bounding box center [154, 75] width 6 height 6
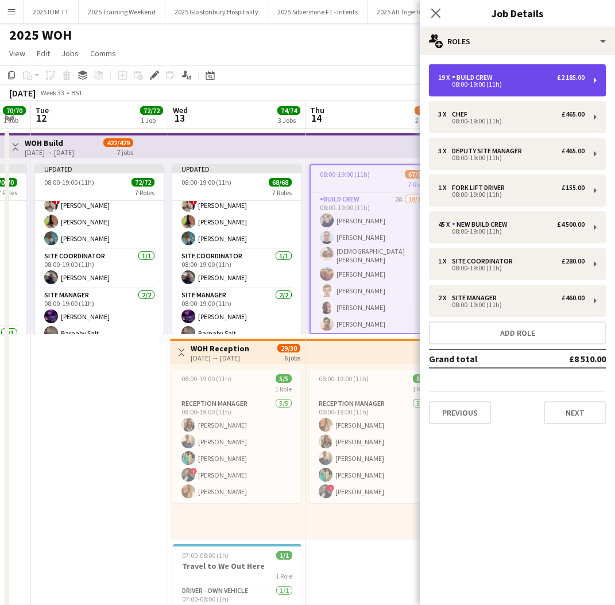
click at [494, 91] on div "19 x Build Crew £2 185.00 08:00-19:00 (11h)" at bounding box center [517, 80] width 177 height 32
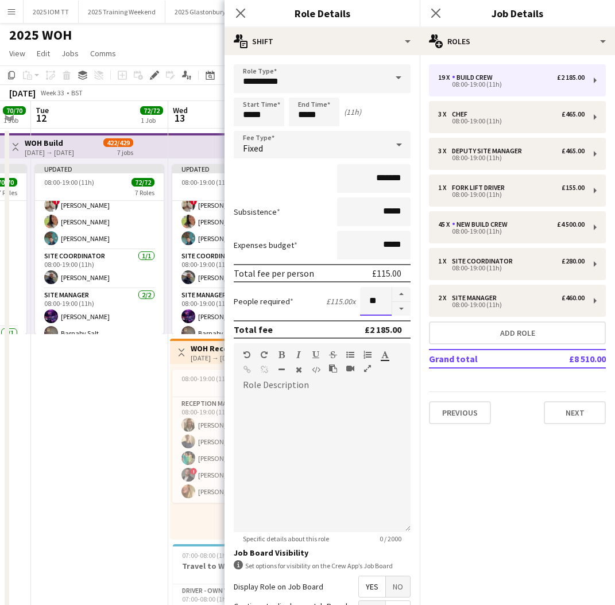
click at [382, 308] on input "**" at bounding box center [376, 301] width 32 height 29
type input "**"
click at [436, 13] on icon at bounding box center [435, 12] width 11 height 11
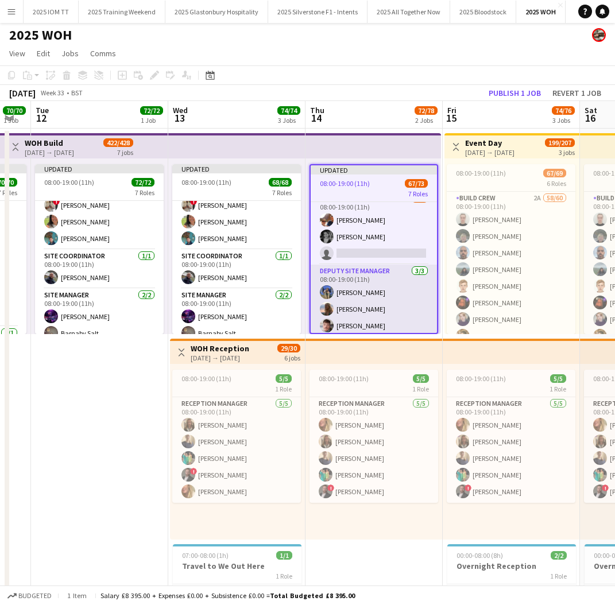
scroll to position [311, 0]
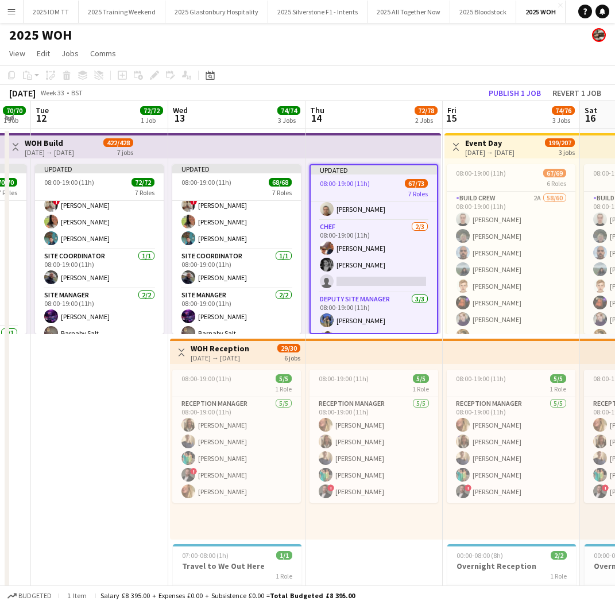
click at [346, 184] on span "08:00-19:00 (11h)" at bounding box center [345, 183] width 50 height 9
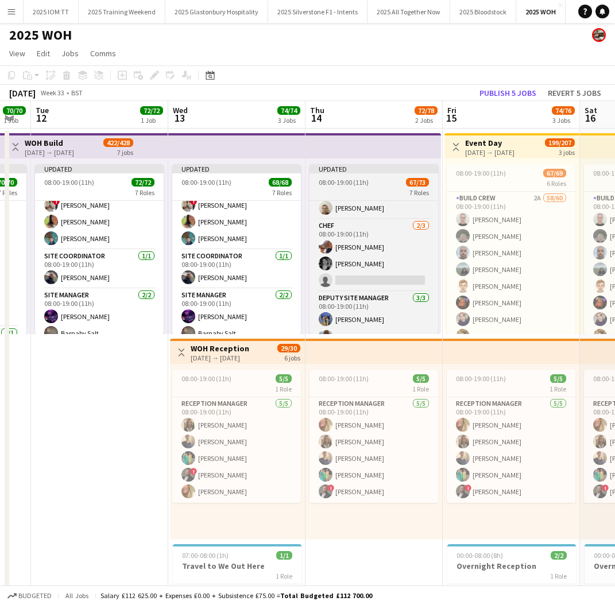
click at [346, 184] on span "08:00-19:00 (11h)" at bounding box center [344, 182] width 50 height 9
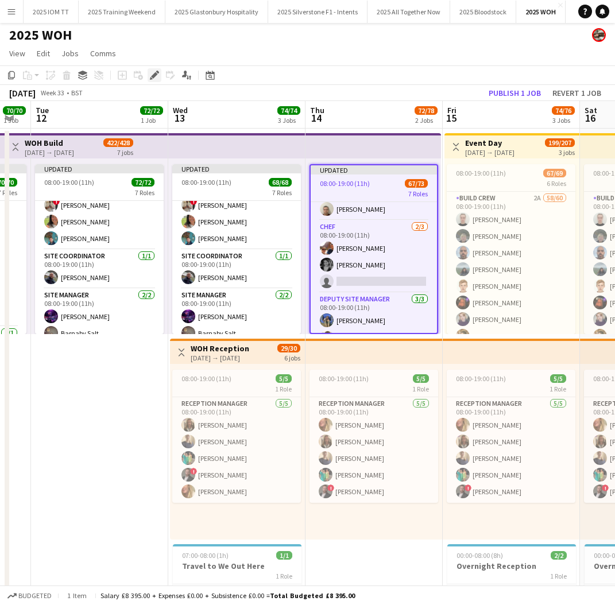
click at [151, 74] on icon "Edit" at bounding box center [154, 75] width 9 height 9
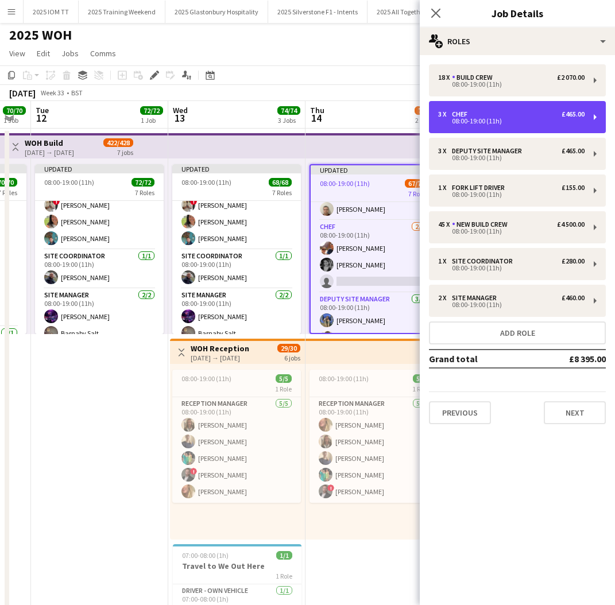
drag, startPoint x: 509, startPoint y: 125, endPoint x: 501, endPoint y: 134, distance: 12.2
click at [508, 125] on div "3 x Chef £465.00 08:00-19:00 (11h)" at bounding box center [517, 117] width 177 height 32
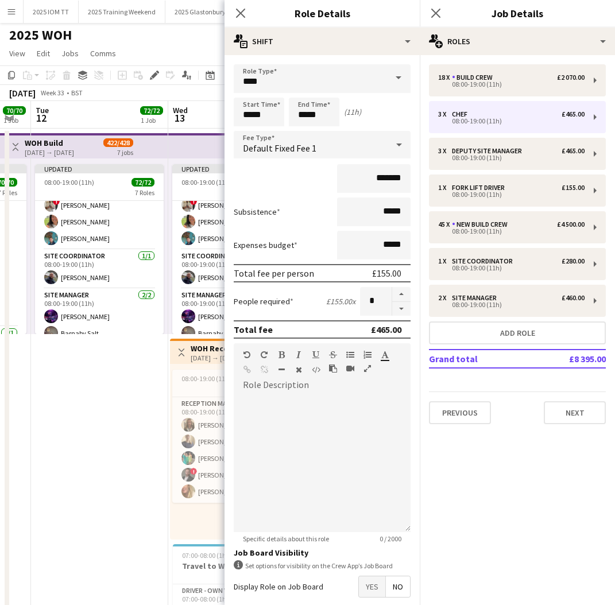
drag, startPoint x: 405, startPoint y: 307, endPoint x: 414, endPoint y: 296, distance: 13.9
click at [406, 307] on button "button" at bounding box center [401, 309] width 18 height 14
type input "*"
click at [436, 17] on icon "Close pop-in" at bounding box center [435, 12] width 11 height 11
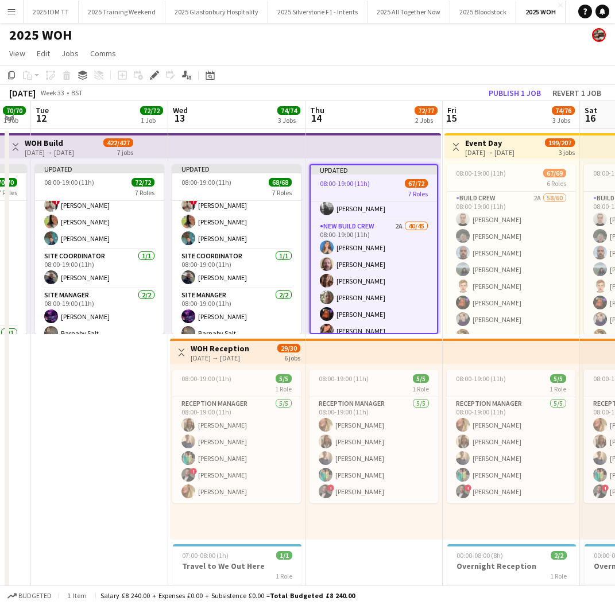
scroll to position [479, 0]
drag, startPoint x: 149, startPoint y: 71, endPoint x: 198, endPoint y: 80, distance: 49.1
click at [150, 72] on div "Edit" at bounding box center [155, 75] width 14 height 14
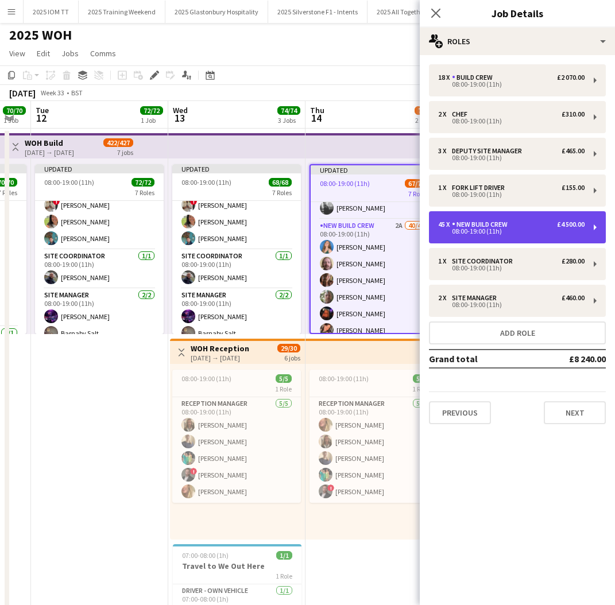
click at [527, 228] on div "45 x New Build Crew £4 500.00" at bounding box center [511, 225] width 146 height 8
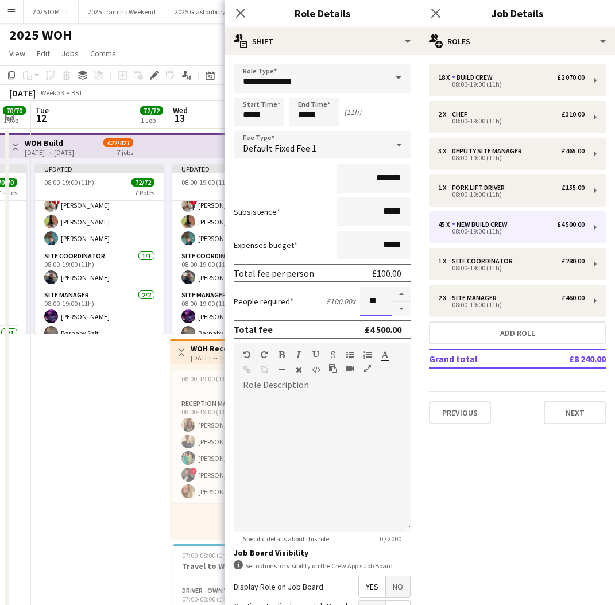
click at [385, 300] on input "**" at bounding box center [376, 301] width 32 height 29
type input "**"
click at [439, 15] on icon "Close pop-in" at bounding box center [435, 12] width 11 height 11
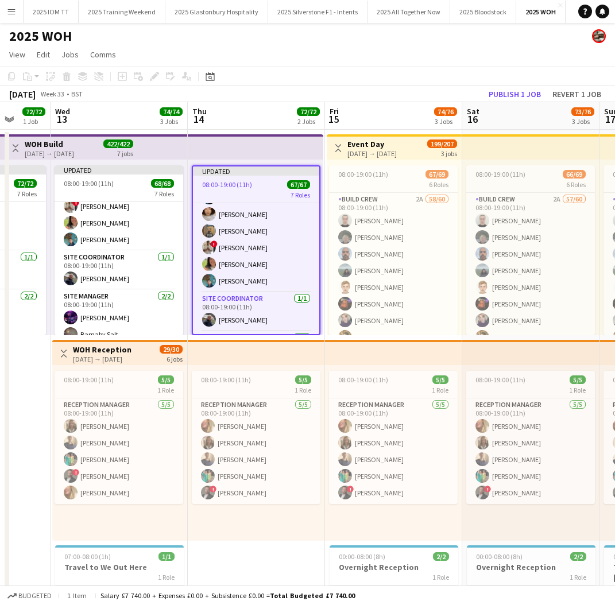
scroll to position [0, 366]
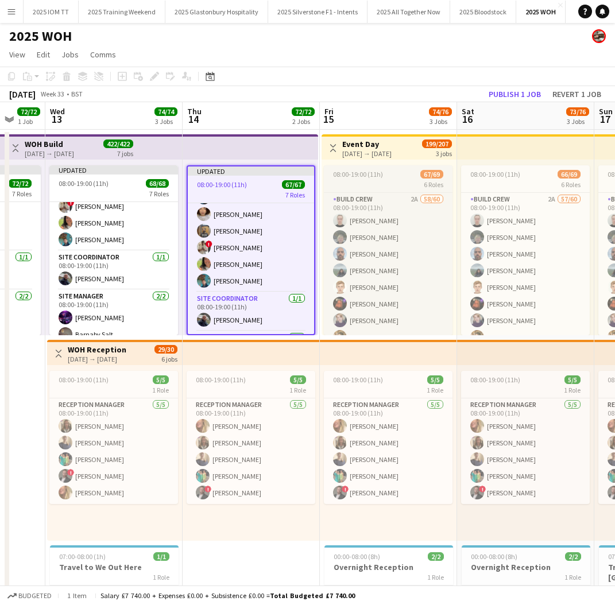
click at [374, 175] on span "08:00-19:00 (11h)" at bounding box center [358, 174] width 50 height 9
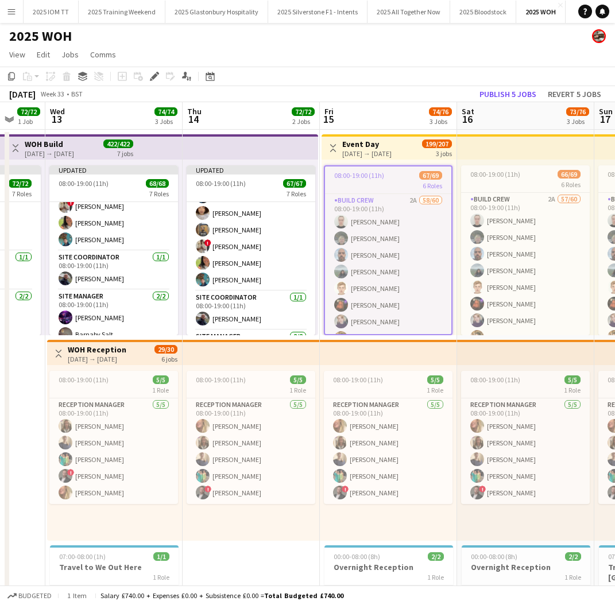
drag, startPoint x: 154, startPoint y: 76, endPoint x: 171, endPoint y: 82, distance: 17.8
click at [154, 76] on icon at bounding box center [154, 77] width 6 height 6
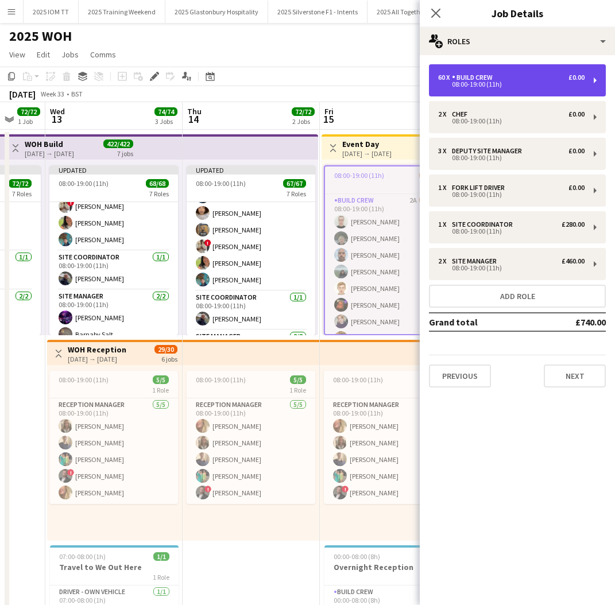
click at [515, 84] on div "08:00-19:00 (11h)" at bounding box center [511, 85] width 146 height 6
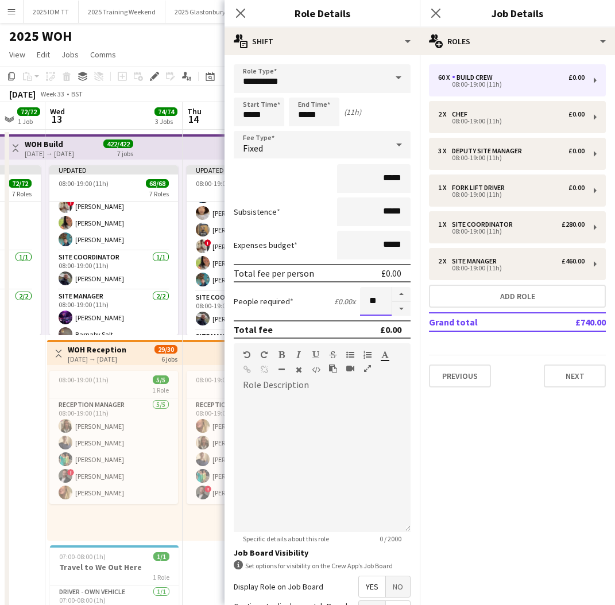
click at [380, 303] on input "**" at bounding box center [376, 301] width 32 height 29
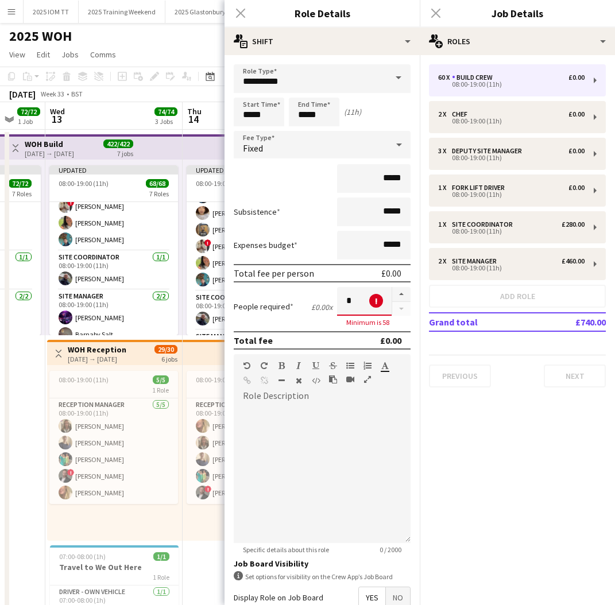
type input "**"
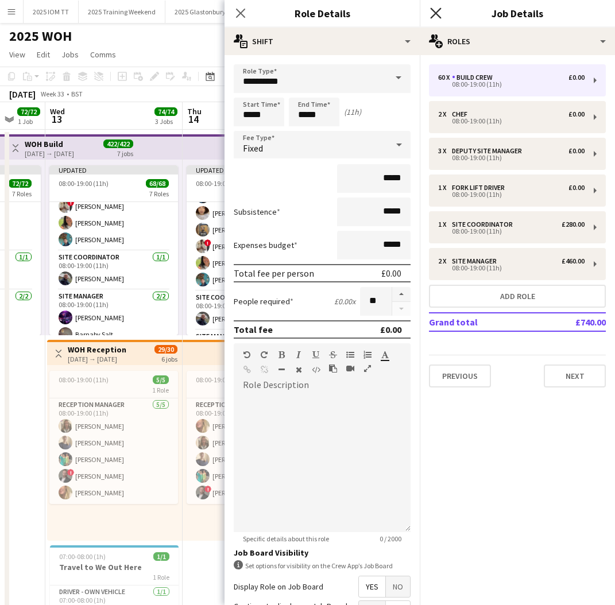
click at [431, 15] on icon "Close pop-in" at bounding box center [435, 12] width 11 height 11
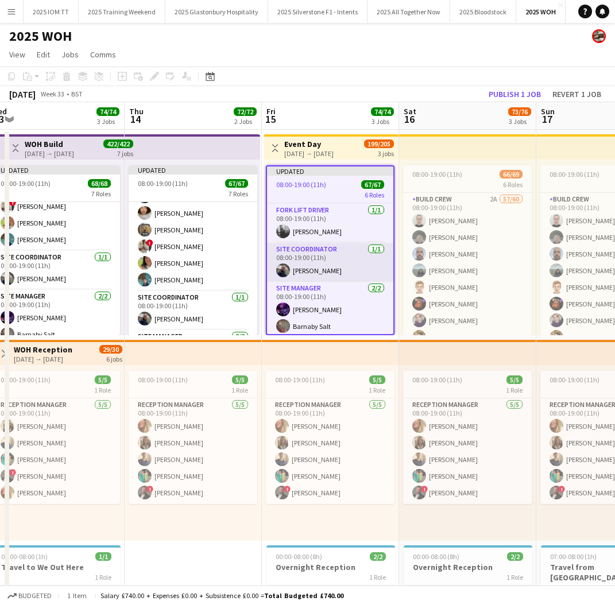
scroll to position [0, 434]
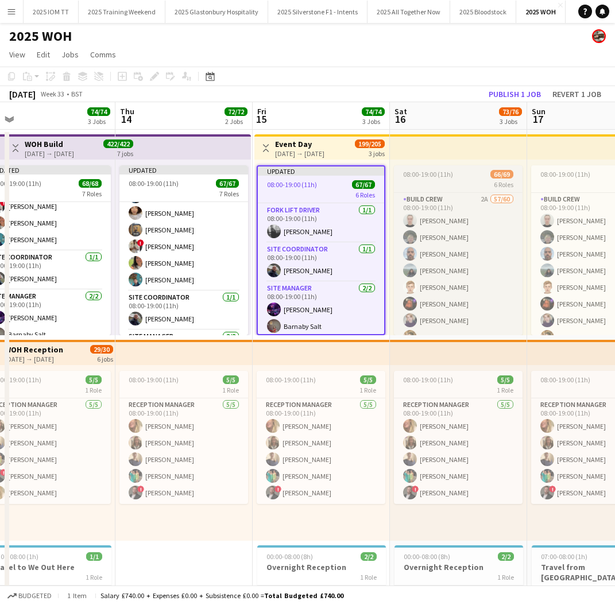
click at [446, 180] on div "6 Roles" at bounding box center [458, 184] width 129 height 9
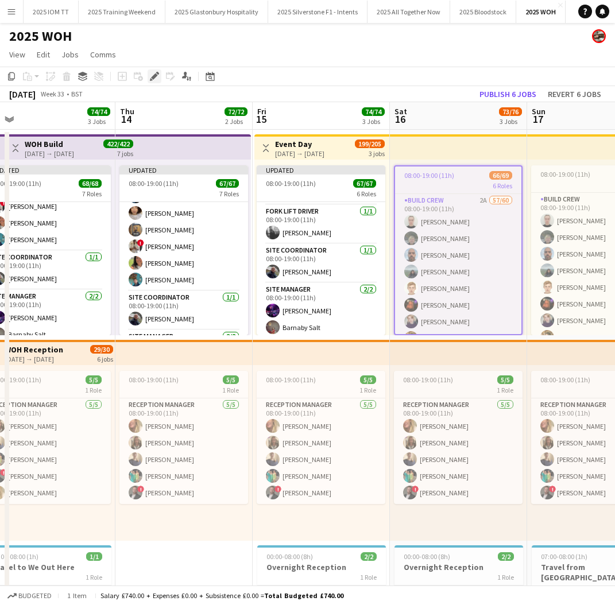
click at [154, 78] on icon at bounding box center [154, 77] width 6 height 6
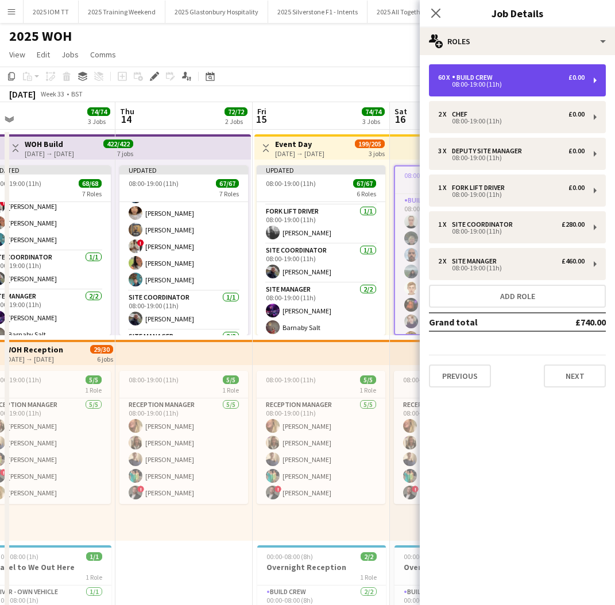
click at [484, 86] on div "08:00-19:00 (11h)" at bounding box center [511, 85] width 146 height 6
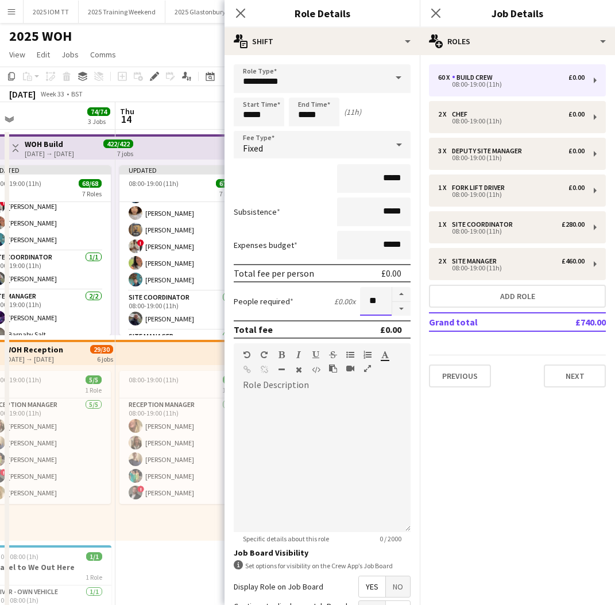
click at [381, 305] on input "**" at bounding box center [376, 301] width 32 height 29
type input "**"
click at [439, 13] on icon "Close pop-in" at bounding box center [435, 12] width 11 height 11
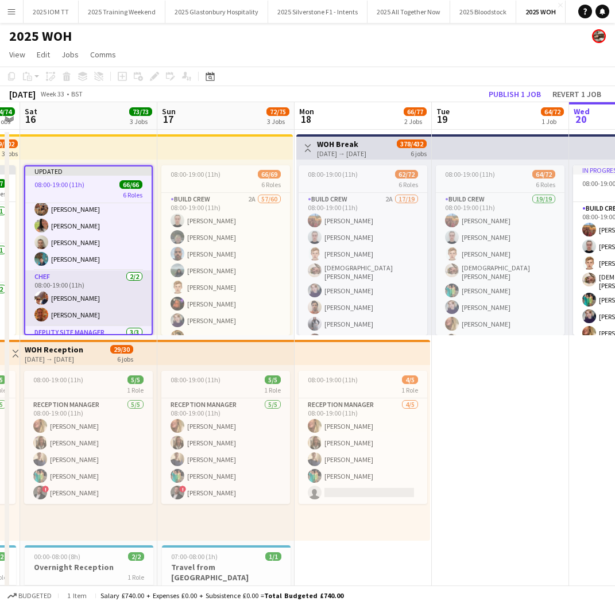
scroll to position [0, 402]
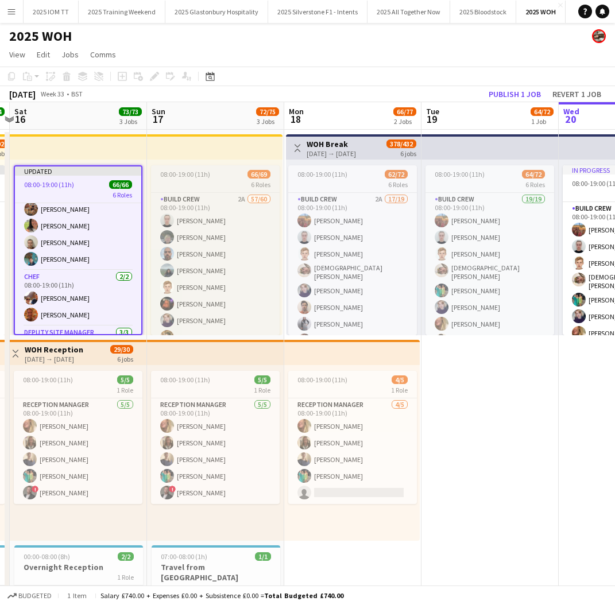
click at [203, 180] on div "6 Roles" at bounding box center [215, 184] width 129 height 9
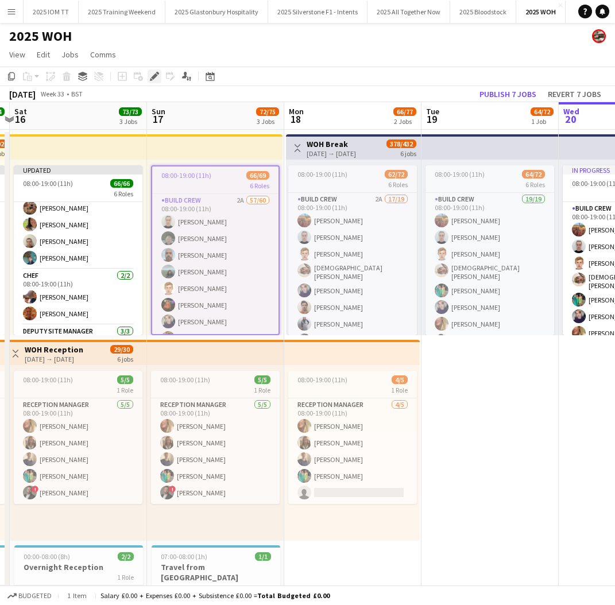
drag, startPoint x: 152, startPoint y: 75, endPoint x: 159, endPoint y: 78, distance: 8.0
click at [152, 75] on icon "Edit" at bounding box center [154, 76] width 9 height 9
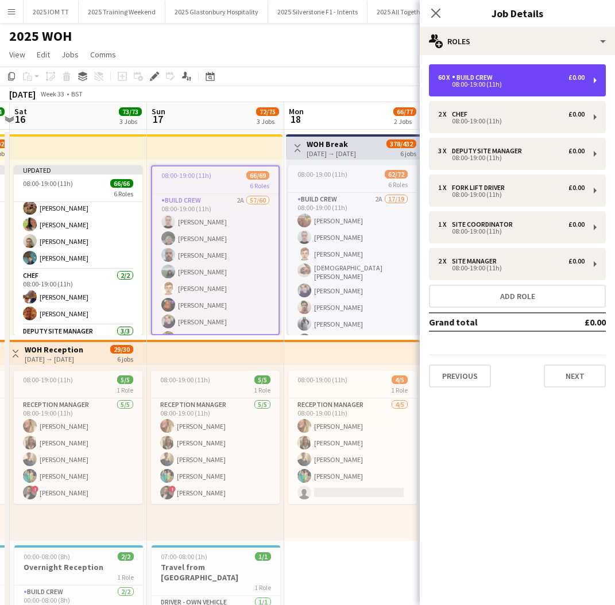
drag, startPoint x: 478, startPoint y: 90, endPoint x: 476, endPoint y: 97, distance: 7.7
click at [478, 91] on div "60 x Build Crew £0.00 08:00-19:00 (11h)" at bounding box center [517, 80] width 177 height 32
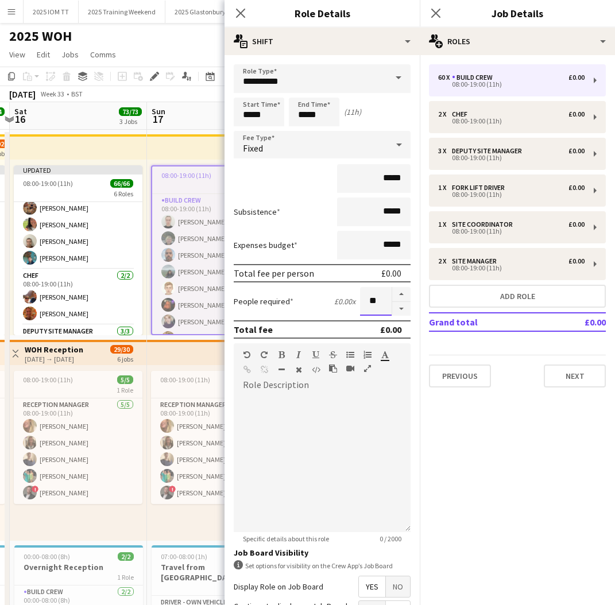
click at [380, 304] on input "**" at bounding box center [376, 301] width 32 height 29
type input "**"
click at [436, 13] on icon at bounding box center [435, 12] width 11 height 11
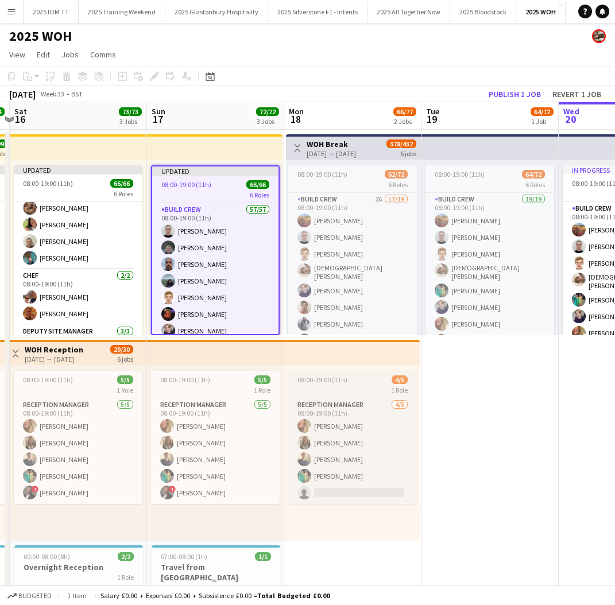
click at [350, 384] on app-job-card "08:00-19:00 (11h) 4/5 1 Role Reception Manager [DATE] 08:00-19:00 (11h) [PERSON…" at bounding box center [352, 437] width 129 height 133
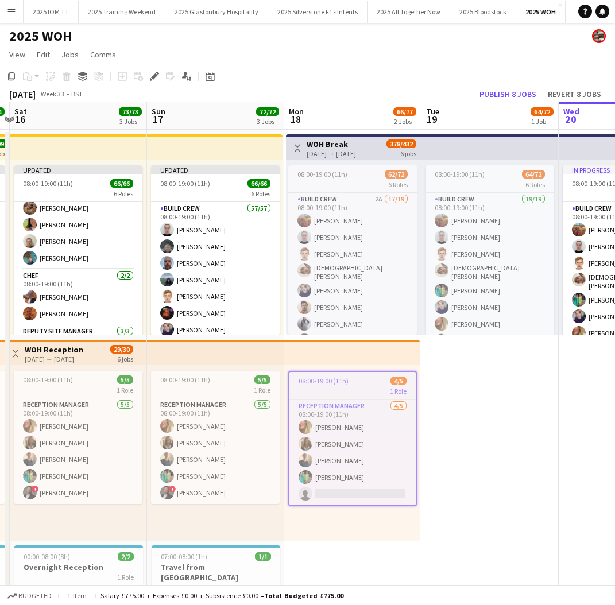
scroll to position [0, 401]
click at [154, 74] on icon "Edit" at bounding box center [154, 76] width 9 height 9
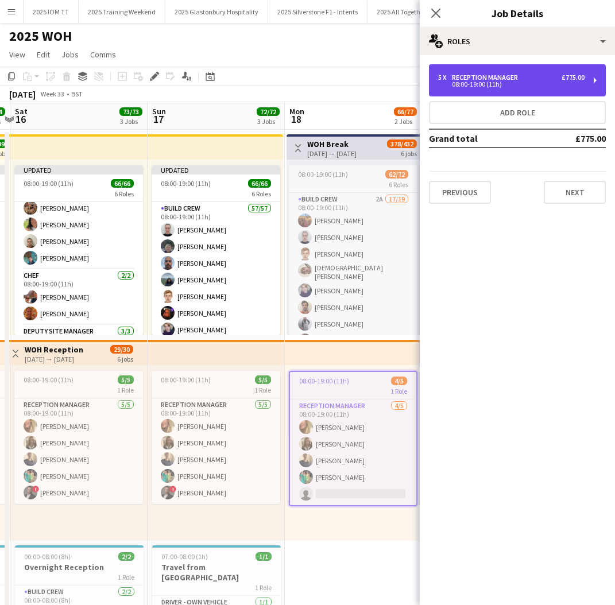
click at [531, 88] on div "5 x Reception Manager £775.00 08:00-19:00 (11h)" at bounding box center [517, 80] width 177 height 32
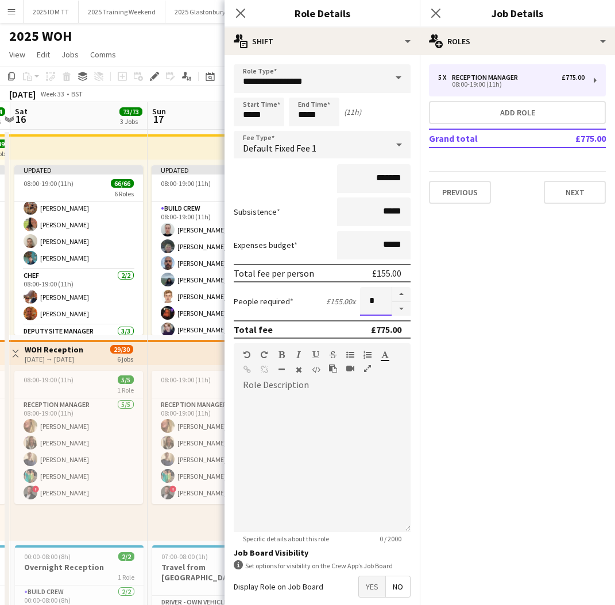
click at [376, 301] on input "*" at bounding box center [376, 301] width 32 height 29
type input "*"
drag, startPoint x: 523, startPoint y: 293, endPoint x: 492, endPoint y: 235, distance: 65.8
click at [523, 292] on mat-expansion-panel "pencil3 General details 5 x Reception Manager £775.00 08:00-19:00 (11h) Add rol…" at bounding box center [517, 330] width 195 height 550
click at [438, 11] on icon "Close pop-in" at bounding box center [435, 12] width 11 height 11
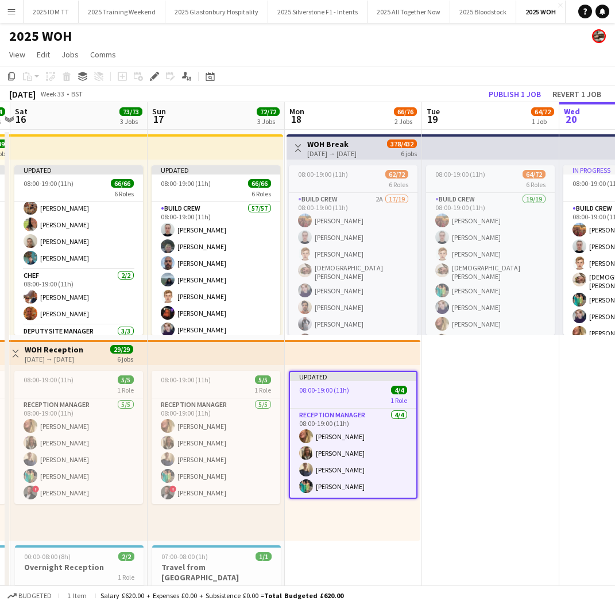
scroll to position [0, 0]
click at [348, 177] on div "08:00-19:00 (11h) 62/72" at bounding box center [353, 174] width 129 height 9
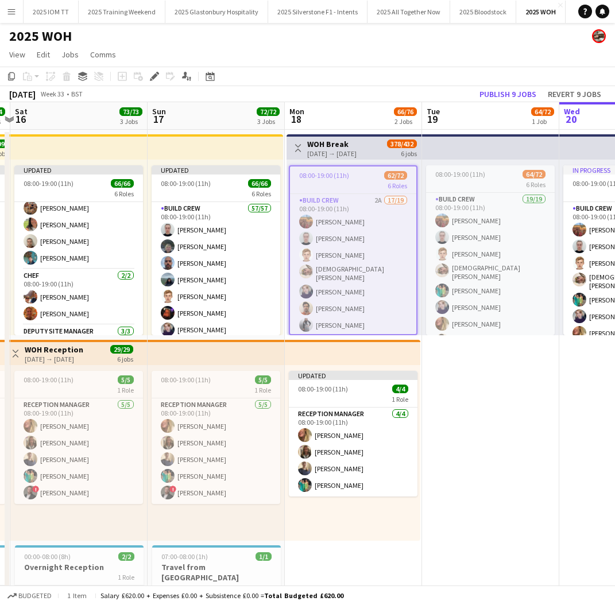
scroll to position [0, 401]
drag, startPoint x: 155, startPoint y: 75, endPoint x: 175, endPoint y: 82, distance: 21.2
click at [156, 75] on icon at bounding box center [154, 77] width 6 height 6
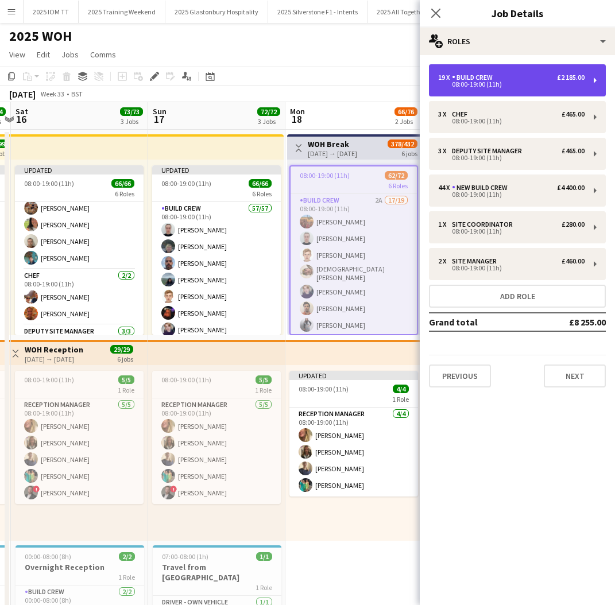
click at [520, 90] on div "19 x Build Crew £2 185.00 08:00-19:00 (11h)" at bounding box center [517, 80] width 177 height 32
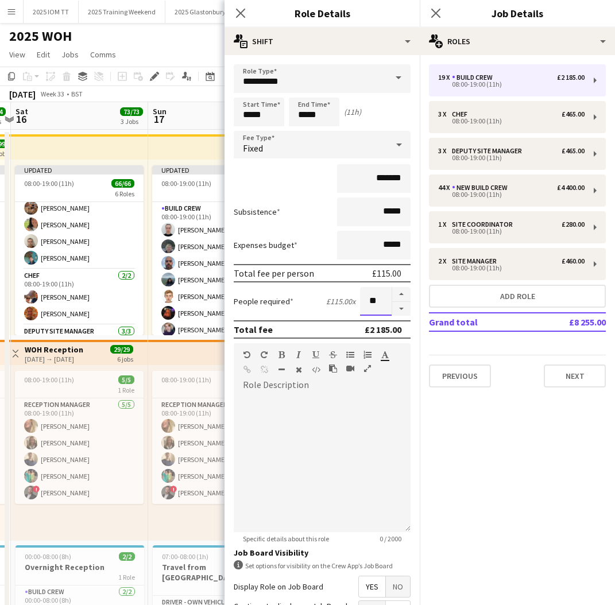
click at [387, 303] on input "**" at bounding box center [376, 301] width 32 height 29
type input "**"
click at [482, 427] on mat-expansion-panel "pencil3 General details 19 x Build Crew £2 185.00 08:00-19:00 (11h) 3 x Chef £4…" at bounding box center [517, 330] width 195 height 550
click at [435, 13] on icon at bounding box center [435, 12] width 11 height 11
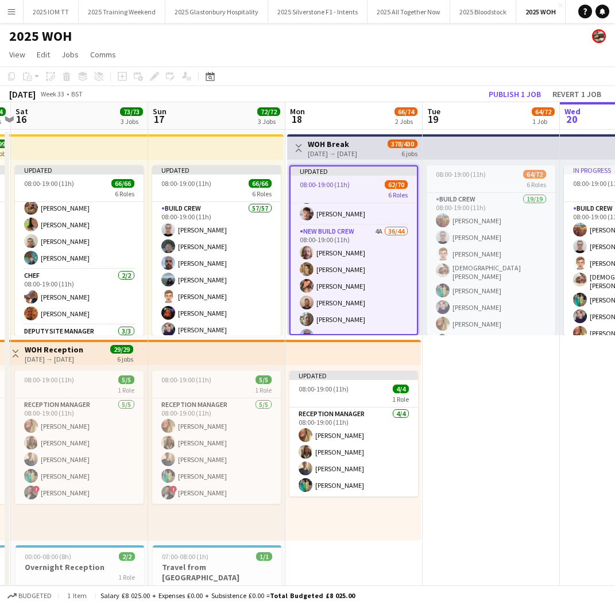
scroll to position [435, 0]
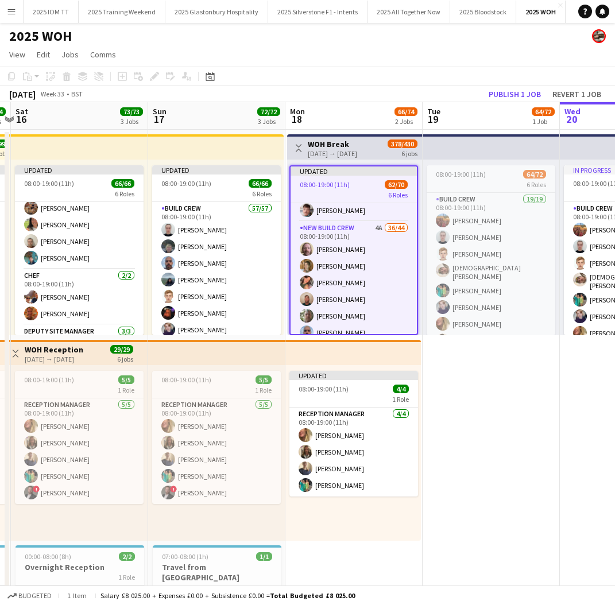
click at [349, 186] on span "08:00-19:00 (11h)" at bounding box center [325, 184] width 50 height 9
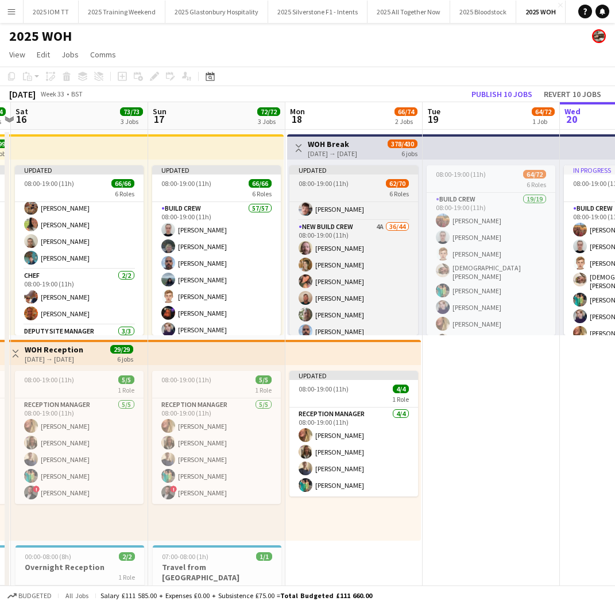
click at [350, 187] on div "08:00-19:00 (11h) 62/70" at bounding box center [353, 183] width 129 height 9
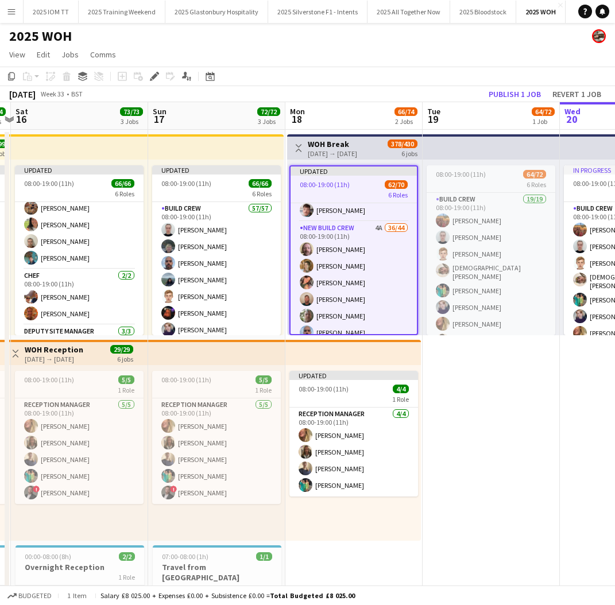
drag, startPoint x: 156, startPoint y: 78, endPoint x: 197, endPoint y: 94, distance: 43.6
click at [156, 78] on icon "Edit" at bounding box center [154, 76] width 9 height 9
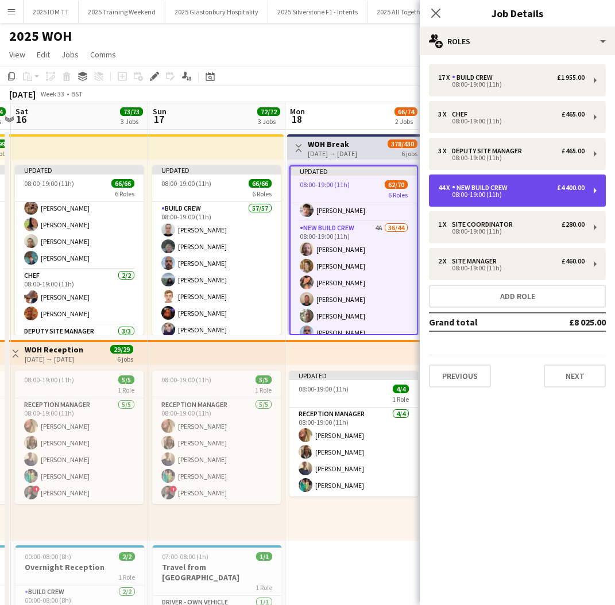
drag, startPoint x: 531, startPoint y: 192, endPoint x: 520, endPoint y: 197, distance: 11.8
click at [531, 192] on div "08:00-19:00 (11h)" at bounding box center [511, 195] width 146 height 6
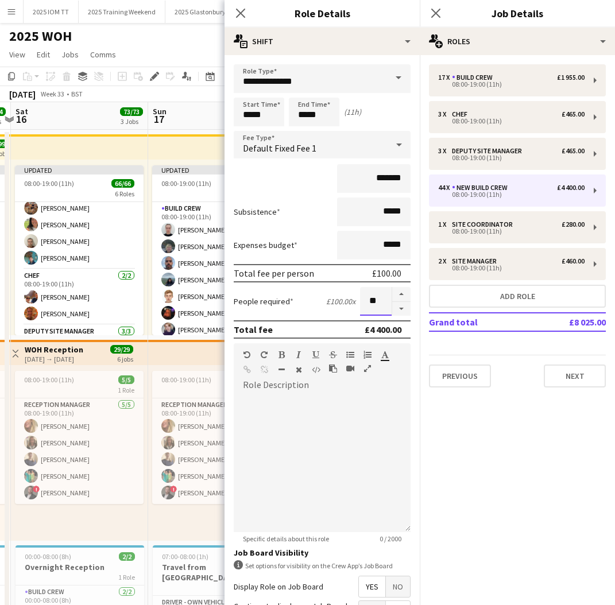
drag, startPoint x: 383, startPoint y: 300, endPoint x: 351, endPoint y: 299, distance: 32.2
click at [349, 299] on div "People required £100.00 x **" at bounding box center [322, 301] width 177 height 29
type input "**"
drag, startPoint x: 472, startPoint y: 442, endPoint x: 464, endPoint y: 422, distance: 21.6
click at [472, 440] on mat-expansion-panel "pencil3 General details 17 x Build Crew £1 955.00 08:00-19:00 (11h) 3 x Chef £4…" at bounding box center [517, 330] width 195 height 550
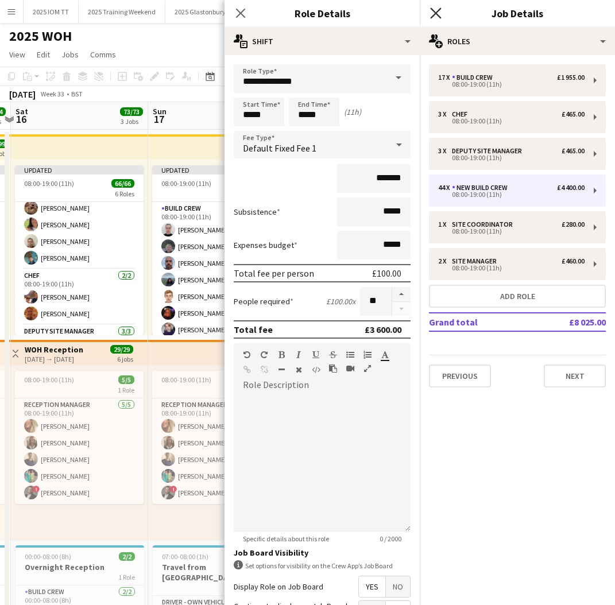
click at [436, 10] on icon "Close pop-in" at bounding box center [435, 12] width 11 height 11
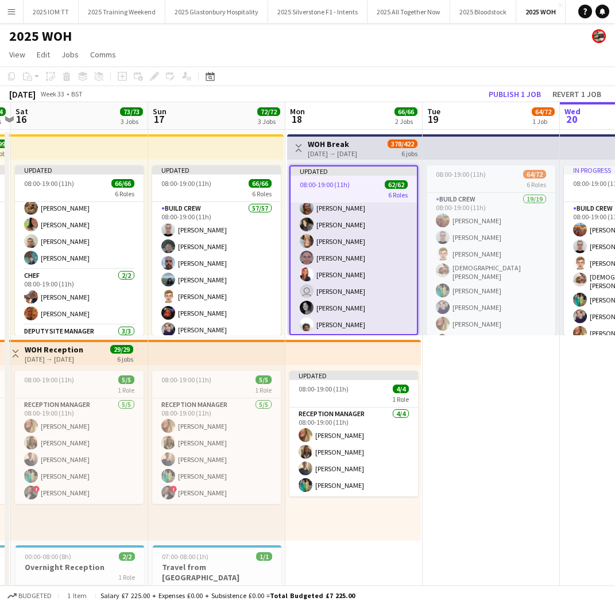
scroll to position [842, 0]
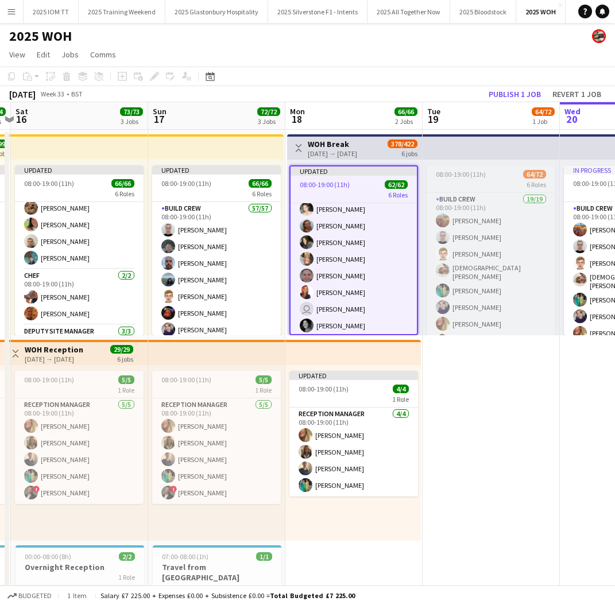
click at [486, 181] on div "6 Roles" at bounding box center [491, 184] width 129 height 9
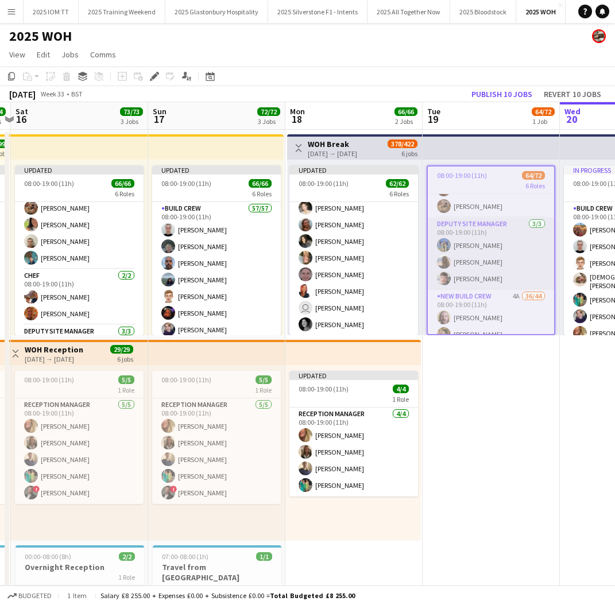
scroll to position [392, 0]
drag, startPoint x: 154, startPoint y: 77, endPoint x: 165, endPoint y: 81, distance: 11.6
click at [154, 77] on icon at bounding box center [154, 77] width 6 height 6
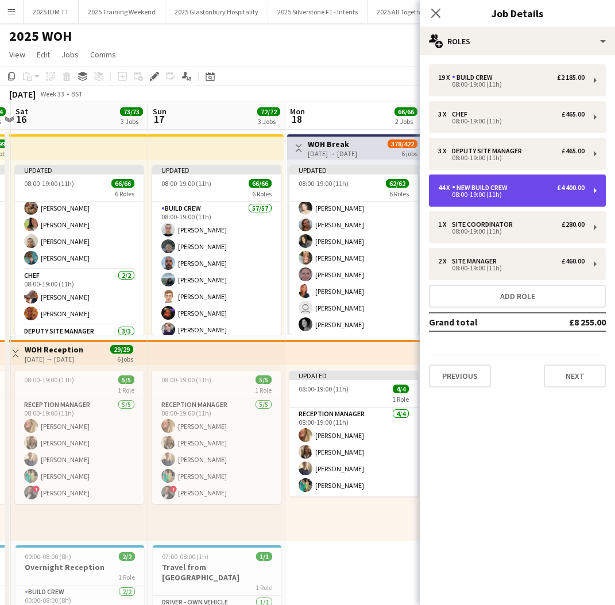
click at [524, 192] on div "08:00-19:00 (11h)" at bounding box center [511, 195] width 146 height 6
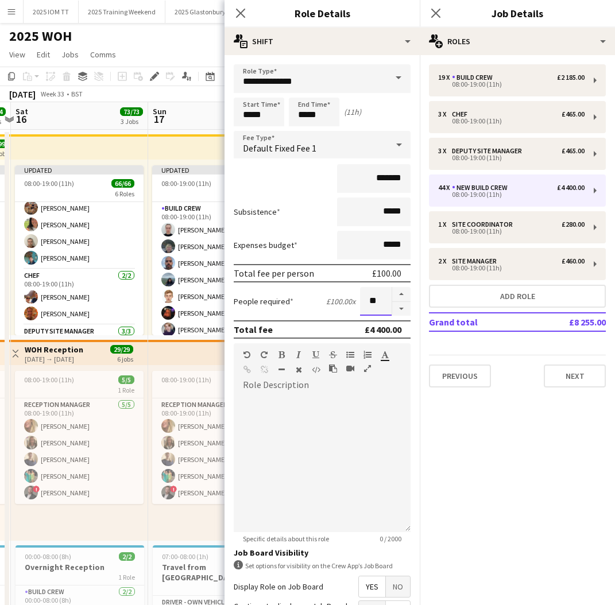
drag, startPoint x: 381, startPoint y: 301, endPoint x: 365, endPoint y: 299, distance: 16.2
click at [365, 299] on input "**" at bounding box center [376, 301] width 32 height 29
type input "**"
drag, startPoint x: 482, startPoint y: 427, endPoint x: 460, endPoint y: 318, distance: 110.8
click at [482, 425] on mat-expansion-panel "pencil3 General details 19 x Build Crew £2 185.00 08:00-19:00 (11h) 3 x Chef £4…" at bounding box center [517, 330] width 195 height 550
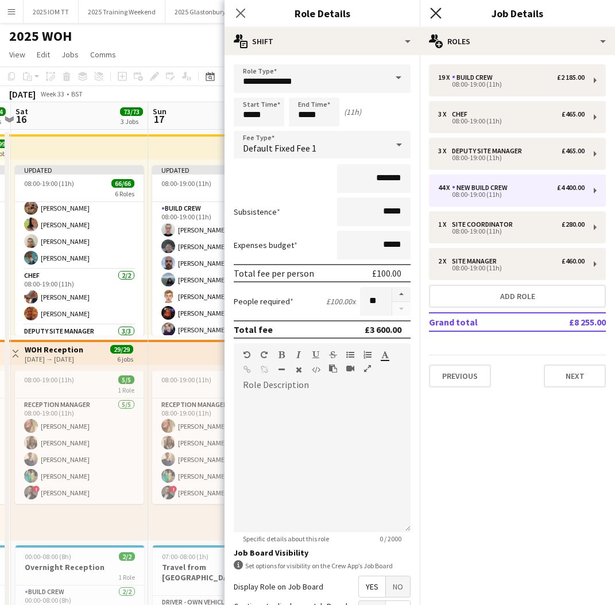
click at [441, 14] on icon "Close pop-in" at bounding box center [435, 12] width 11 height 11
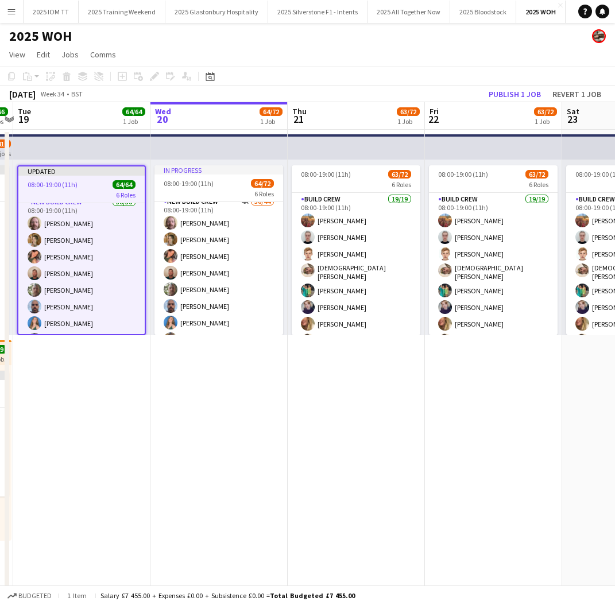
scroll to position [412, 0]
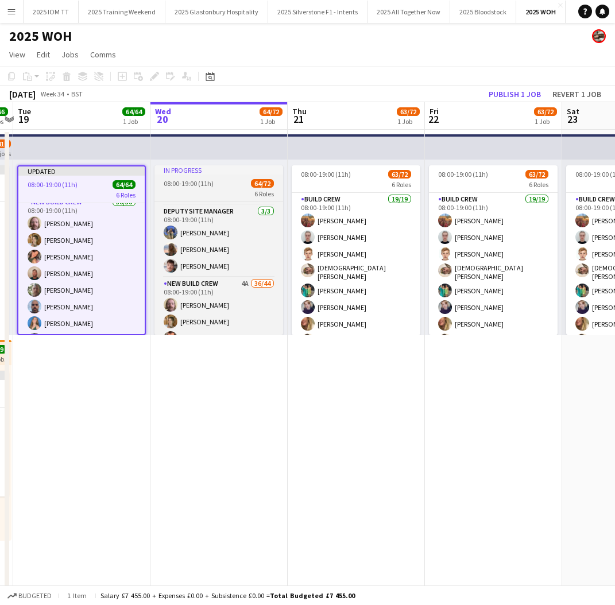
drag, startPoint x: 196, startPoint y: 197, endPoint x: 172, endPoint y: 173, distance: 34.5
click at [196, 197] on div "6 Roles" at bounding box center [218, 193] width 129 height 9
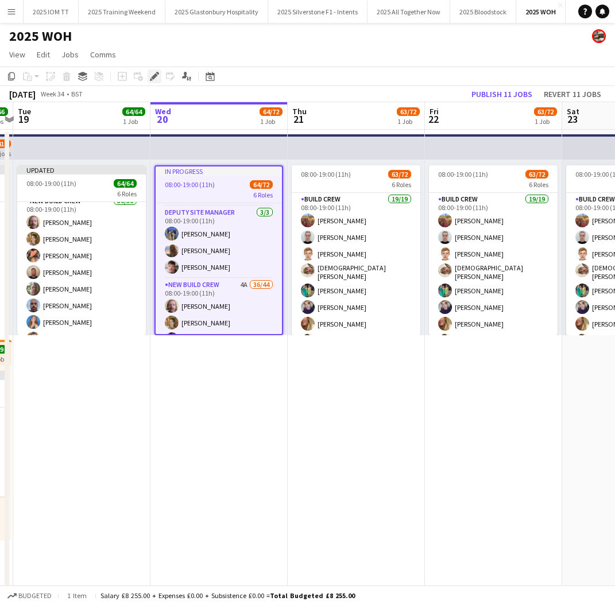
click at [156, 76] on icon at bounding box center [154, 77] width 6 height 6
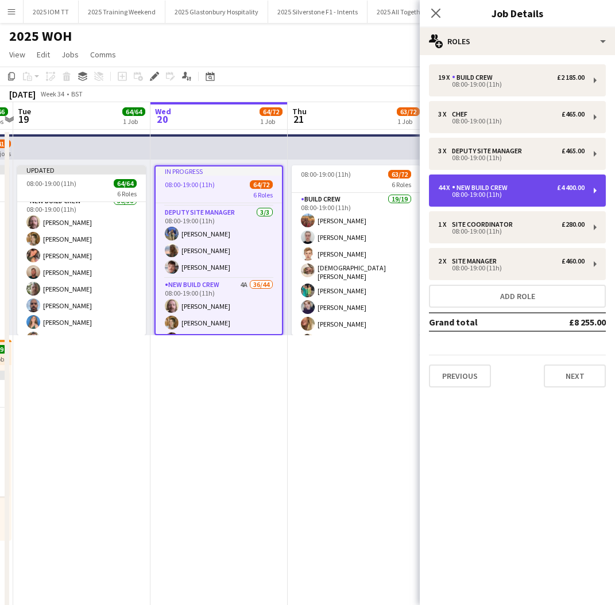
click at [499, 196] on div "08:00-19:00 (11h)" at bounding box center [511, 195] width 146 height 6
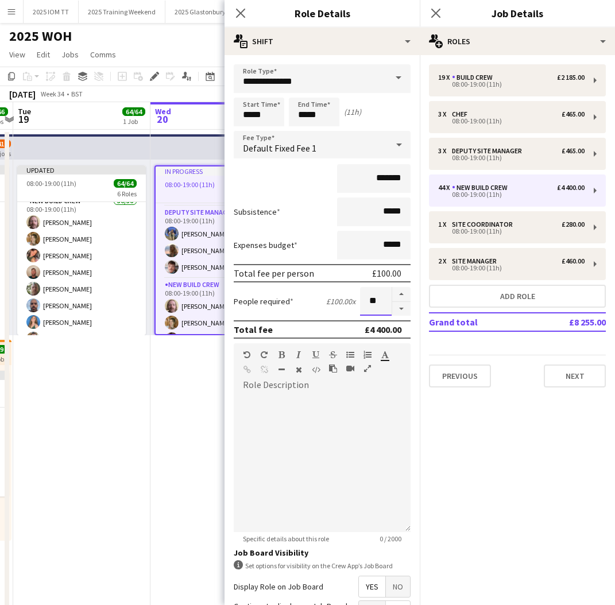
drag, startPoint x: 381, startPoint y: 308, endPoint x: 354, endPoint y: 302, distance: 27.6
click at [353, 303] on div "People required £100.00 x **" at bounding box center [322, 301] width 177 height 29
type input "**"
click at [439, 13] on icon "Close pop-in" at bounding box center [435, 12] width 11 height 11
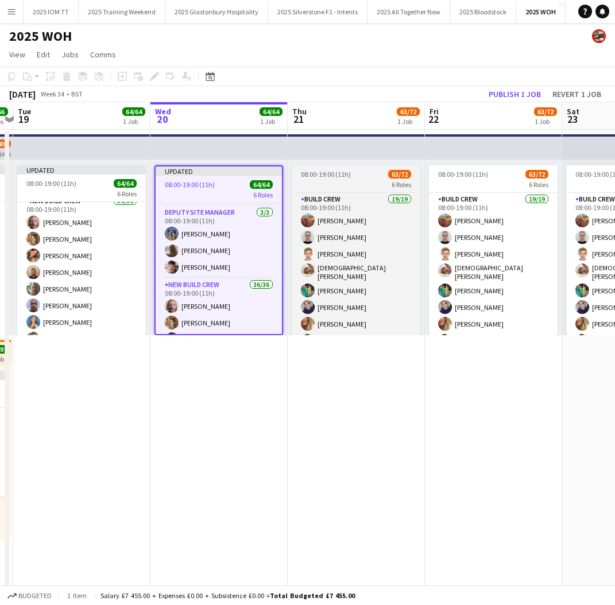
click at [350, 186] on div "6 Roles" at bounding box center [356, 184] width 129 height 9
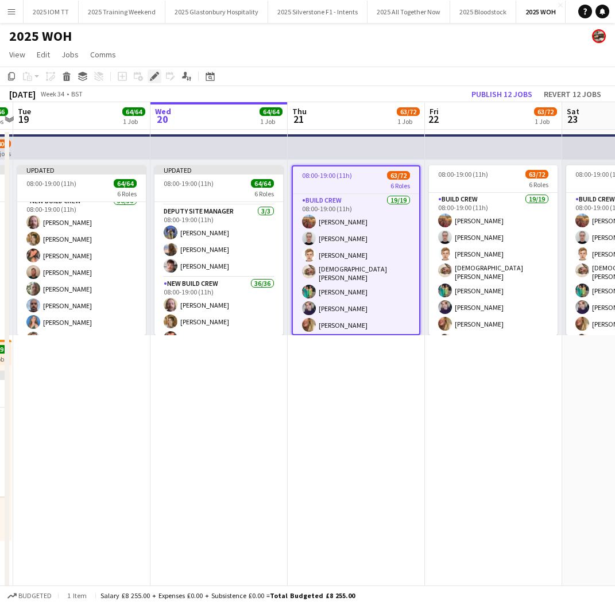
click at [150, 73] on icon "Edit" at bounding box center [154, 76] width 9 height 9
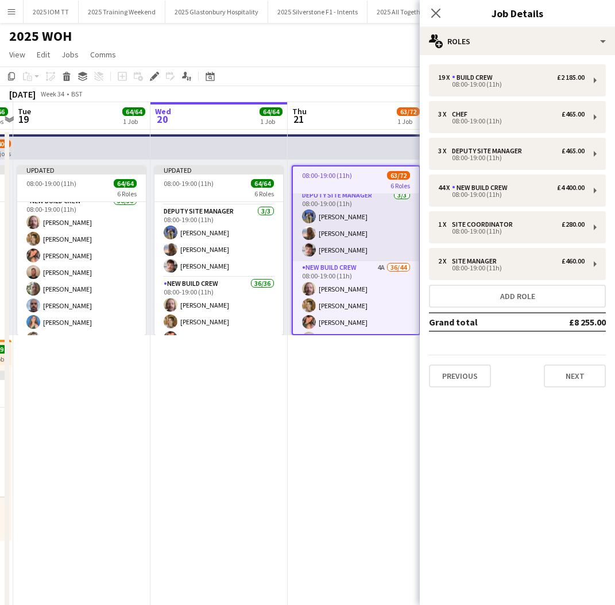
scroll to position [423, 0]
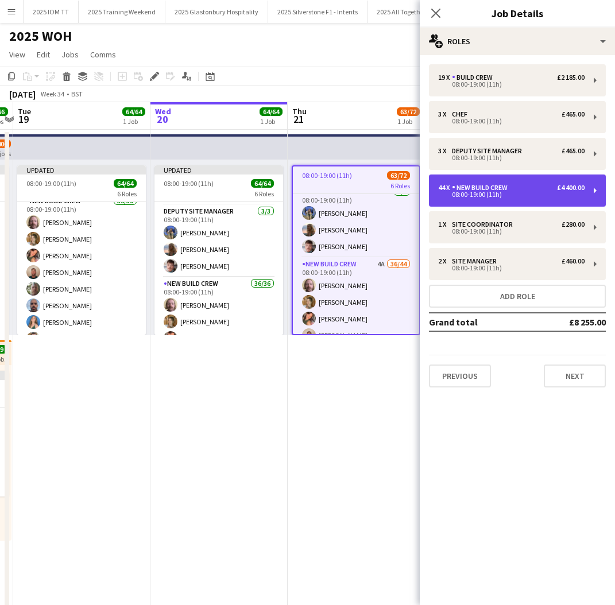
click at [476, 192] on div "08:00-19:00 (11h)" at bounding box center [511, 195] width 146 height 6
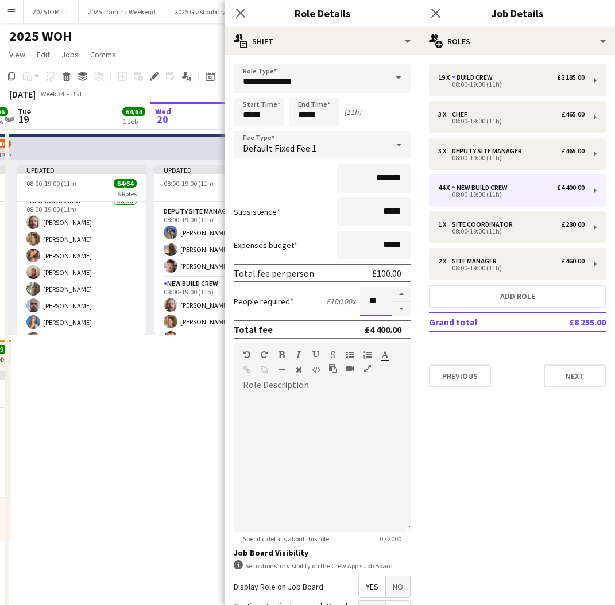
drag, startPoint x: 382, startPoint y: 297, endPoint x: 366, endPoint y: 296, distance: 16.2
click at [365, 296] on input "**" at bounding box center [376, 301] width 32 height 29
type input "**"
click at [530, 446] on mat-expansion-panel "pencil3 General details 19 x Build Crew £2 185.00 08:00-19:00 (11h) 3 x Chef £4…" at bounding box center [517, 330] width 195 height 550
click at [435, 16] on icon "Close pop-in" at bounding box center [435, 12] width 11 height 11
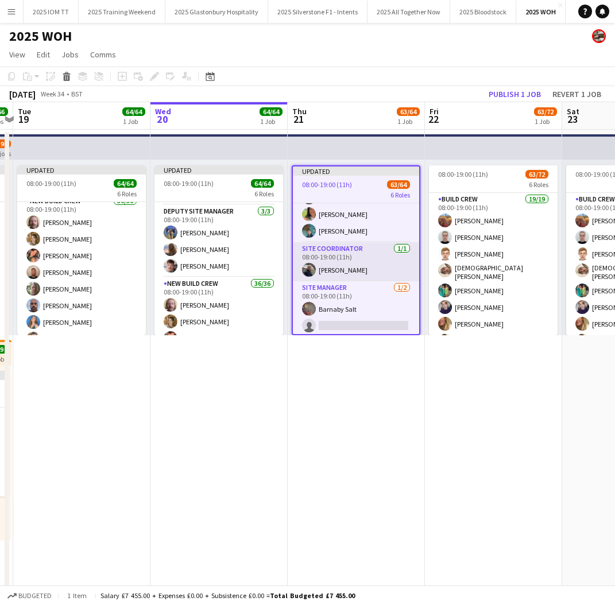
scroll to position [1069, 0]
click at [335, 190] on app-job-card "Updated 08:00-19:00 (11h) 63/64 6 Roles Build Crew 19/19 08:00-19:00 (11h) [PER…" at bounding box center [356, 250] width 129 height 170
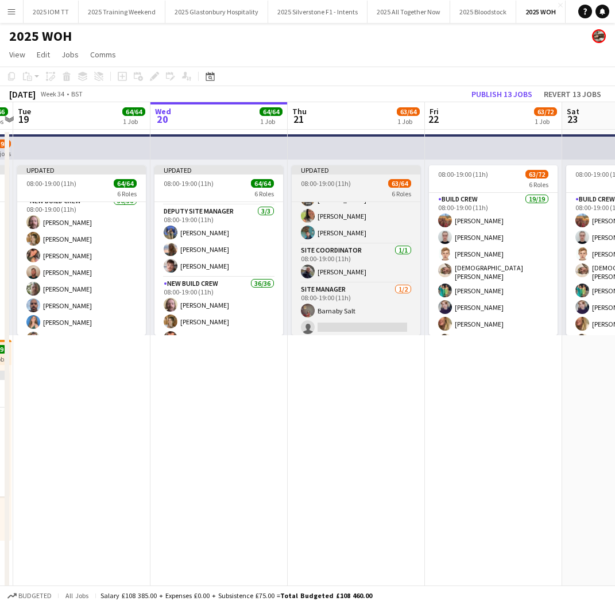
click at [339, 190] on div "6 Roles" at bounding box center [356, 193] width 129 height 9
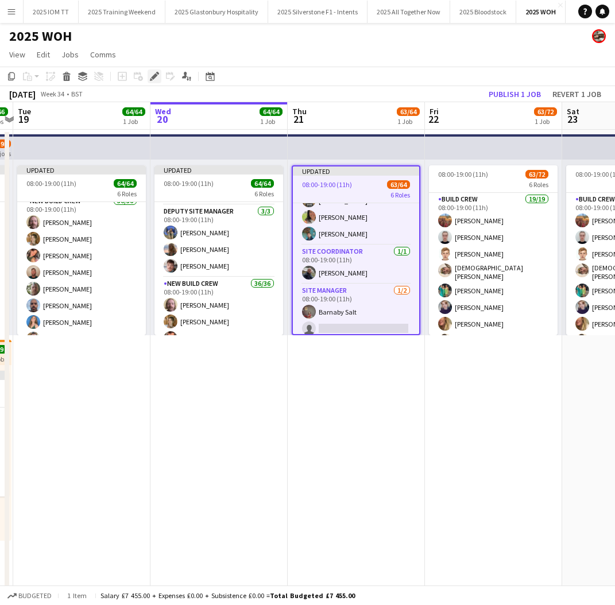
click at [152, 79] on icon "Edit" at bounding box center [154, 76] width 9 height 9
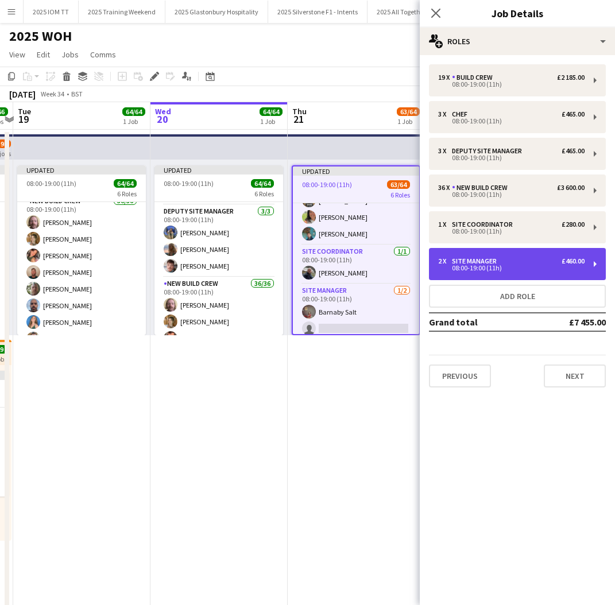
click at [518, 262] on div "2 x Site Manager £460.00" at bounding box center [511, 261] width 146 height 8
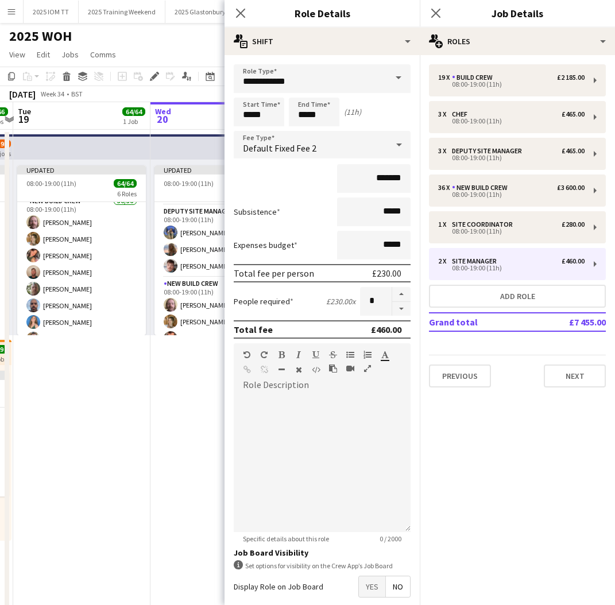
click at [405, 308] on button "button" at bounding box center [401, 309] width 18 height 14
type input "*"
click at [438, 10] on icon "Close pop-in" at bounding box center [435, 12] width 11 height 11
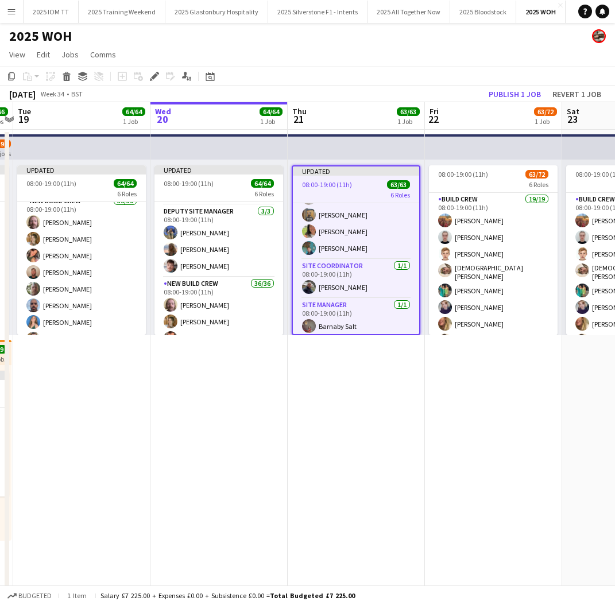
click at [458, 384] on app-date-cell "08:00-19:00 (11h) 63/72 6 Roles Build Crew 19/19 08:00-19:00 (11h) [PERSON_NAME…" at bounding box center [493, 398] width 137 height 536
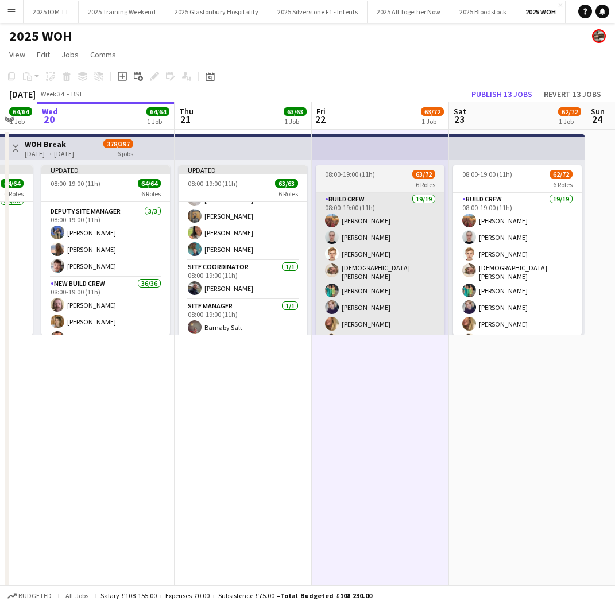
scroll to position [0, 513]
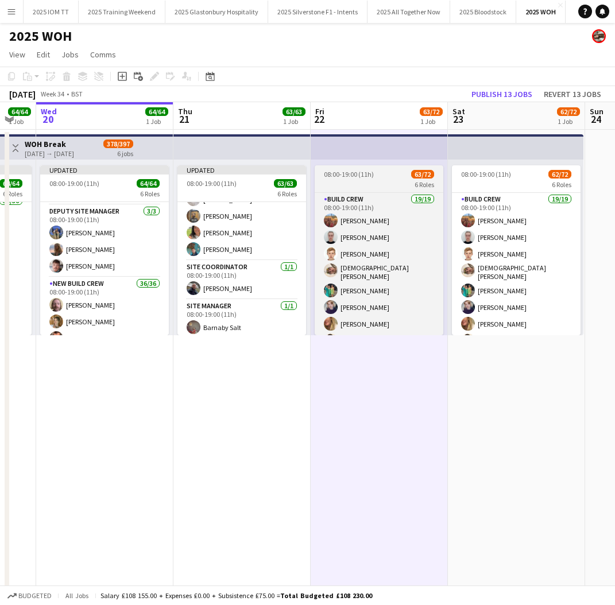
drag, startPoint x: 365, startPoint y: 184, endPoint x: 361, endPoint y: 178, distance: 7.5
click at [365, 183] on div "6 Roles" at bounding box center [379, 184] width 129 height 9
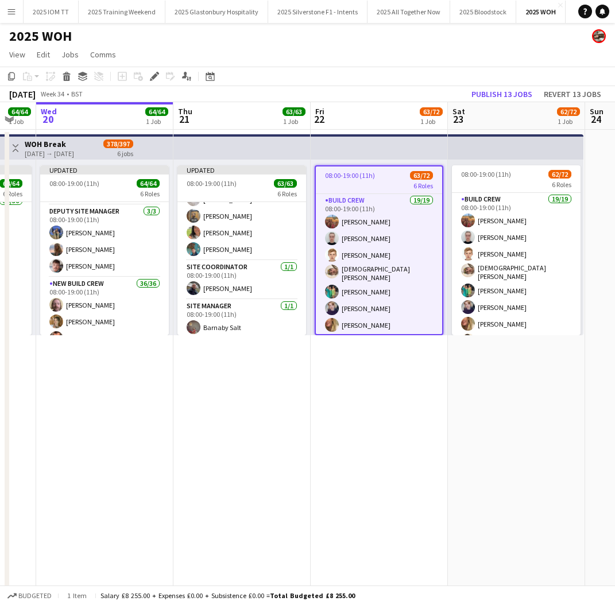
drag, startPoint x: 149, startPoint y: 76, endPoint x: 244, endPoint y: 118, distance: 103.4
click at [149, 76] on div "Edit" at bounding box center [155, 76] width 14 height 14
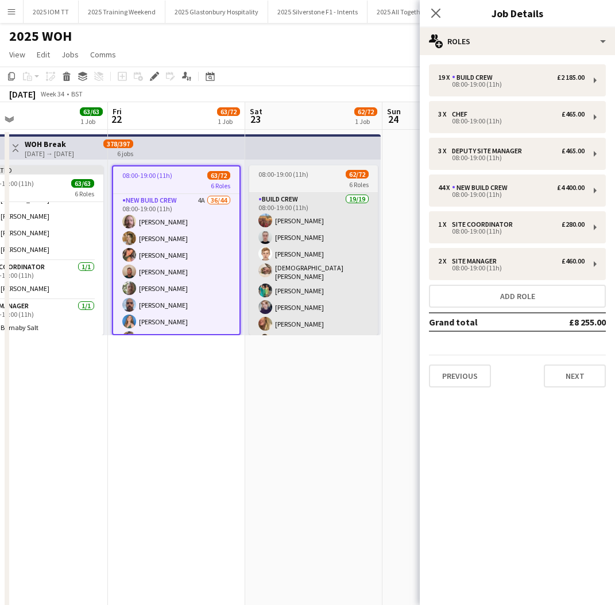
scroll to position [484, 0]
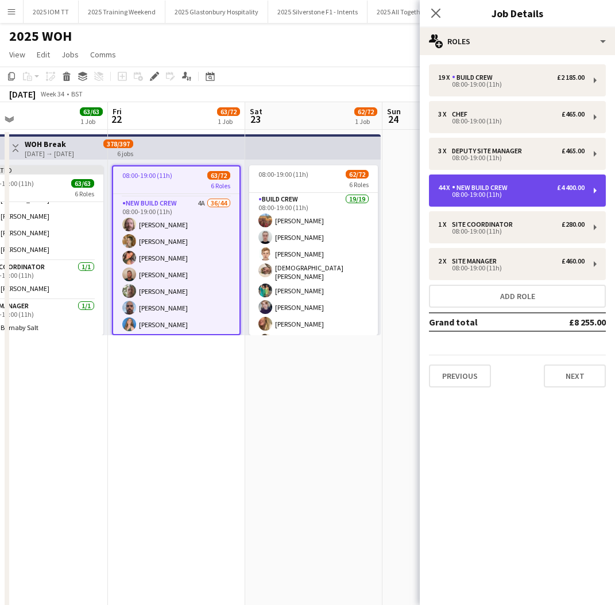
click at [521, 184] on div "44 x New Build Crew £4 400.00" at bounding box center [511, 188] width 146 height 8
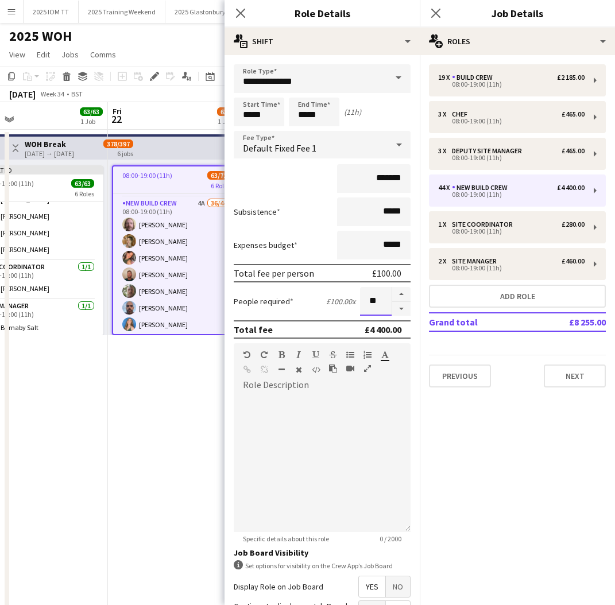
drag, startPoint x: 381, startPoint y: 300, endPoint x: 360, endPoint y: 298, distance: 21.4
click at [364, 300] on input "**" at bounding box center [376, 301] width 32 height 29
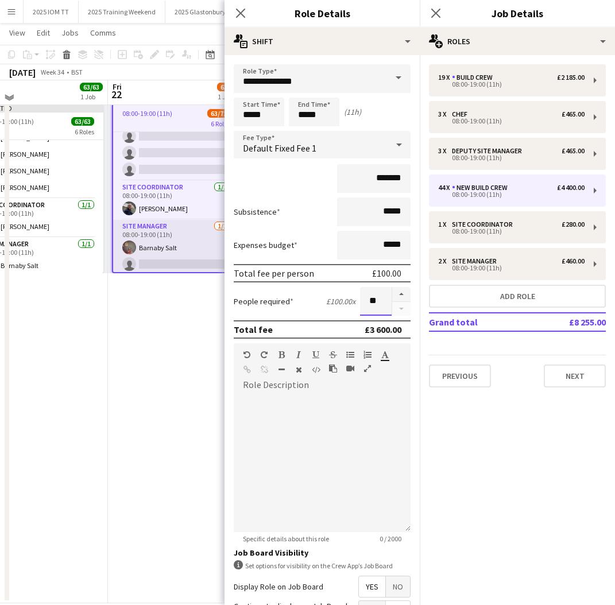
scroll to position [68, 0]
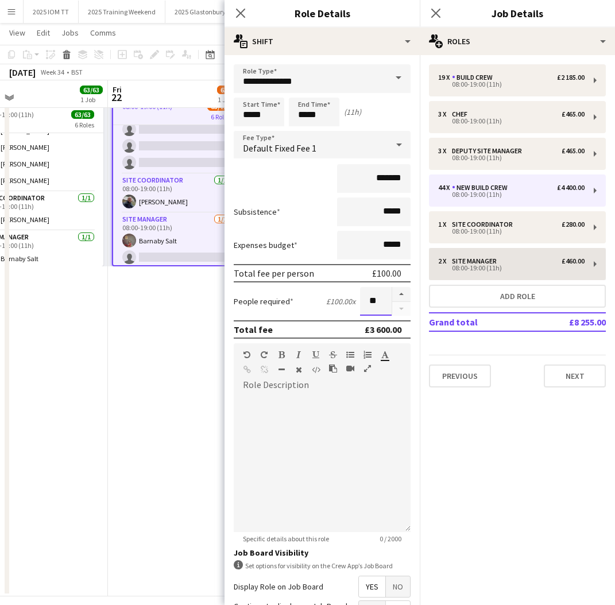
type input "**"
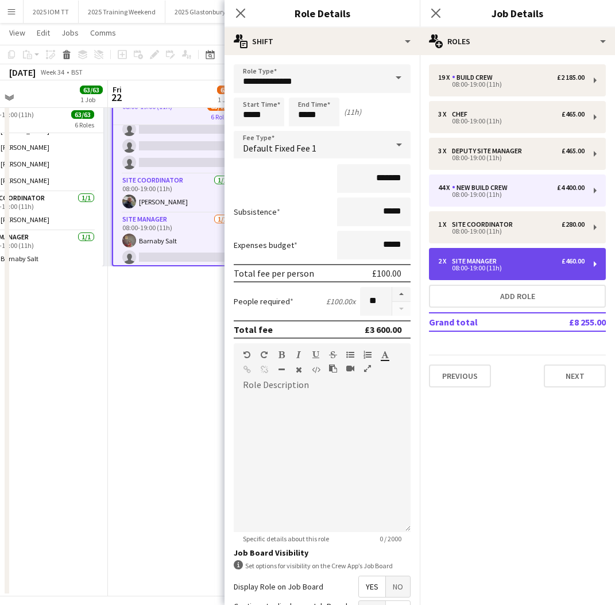
click at [505, 258] on div "2 x Site Manager £460.00" at bounding box center [511, 261] width 146 height 8
type input "**********"
type input "*******"
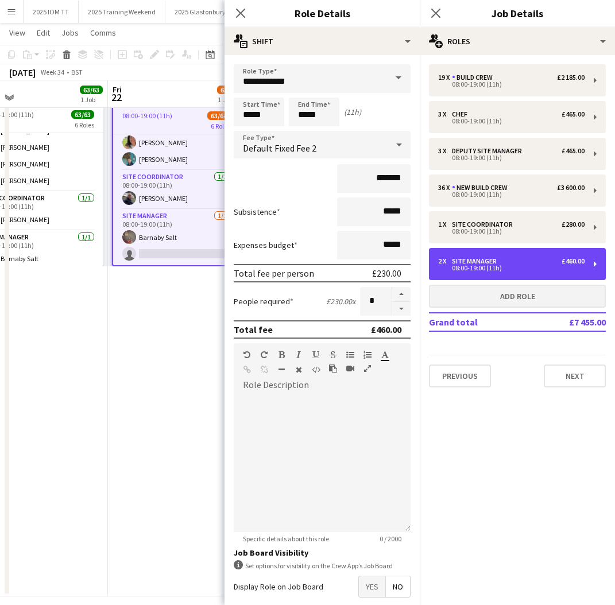
scroll to position [1069, 0]
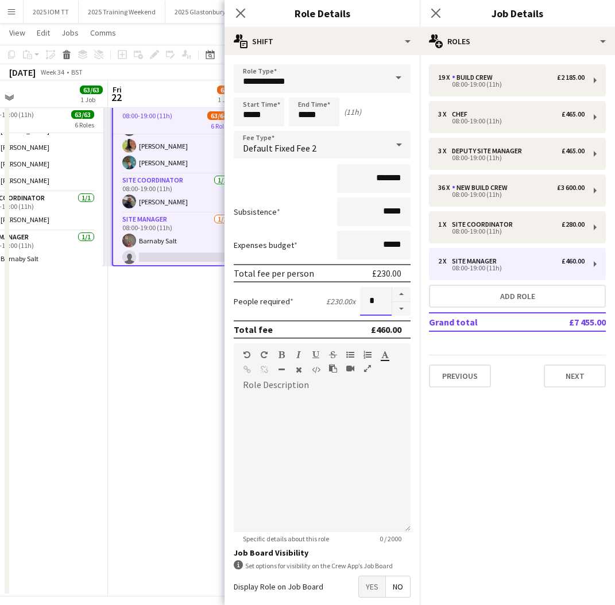
click at [377, 295] on input "*" at bounding box center [376, 301] width 32 height 29
type input "*"
click at [489, 394] on div "19 x Build Crew £2 185.00 08:00-19:00 (11h) 3 x Chef £465.00 08:00-19:00 (11h) …" at bounding box center [517, 226] width 195 height 342
drag, startPoint x: 439, startPoint y: 12, endPoint x: 435, endPoint y: 22, distance: 10.4
click at [439, 12] on icon "Close pop-in" at bounding box center [435, 13] width 9 height 9
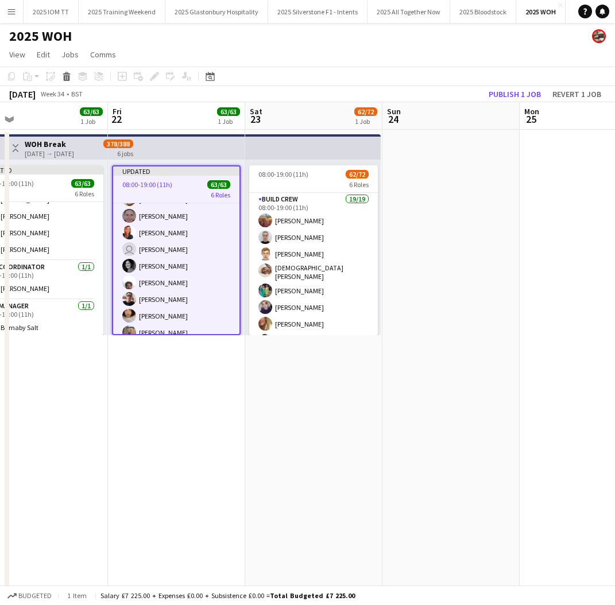
scroll to position [0, 0]
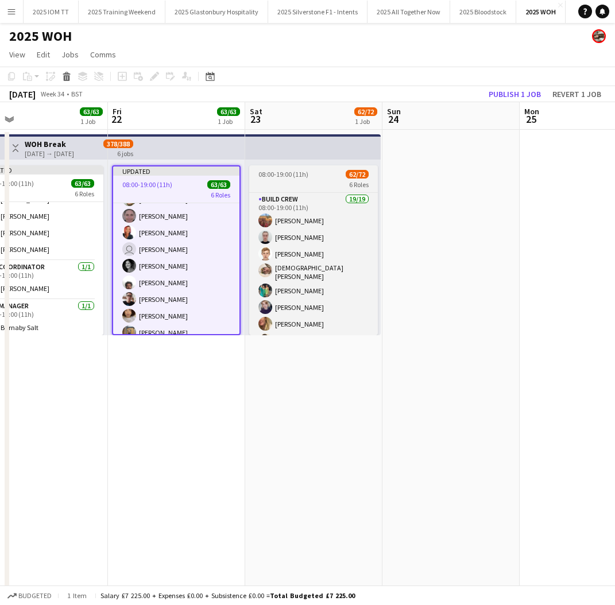
click at [307, 183] on div "6 Roles" at bounding box center [313, 184] width 129 height 9
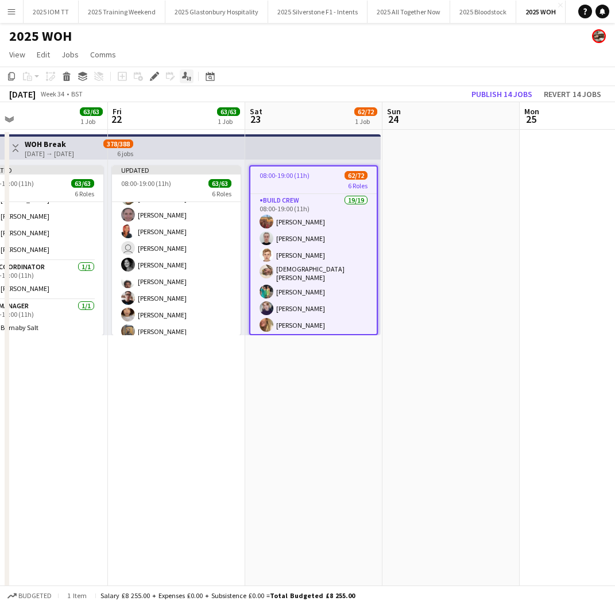
drag, startPoint x: 153, startPoint y: 78, endPoint x: 183, endPoint y: 81, distance: 30.0
click at [153, 78] on icon at bounding box center [154, 77] width 6 height 6
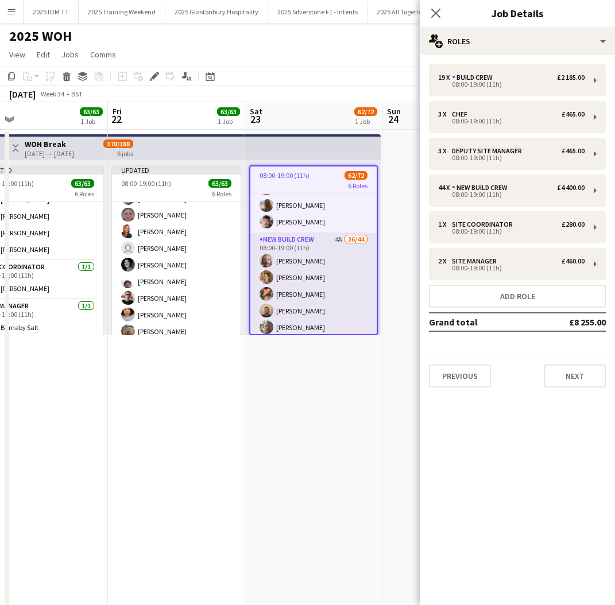
scroll to position [445, 0]
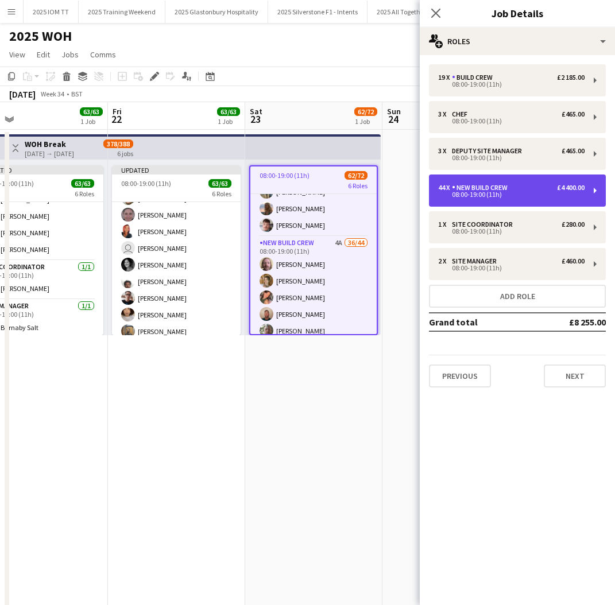
click at [515, 191] on div "44 x New Build Crew £4 400.00" at bounding box center [511, 188] width 146 height 8
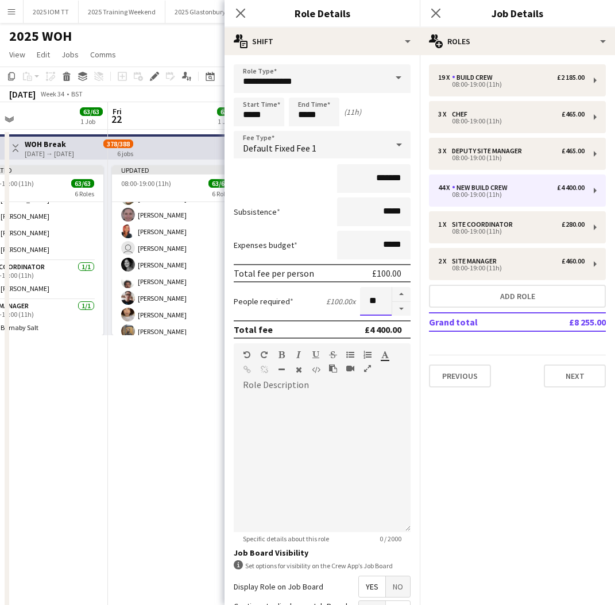
drag, startPoint x: 381, startPoint y: 306, endPoint x: 371, endPoint y: 305, distance: 10.4
click at [371, 305] on input "**" at bounding box center [376, 301] width 32 height 29
type input "**"
click at [439, 12] on icon "Close pop-in" at bounding box center [435, 12] width 11 height 11
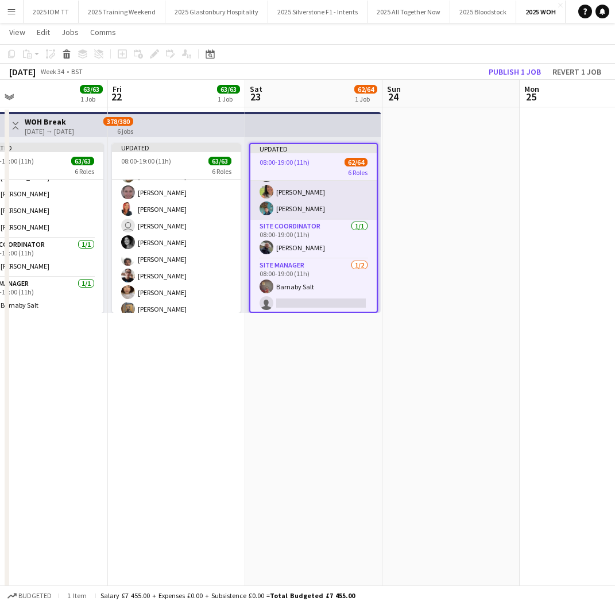
scroll to position [1069, 0]
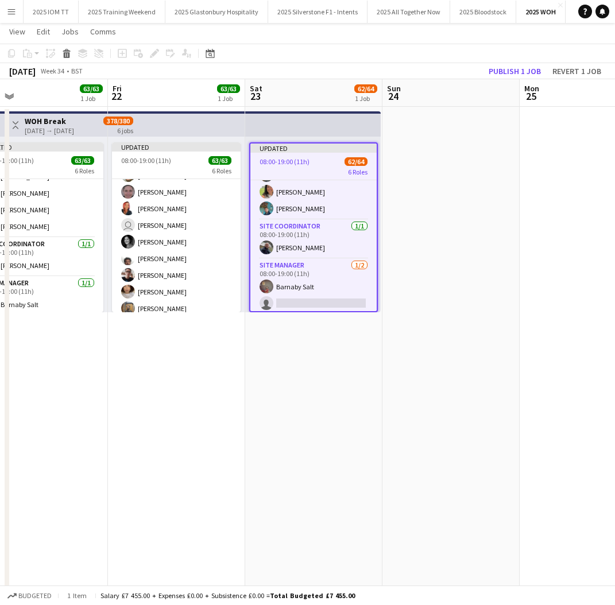
click at [285, 160] on span "08:00-19:00 (11h)" at bounding box center [285, 161] width 50 height 9
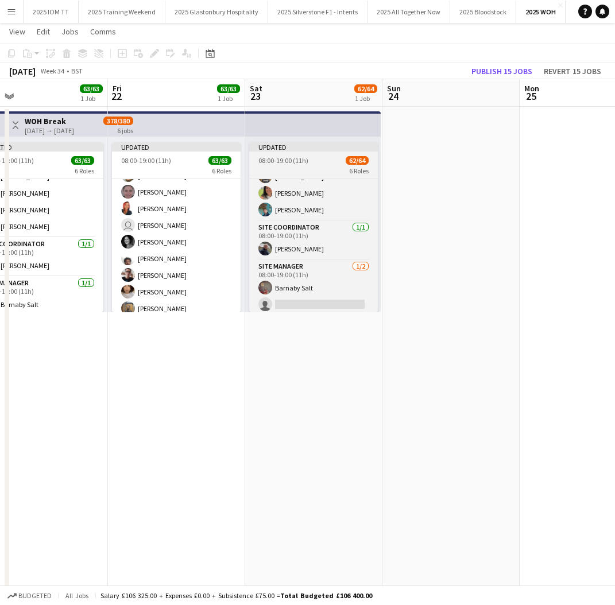
click at [285, 160] on span "08:00-19:00 (11h)" at bounding box center [283, 160] width 50 height 9
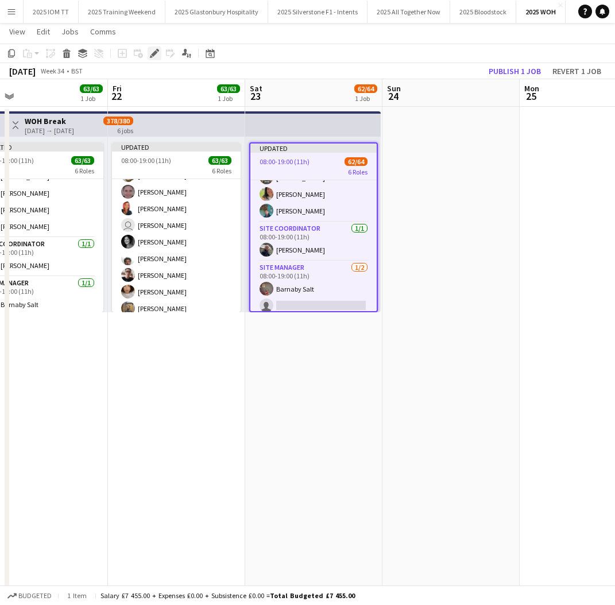
click at [157, 55] on icon "Edit" at bounding box center [154, 53] width 9 height 9
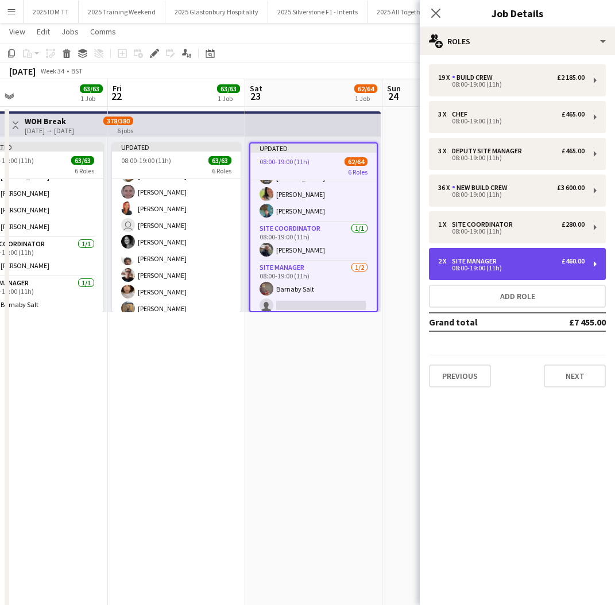
click at [520, 255] on div "2 x Site Manager £460.00 08:00-19:00 (11h)" at bounding box center [517, 264] width 177 height 32
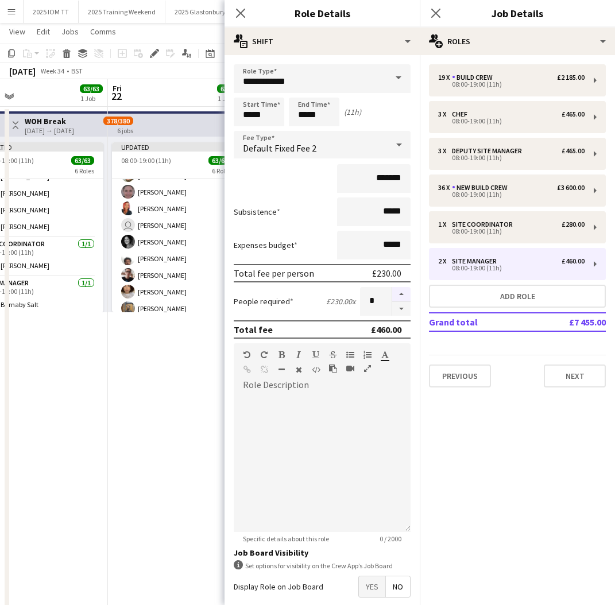
click at [400, 308] on button "button" at bounding box center [401, 309] width 18 height 14
type input "*"
click at [435, 11] on icon "Close pop-in" at bounding box center [435, 13] width 9 height 9
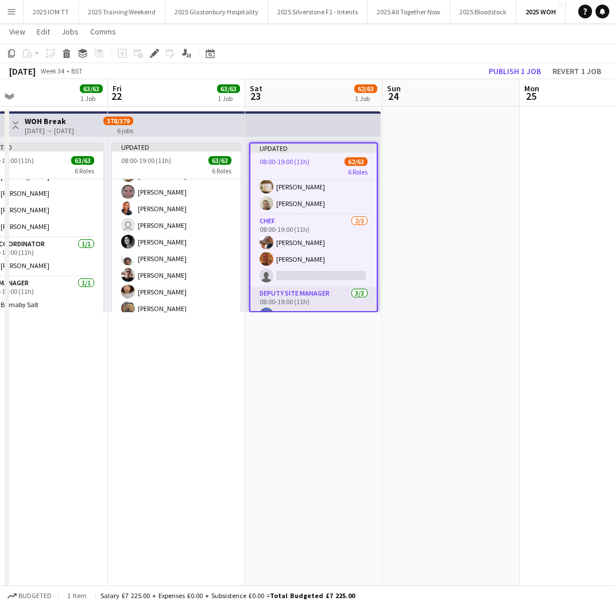
scroll to position [292, 0]
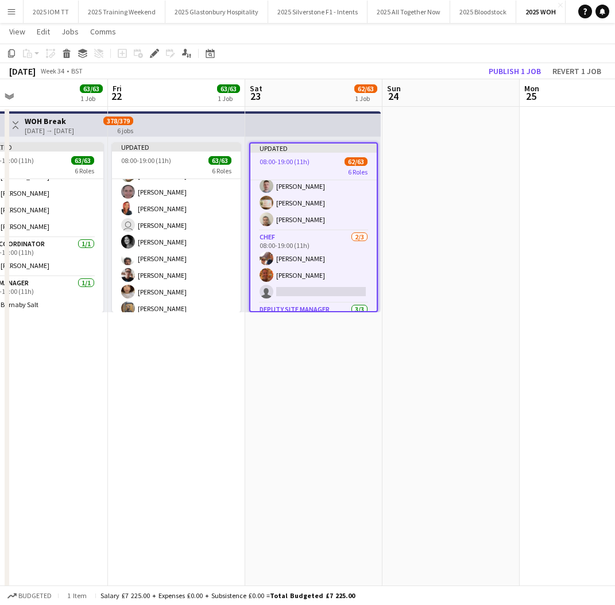
click at [156, 56] on icon "Edit" at bounding box center [154, 53] width 9 height 9
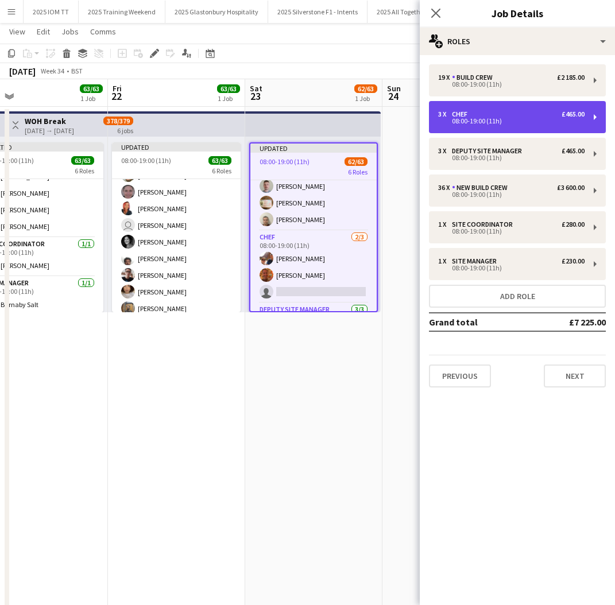
click at [533, 123] on div "08:00-19:00 (11h)" at bounding box center [511, 121] width 146 height 6
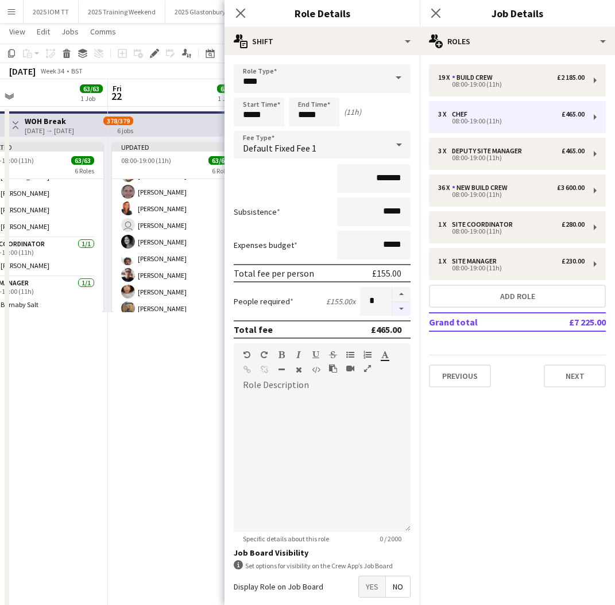
click at [401, 310] on button "button" at bounding box center [401, 309] width 18 height 14
type input "*"
click at [436, 18] on icon "Close pop-in" at bounding box center [435, 12] width 11 height 11
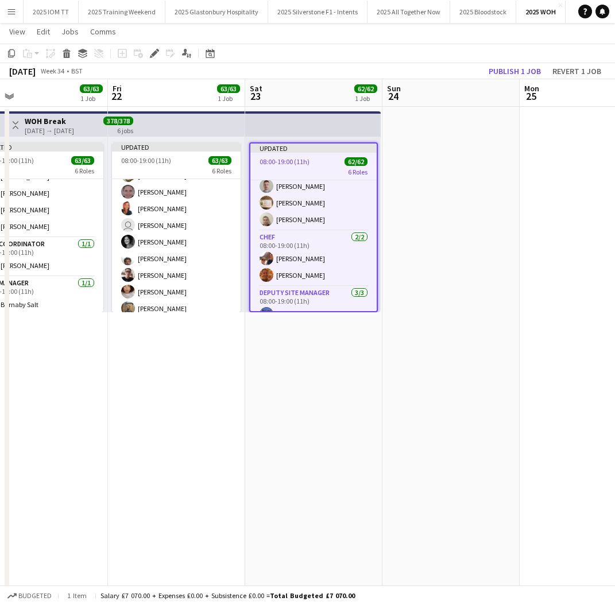
drag, startPoint x: 433, startPoint y: 205, endPoint x: 447, endPoint y: 175, distance: 33.4
click at [433, 205] on app-date-cell at bounding box center [450, 375] width 137 height 536
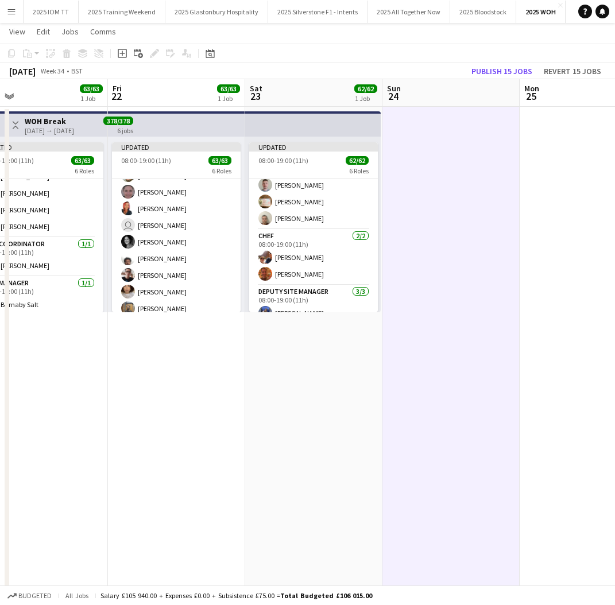
click at [520, 73] on button "Publish 15 jobs" at bounding box center [502, 71] width 70 height 15
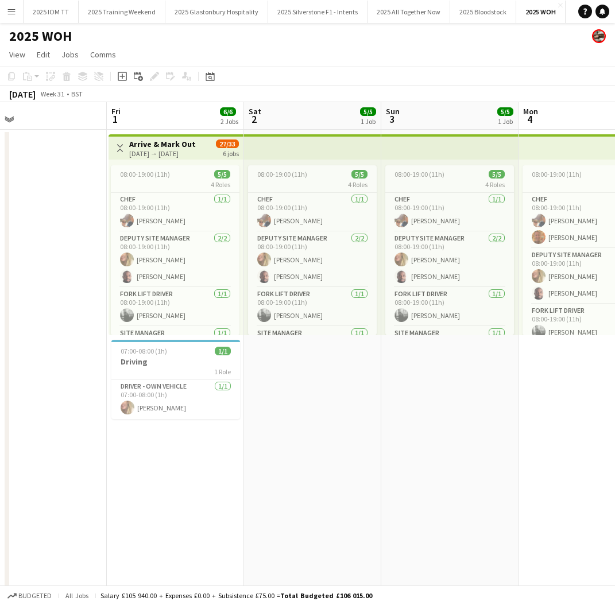
scroll to position [0, 303]
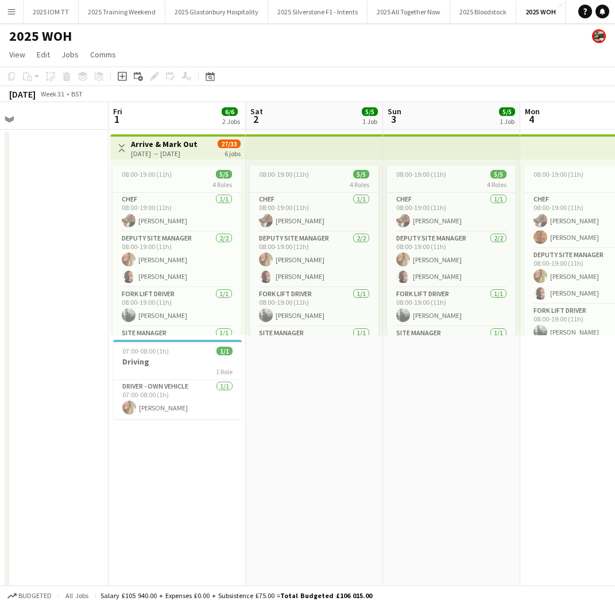
click at [393, 476] on app-date-cell "08:00-19:00 (11h) 5/5 4 Roles Chef [DATE] 08:00-19:00 (11h) [PERSON_NAME] Deput…" at bounding box center [451, 398] width 137 height 536
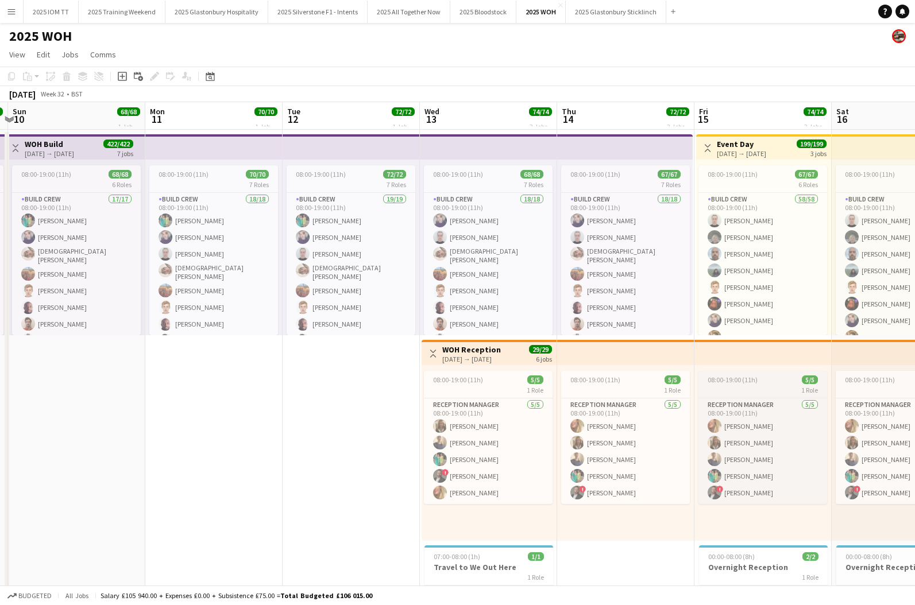
scroll to position [0, 310]
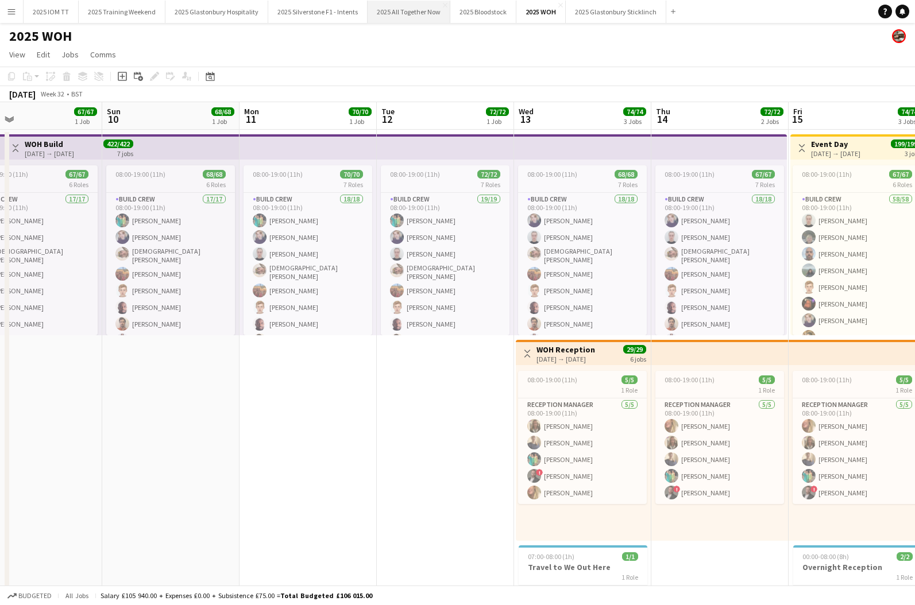
click at [400, 14] on button "2025 All Together Now Close" at bounding box center [409, 12] width 83 height 22
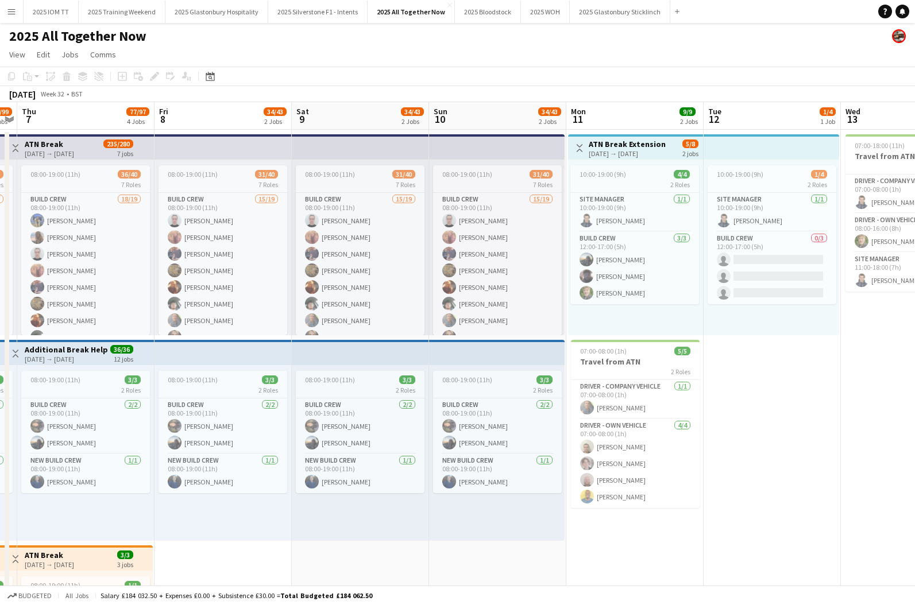
scroll to position [1, 0]
click at [350, 142] on app-top-bar at bounding box center [360, 146] width 137 height 25
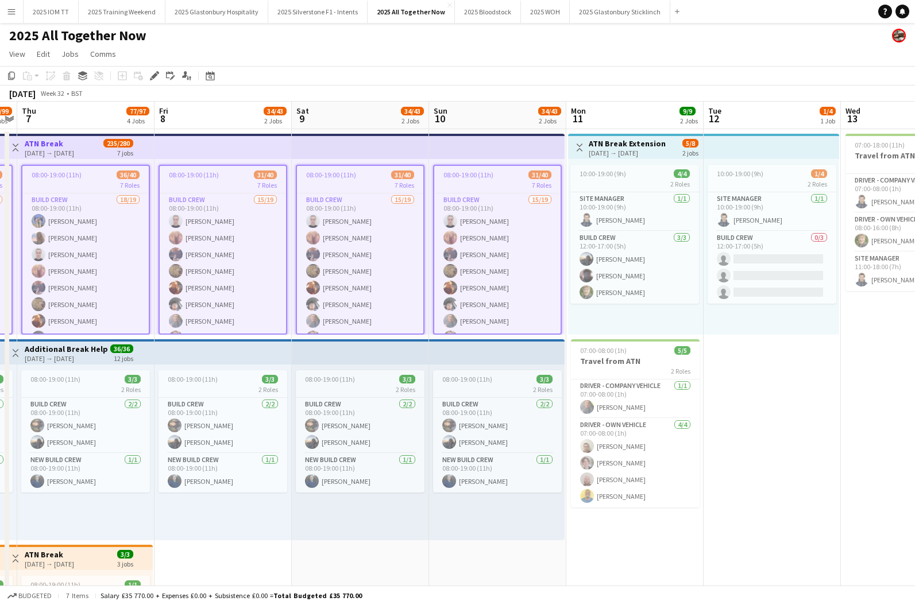
click at [349, 117] on app-board-header-date "Sat 9 34/43 2 Jobs" at bounding box center [360, 116] width 137 height 28
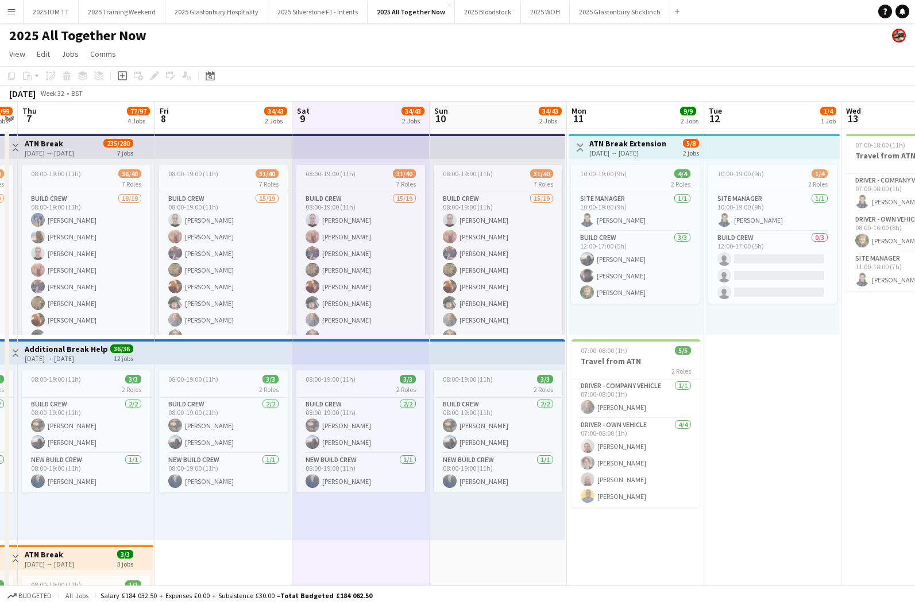
click at [349, 117] on app-board-header-date "Sat 9 34/43 2 Jobs" at bounding box center [360, 116] width 137 height 28
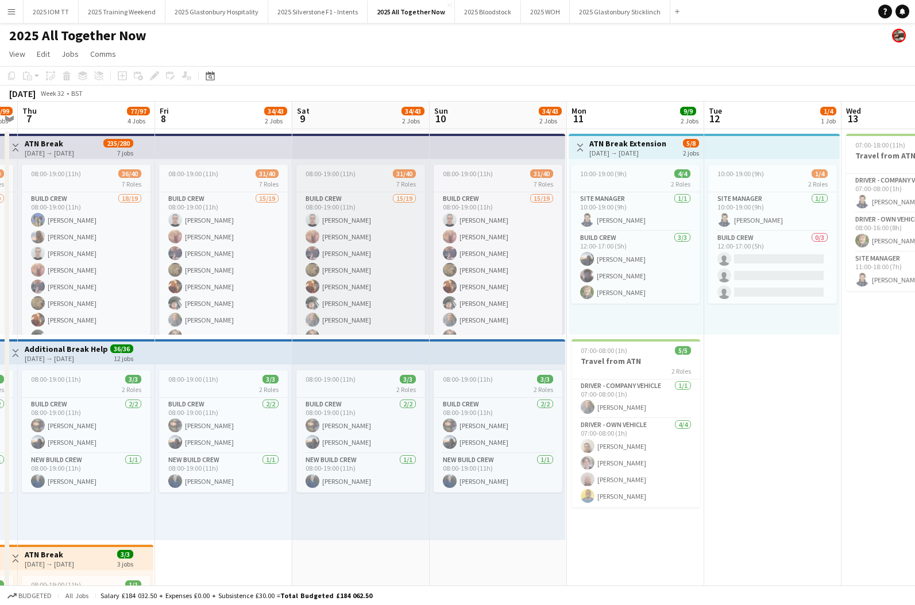
click at [350, 176] on span "08:00-19:00 (11h)" at bounding box center [331, 173] width 50 height 9
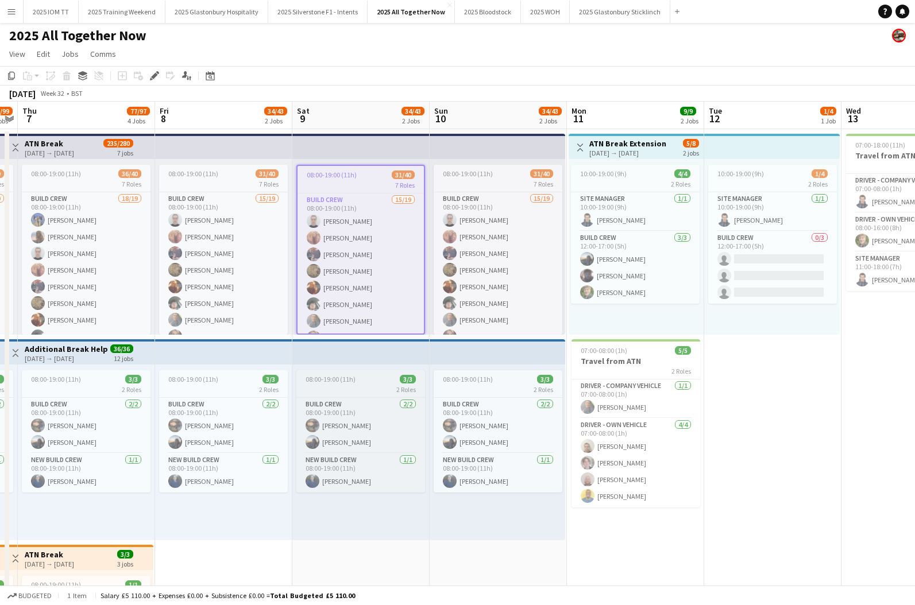
click at [333, 390] on div "2 Roles" at bounding box center [360, 389] width 129 height 9
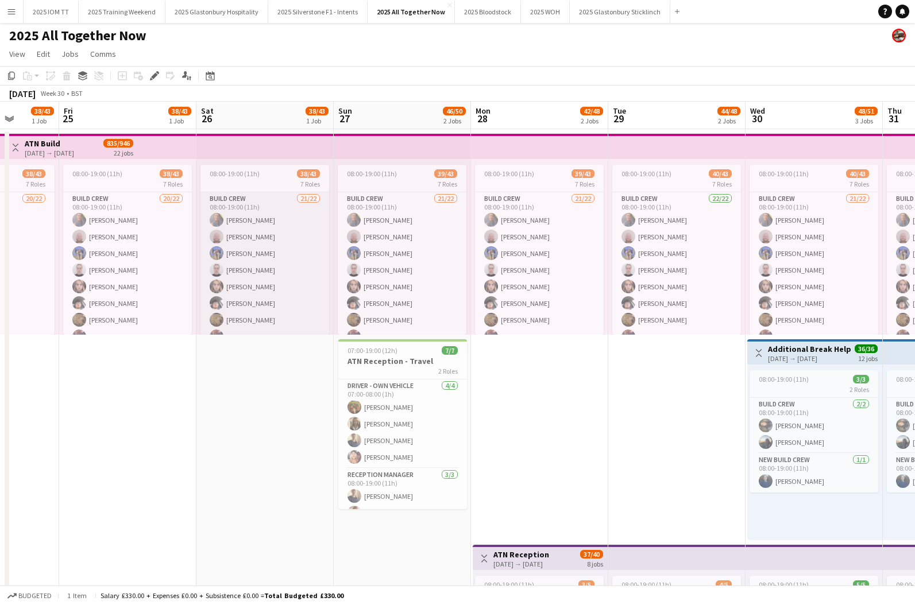
scroll to position [0, 407]
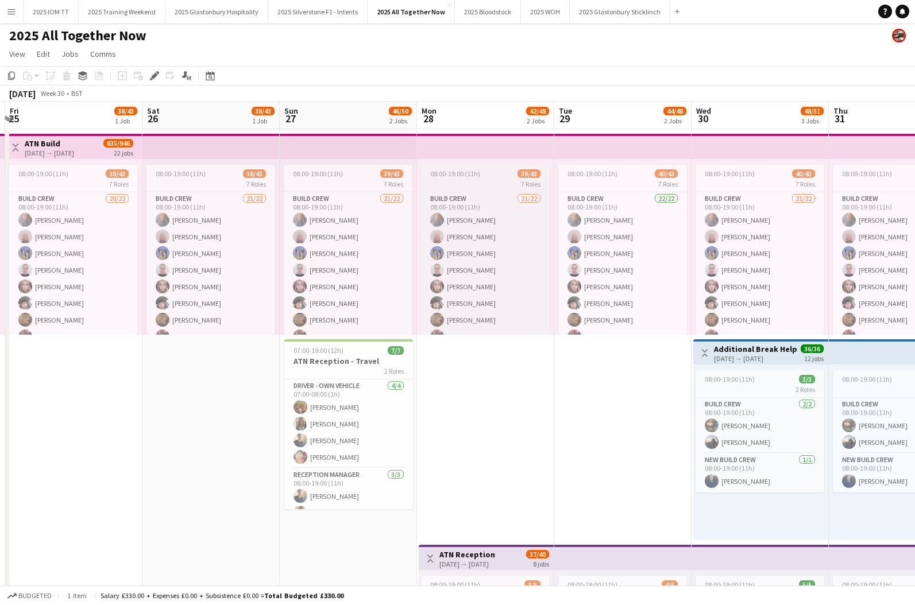
click at [481, 176] on div "08:00-19:00 (11h) 39/43" at bounding box center [485, 173] width 129 height 9
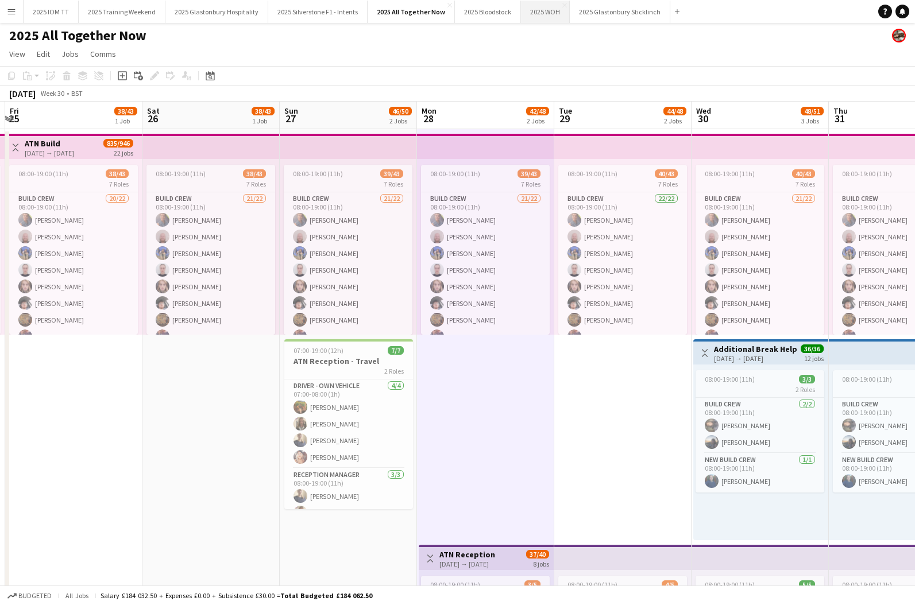
click at [531, 17] on button "2025 WOH Close" at bounding box center [545, 12] width 49 height 22
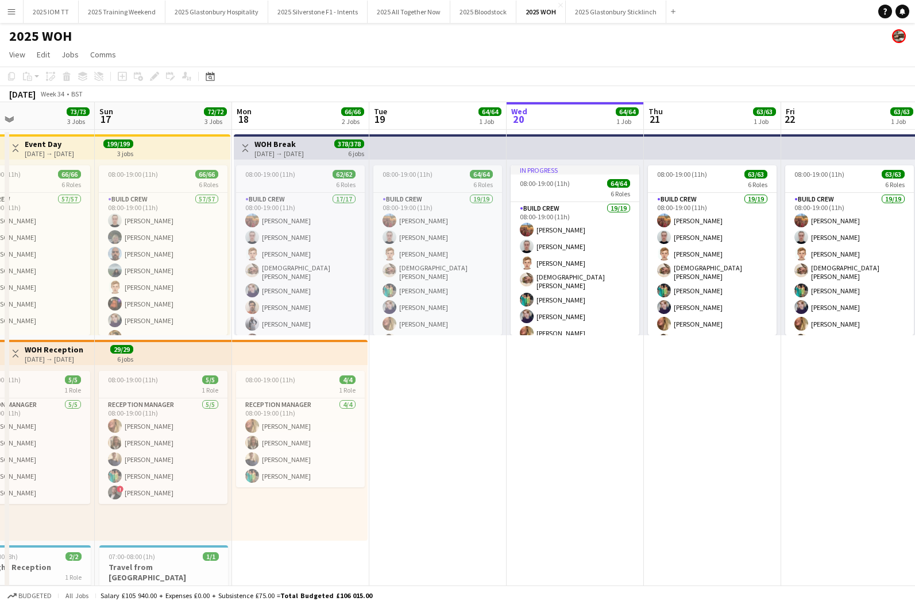
scroll to position [0, 319]
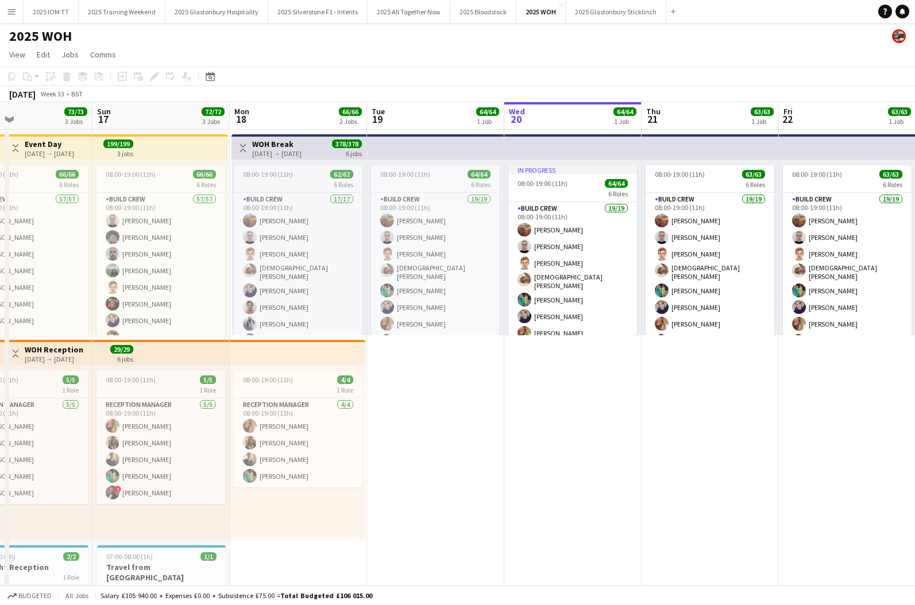
click at [283, 149] on div "[DATE] → [DATE]" at bounding box center [276, 153] width 49 height 9
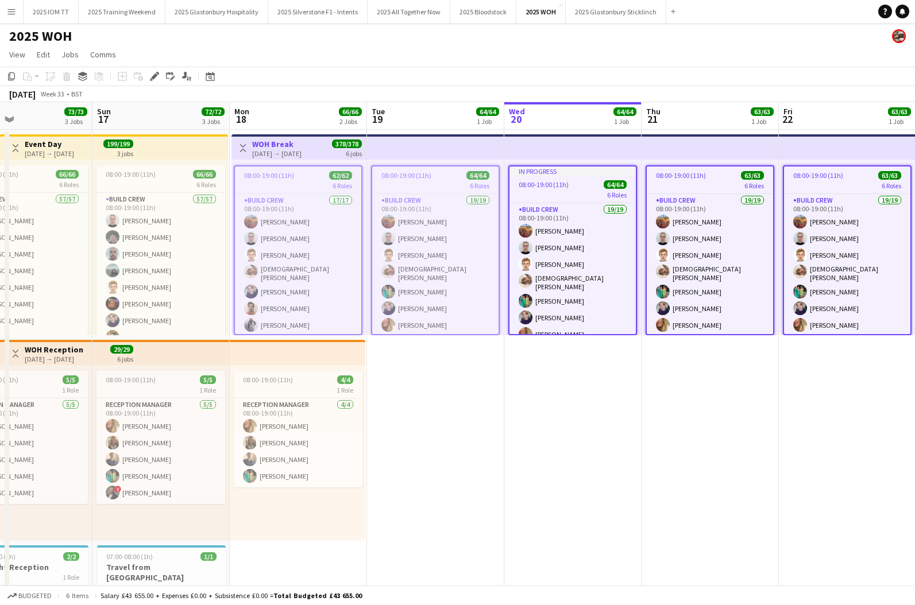
click at [282, 175] on span "08:00-19:00 (11h)" at bounding box center [269, 175] width 50 height 9
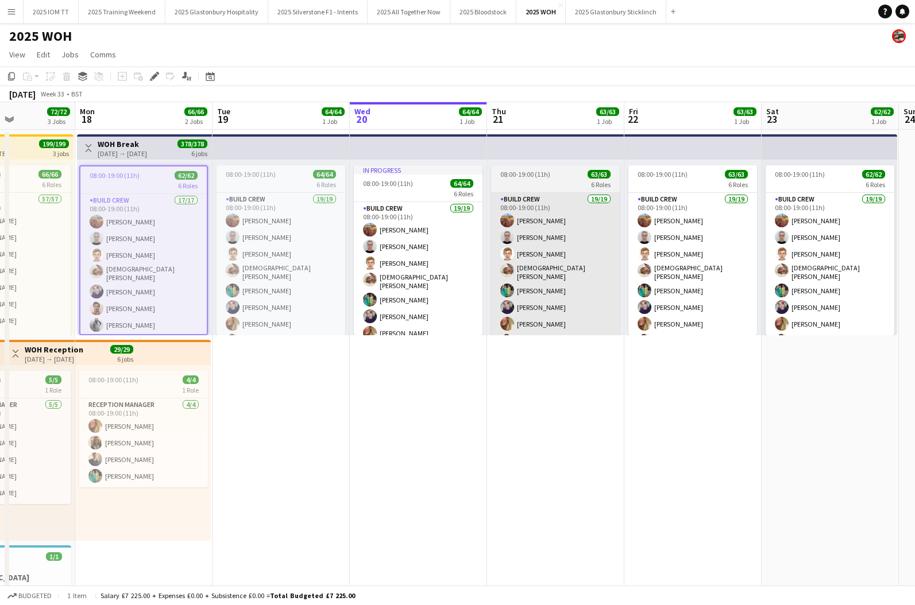
scroll to position [0, 486]
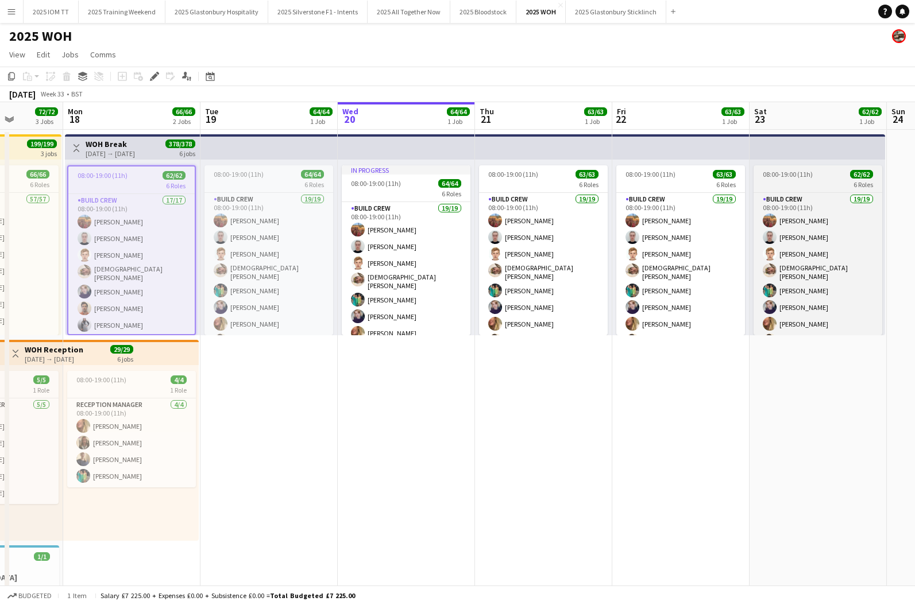
click at [615, 184] on div "6 Roles" at bounding box center [818, 184] width 129 height 9
